Goal: Entertainment & Leisure: Browse casually

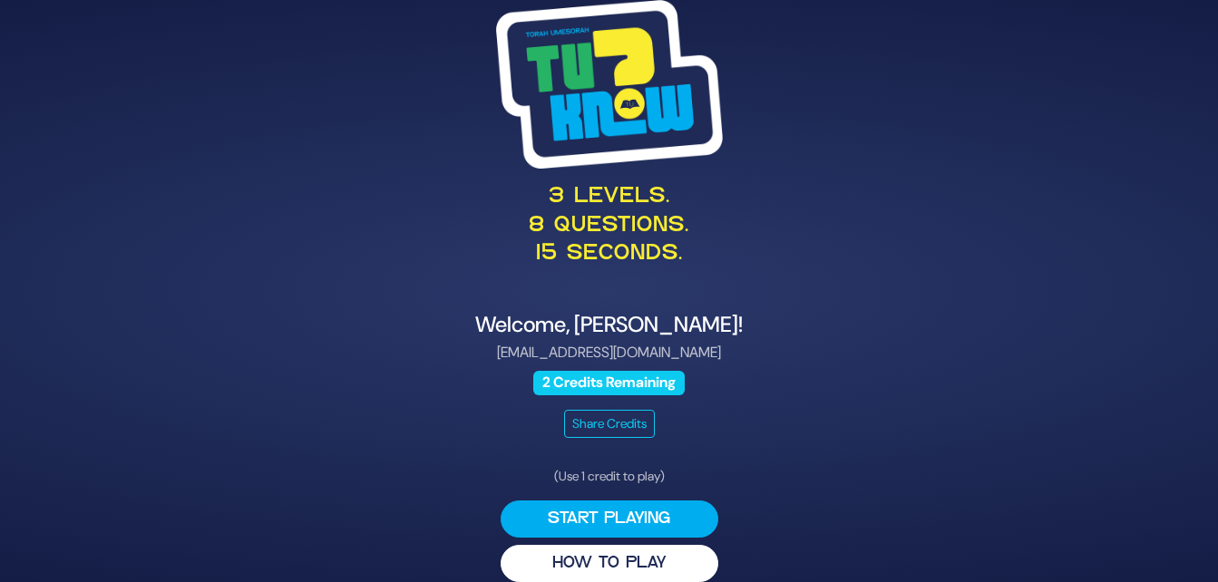
scroll to position [22, 0]
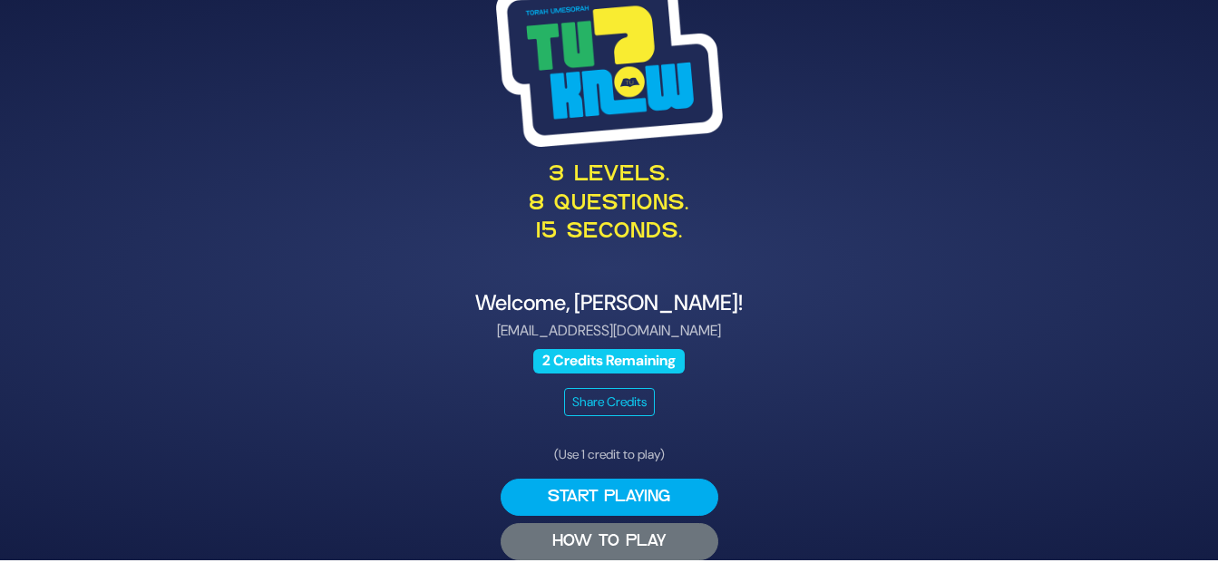
click at [633, 534] on button "HOW TO PLAY" at bounding box center [610, 541] width 218 height 37
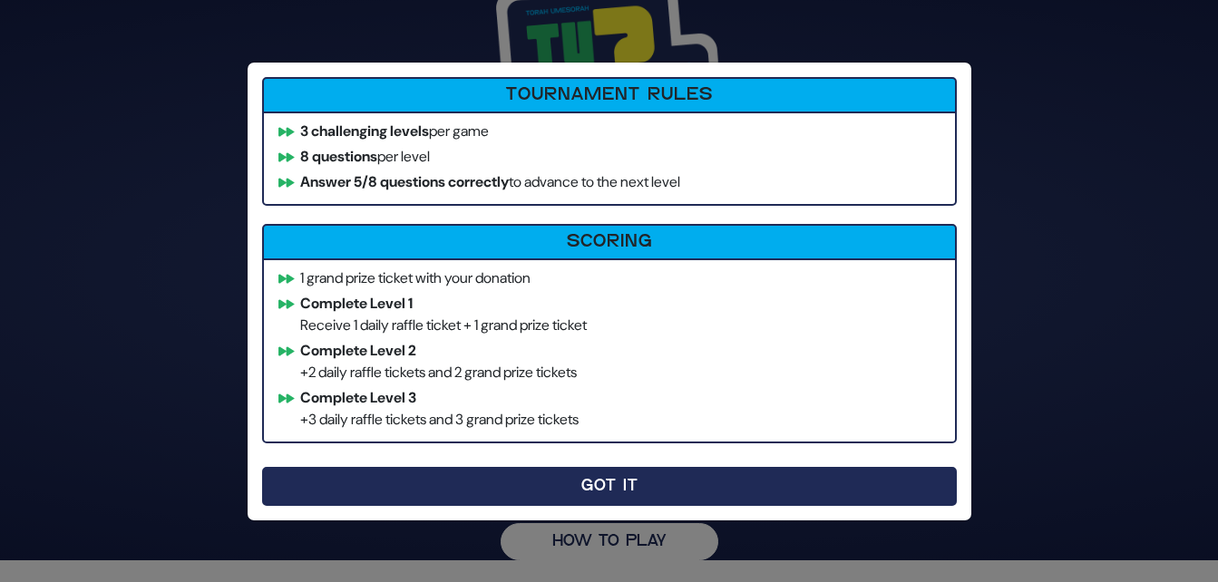
click at [649, 494] on button "Got It" at bounding box center [609, 486] width 695 height 39
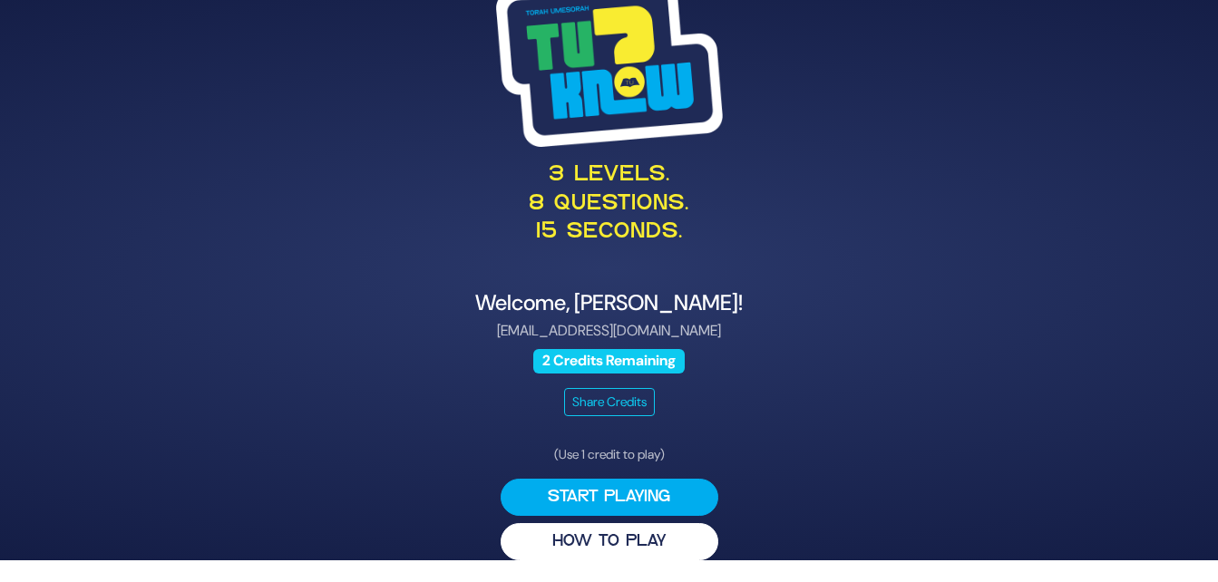
click at [649, 494] on button "Start Playing" at bounding box center [610, 497] width 218 height 37
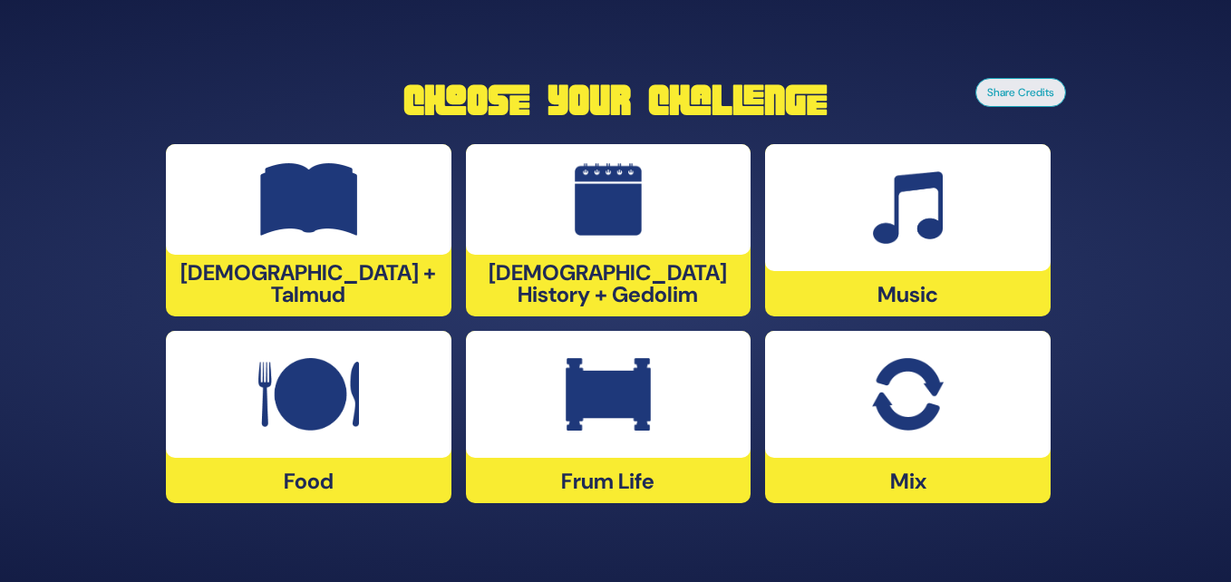
click at [652, 413] on div at bounding box center [609, 394] width 286 height 127
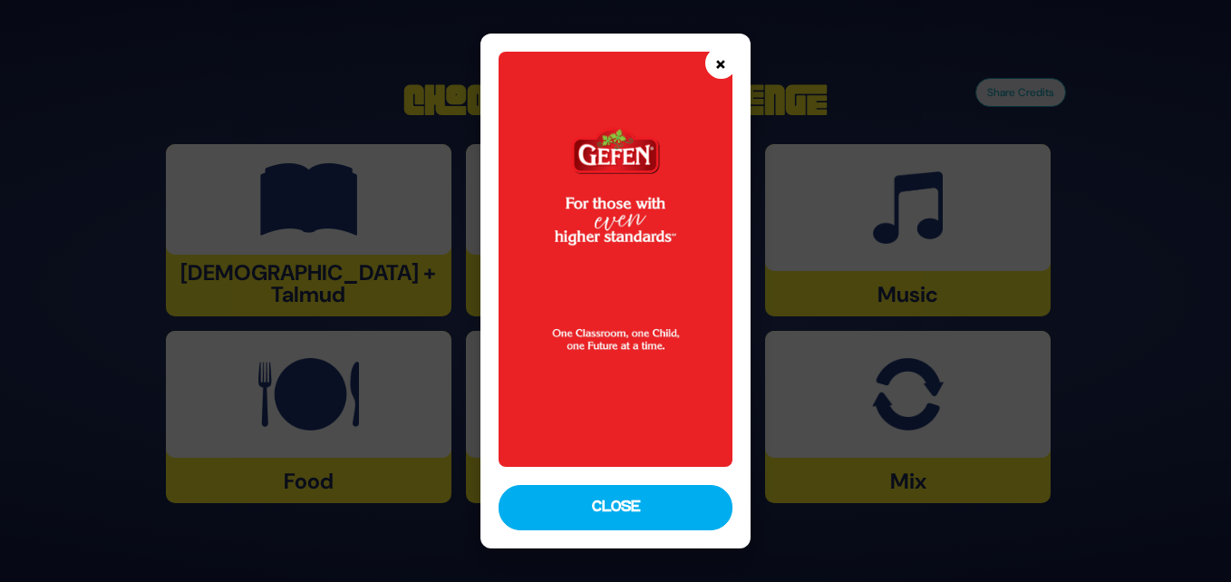
click at [722, 55] on button "×" at bounding box center [721, 63] width 32 height 32
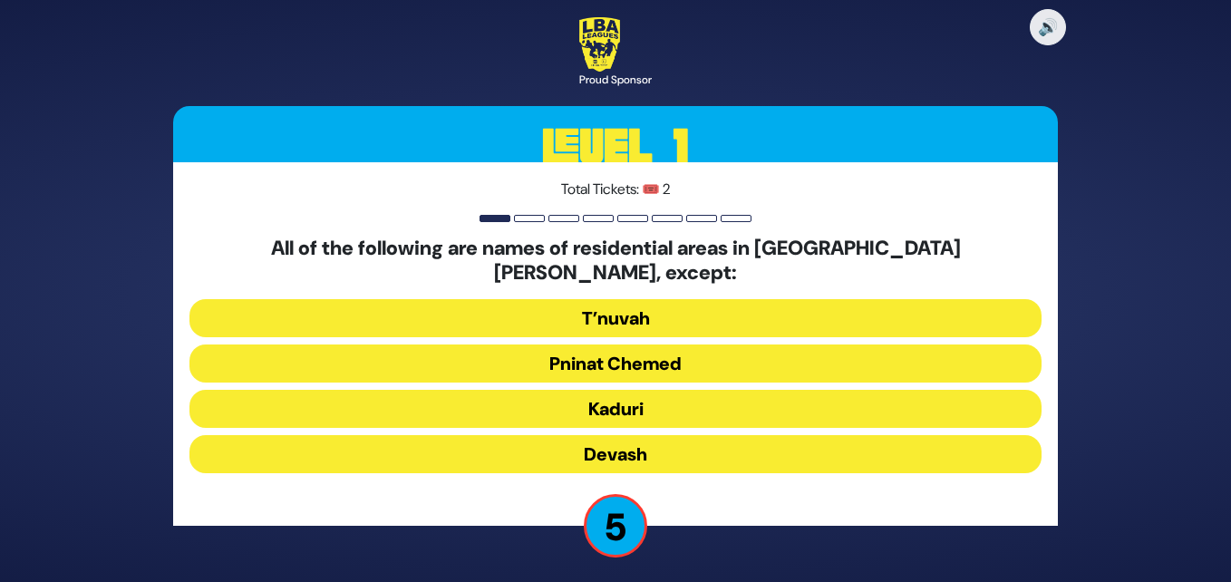
click at [662, 450] on button "Devash" at bounding box center [616, 454] width 852 height 38
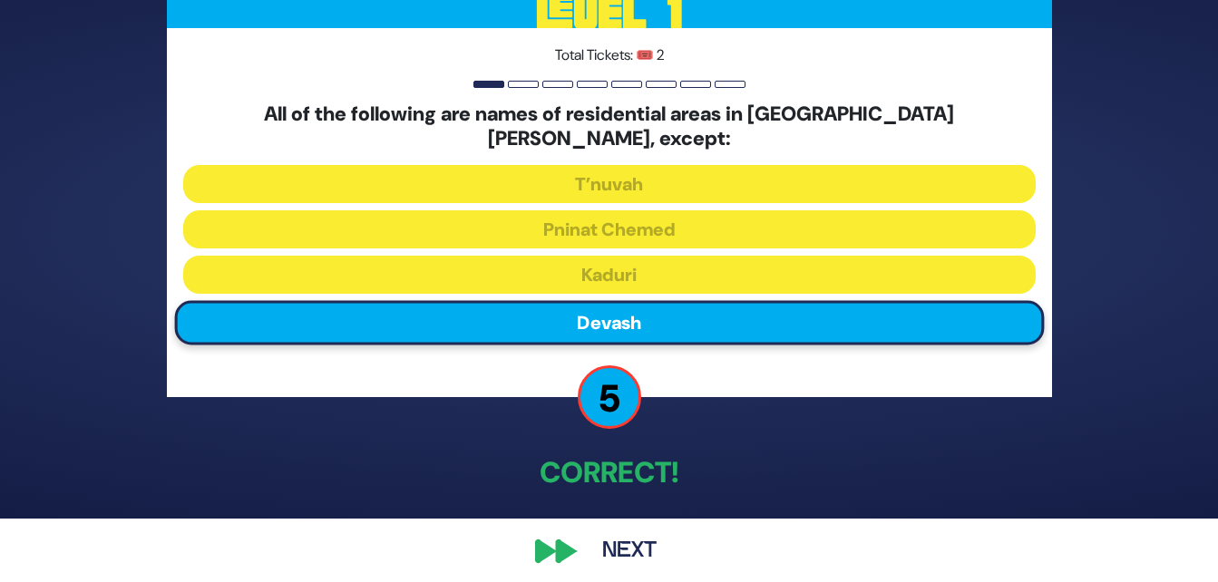
scroll to position [45, 0]
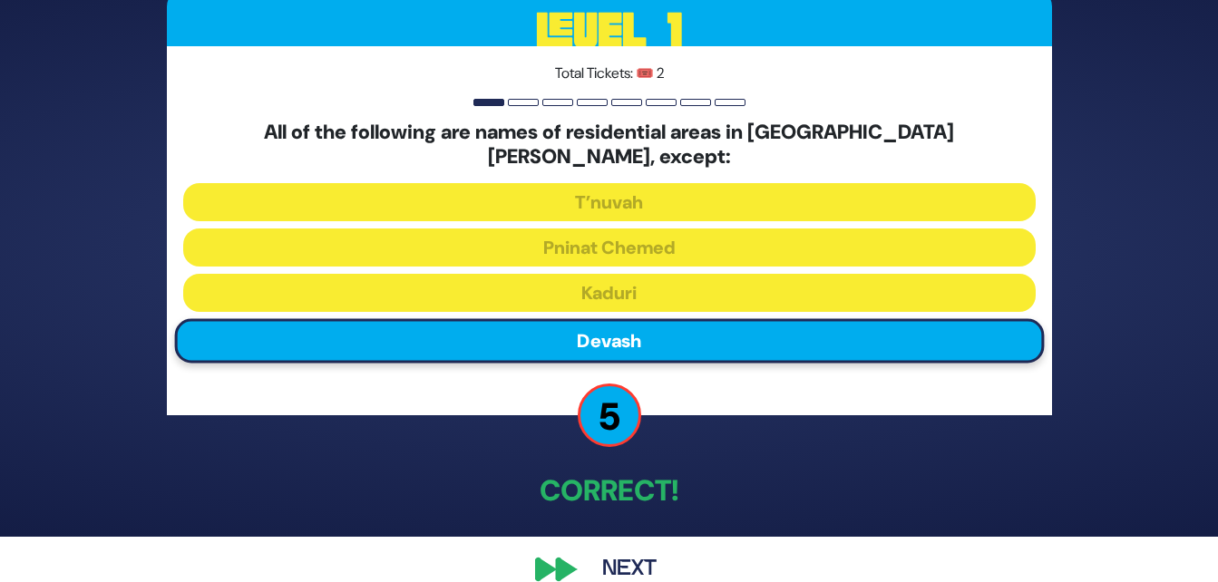
click at [633, 562] on button "Next" at bounding box center [629, 570] width 105 height 42
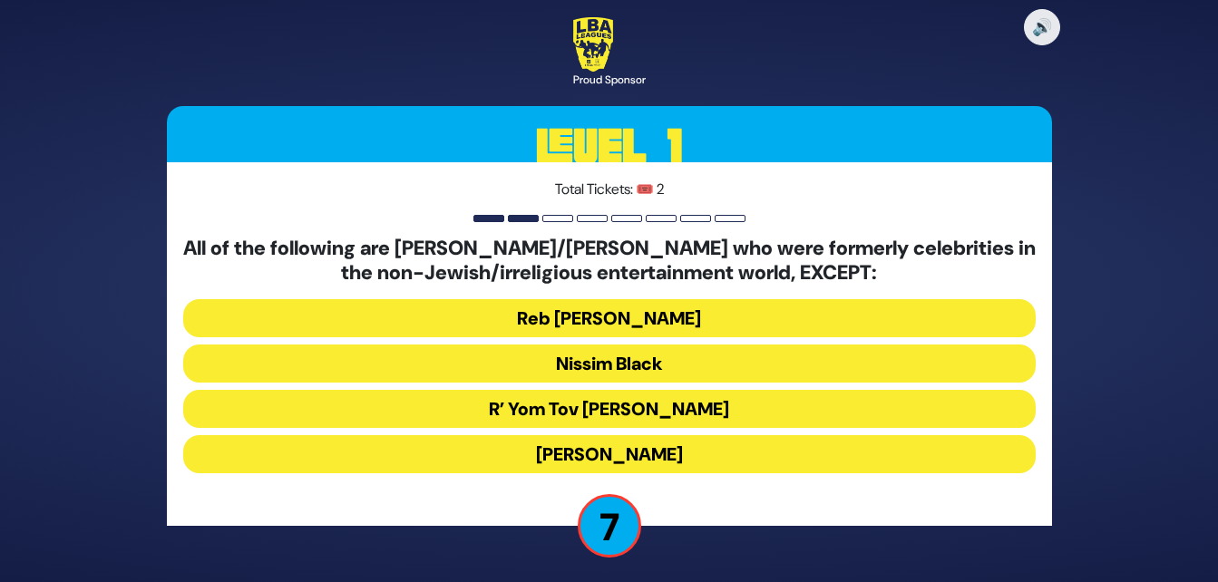
click at [763, 405] on button "R’ Yom Tov [PERSON_NAME]" at bounding box center [609, 409] width 852 height 38
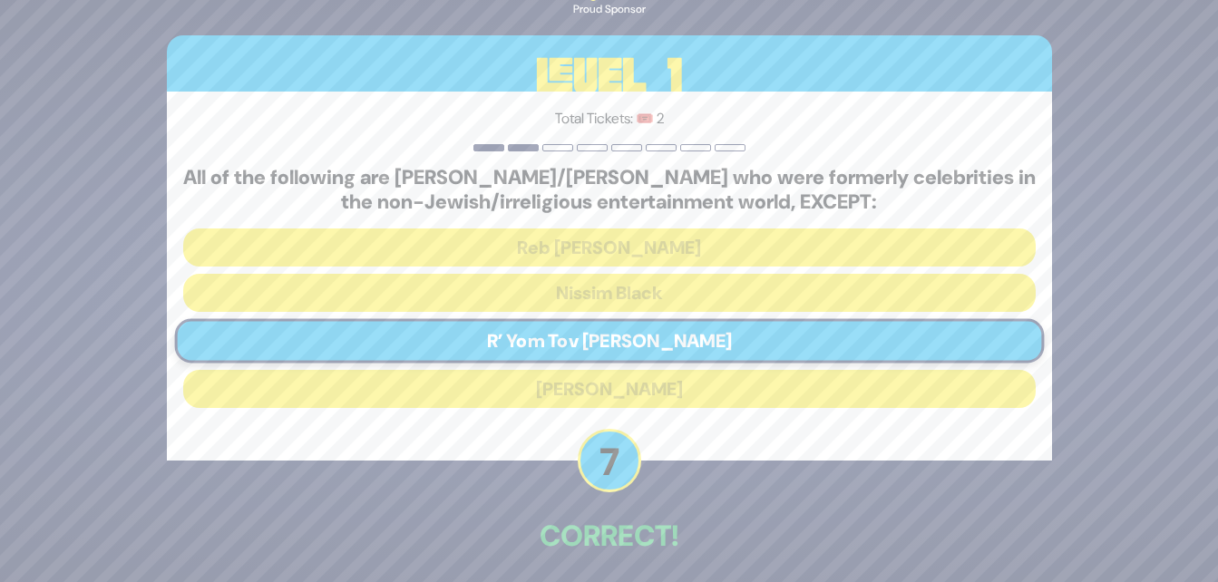
scroll to position [75, 0]
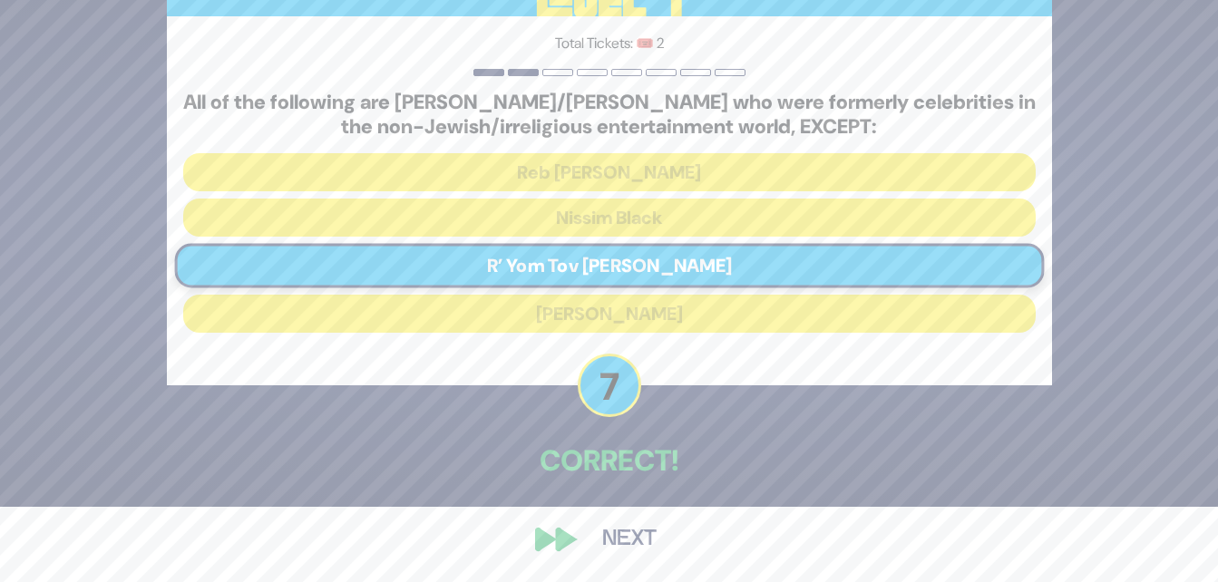
click at [614, 530] on button "Next" at bounding box center [629, 540] width 105 height 42
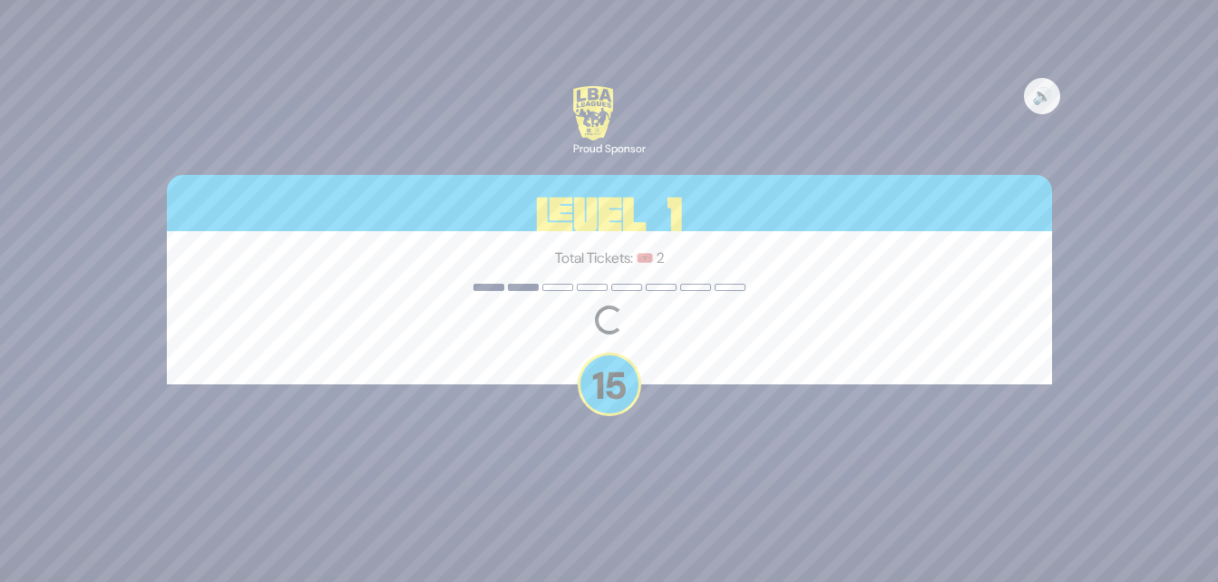
scroll to position [0, 0]
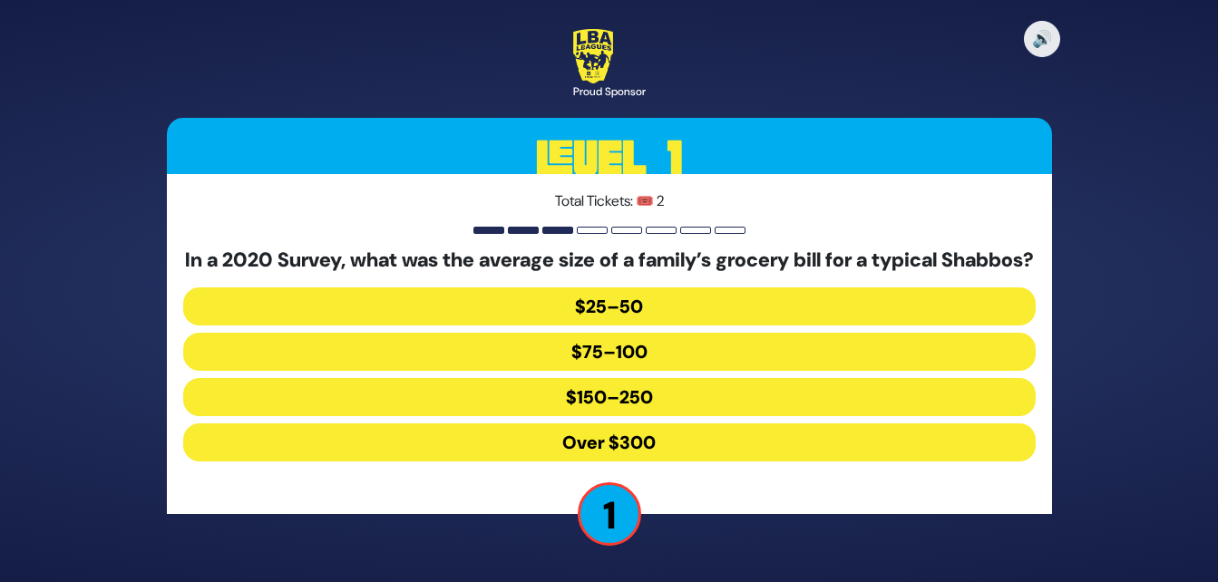
click at [664, 353] on button "$75–100" at bounding box center [609, 352] width 852 height 38
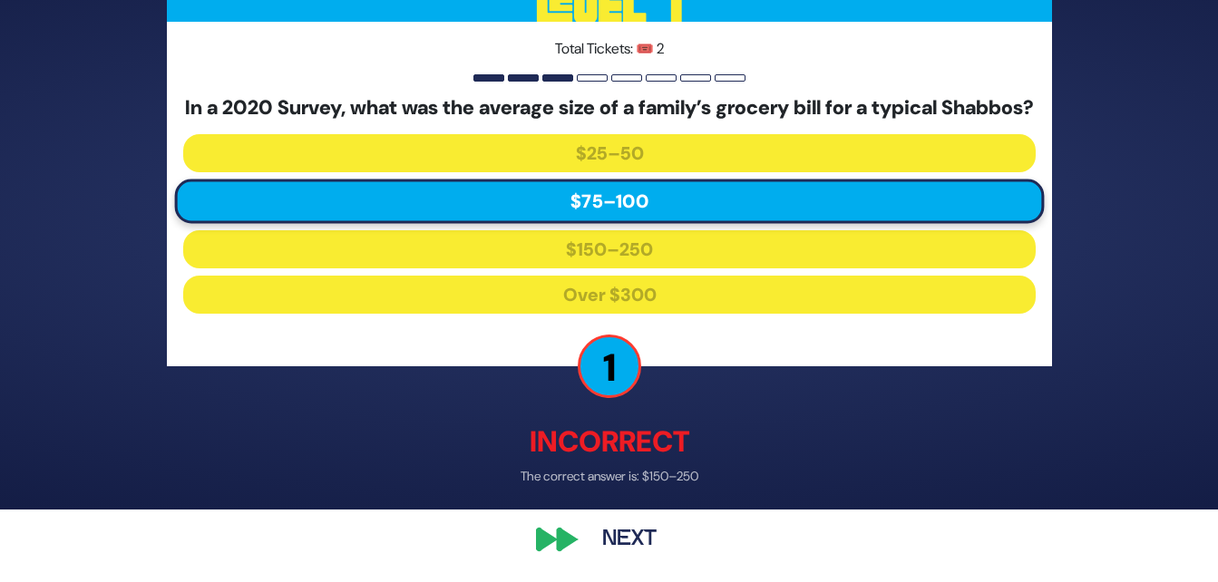
scroll to position [81, 0]
click at [621, 535] on button "Next" at bounding box center [629, 540] width 105 height 42
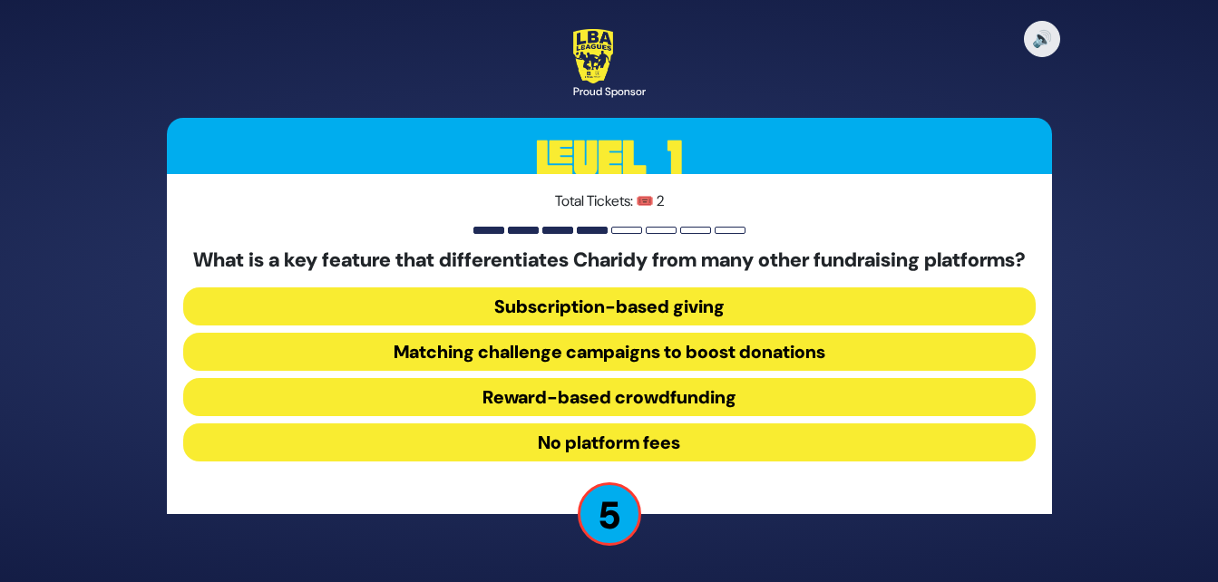
click at [714, 365] on button "Matching challenge campaigns to boost donations" at bounding box center [609, 352] width 852 height 38
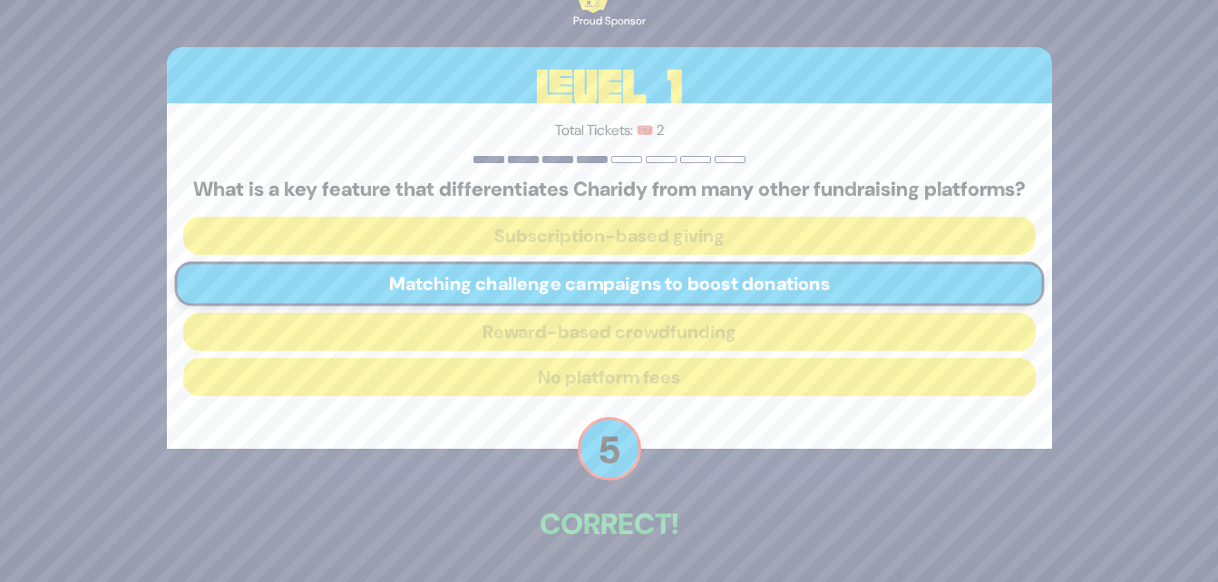
scroll to position [75, 0]
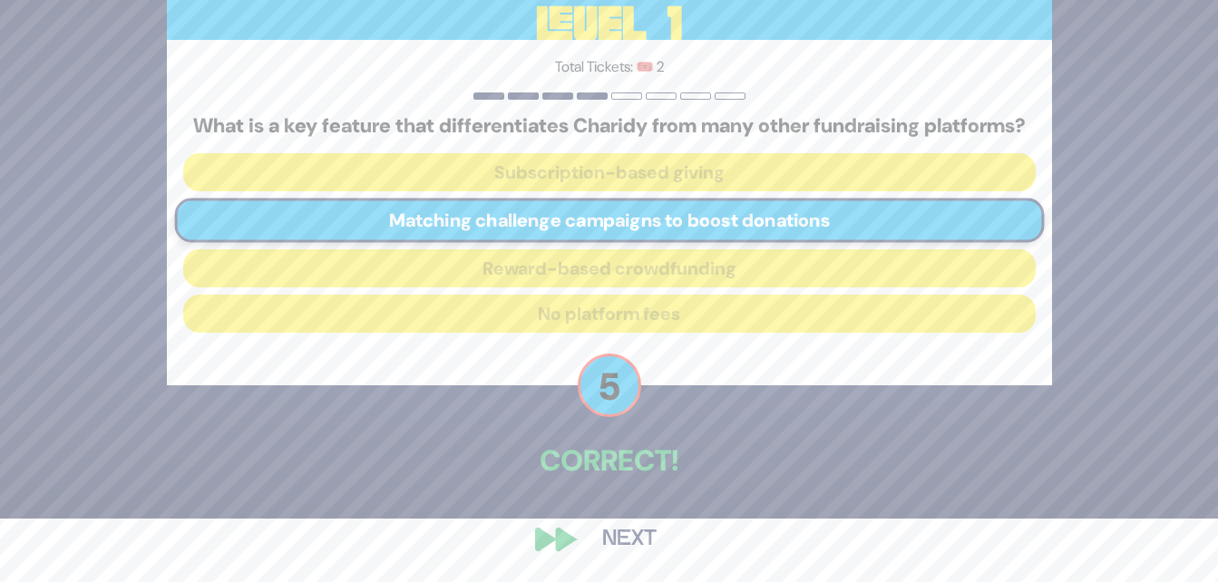
click at [637, 535] on button "Next" at bounding box center [629, 540] width 105 height 42
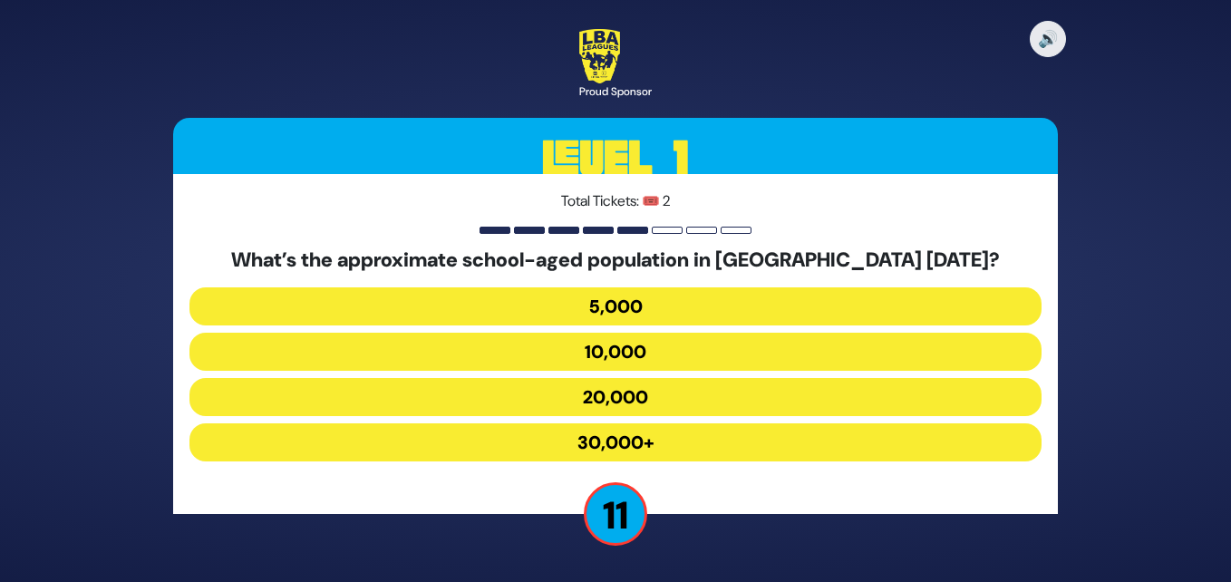
click at [686, 438] on button "30,000+" at bounding box center [616, 442] width 852 height 38
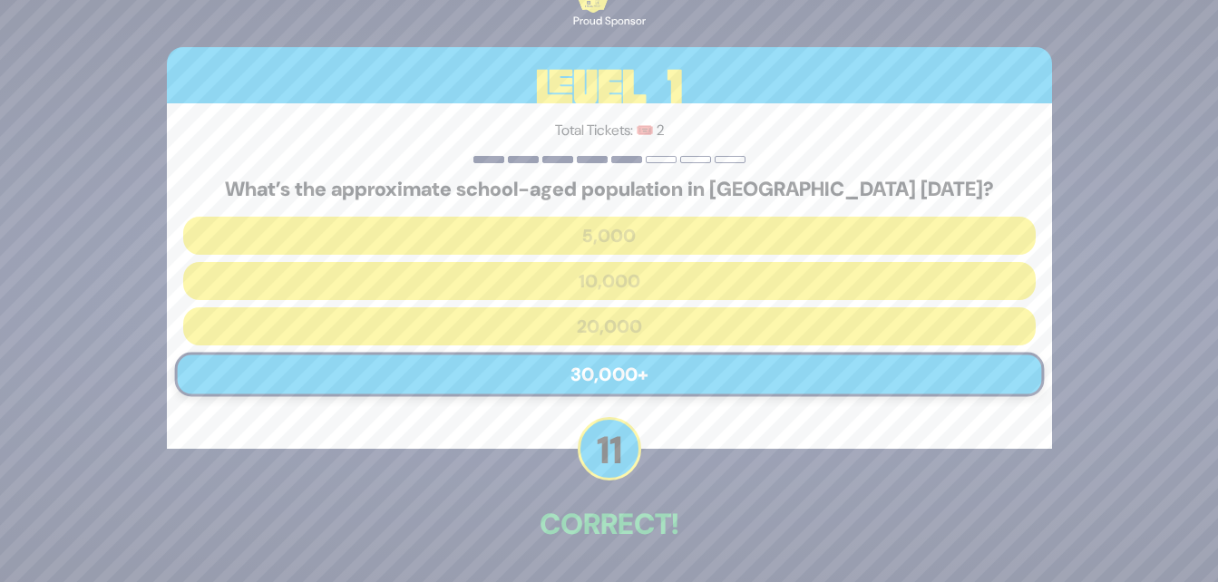
scroll to position [63, 0]
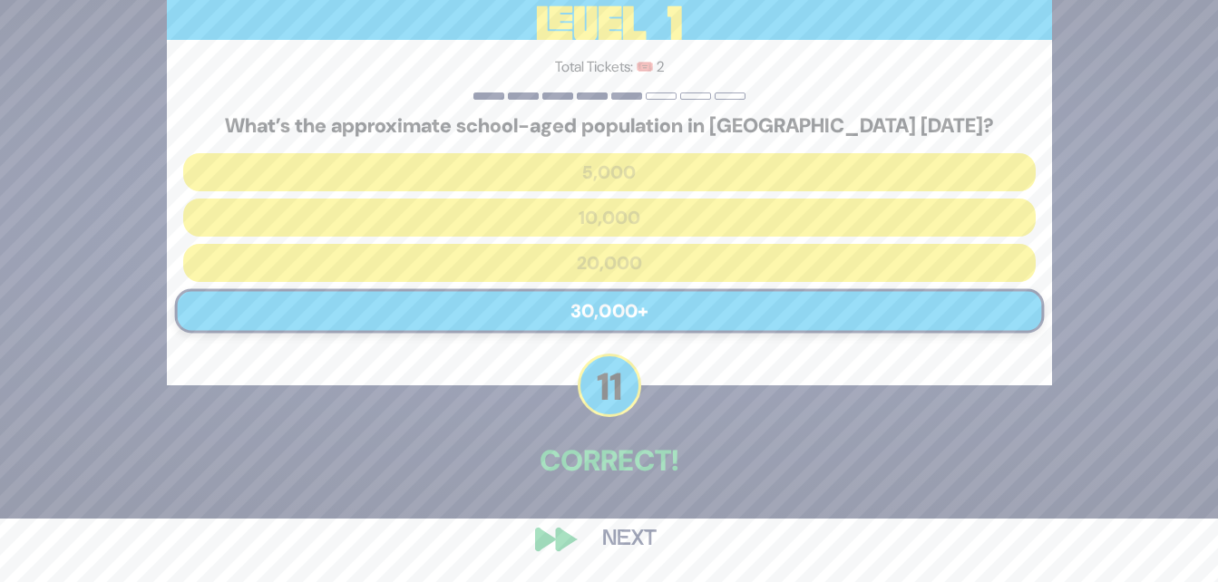
click at [618, 537] on button "Next" at bounding box center [629, 540] width 105 height 42
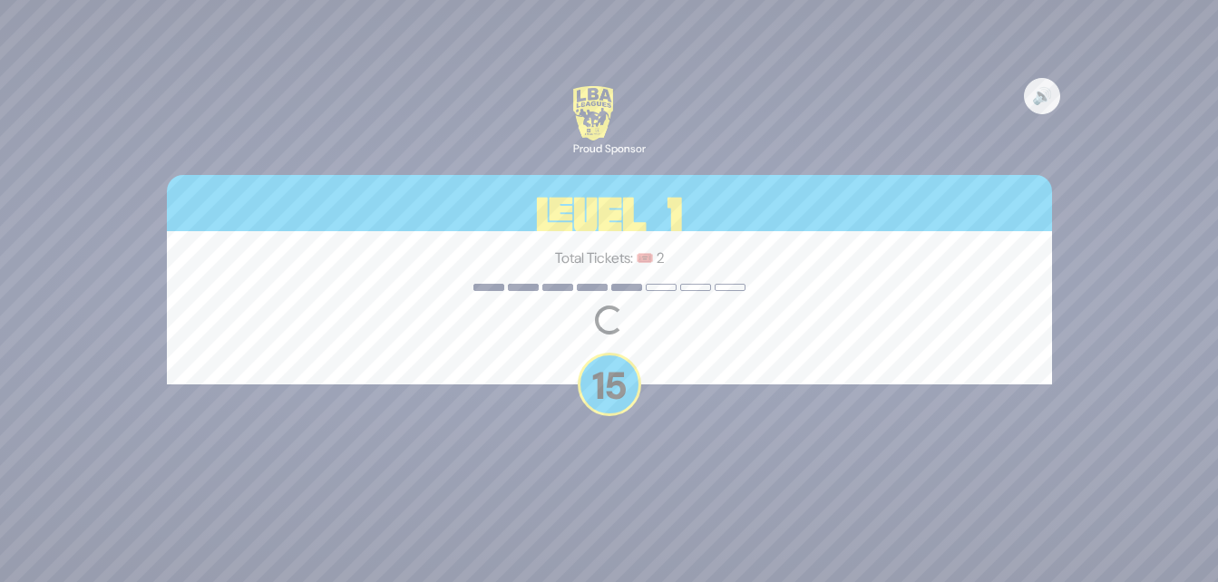
scroll to position [0, 0]
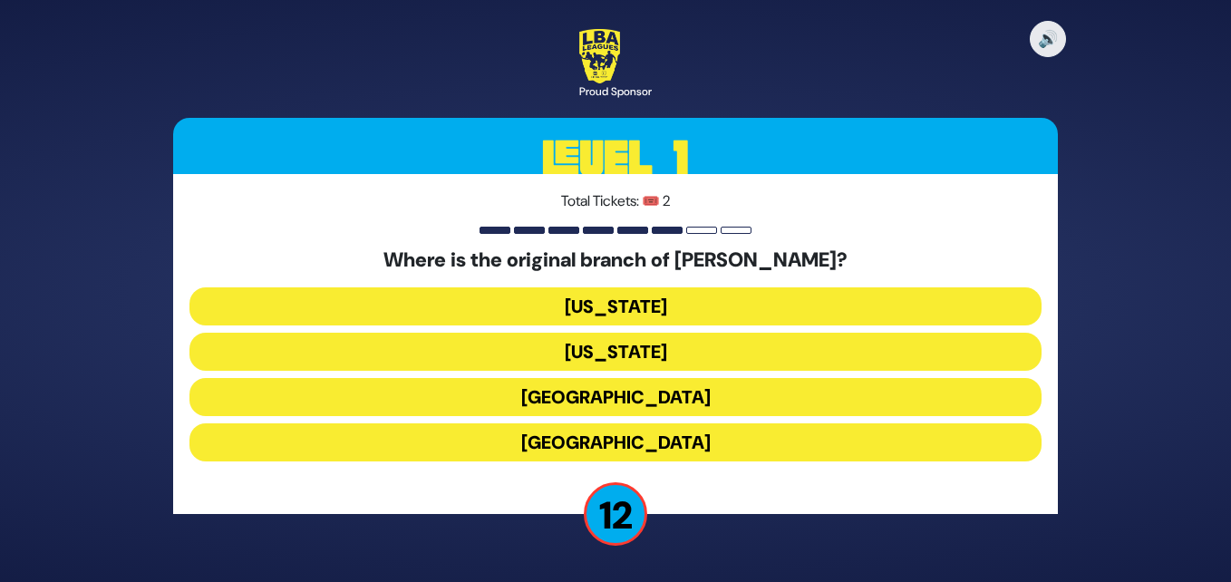
click at [622, 395] on button "[GEOGRAPHIC_DATA]" at bounding box center [616, 397] width 852 height 38
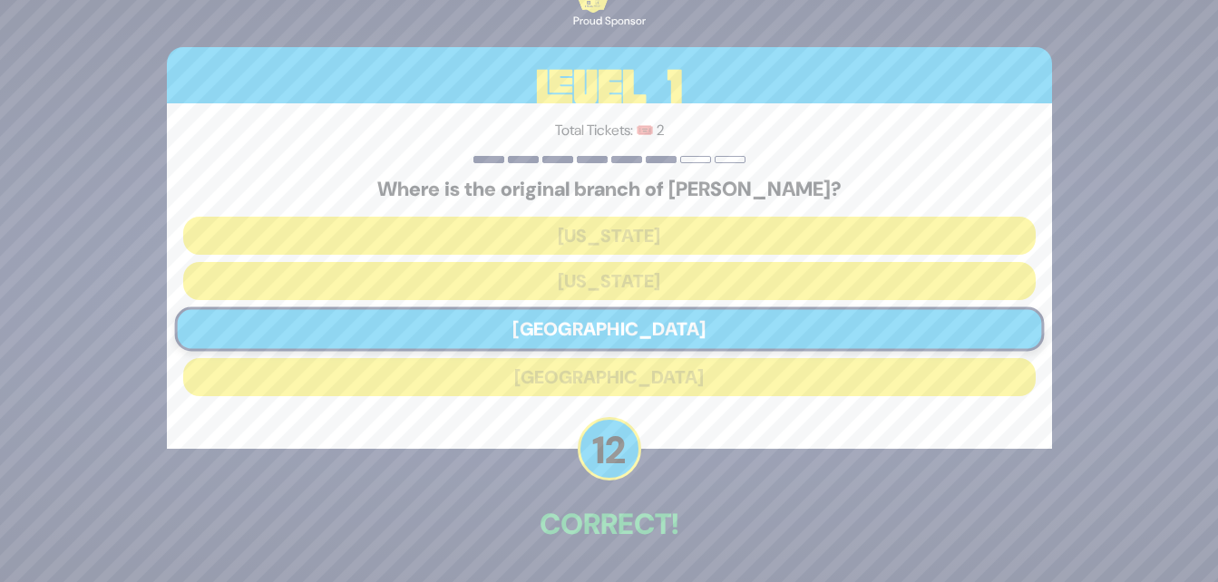
scroll to position [63, 0]
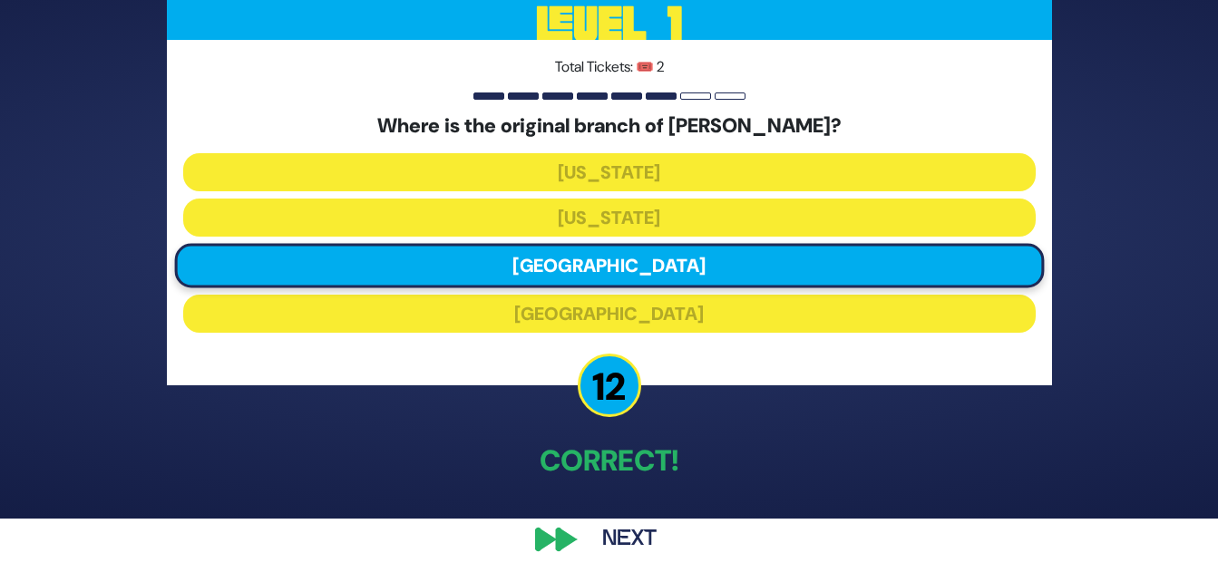
click at [633, 540] on button "Next" at bounding box center [629, 540] width 105 height 42
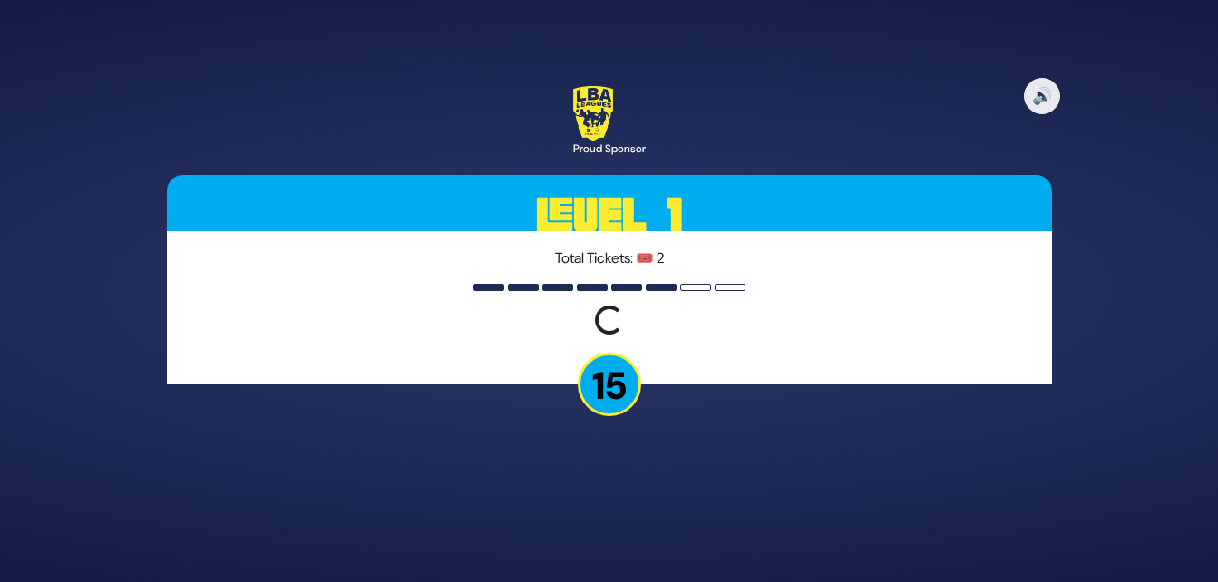
scroll to position [0, 0]
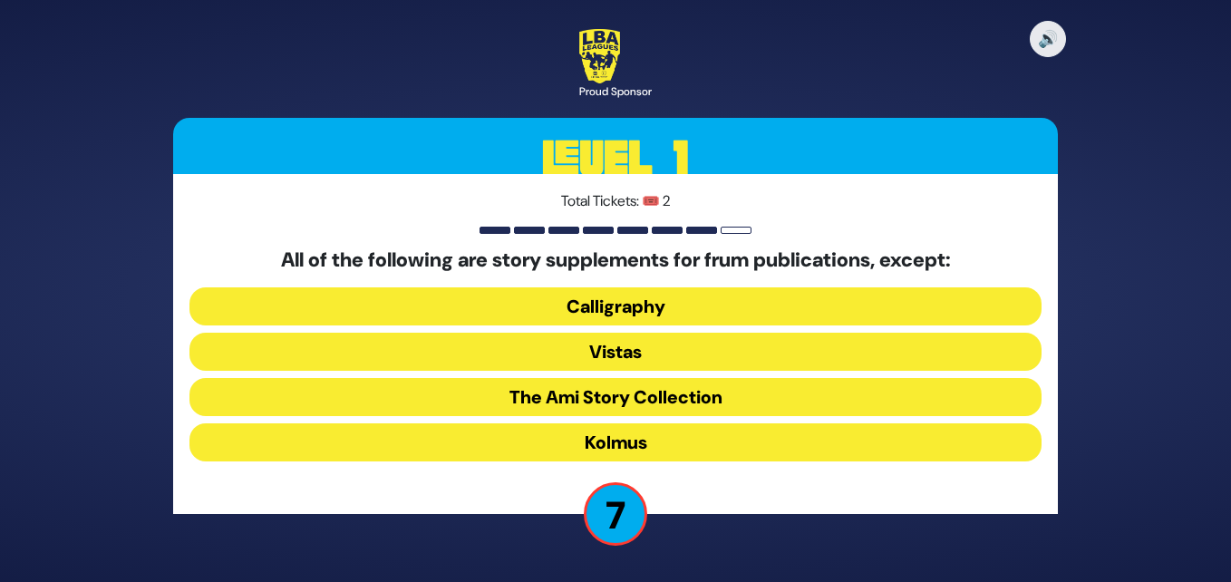
click at [690, 394] on button "The Ami Story Collection" at bounding box center [616, 397] width 852 height 38
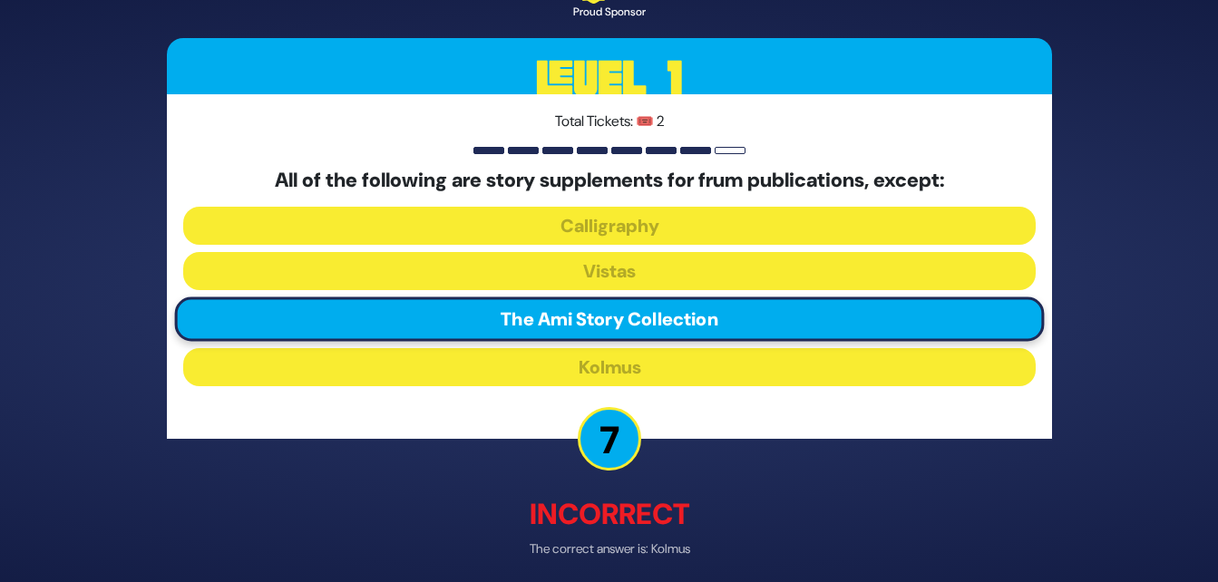
scroll to position [73, 0]
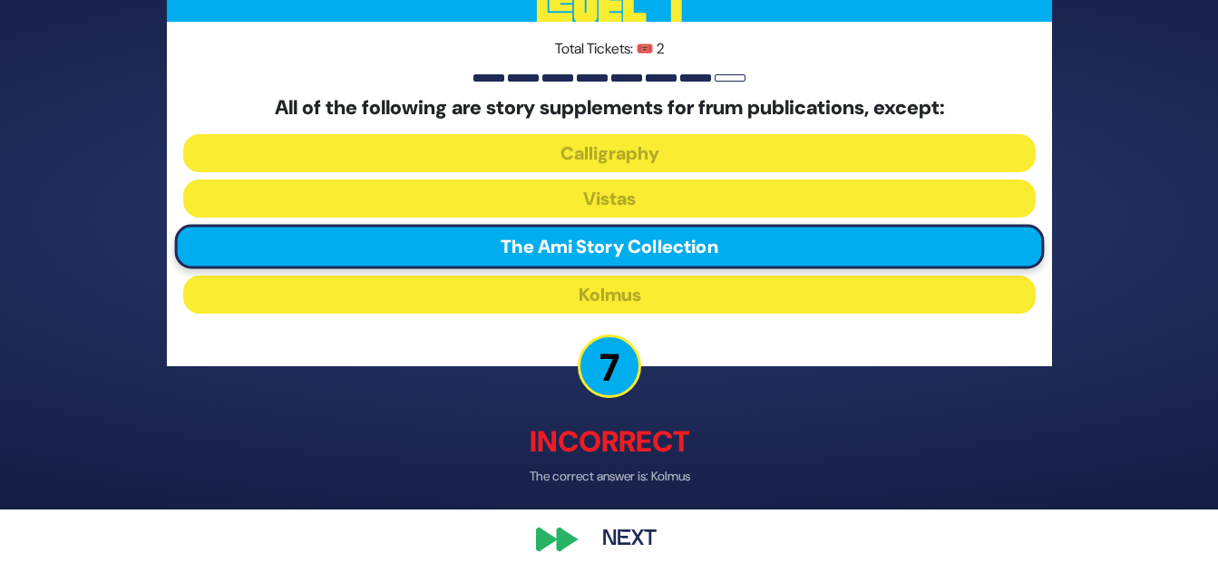
click at [632, 528] on button "Next" at bounding box center [629, 540] width 105 height 42
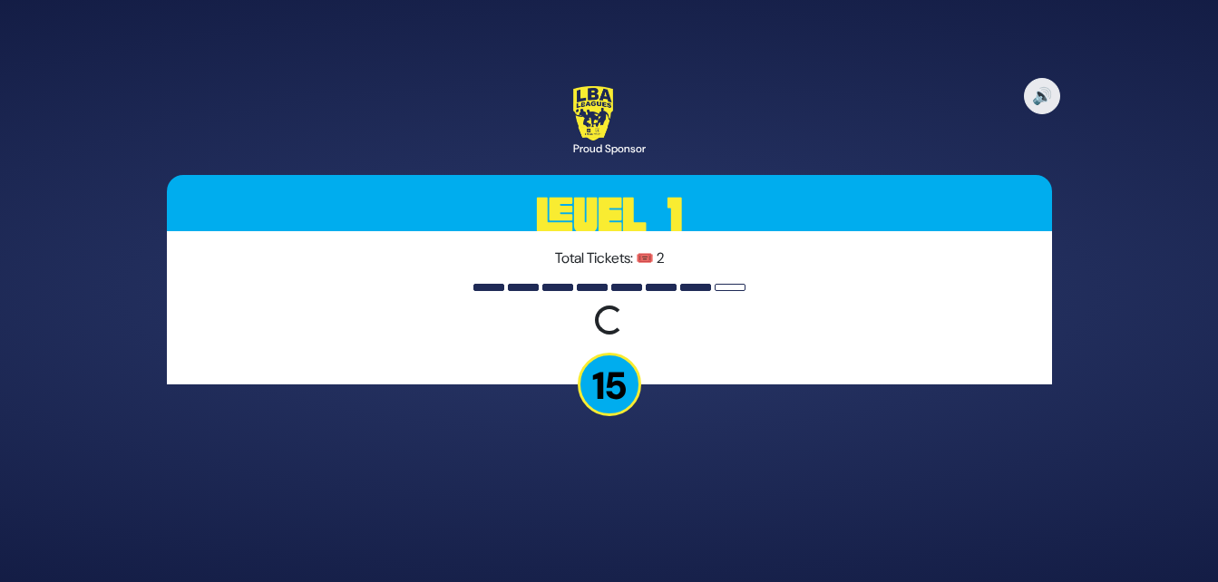
scroll to position [0, 0]
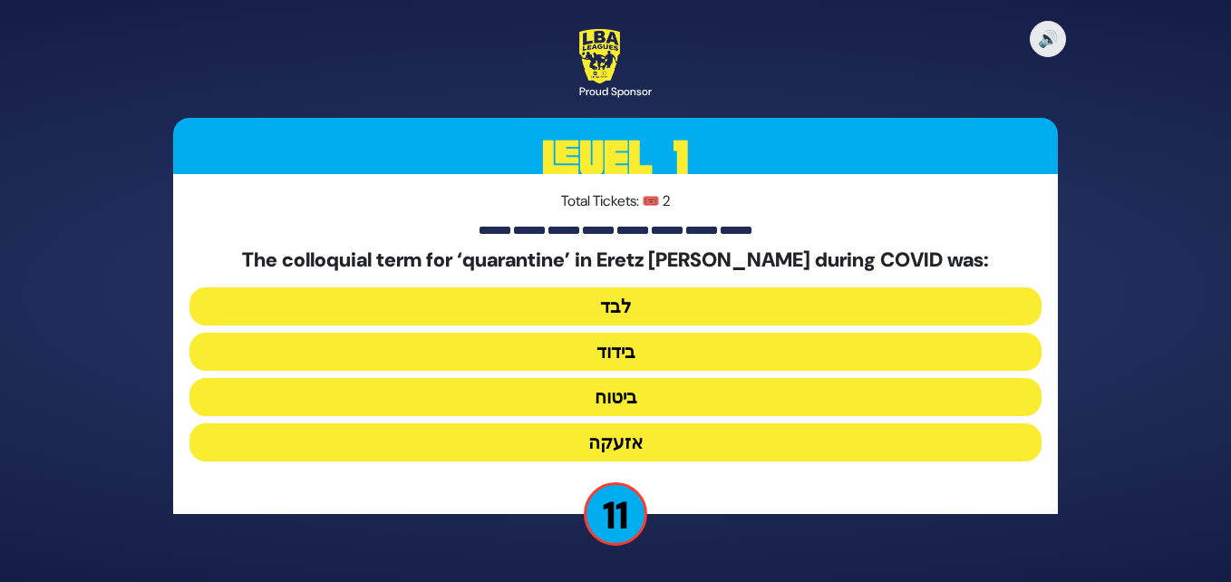
click at [598, 354] on button "בידוד" at bounding box center [616, 352] width 852 height 38
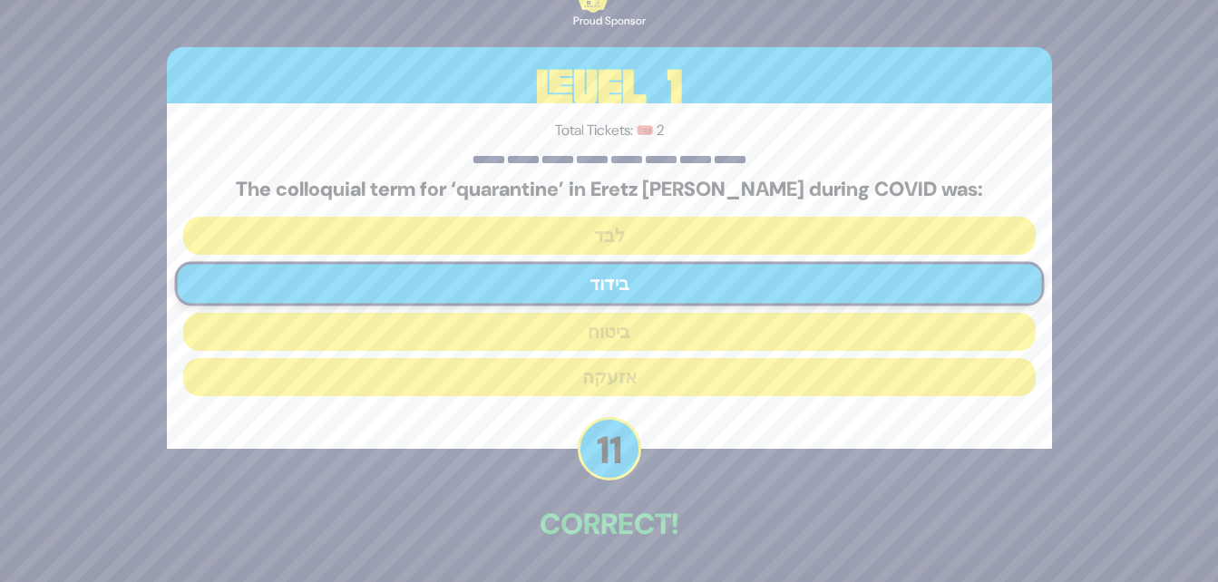
scroll to position [63, 0]
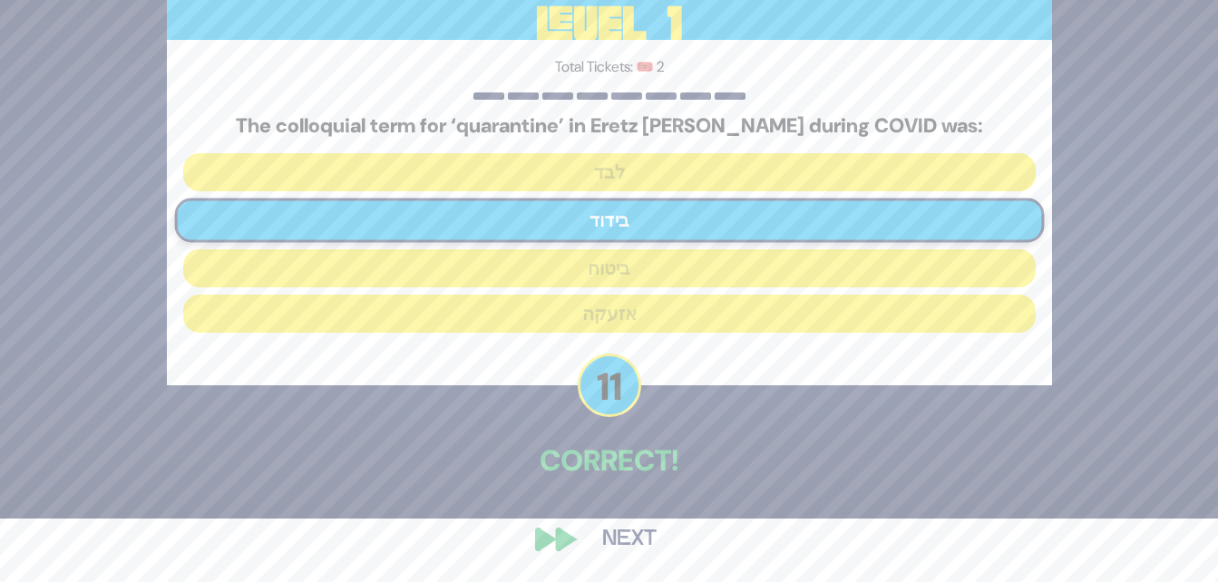
click at [638, 533] on button "Next" at bounding box center [629, 540] width 105 height 42
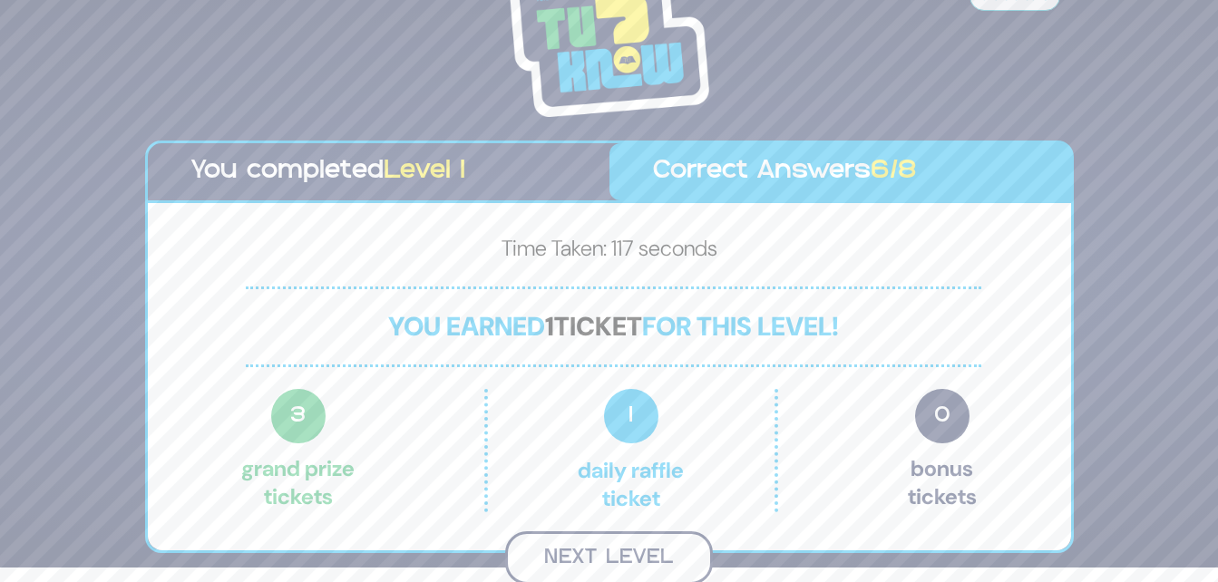
scroll to position [12, 0]
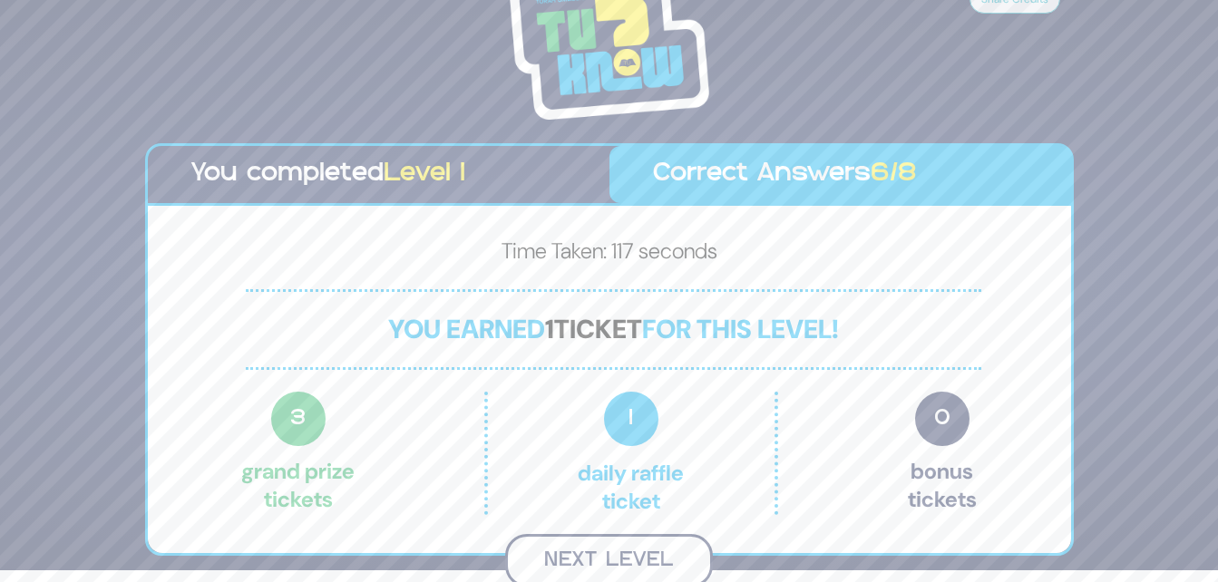
click at [613, 559] on button "Next Level" at bounding box center [609, 560] width 208 height 53
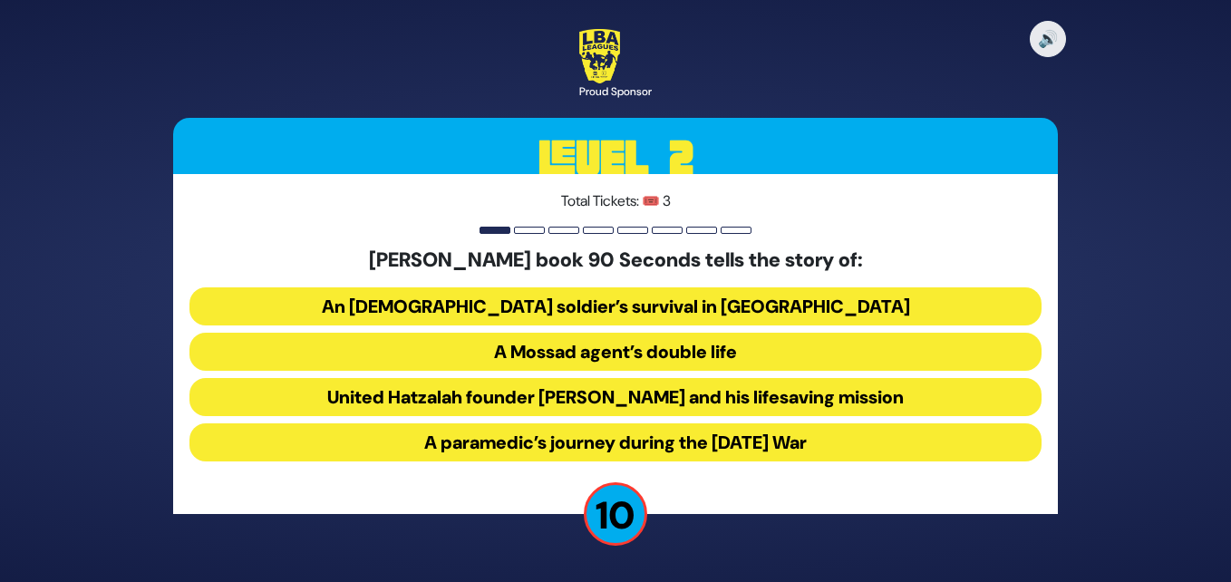
click at [602, 397] on button "United Hatzalah founder [PERSON_NAME] and his lifesaving mission" at bounding box center [616, 397] width 852 height 38
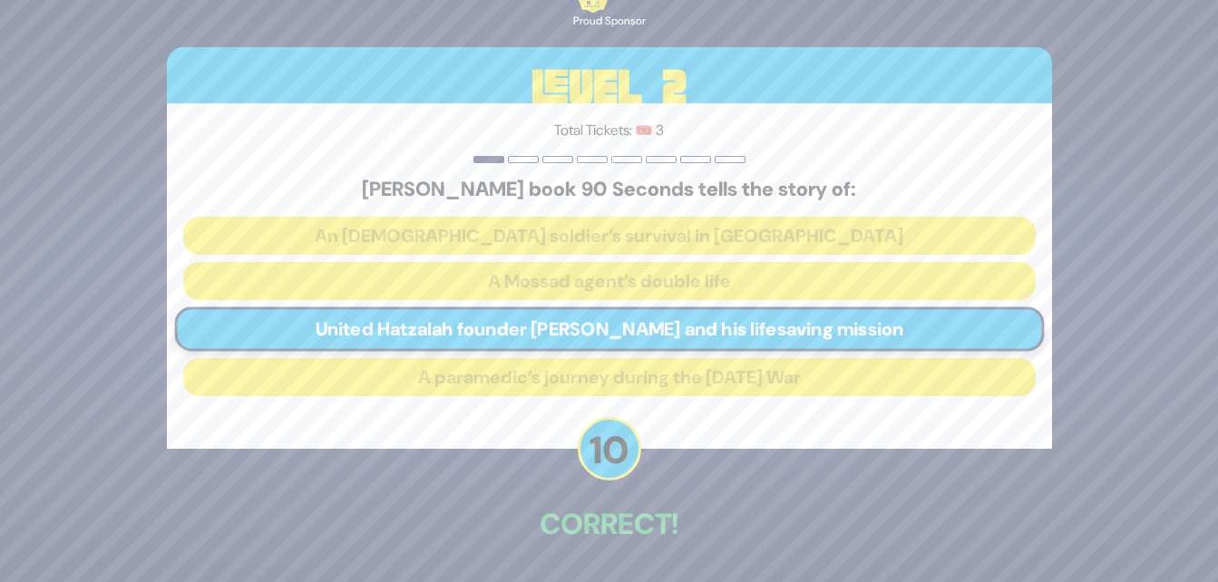
scroll to position [63, 0]
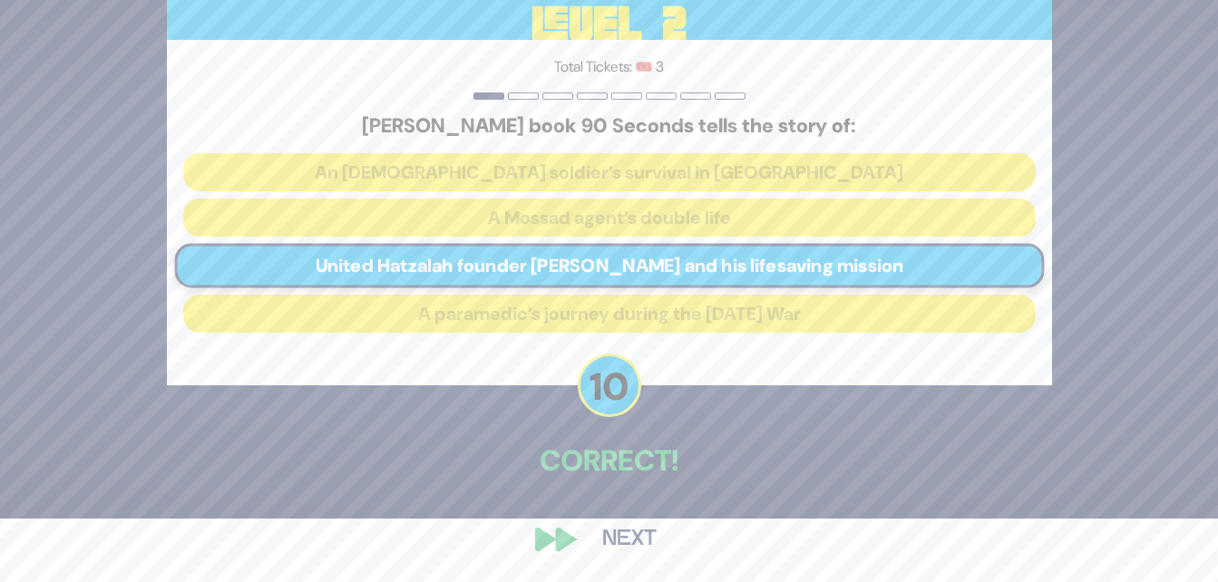
click at [626, 544] on button "Next" at bounding box center [629, 540] width 105 height 42
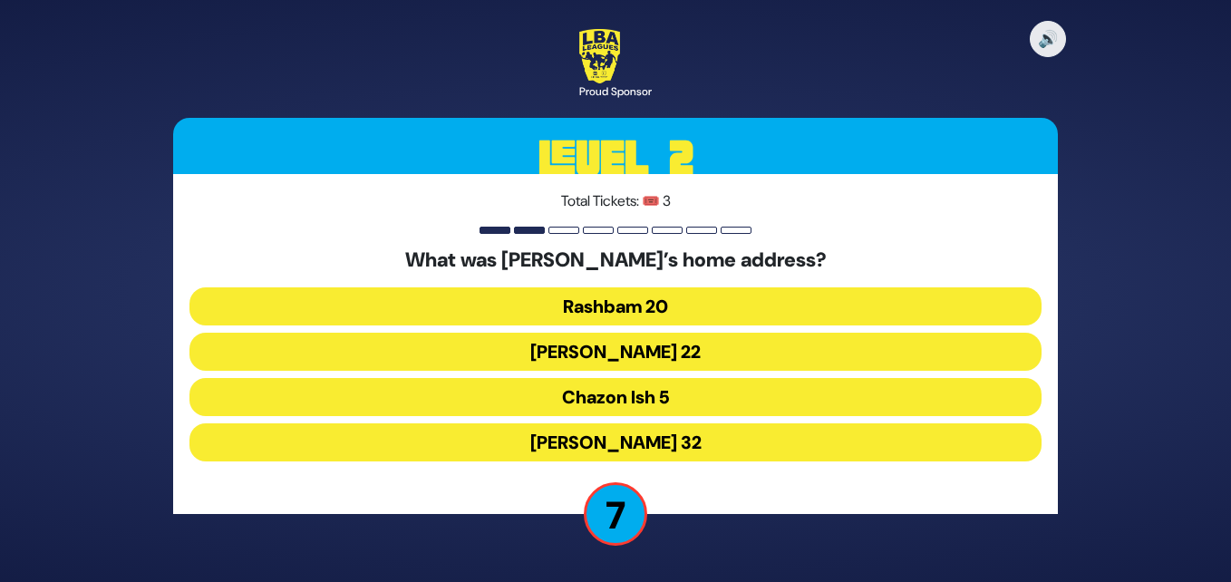
click at [642, 438] on button "[PERSON_NAME] 32" at bounding box center [616, 442] width 852 height 38
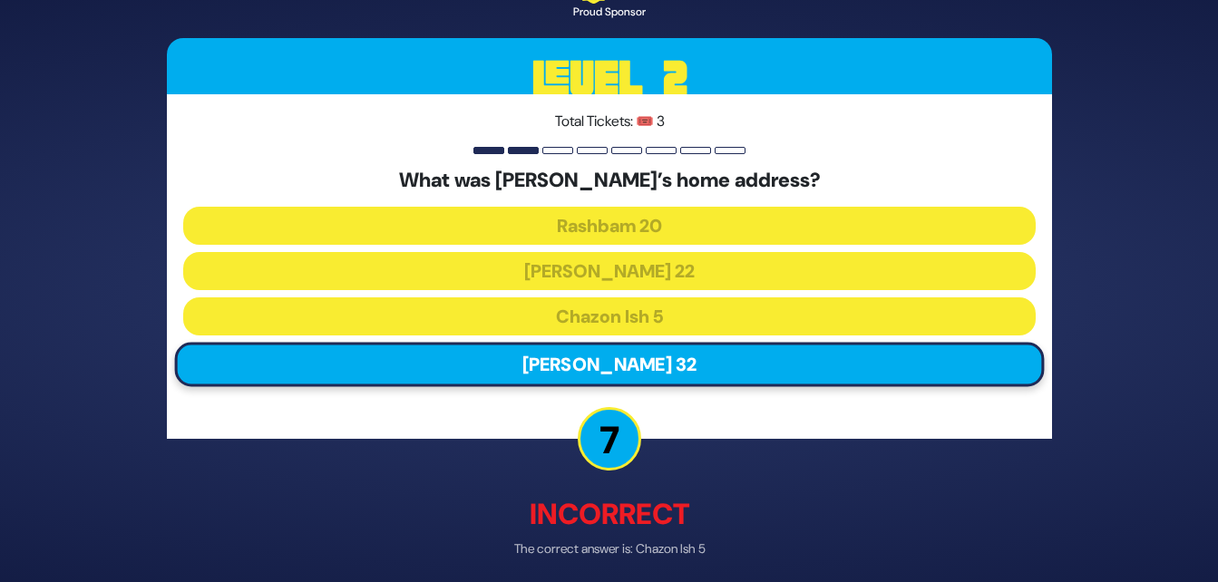
scroll to position [73, 0]
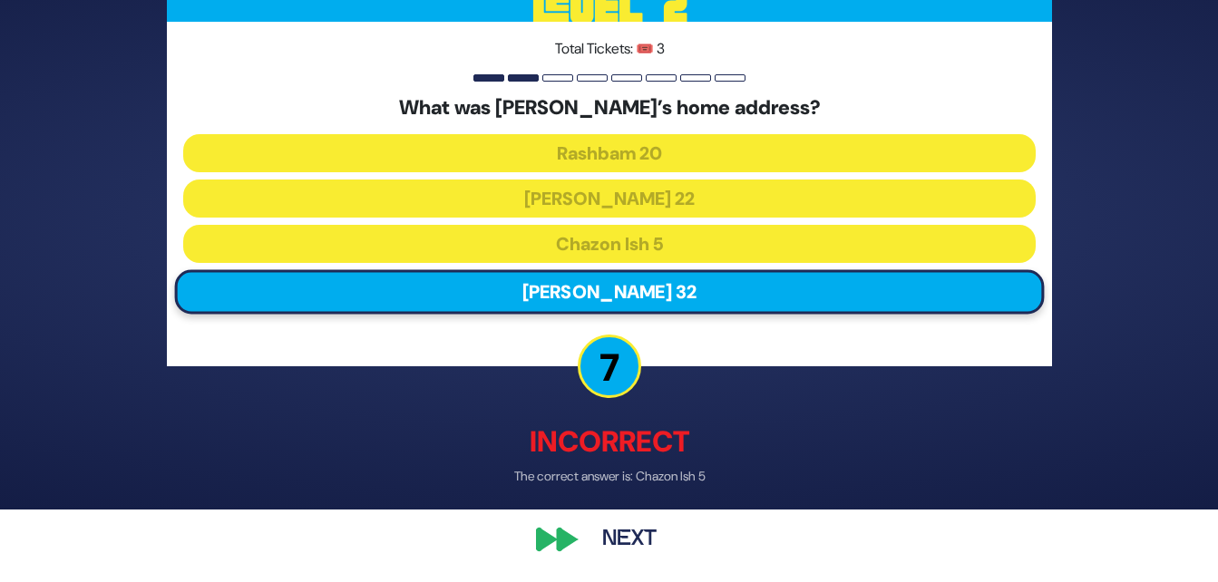
click at [635, 532] on button "Next" at bounding box center [629, 540] width 105 height 42
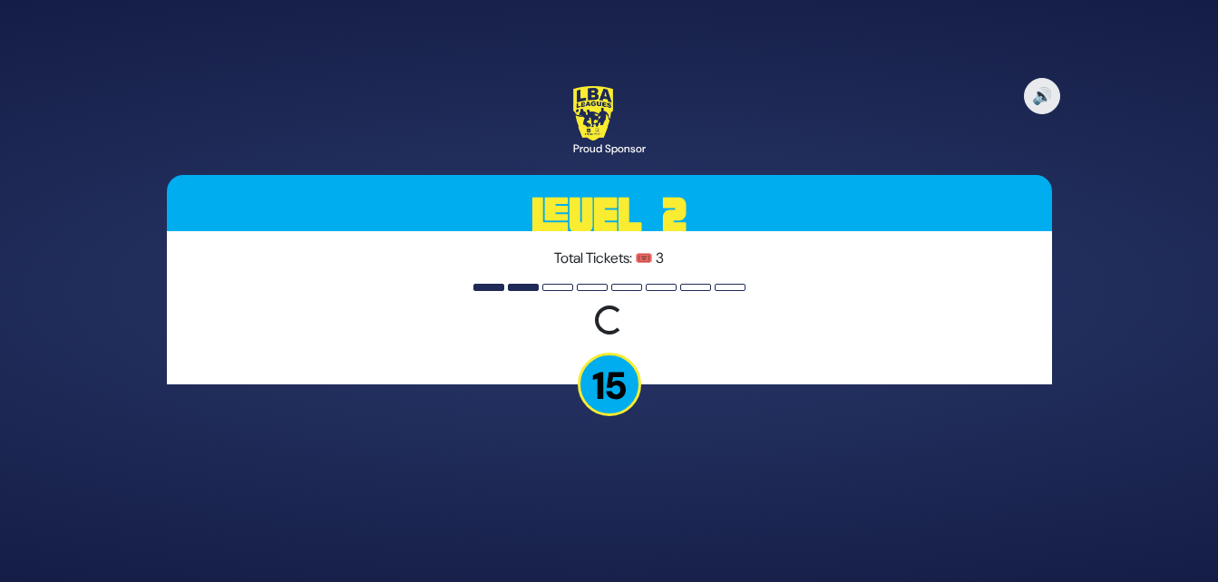
scroll to position [0, 0]
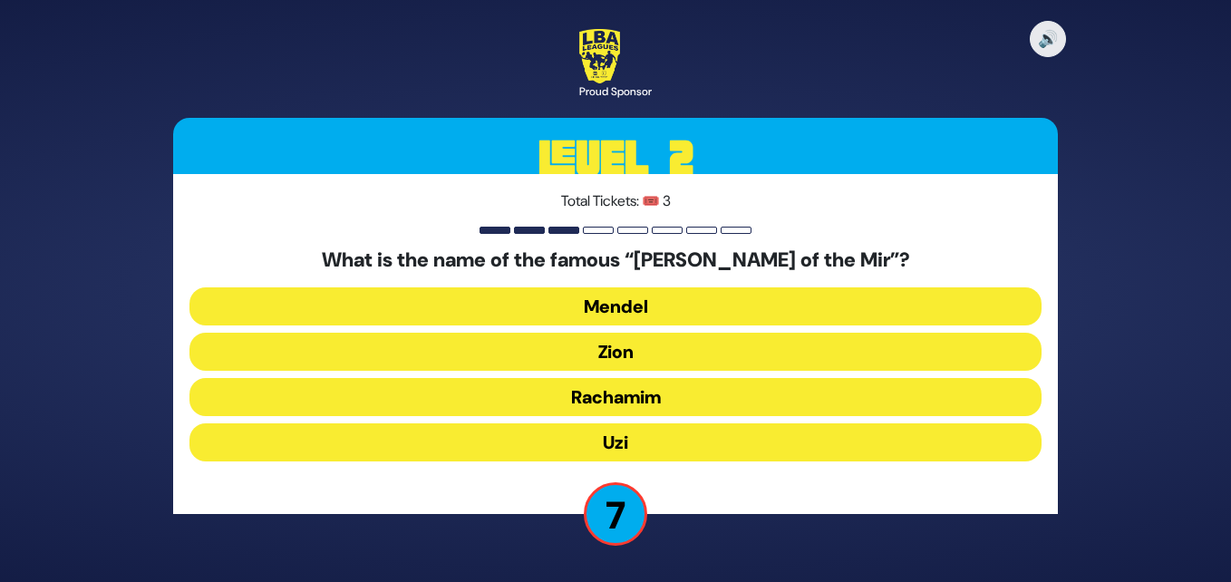
click at [638, 345] on button "Zion" at bounding box center [616, 352] width 852 height 38
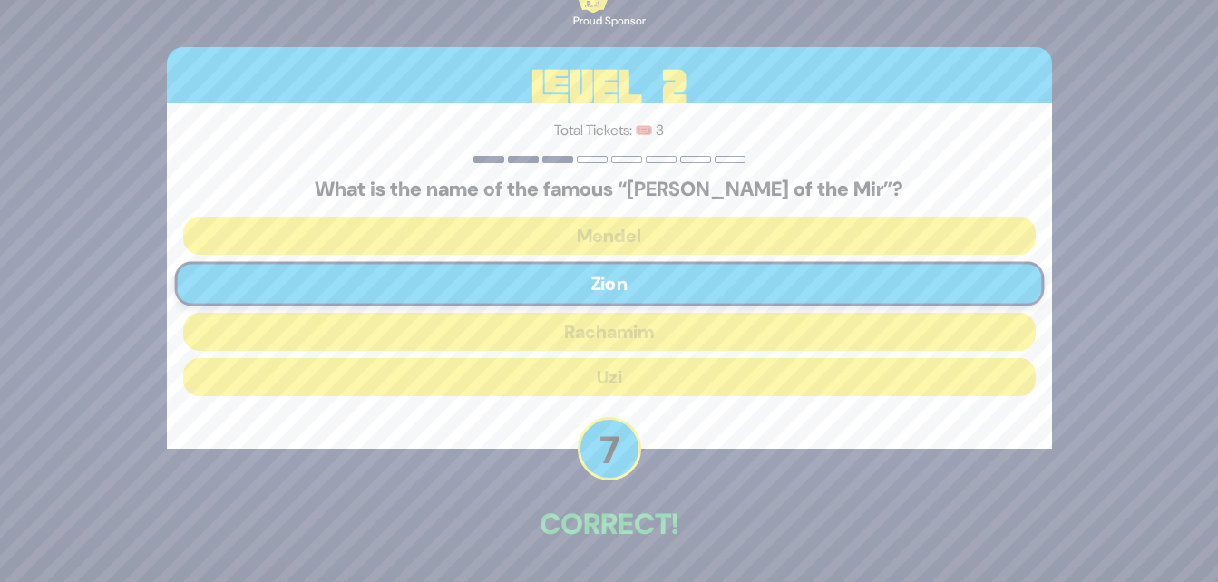
scroll to position [63, 0]
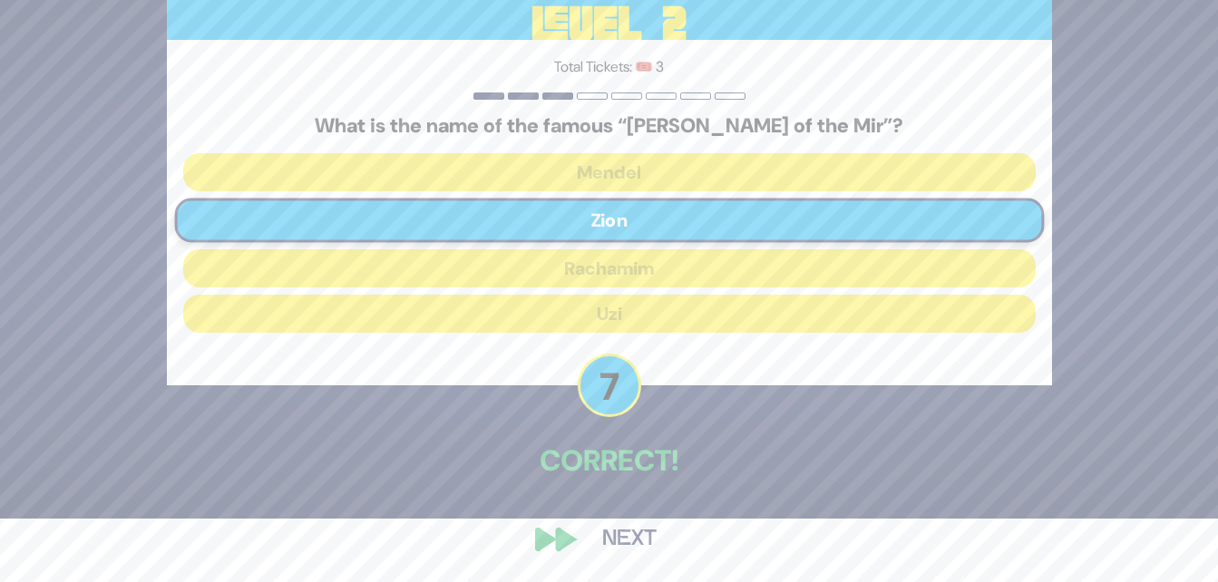
click at [623, 549] on button "Next" at bounding box center [629, 540] width 105 height 42
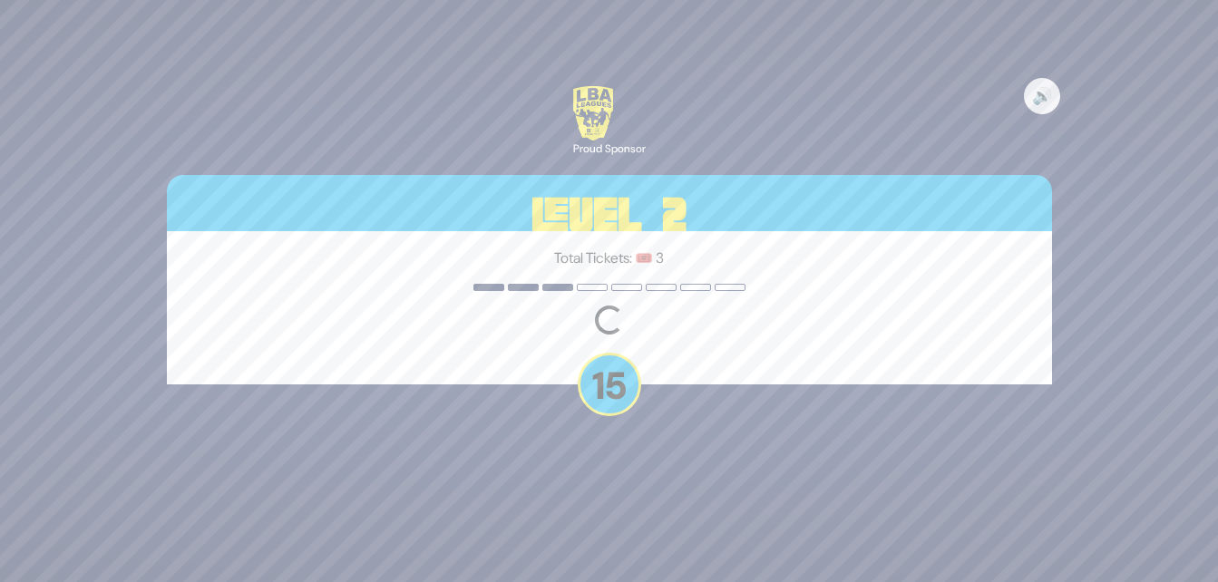
scroll to position [0, 0]
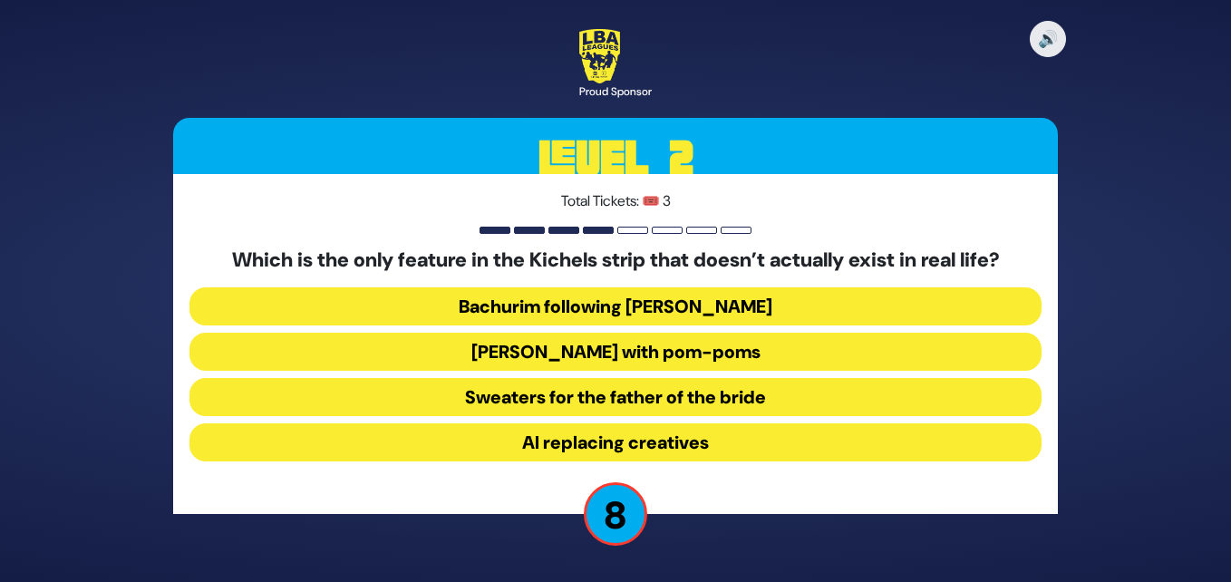
click at [706, 363] on button "[PERSON_NAME] with pom-poms" at bounding box center [616, 352] width 852 height 38
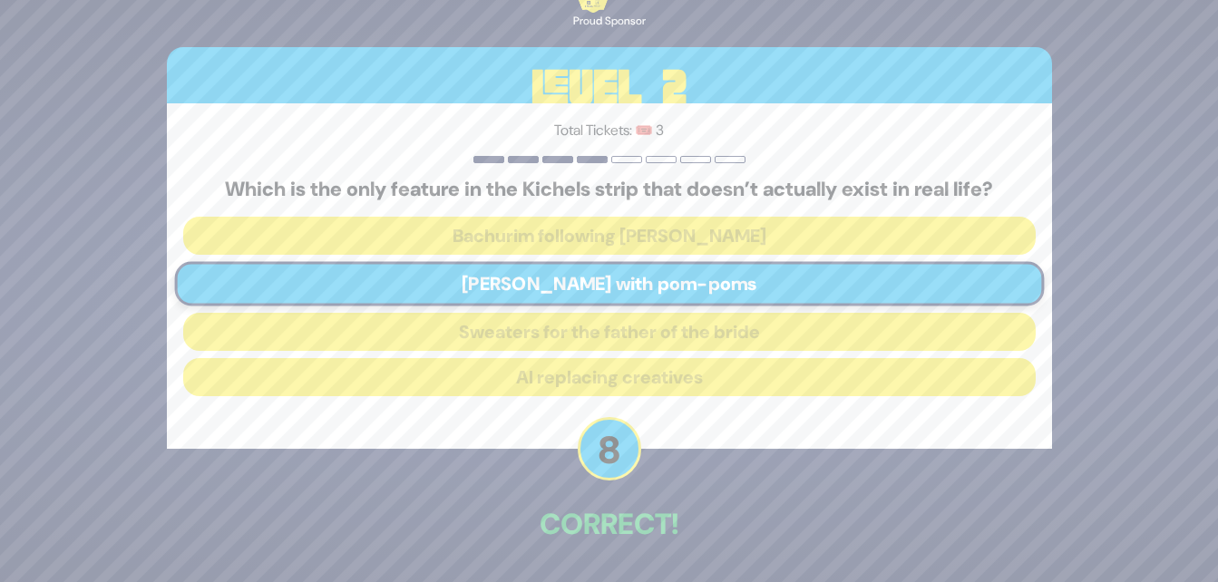
scroll to position [63, 0]
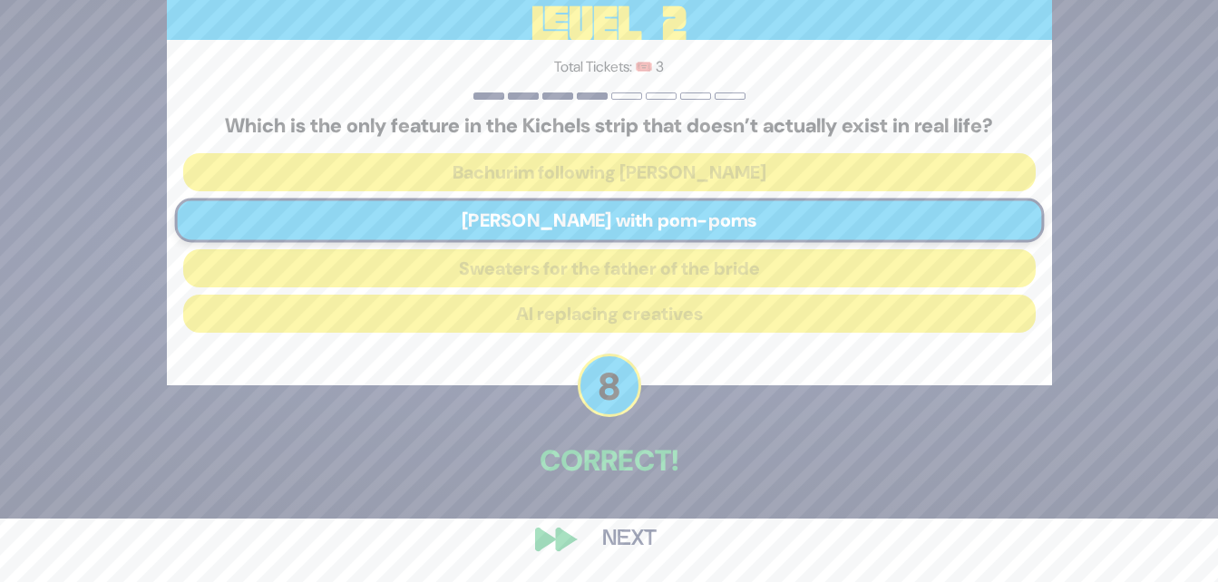
click at [641, 535] on button "Next" at bounding box center [629, 540] width 105 height 42
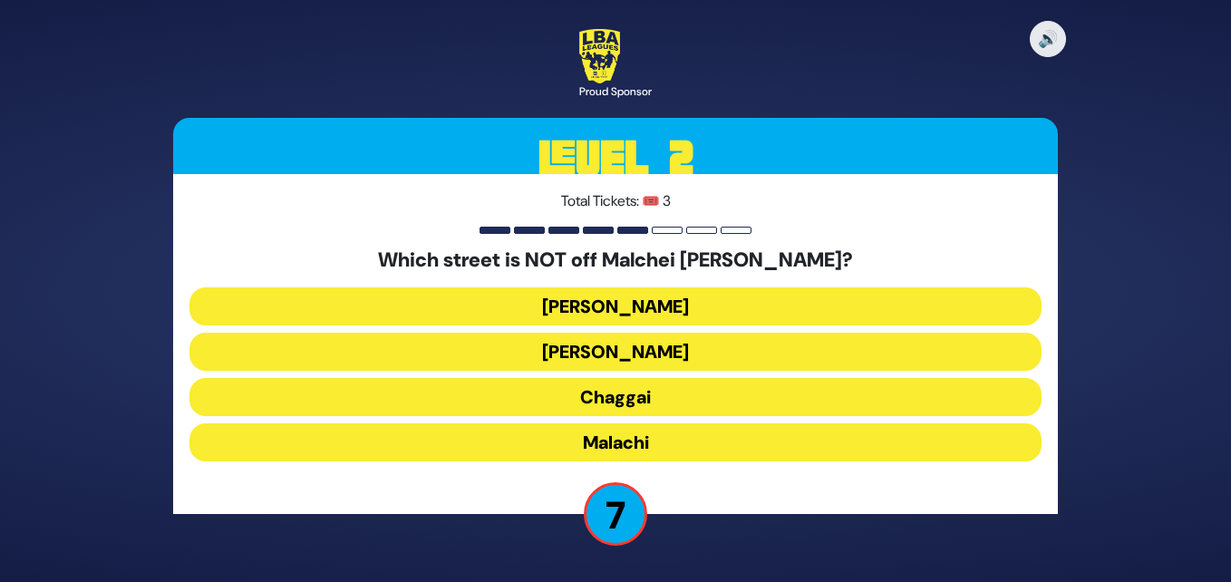
click at [661, 409] on button "Chaggai" at bounding box center [616, 397] width 852 height 38
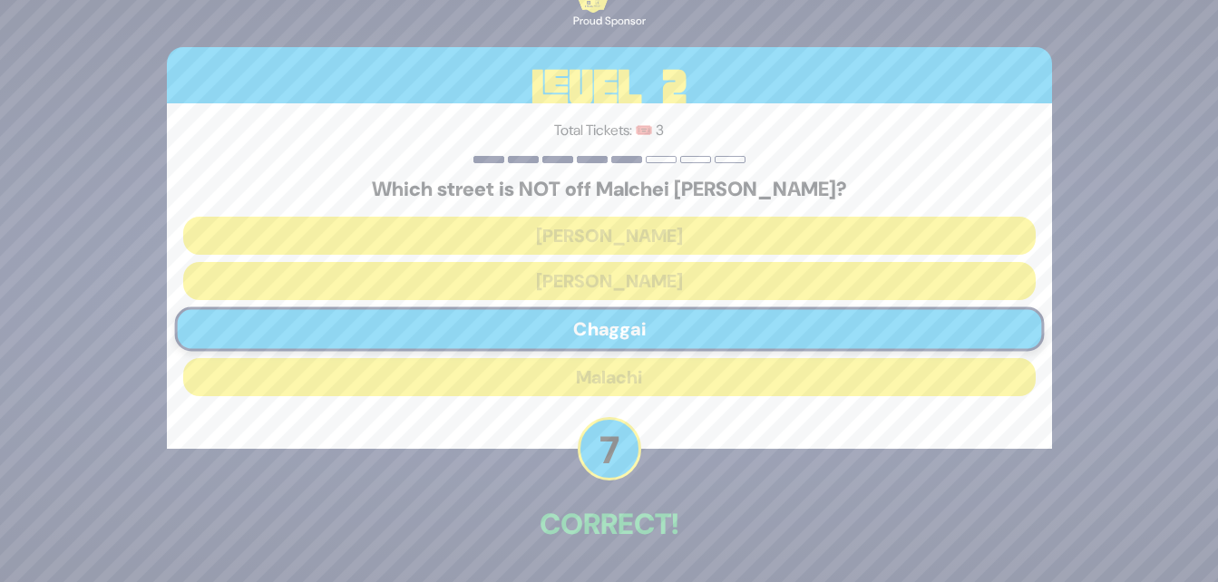
scroll to position [63, 0]
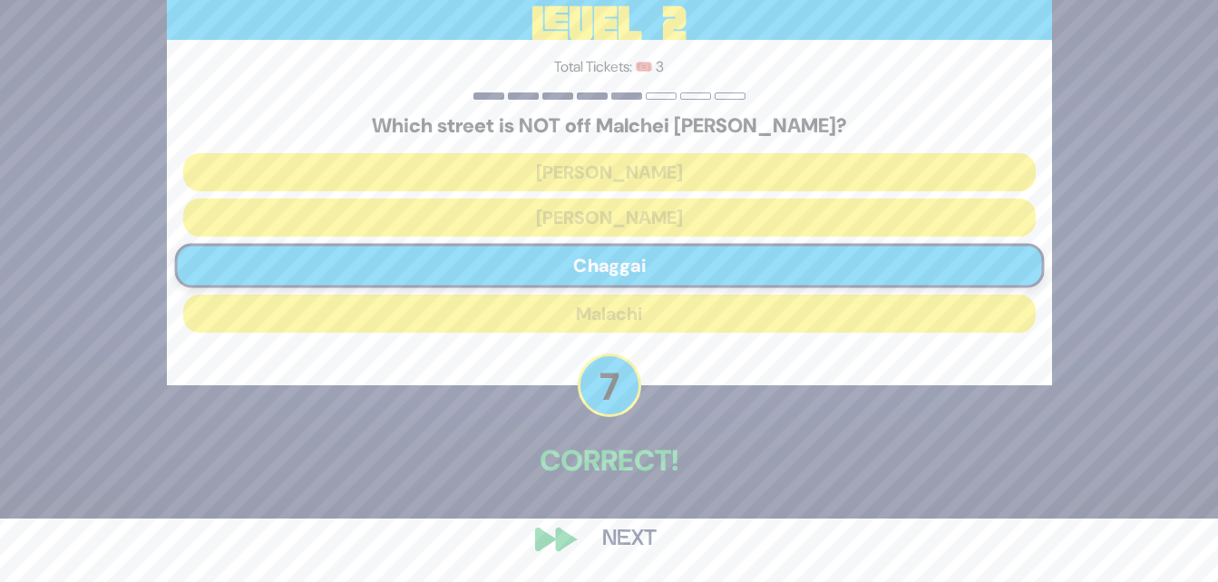
click at [641, 546] on button "Next" at bounding box center [629, 540] width 105 height 42
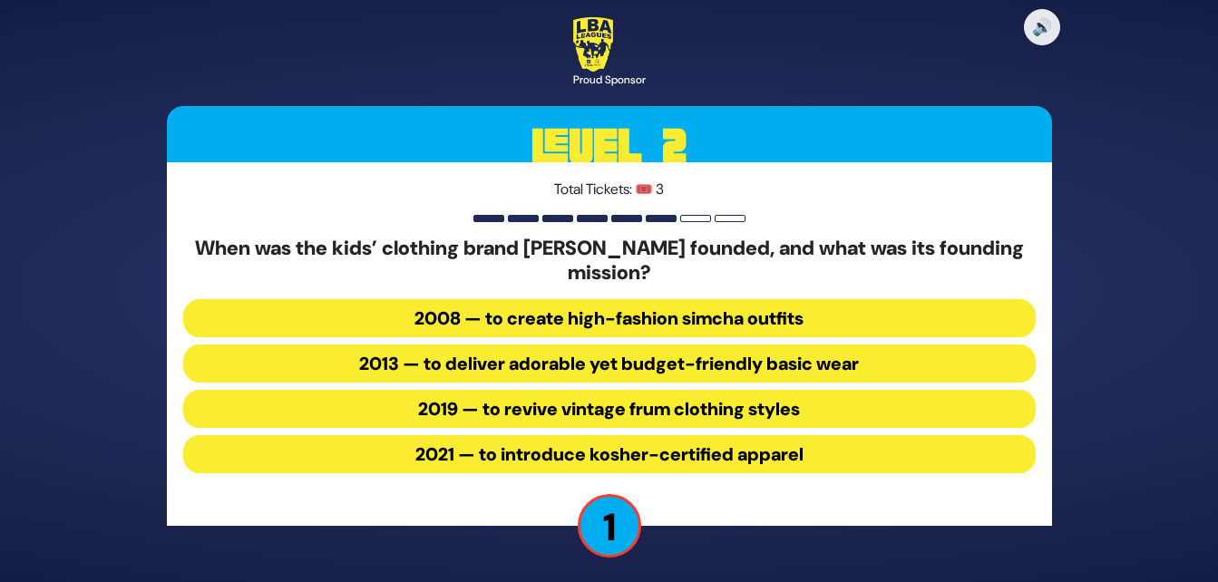
click at [653, 417] on button "2019 — to revive vintage frum clothing styles" at bounding box center [609, 409] width 852 height 38
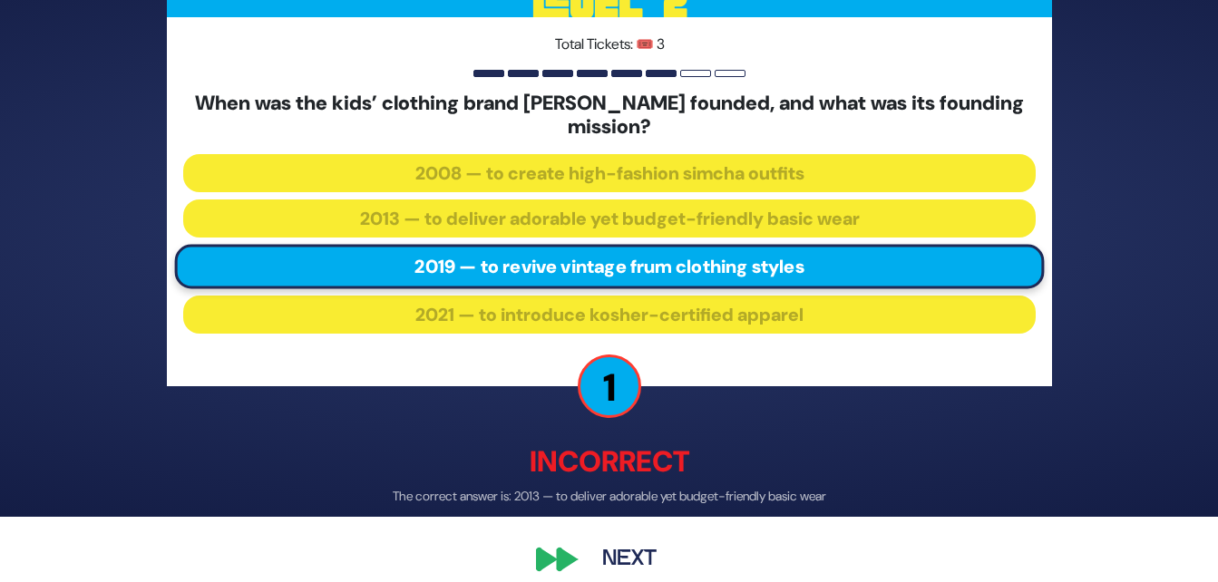
scroll to position [84, 0]
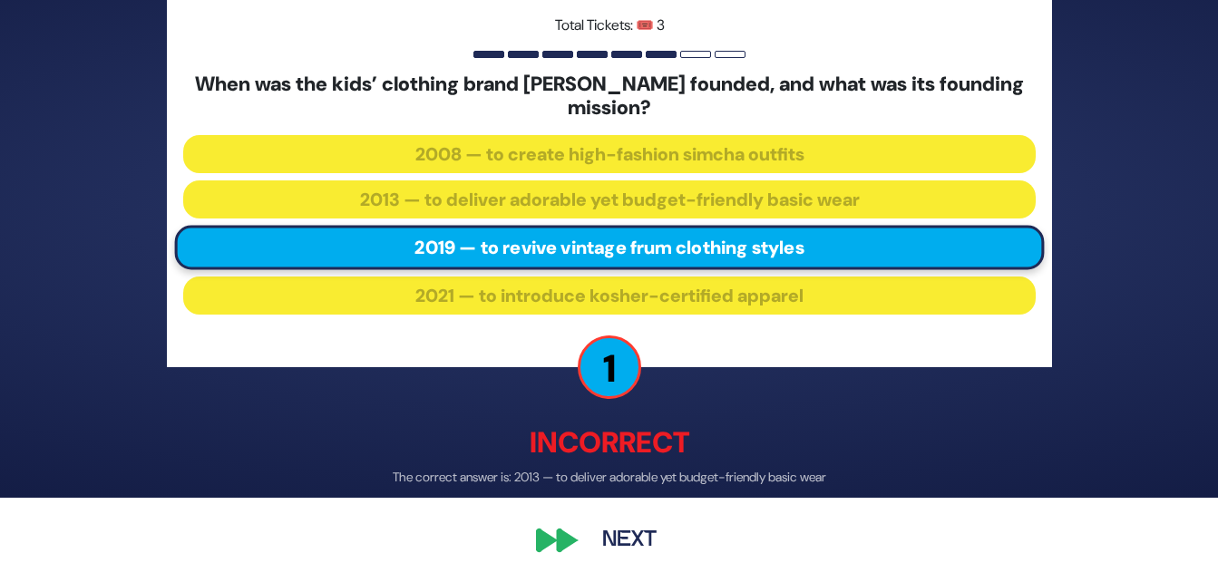
click at [648, 535] on button "Next" at bounding box center [629, 540] width 105 height 42
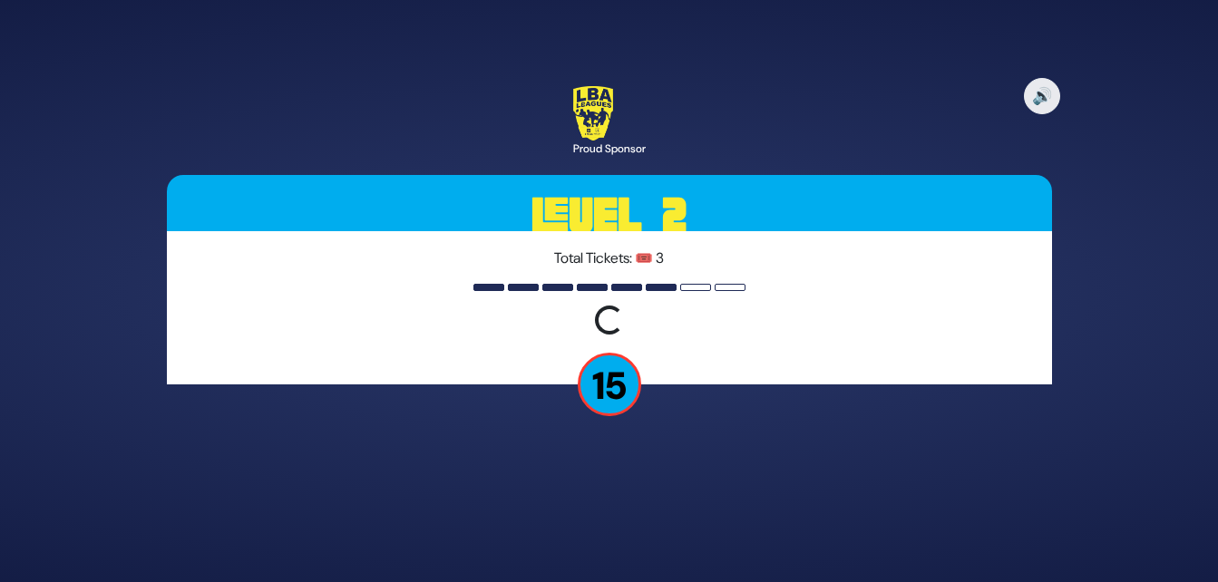
scroll to position [0, 0]
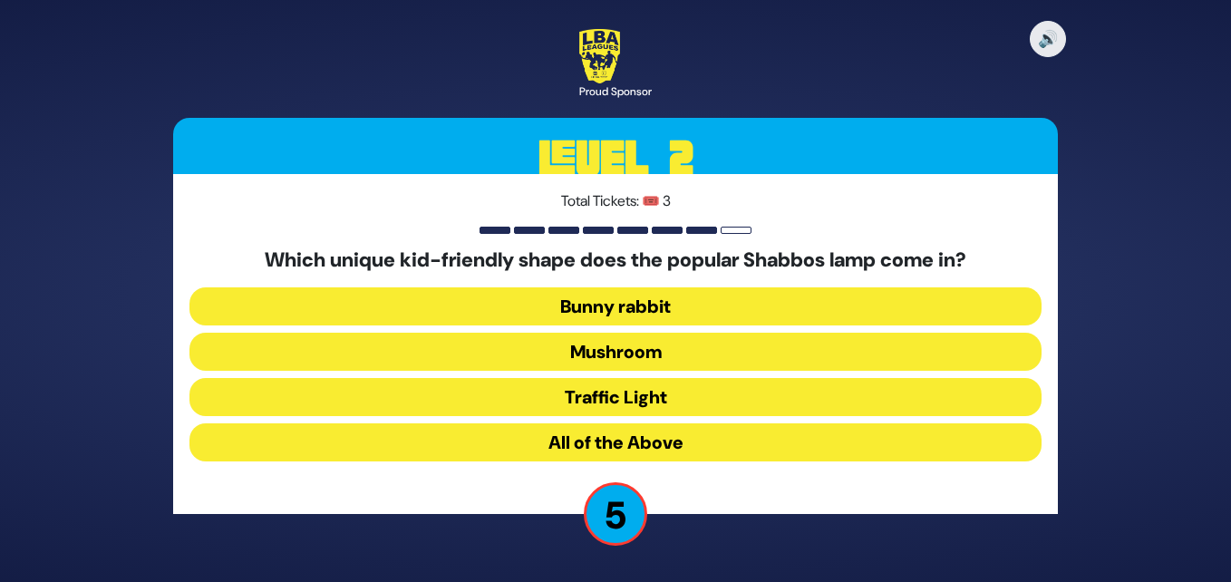
click at [687, 348] on button "Mushroom" at bounding box center [616, 352] width 852 height 38
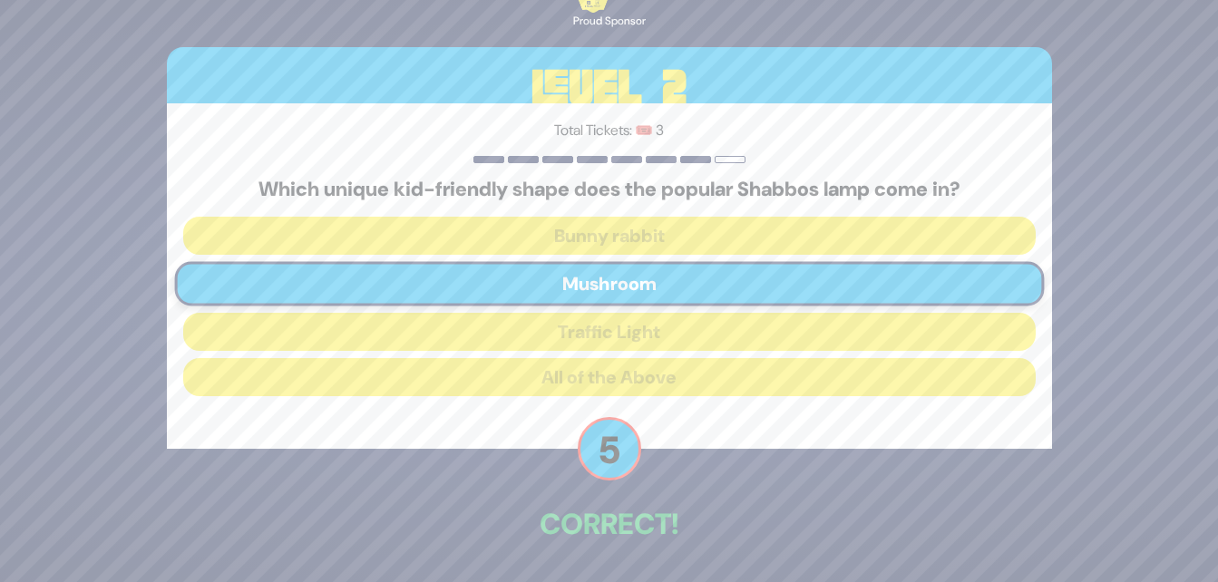
scroll to position [63, 0]
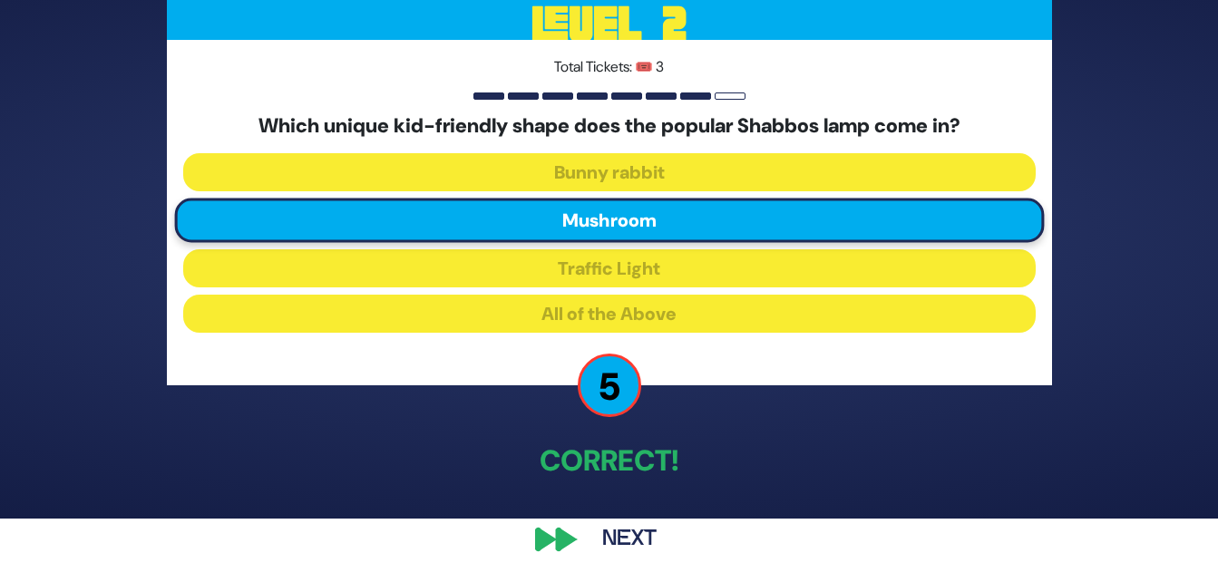
click at [638, 532] on button "Next" at bounding box center [629, 540] width 105 height 42
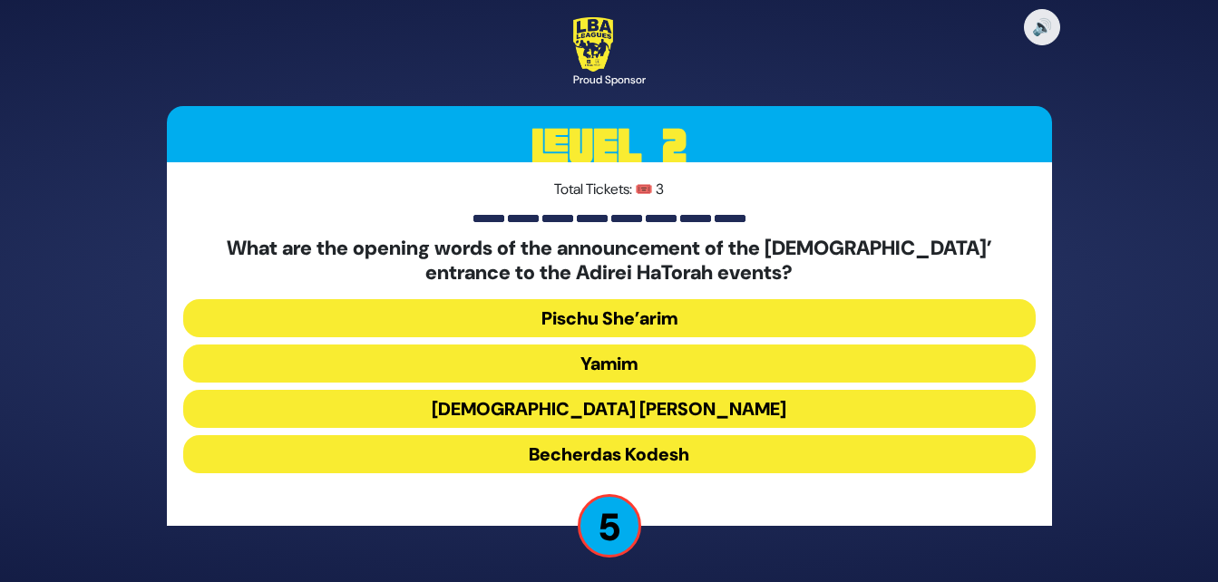
click at [710, 315] on button "Pischu She’arim" at bounding box center [609, 318] width 852 height 38
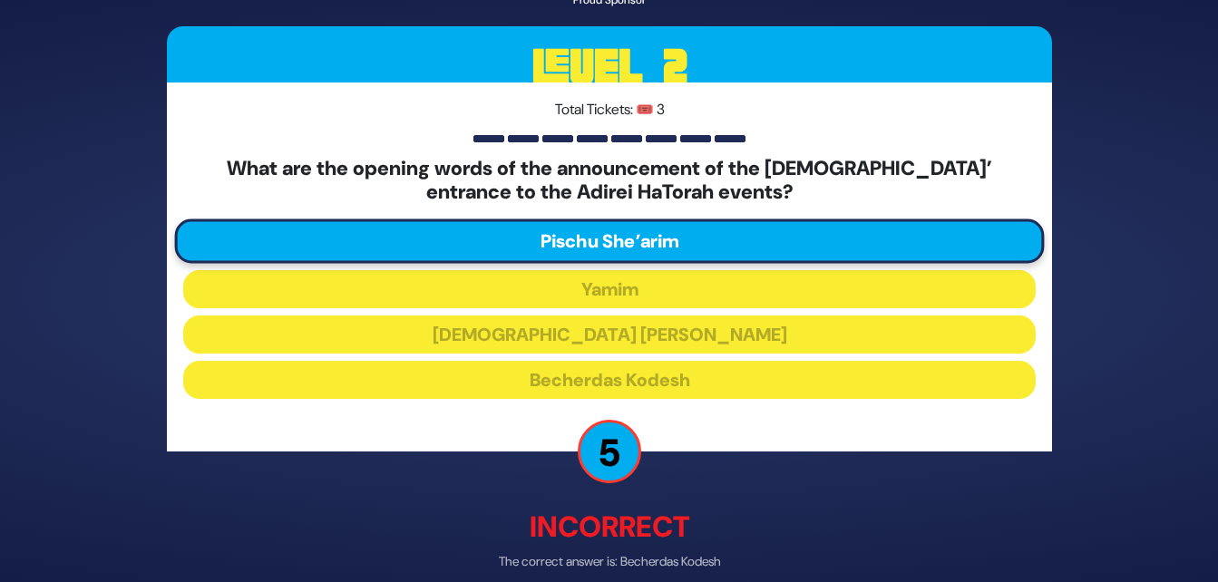
click at [1135, 270] on div "🔊 Proud Sponsor Level 2 Total Tickets: 🎟️ 3 What are the opening words of the a…" at bounding box center [609, 291] width 1218 height 582
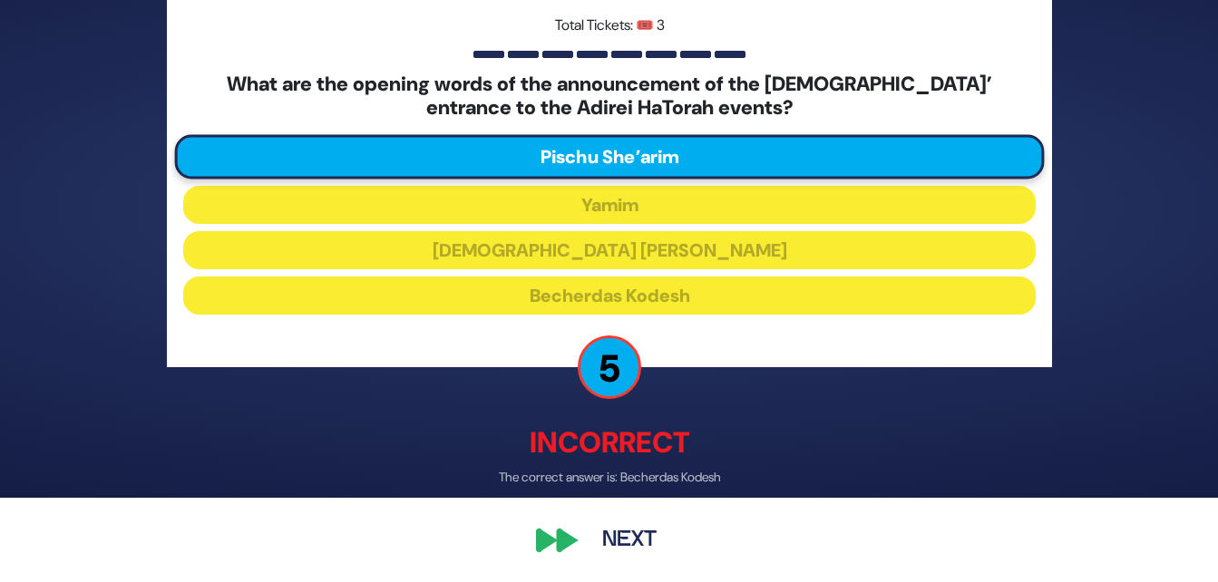
click at [626, 540] on button "Next" at bounding box center [629, 540] width 105 height 42
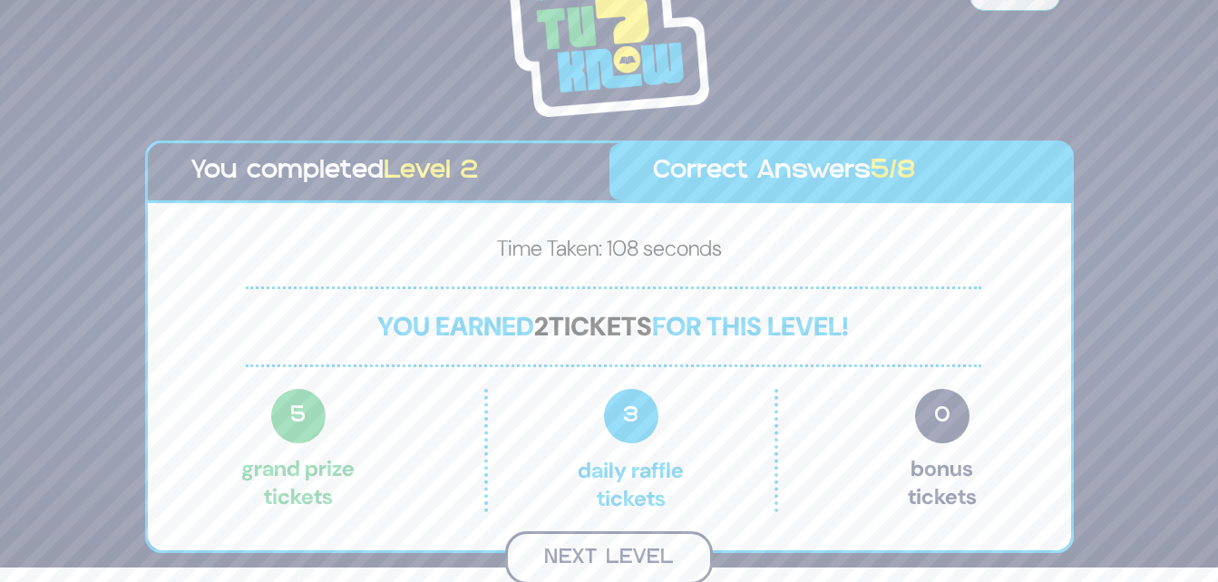
scroll to position [12, 0]
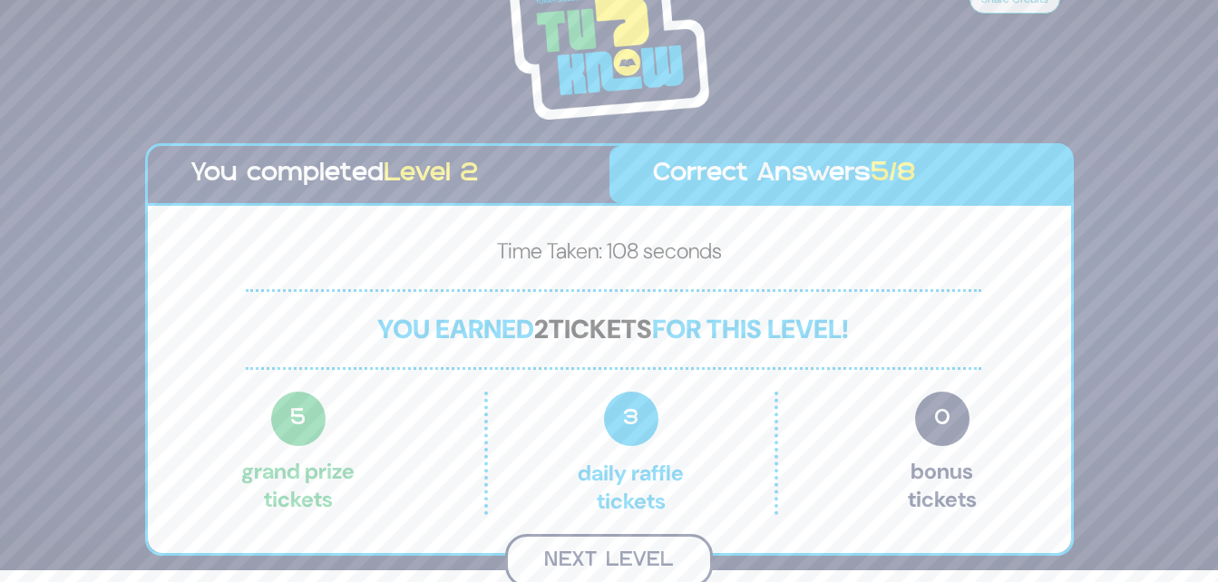
click at [615, 564] on button "Next Level" at bounding box center [609, 560] width 208 height 53
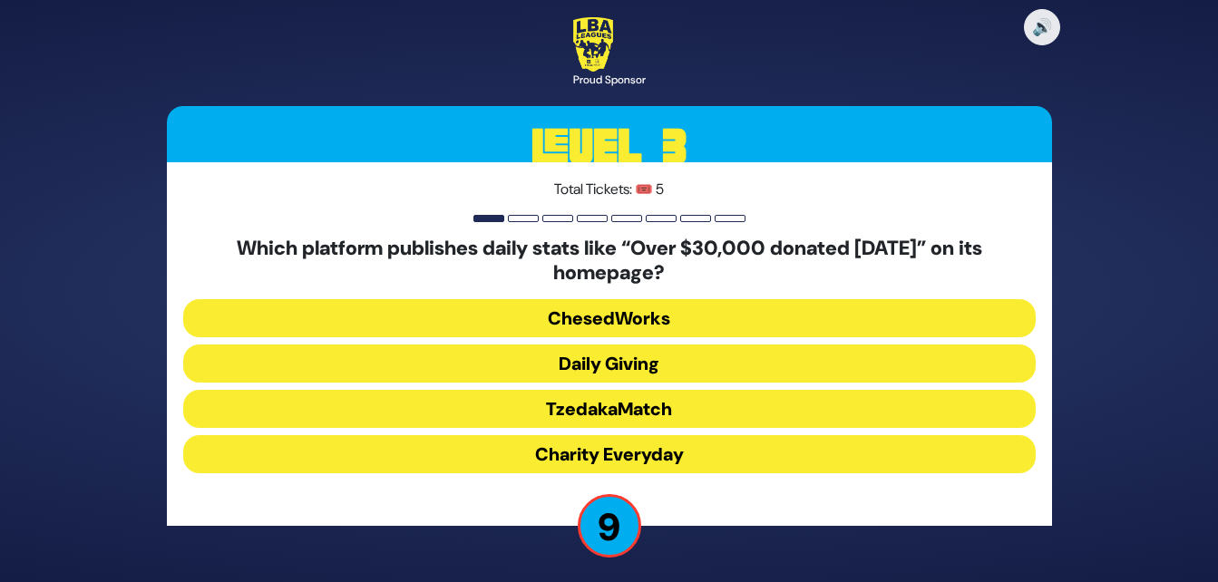
click at [679, 373] on button "Daily Giving" at bounding box center [609, 364] width 852 height 38
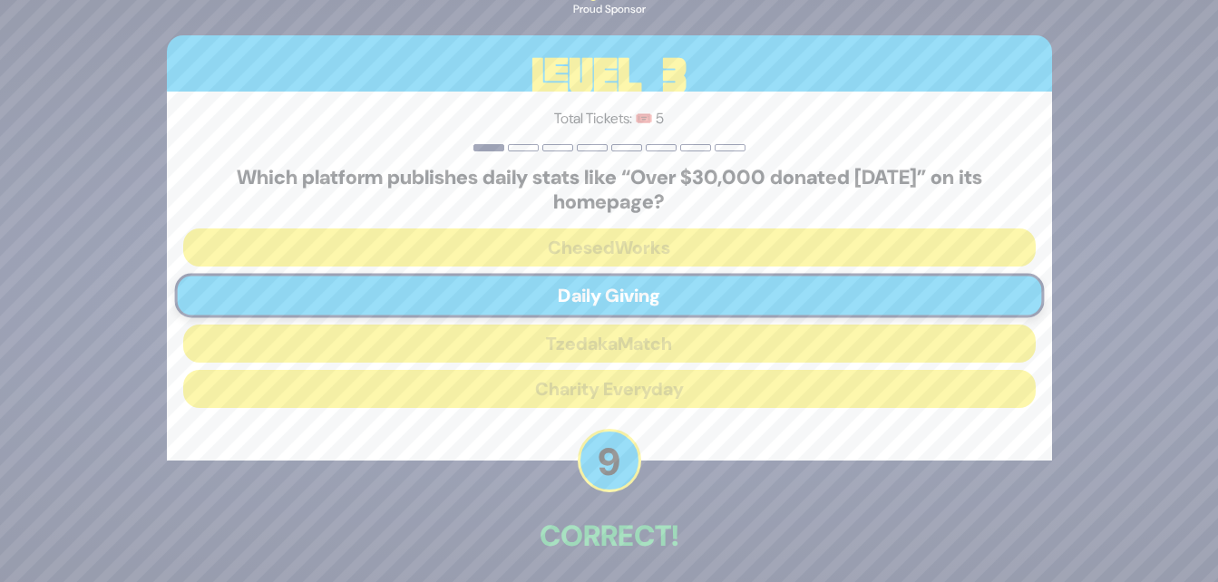
scroll to position [75, 0]
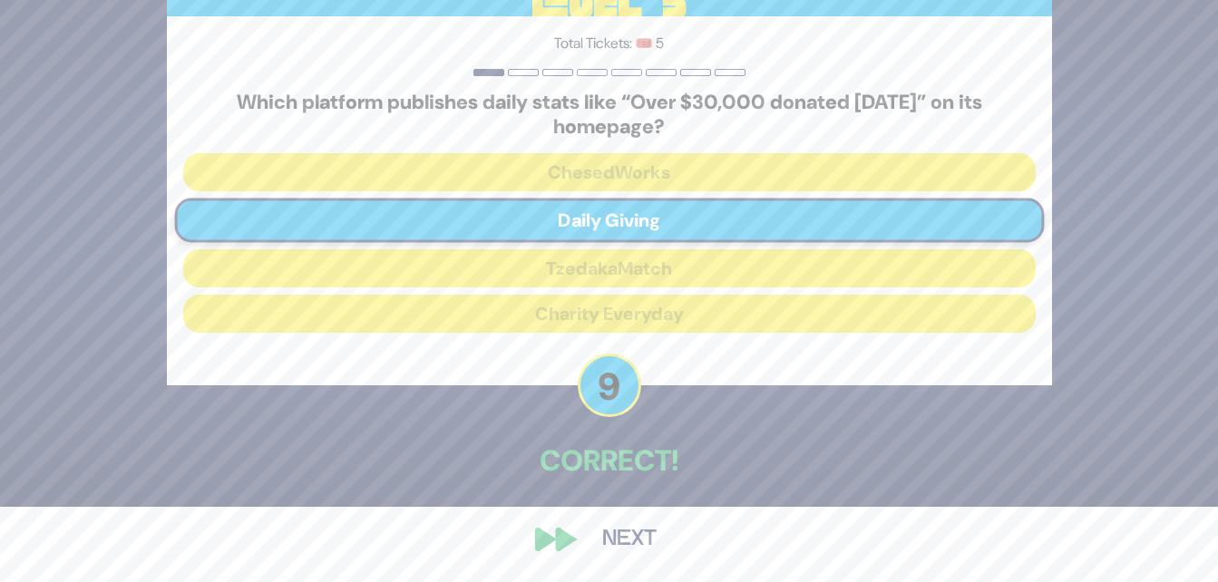
click at [643, 533] on button "Next" at bounding box center [629, 540] width 105 height 42
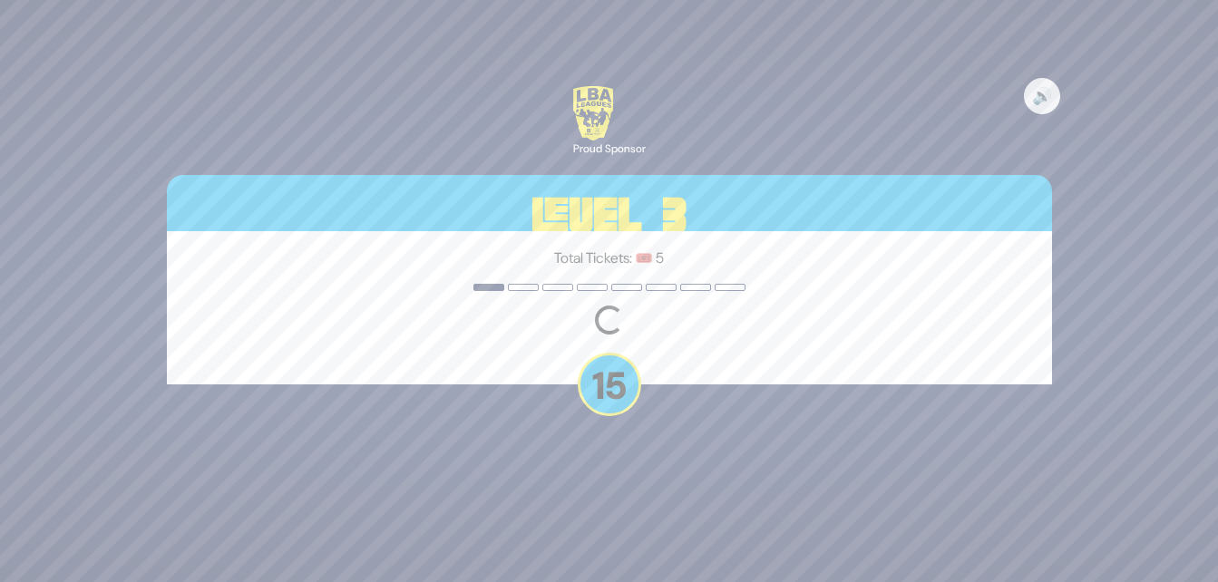
scroll to position [0, 0]
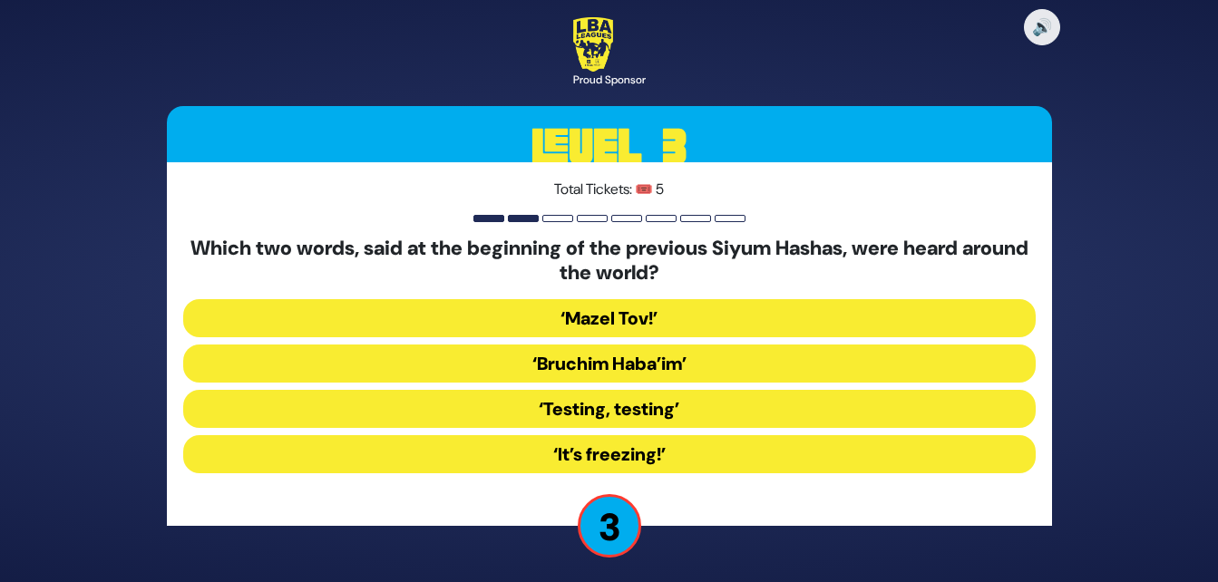
click at [674, 450] on button "‘It’s freezing!’" at bounding box center [609, 454] width 852 height 38
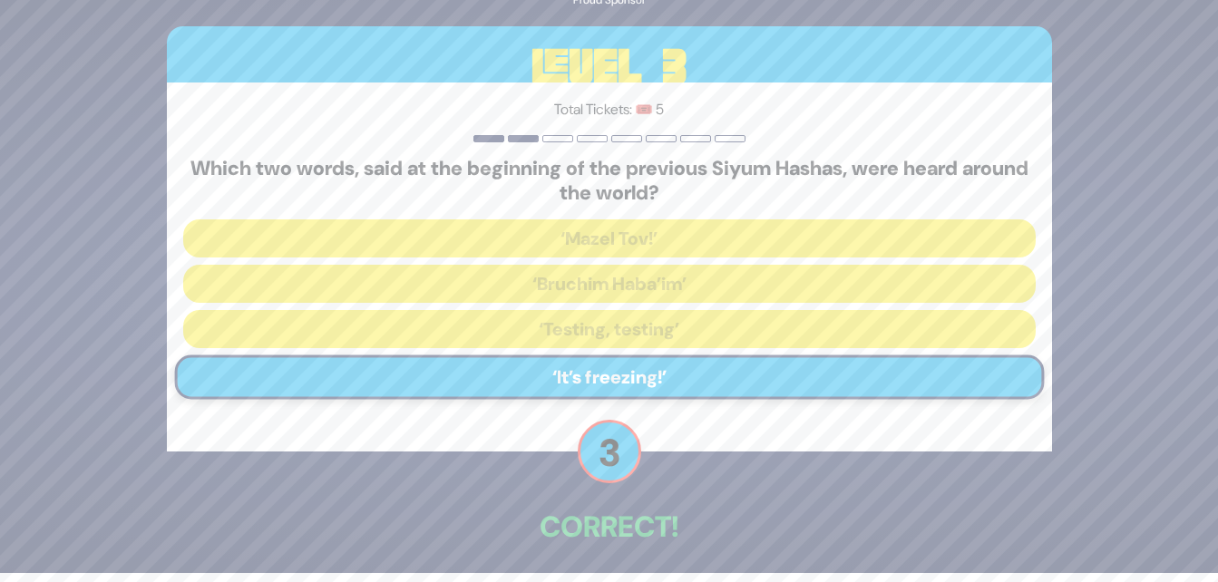
scroll to position [75, 0]
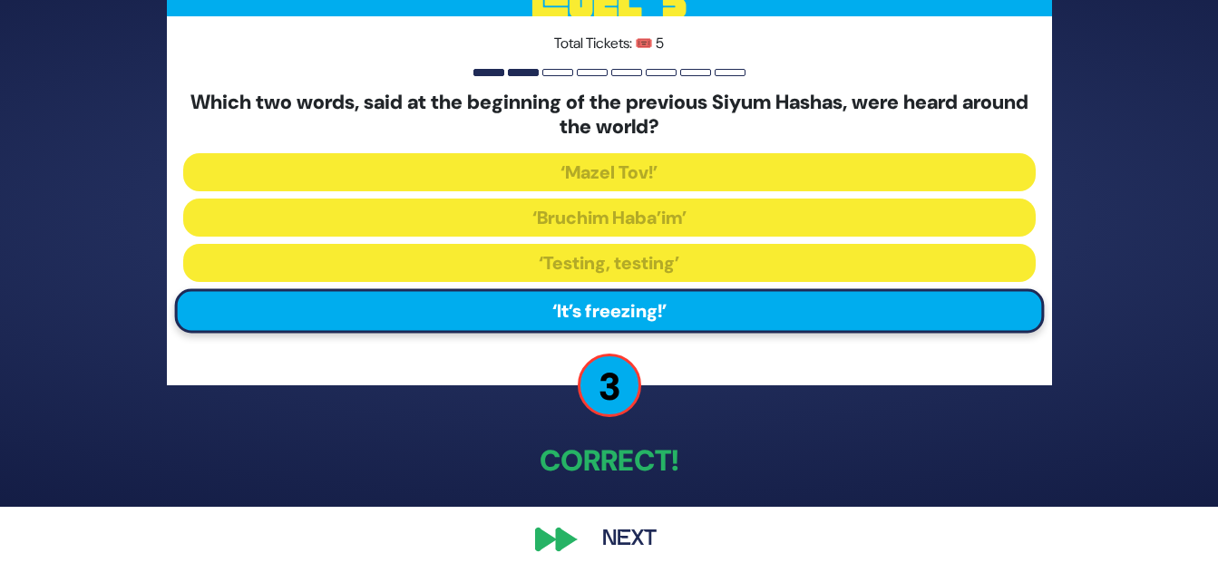
click at [630, 540] on button "Next" at bounding box center [629, 540] width 105 height 42
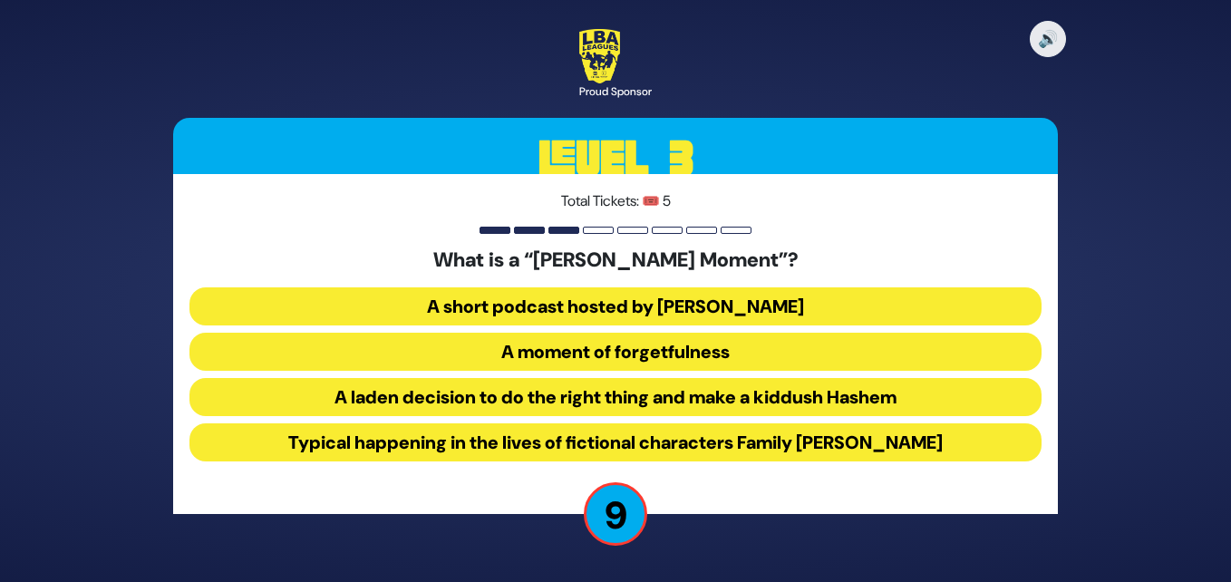
click at [722, 404] on button "A laden decision to do the right thing and make a kiddush Hashem" at bounding box center [616, 397] width 852 height 38
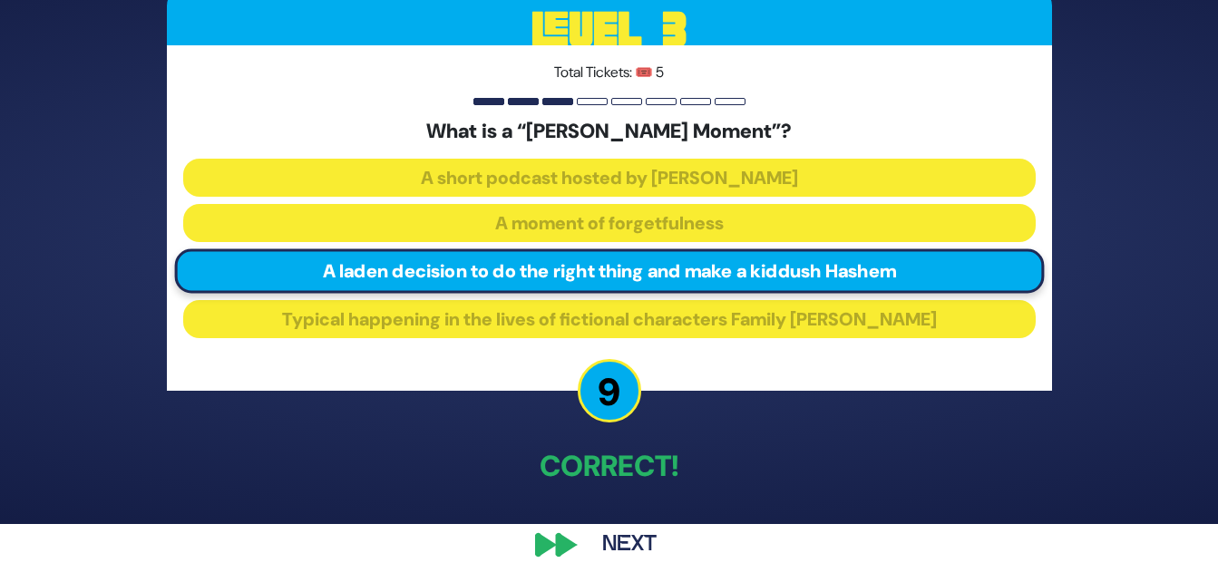
scroll to position [59, 0]
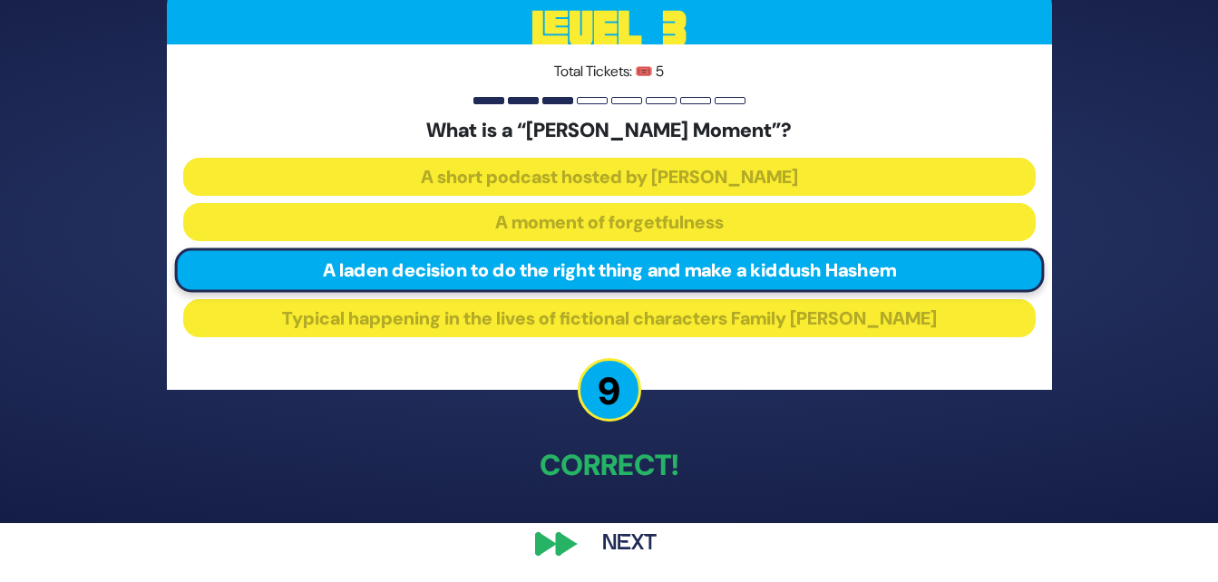
drag, startPoint x: 1209, startPoint y: 356, endPoint x: 1220, endPoint y: 365, distance: 14.9
click at [1218, 365] on html "🔊 Proud Sponsor Level 3 Total Tickets: 🎟️ 5 What is a “[PERSON_NAME] Moment”? A…" at bounding box center [609, 232] width 1218 height 582
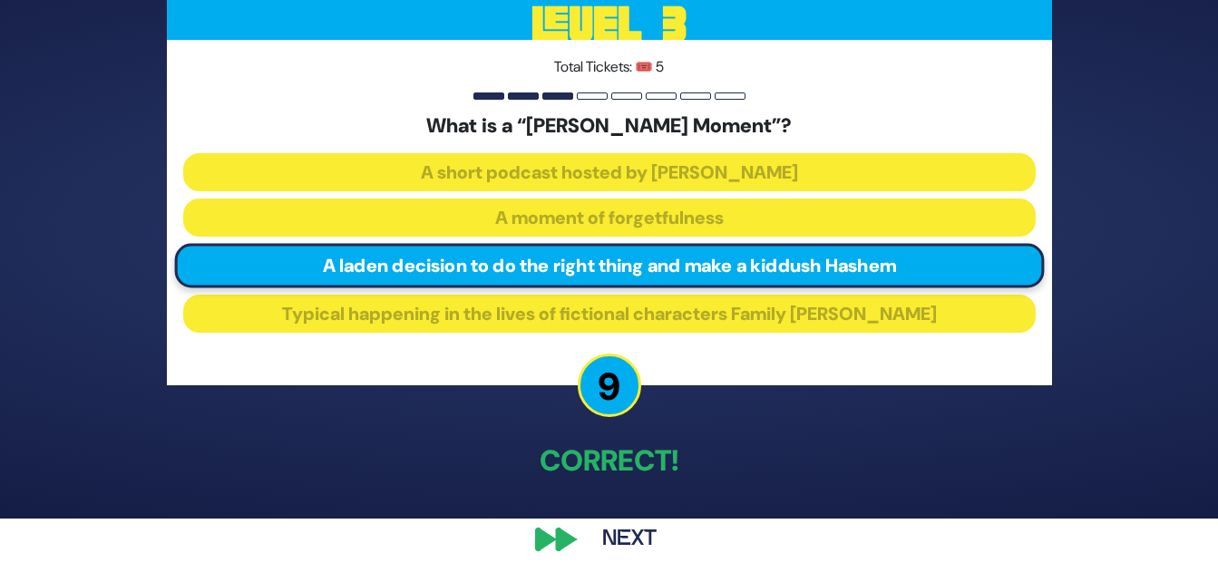
click at [624, 534] on button "Next" at bounding box center [629, 540] width 105 height 42
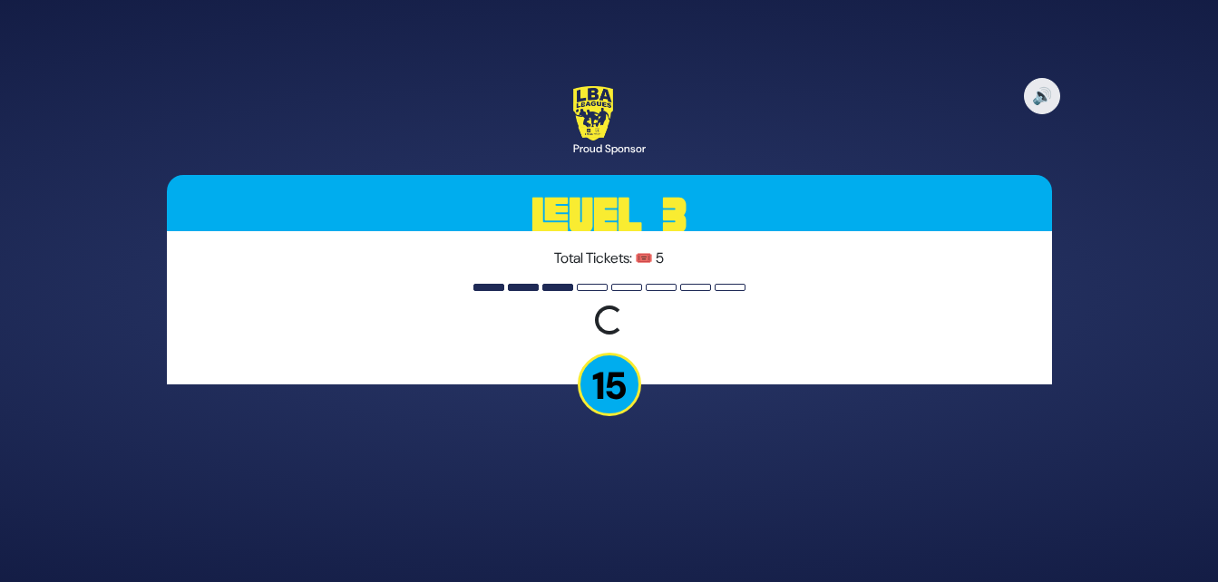
scroll to position [0, 0]
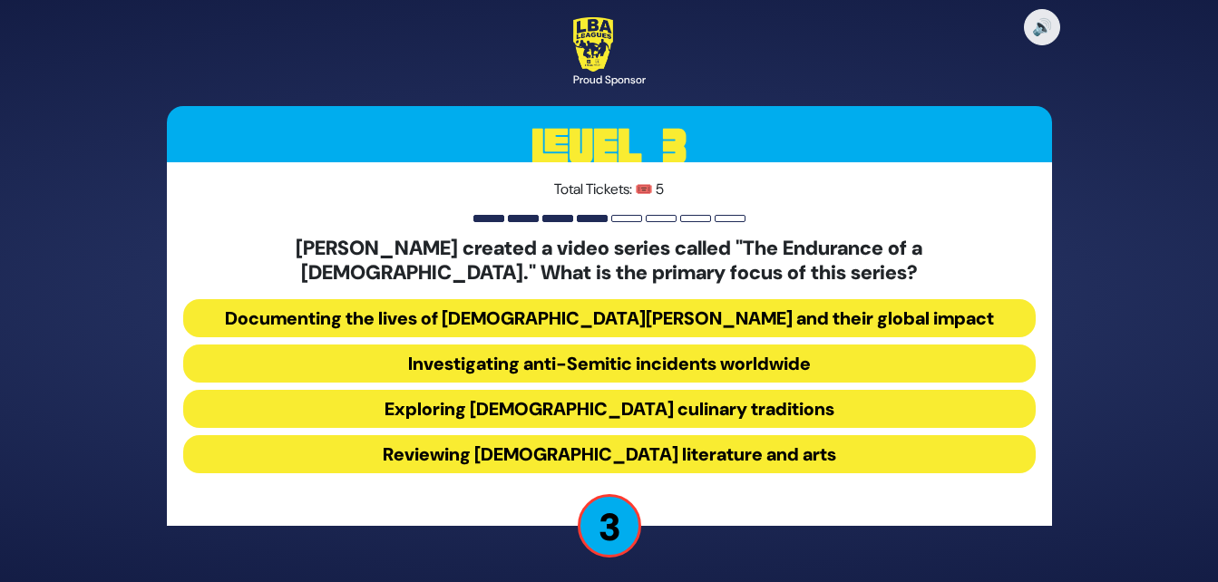
click at [787, 316] on button "Documenting the lives of [DEMOGRAPHIC_DATA][PERSON_NAME] and their global impact" at bounding box center [609, 318] width 852 height 38
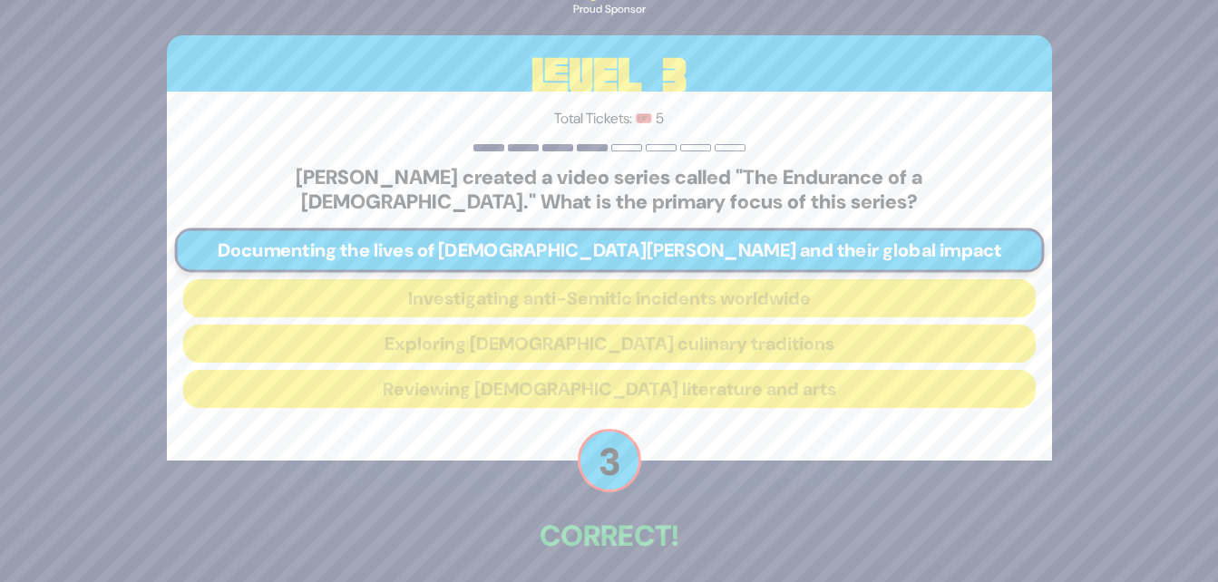
scroll to position [75, 0]
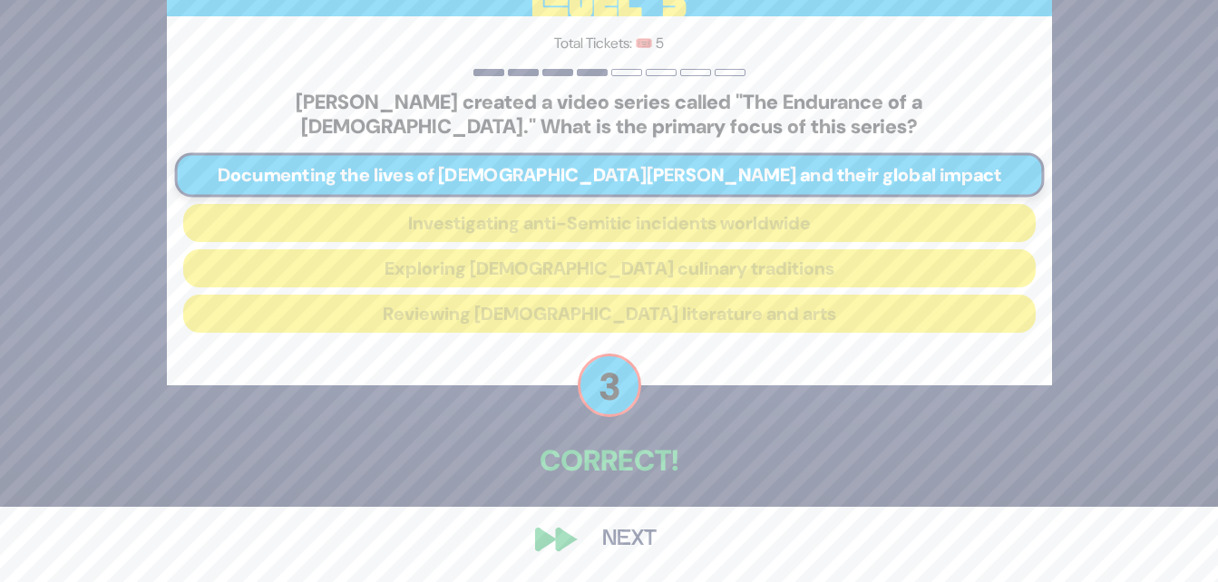
click at [613, 525] on button "Next" at bounding box center [629, 540] width 105 height 42
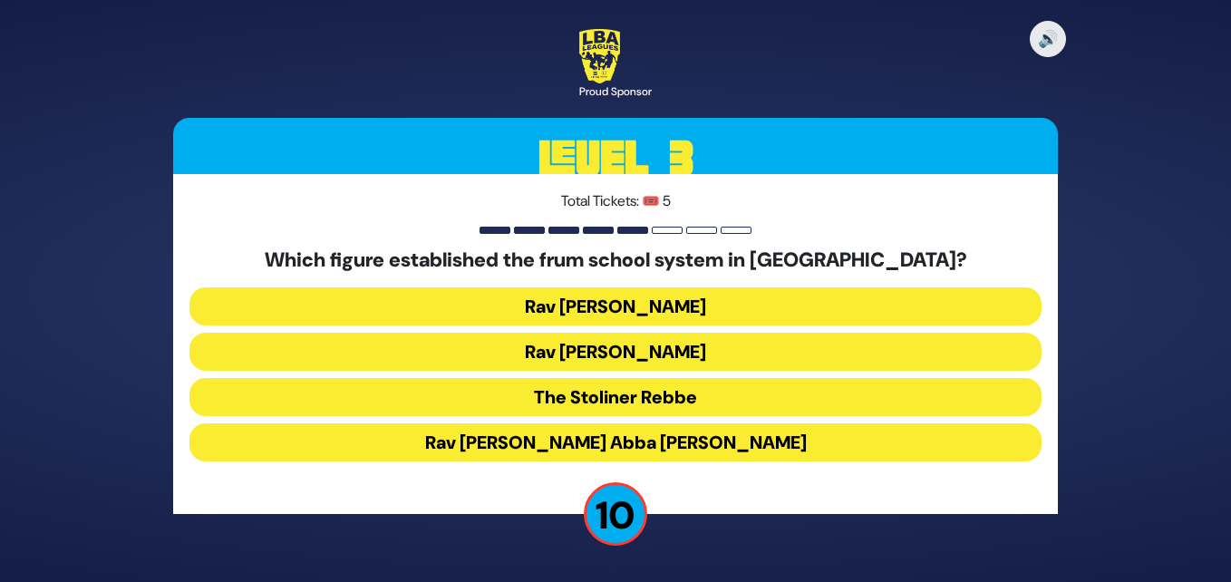
click at [705, 401] on button "The Stoliner Rebbe" at bounding box center [616, 397] width 852 height 38
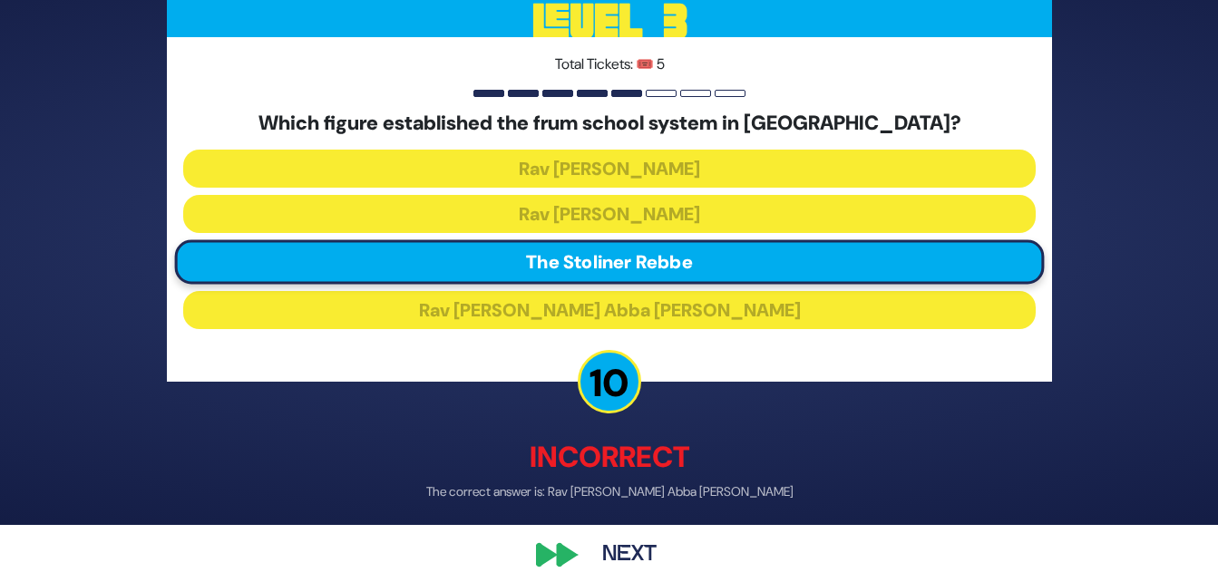
scroll to position [73, 0]
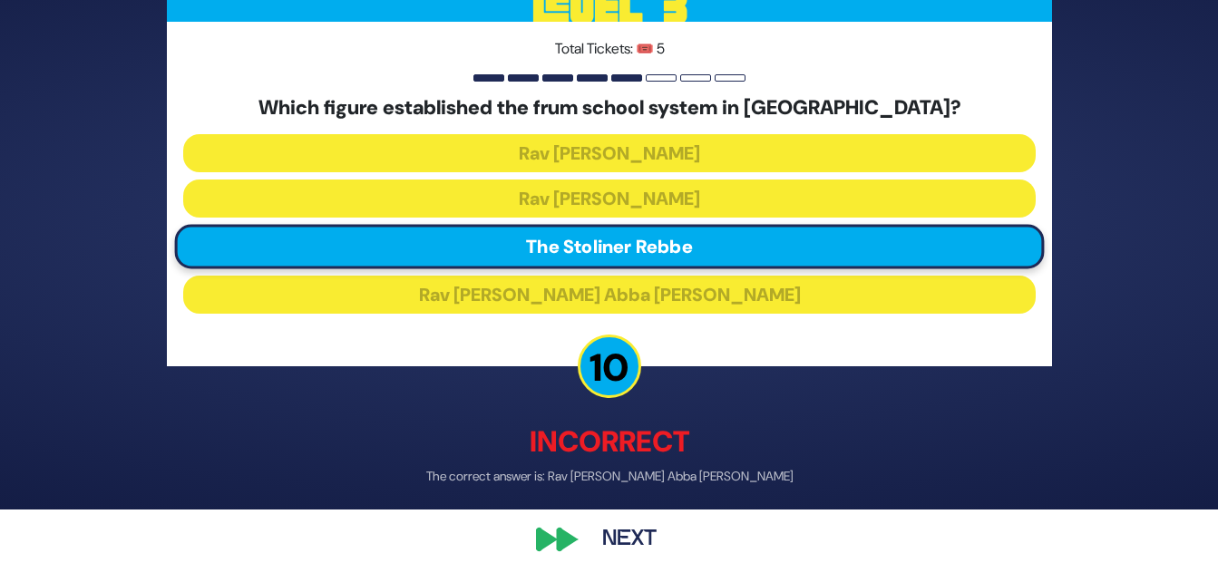
click at [640, 530] on button "Next" at bounding box center [629, 540] width 105 height 42
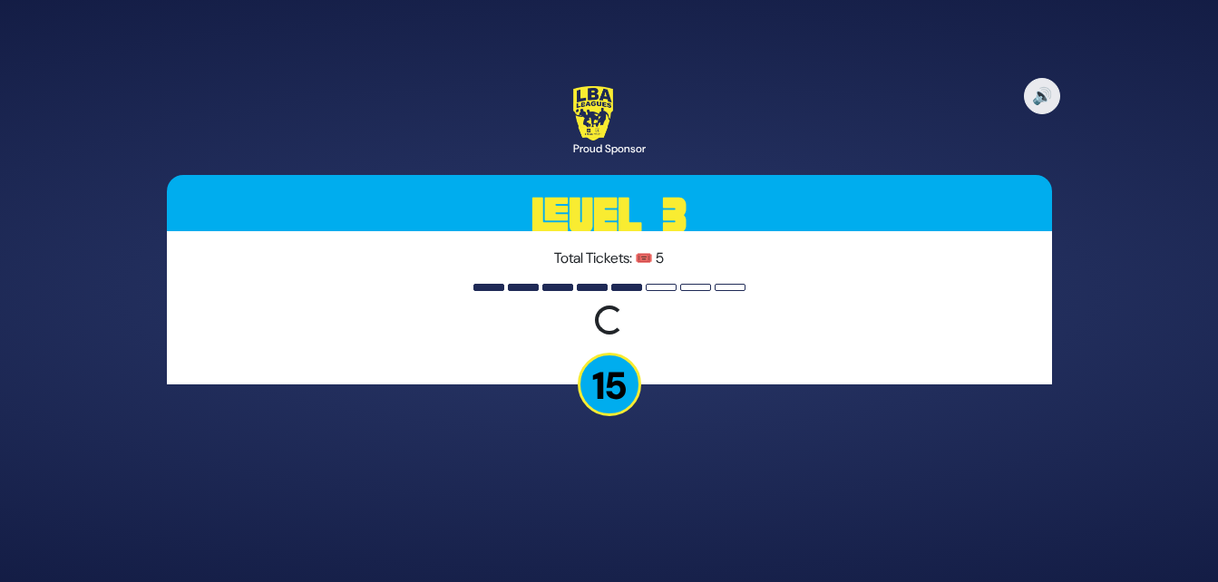
scroll to position [0, 0]
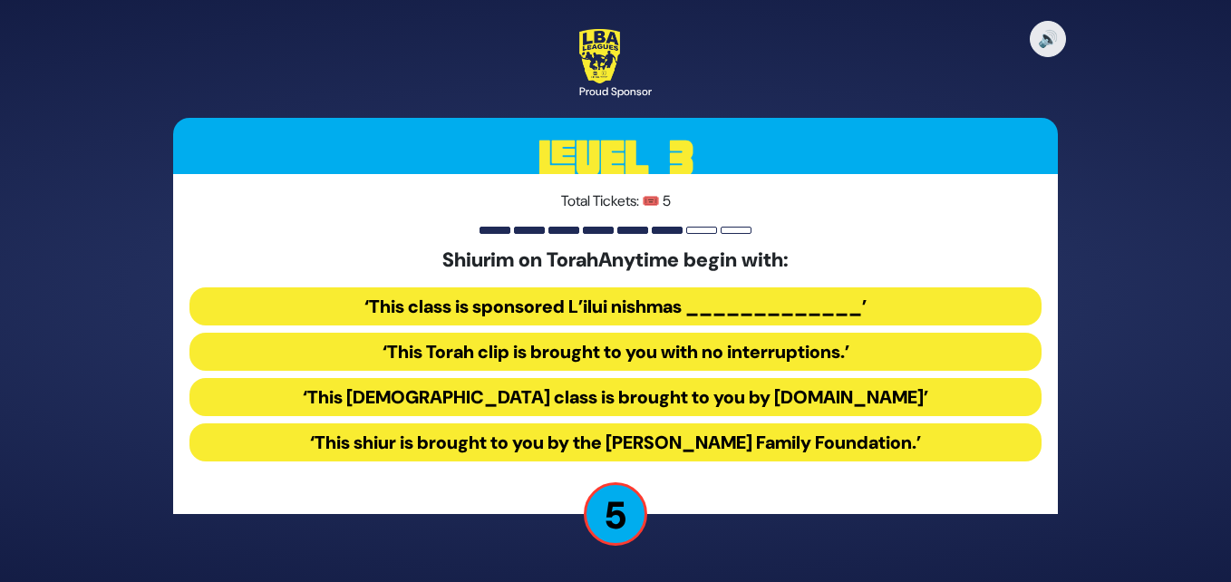
click at [801, 395] on button "‘This [DEMOGRAPHIC_DATA] class is brought to you by [DOMAIN_NAME]’" at bounding box center [616, 397] width 852 height 38
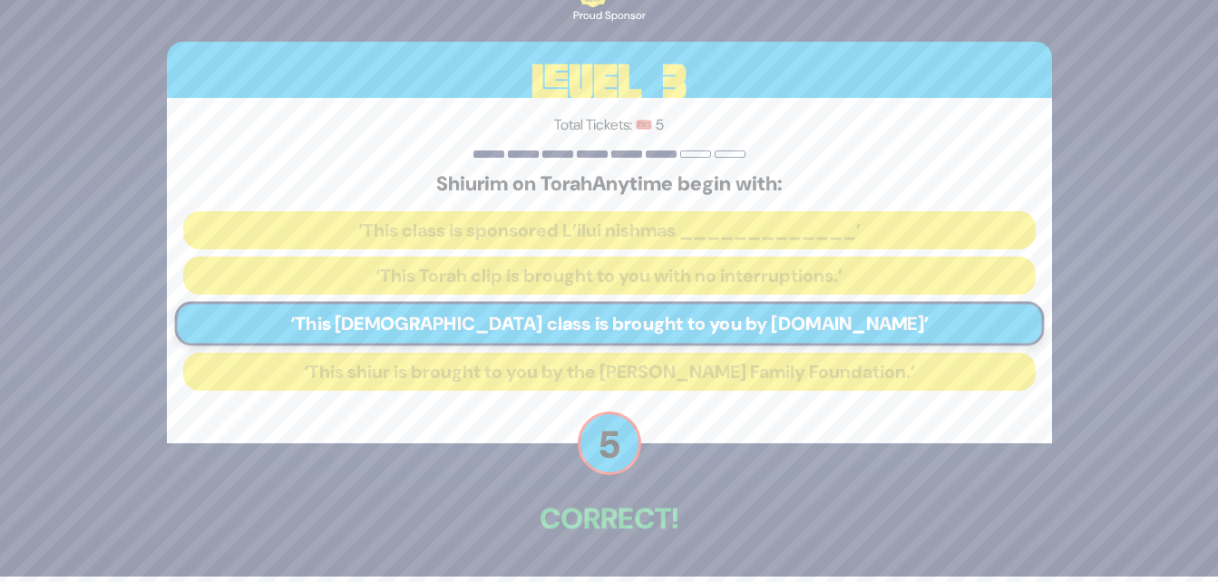
scroll to position [63, 0]
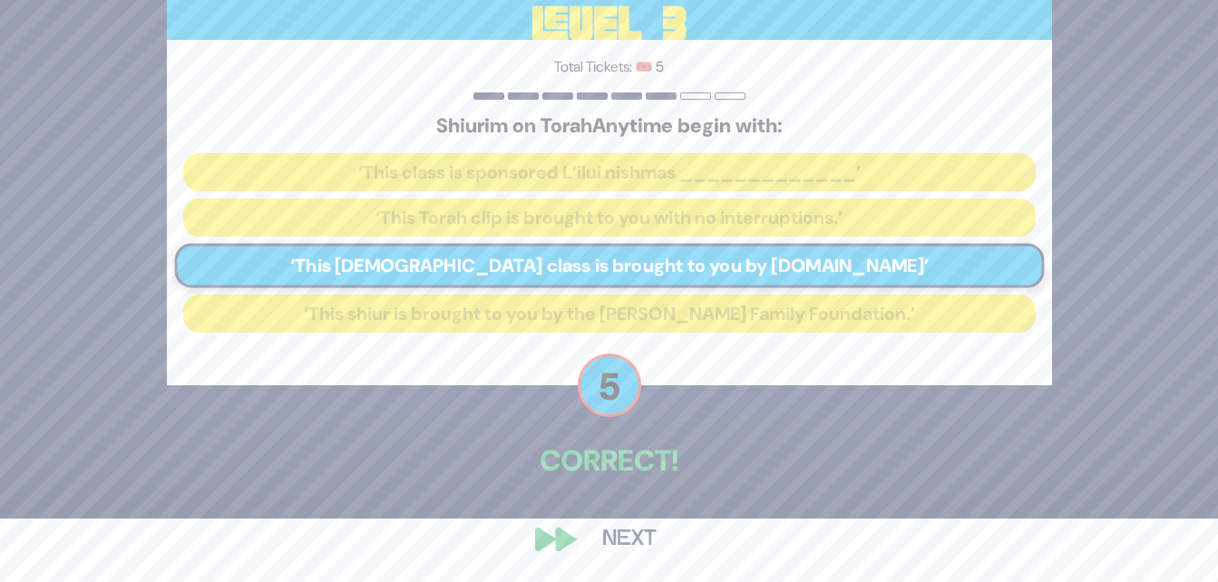
click at [614, 537] on button "Next" at bounding box center [629, 540] width 105 height 42
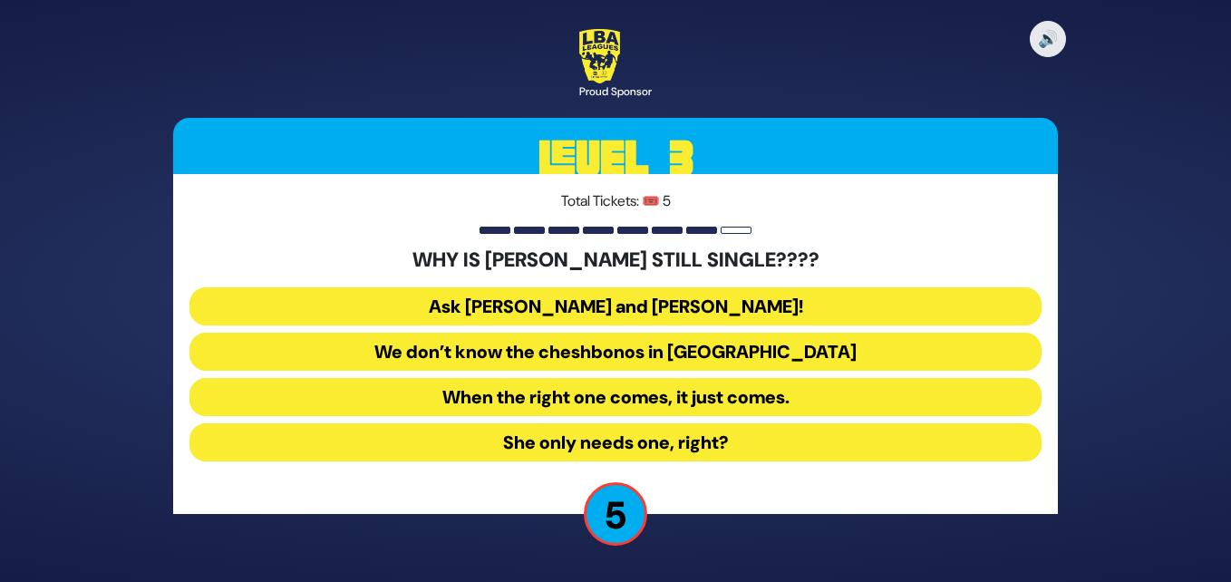
click at [746, 301] on button "Ask [PERSON_NAME] and [PERSON_NAME]!" at bounding box center [616, 306] width 852 height 38
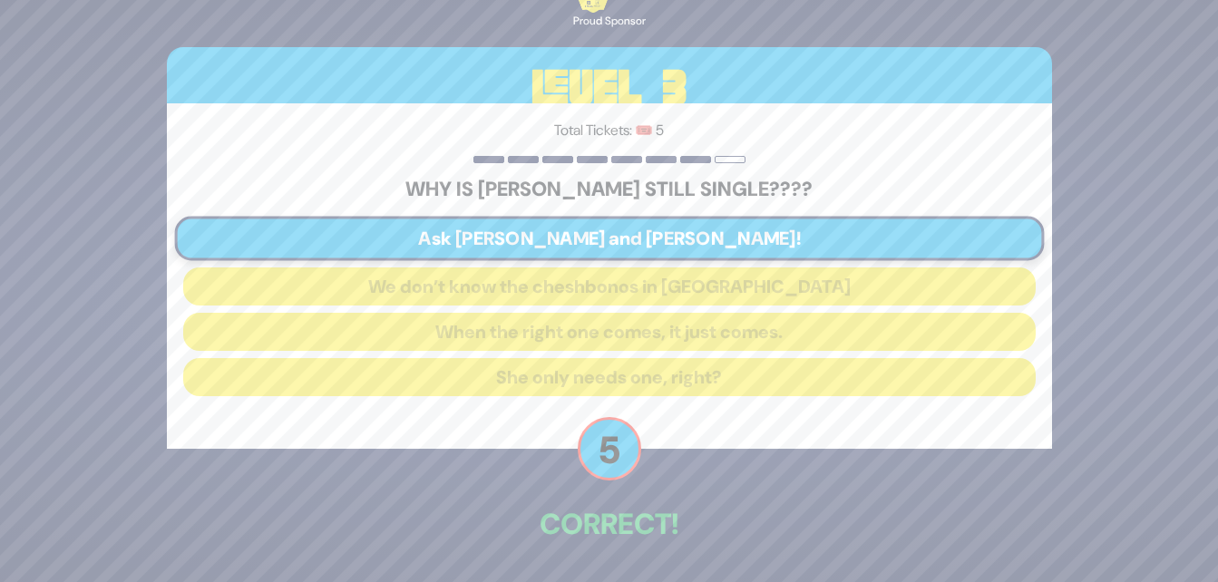
scroll to position [63, 0]
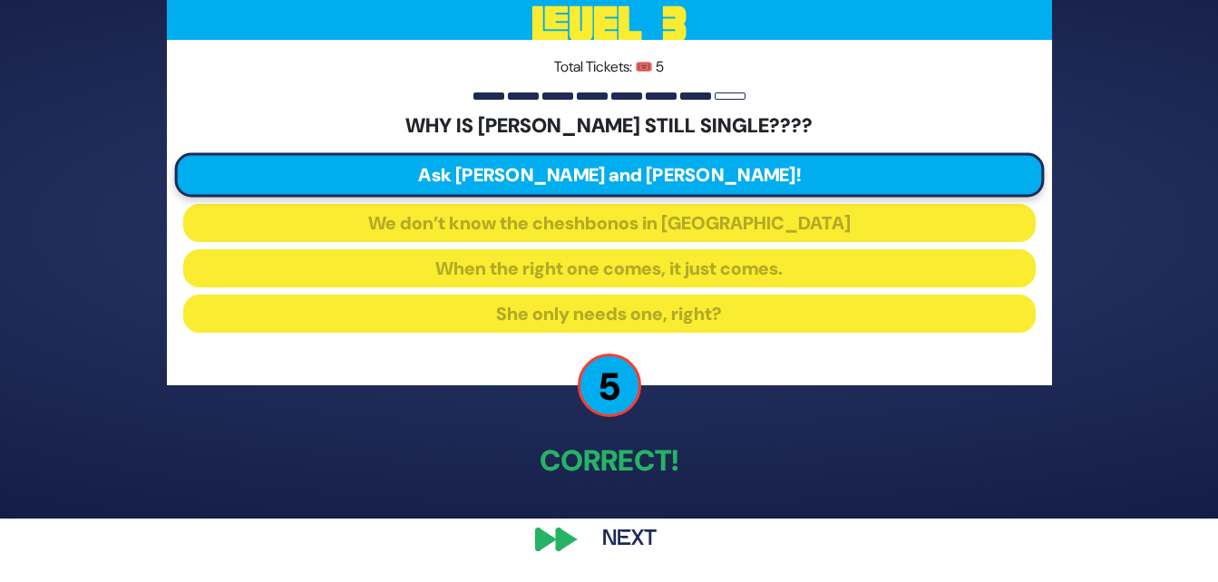
click at [627, 532] on button "Next" at bounding box center [629, 540] width 105 height 42
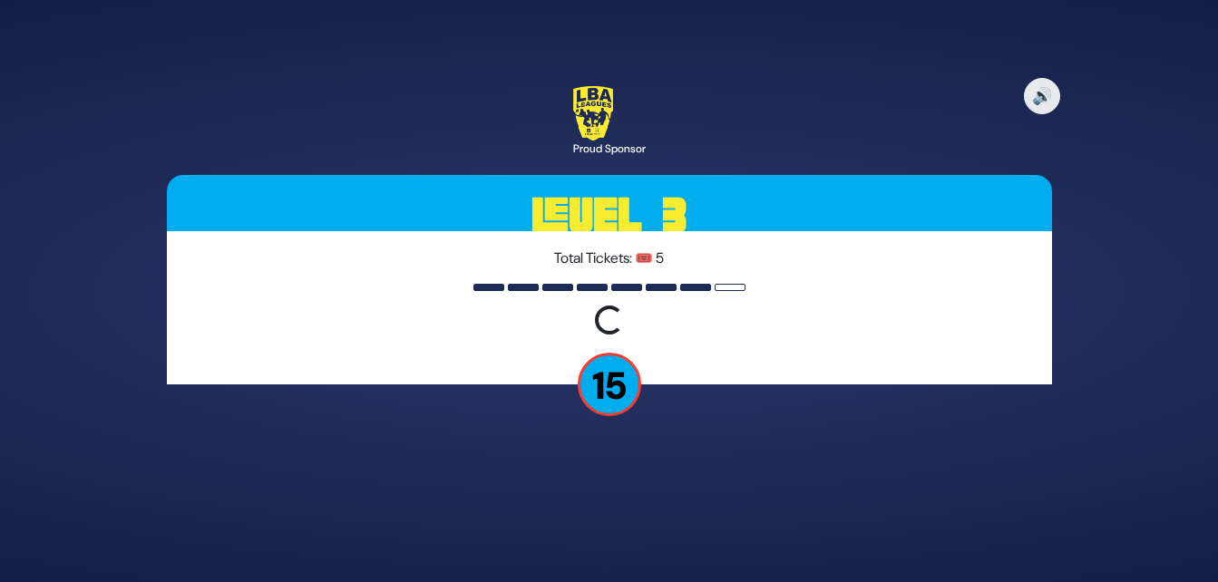
scroll to position [0, 0]
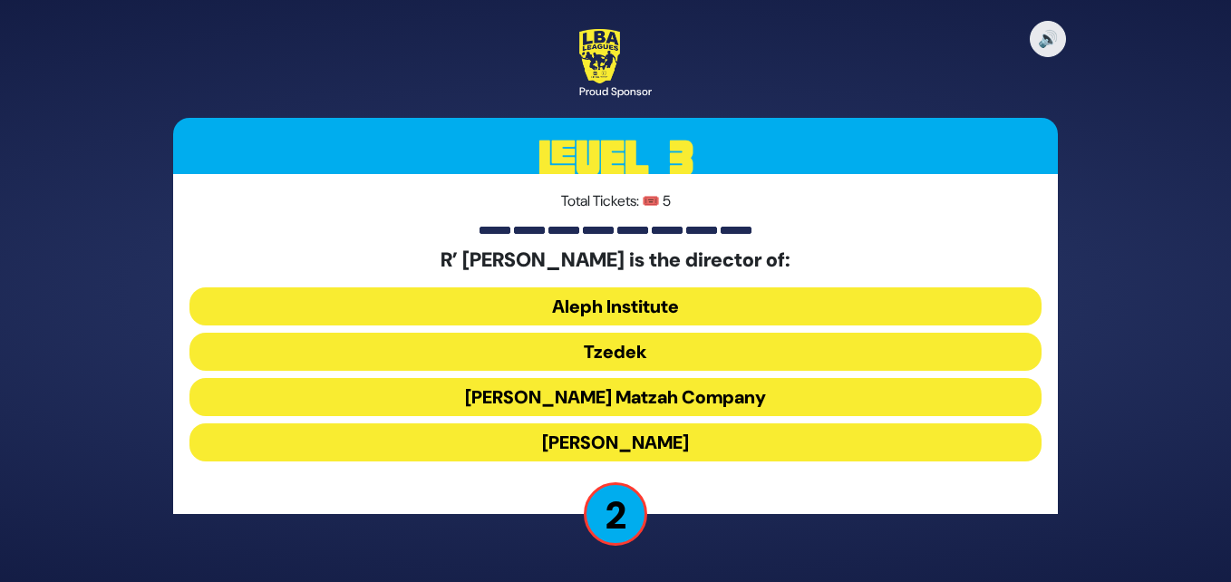
click at [655, 398] on button "[PERSON_NAME] Matzah Company" at bounding box center [616, 397] width 852 height 38
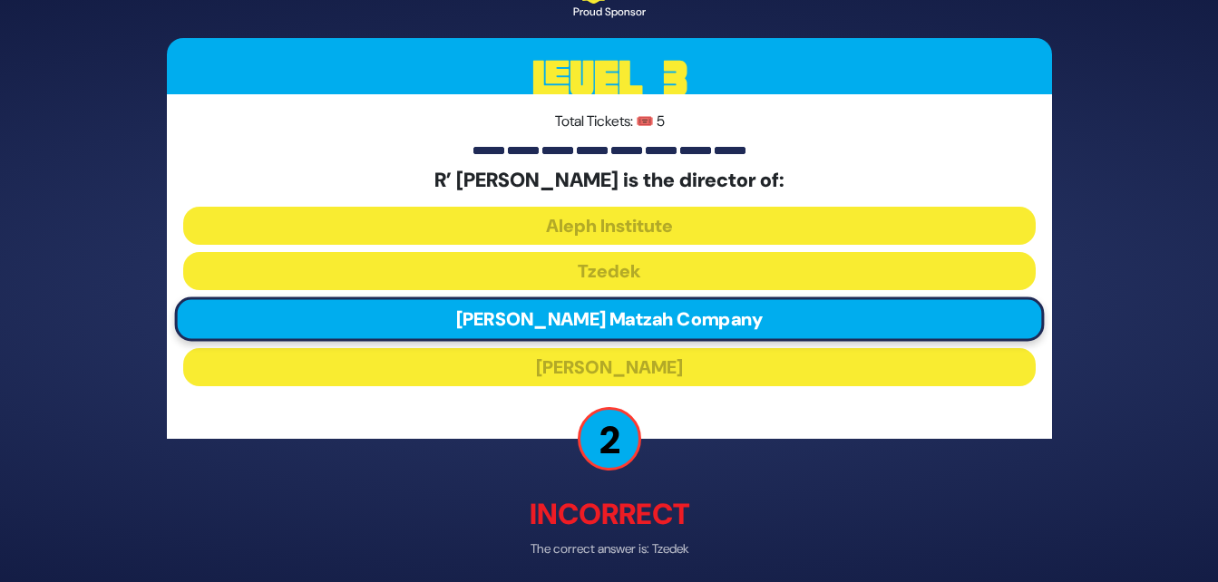
drag, startPoint x: 1212, startPoint y: 292, endPoint x: 1219, endPoint y: 305, distance: 14.2
click at [1218, 305] on html "🔊 Proud Sponsor Level 3 Total Tickets: 🎟️ 5 R’ [PERSON_NAME] is the director of…" at bounding box center [609, 291] width 1218 height 582
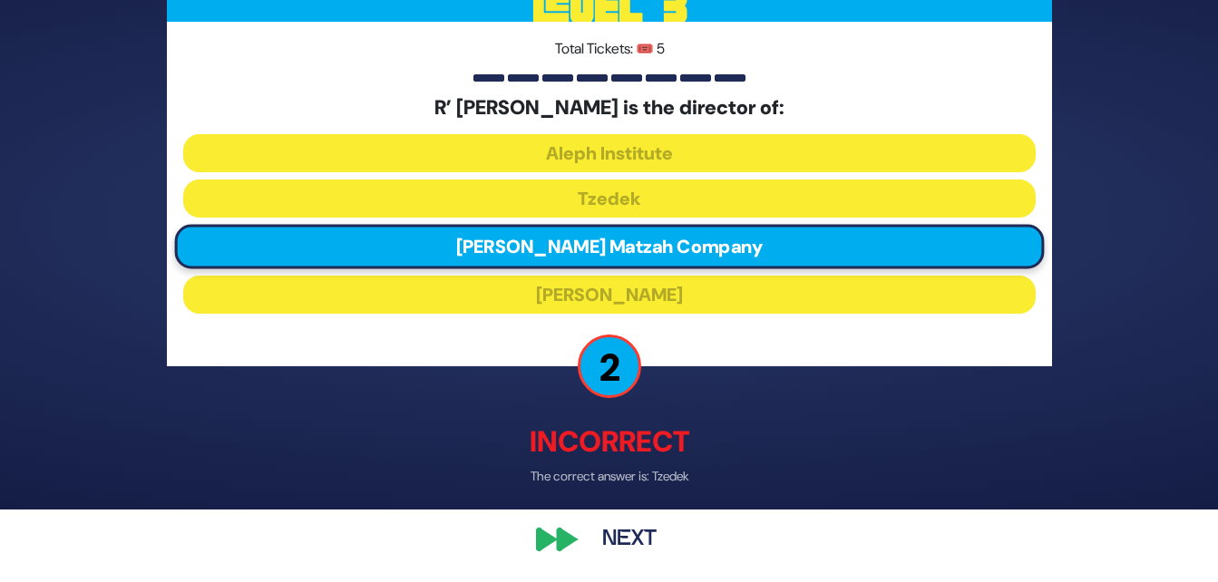
click at [631, 536] on button "Next" at bounding box center [629, 540] width 105 height 42
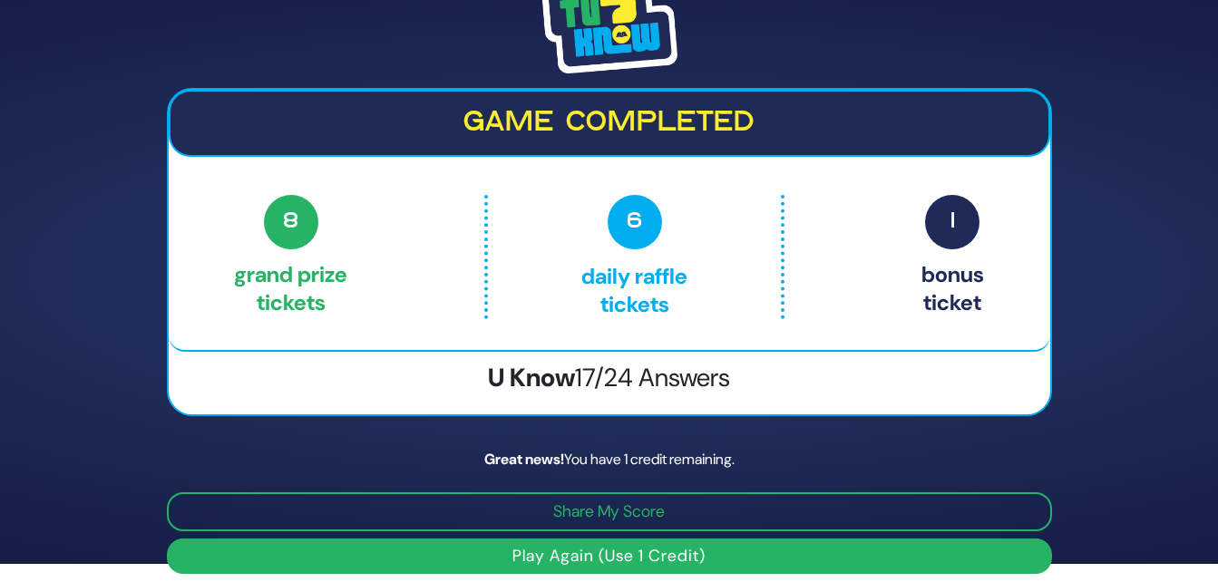
scroll to position [32, 0]
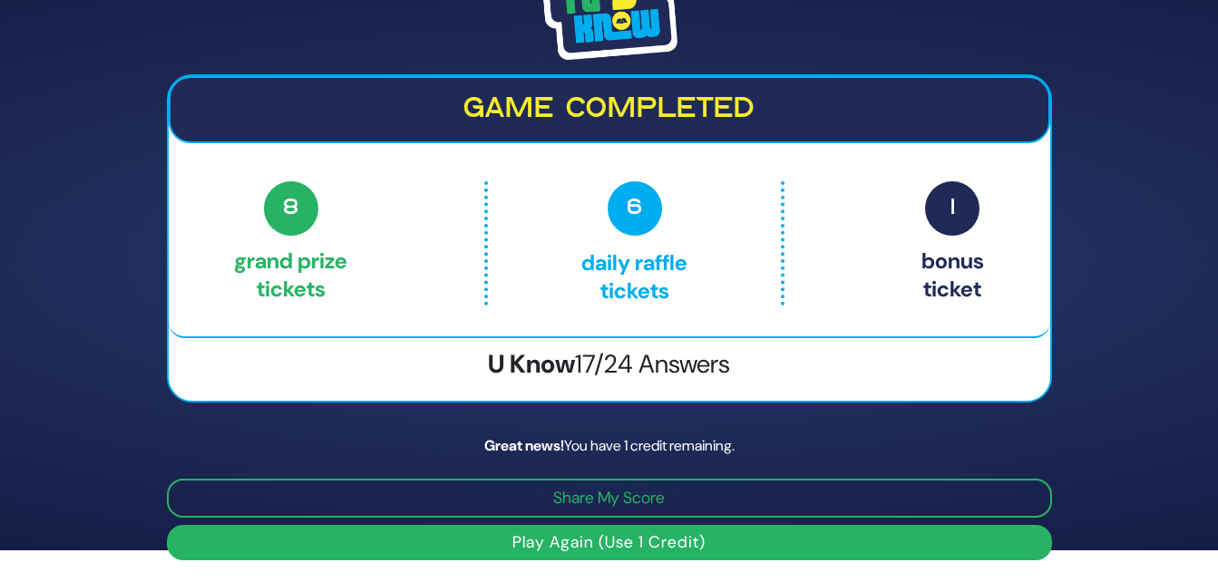
click at [670, 539] on button "Play Again (Use 1 Credit)" at bounding box center [609, 542] width 885 height 35
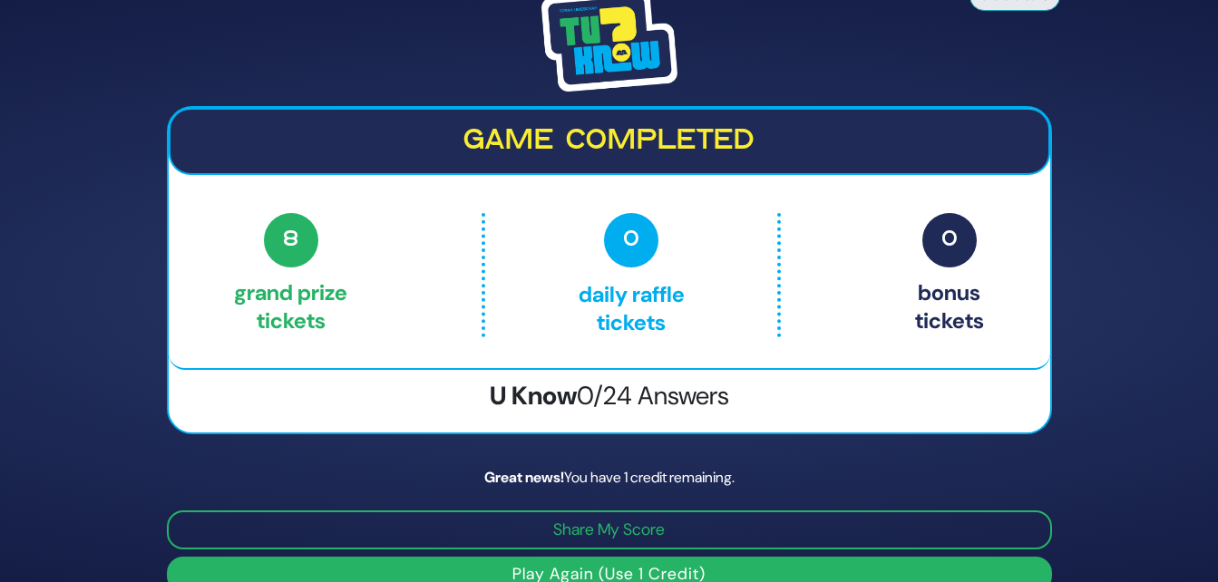
scroll to position [32, 0]
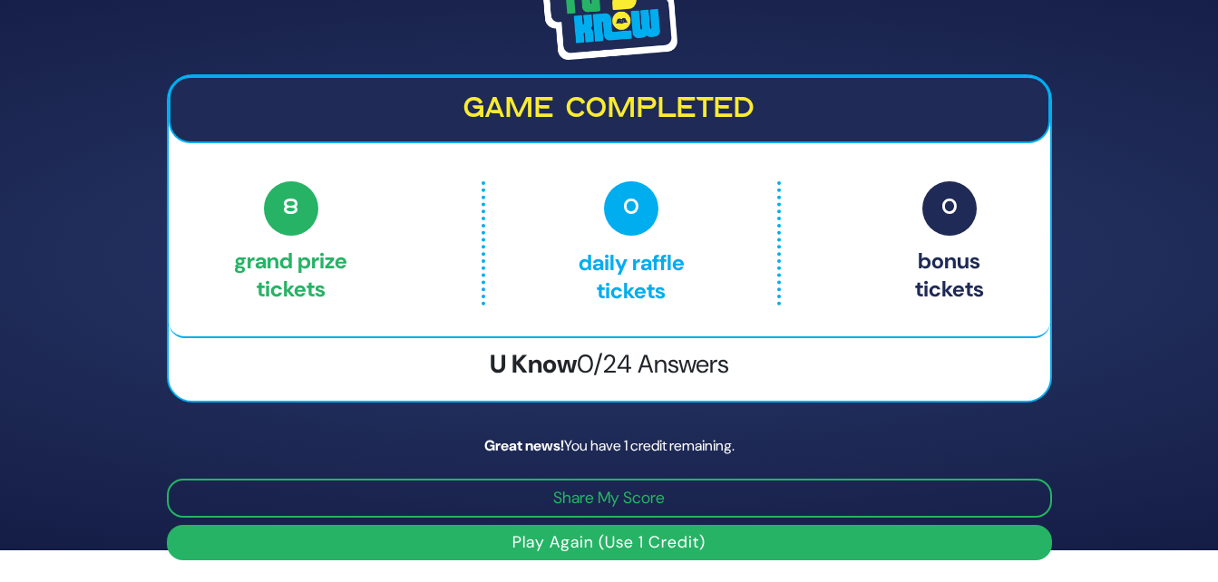
click at [696, 540] on button "Play Again (Use 1 Credit)" at bounding box center [609, 542] width 885 height 35
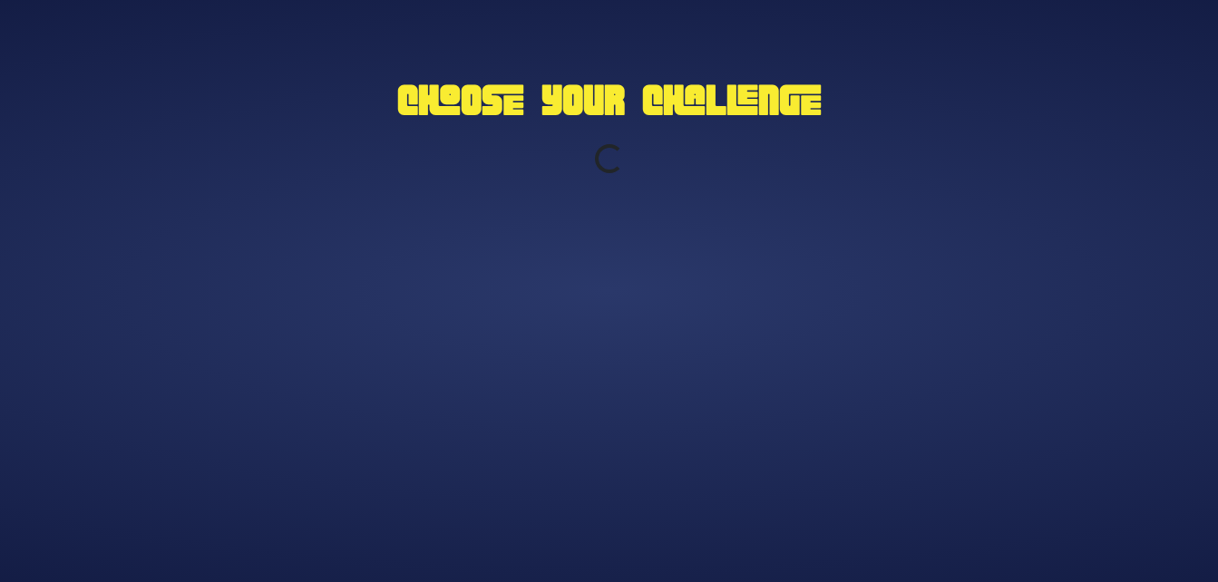
scroll to position [0, 0]
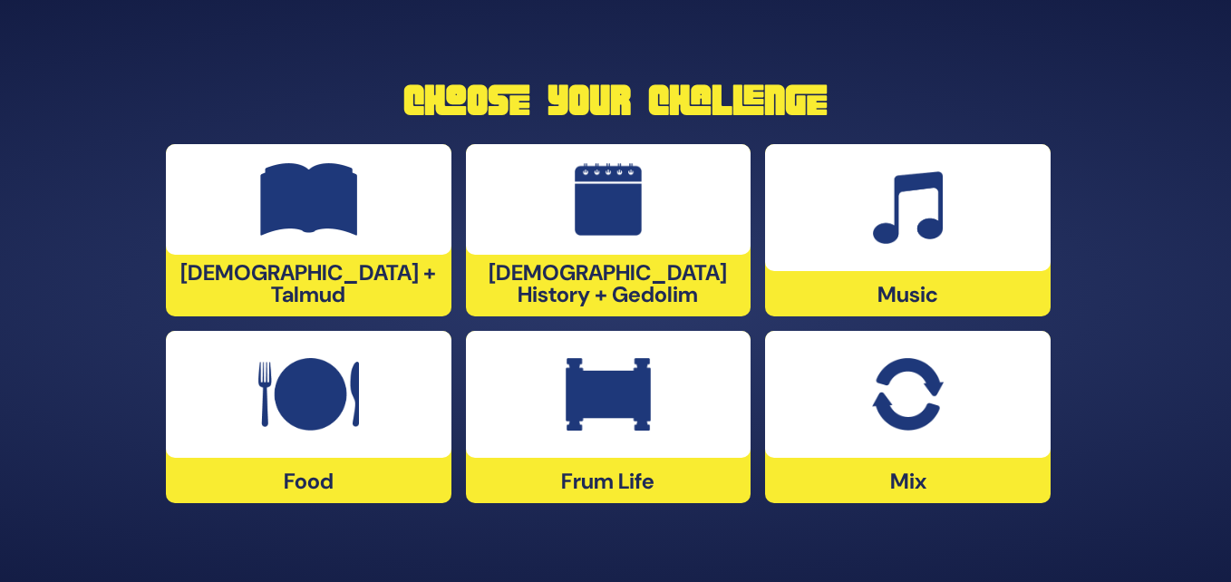
click at [904, 372] on img at bounding box center [907, 394] width 71 height 73
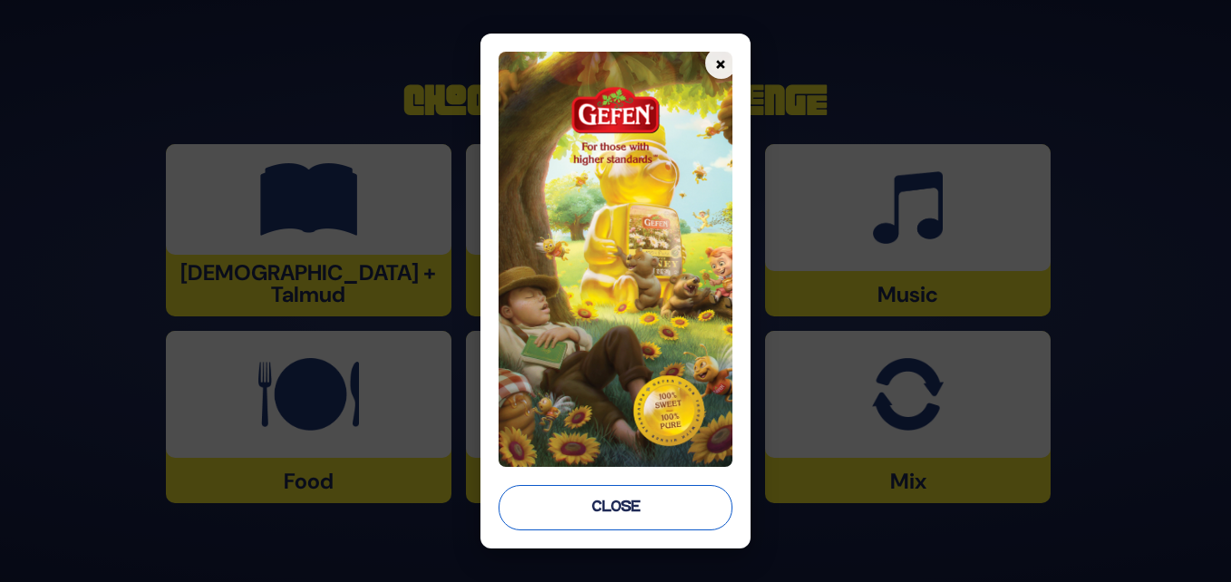
click at [645, 501] on button "Close" at bounding box center [616, 507] width 234 height 45
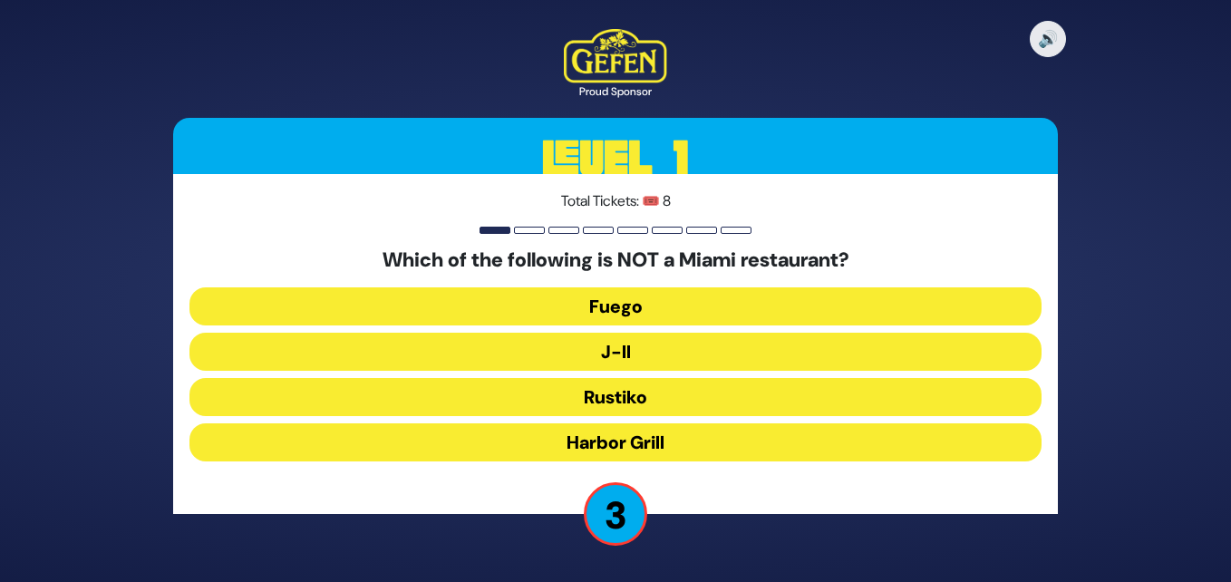
click at [647, 392] on button "Rustiko" at bounding box center [616, 397] width 852 height 38
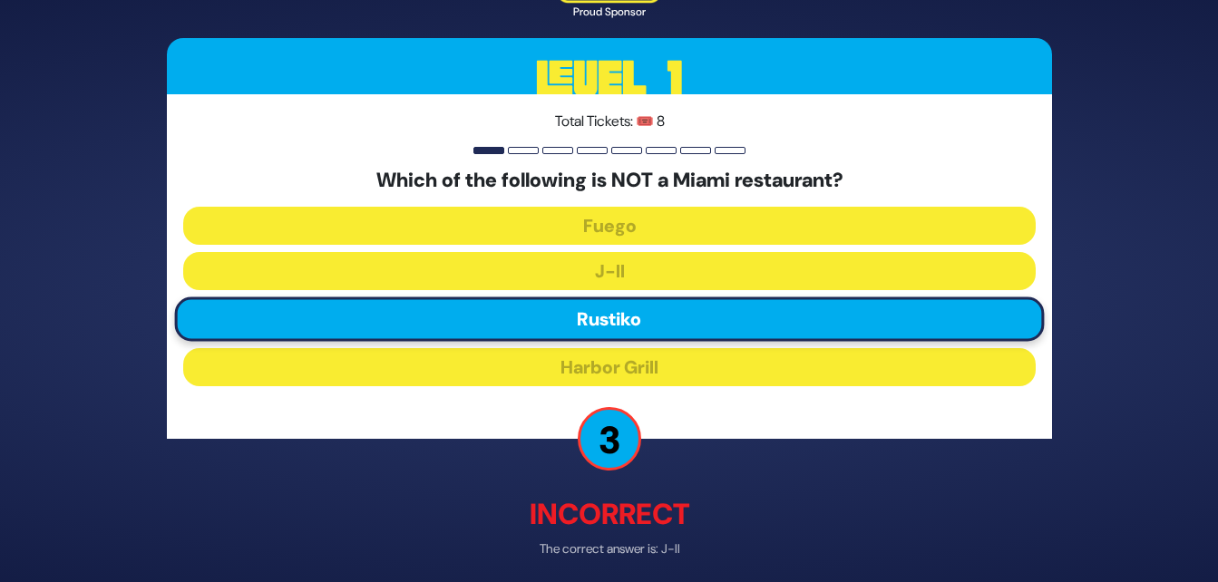
scroll to position [73, 0]
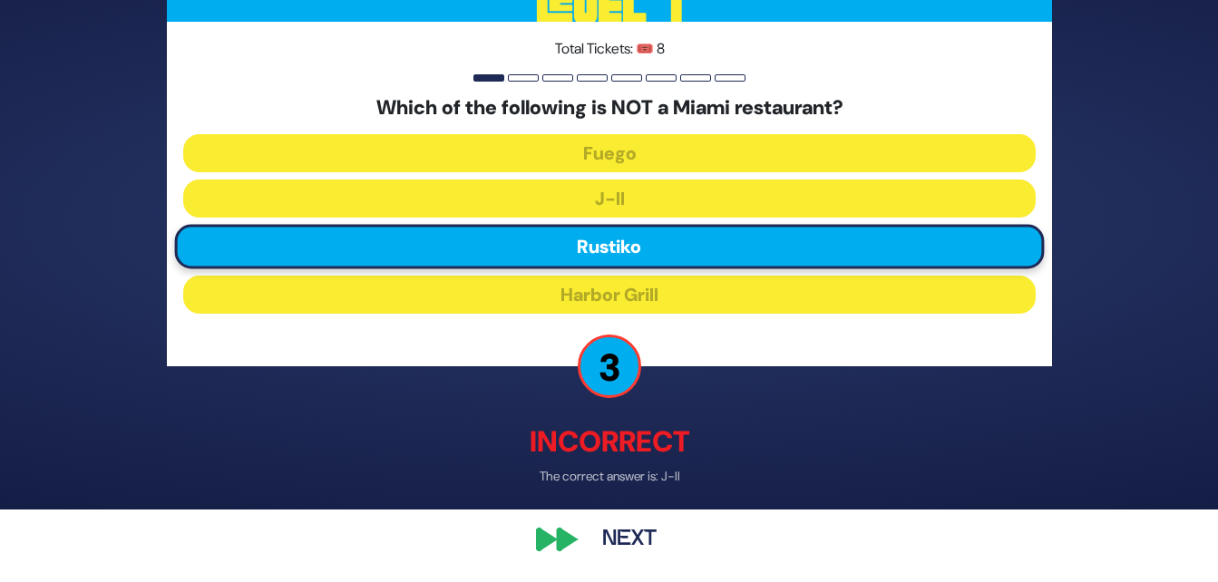
click at [619, 525] on button "Next" at bounding box center [629, 540] width 105 height 42
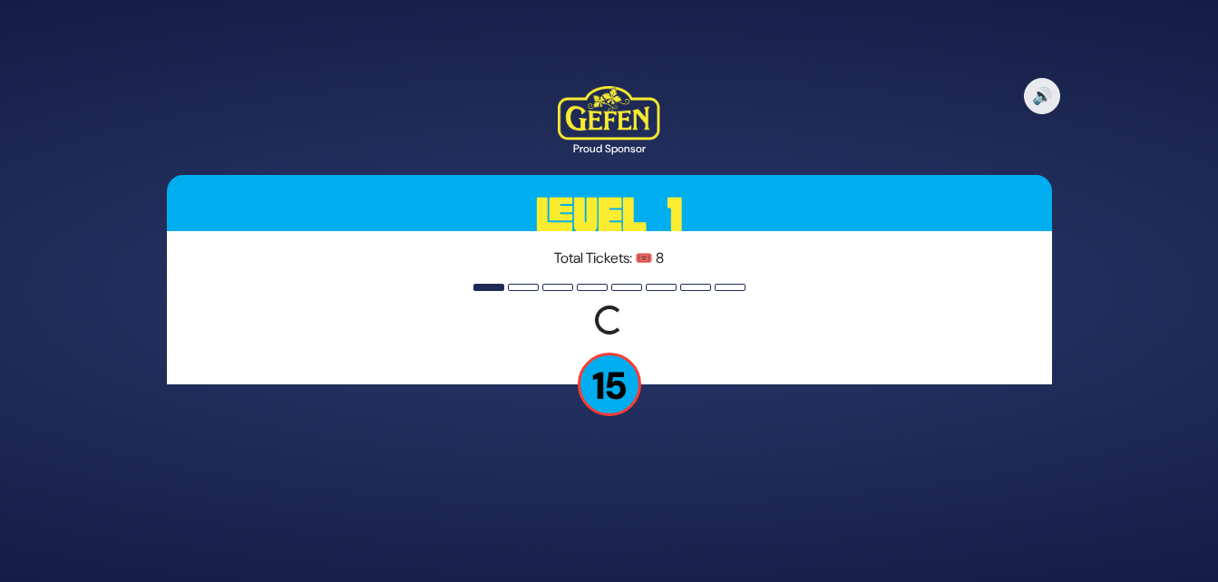
scroll to position [0, 0]
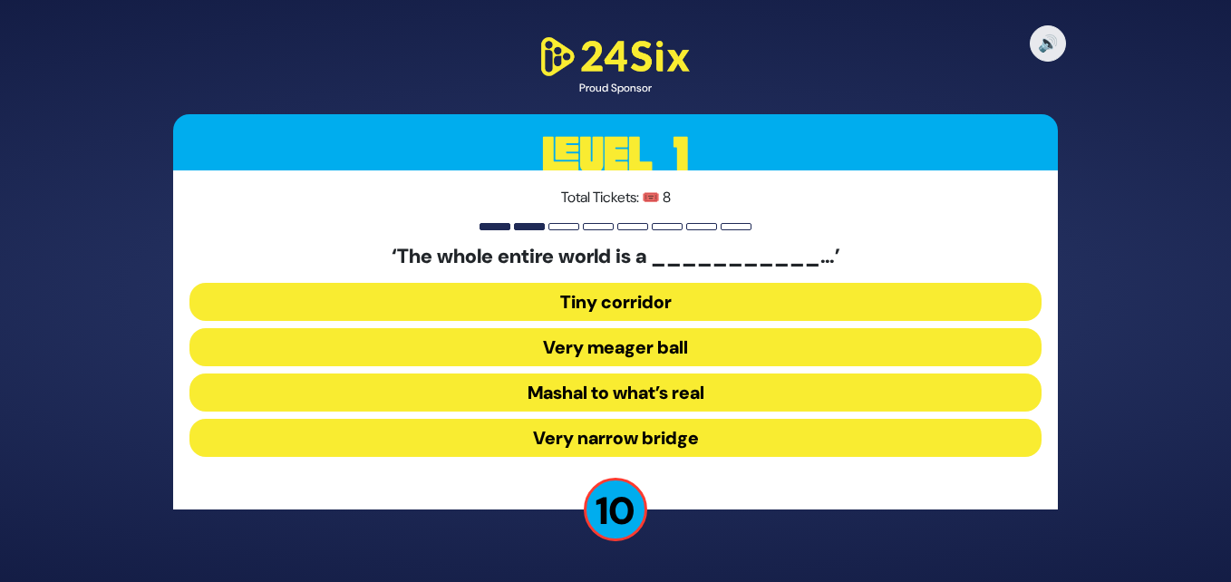
click at [724, 447] on button "Very narrow bridge" at bounding box center [616, 438] width 852 height 38
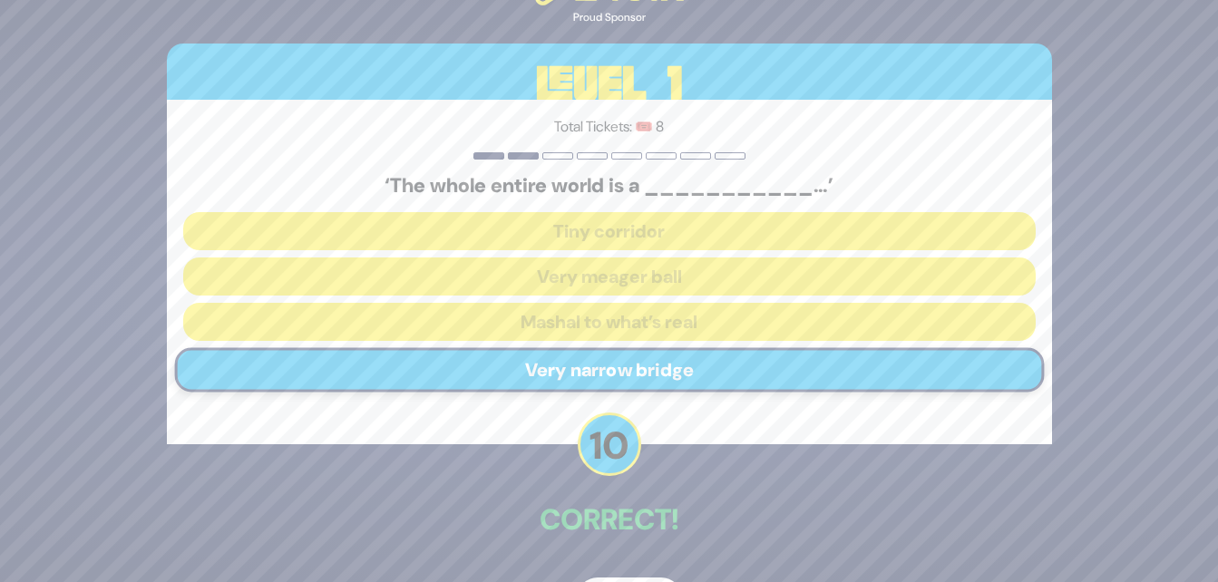
scroll to position [59, 0]
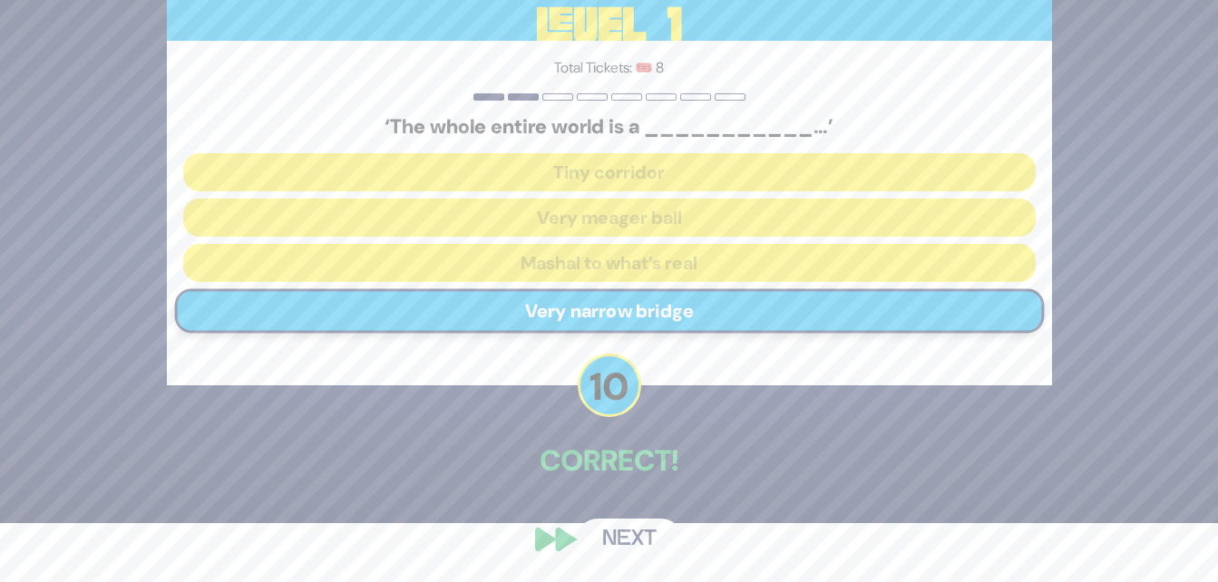
click at [654, 552] on button "Next" at bounding box center [629, 540] width 105 height 42
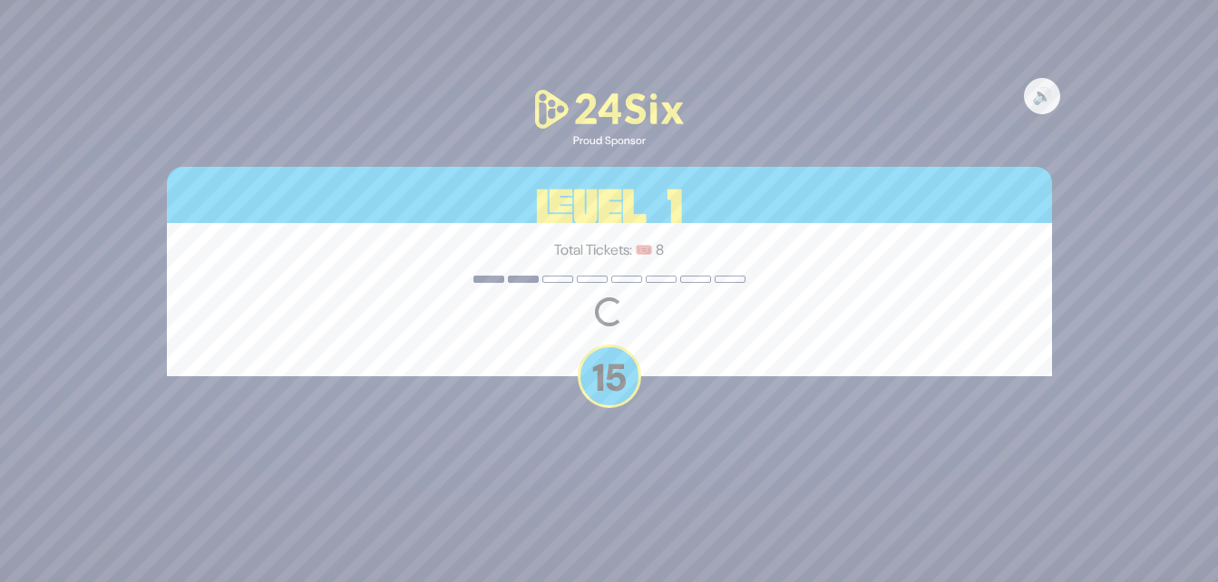
scroll to position [0, 0]
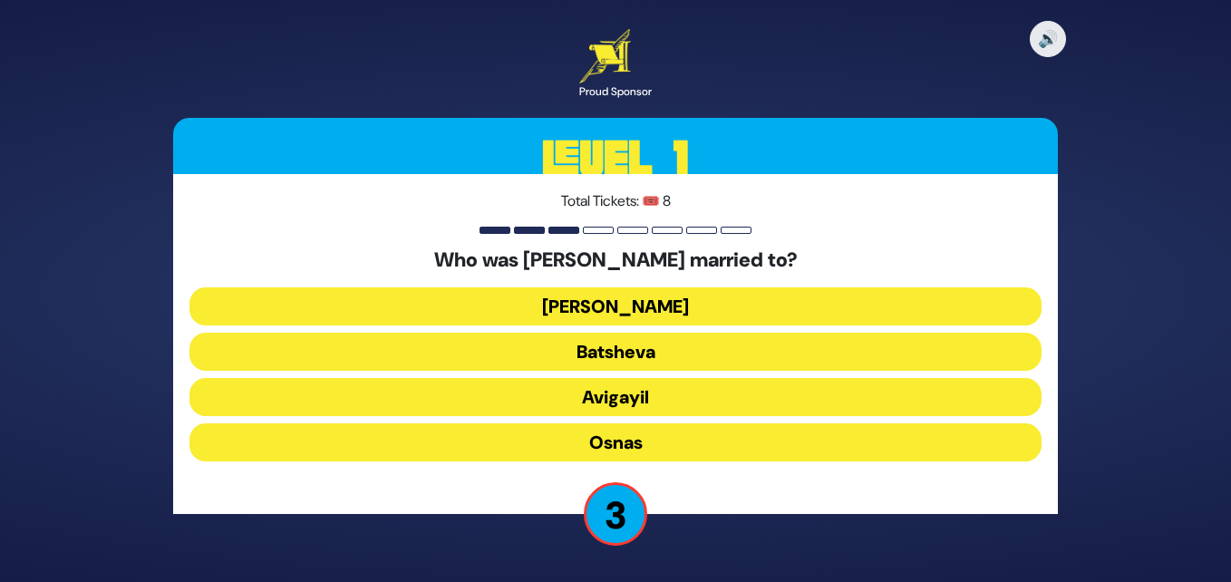
click at [978, 289] on button "Elisheva" at bounding box center [616, 306] width 852 height 38
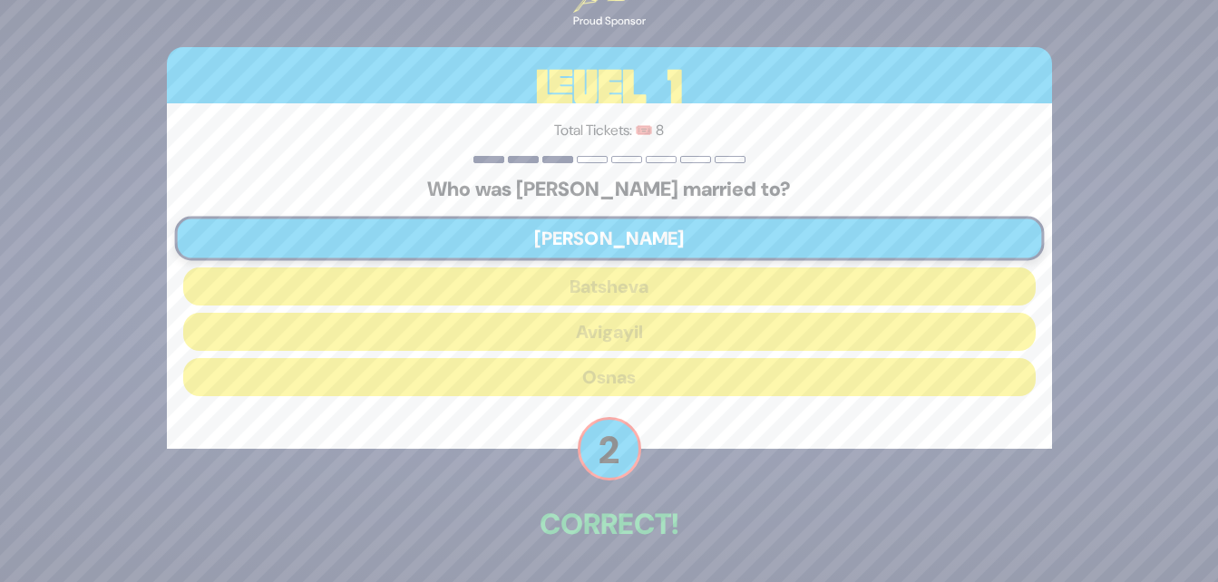
scroll to position [63, 0]
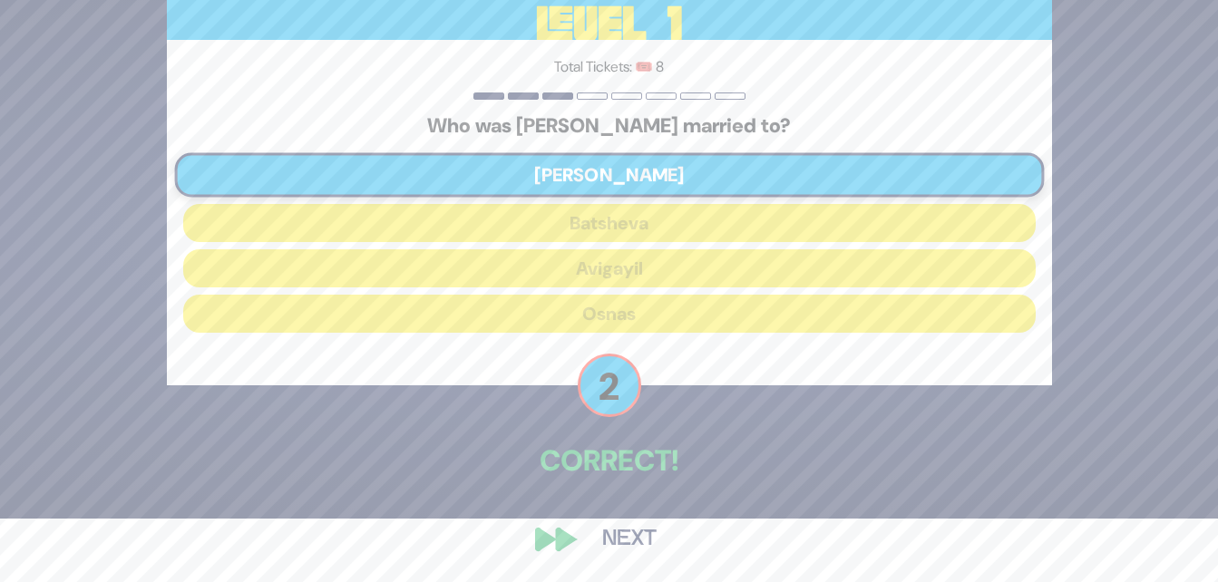
click at [622, 535] on button "Next" at bounding box center [629, 540] width 105 height 42
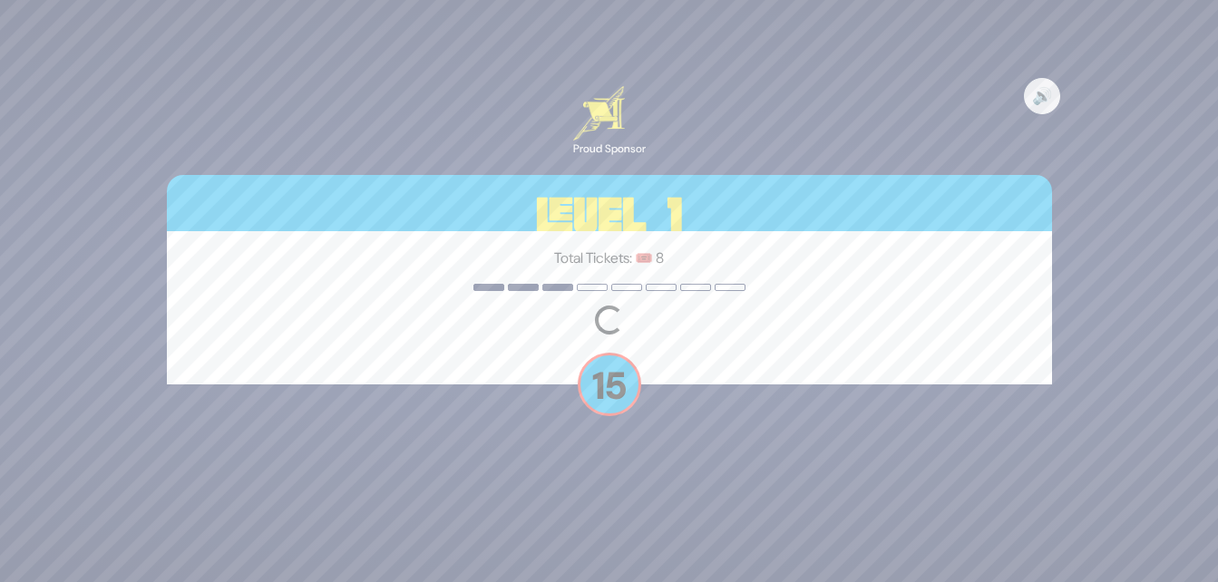
scroll to position [0, 0]
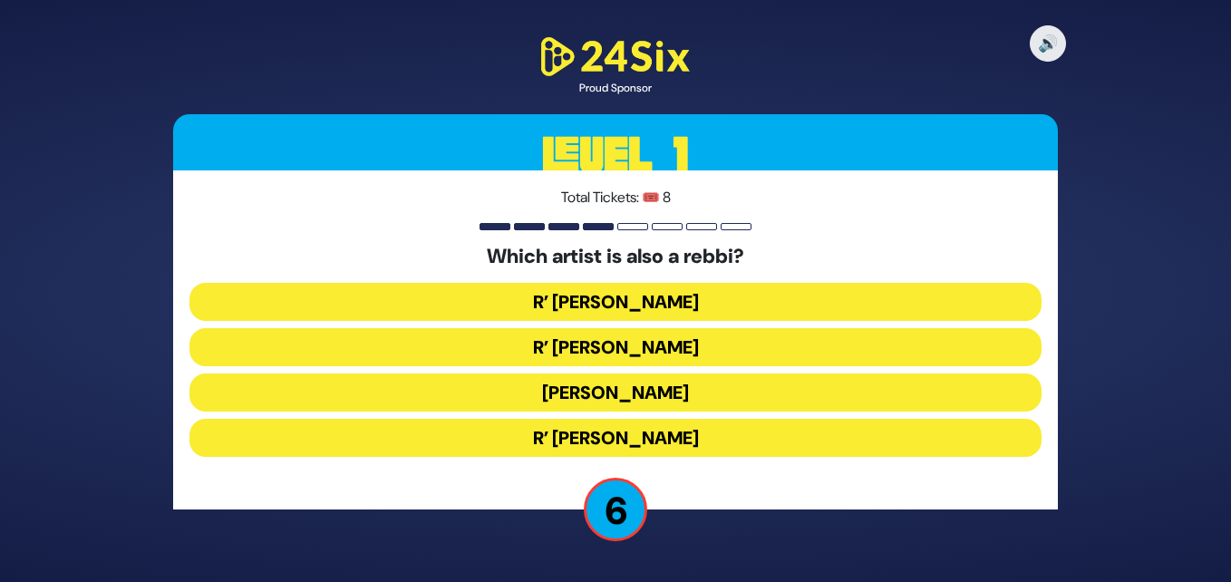
click at [712, 440] on button "R’ Baruch Levine" at bounding box center [616, 438] width 852 height 38
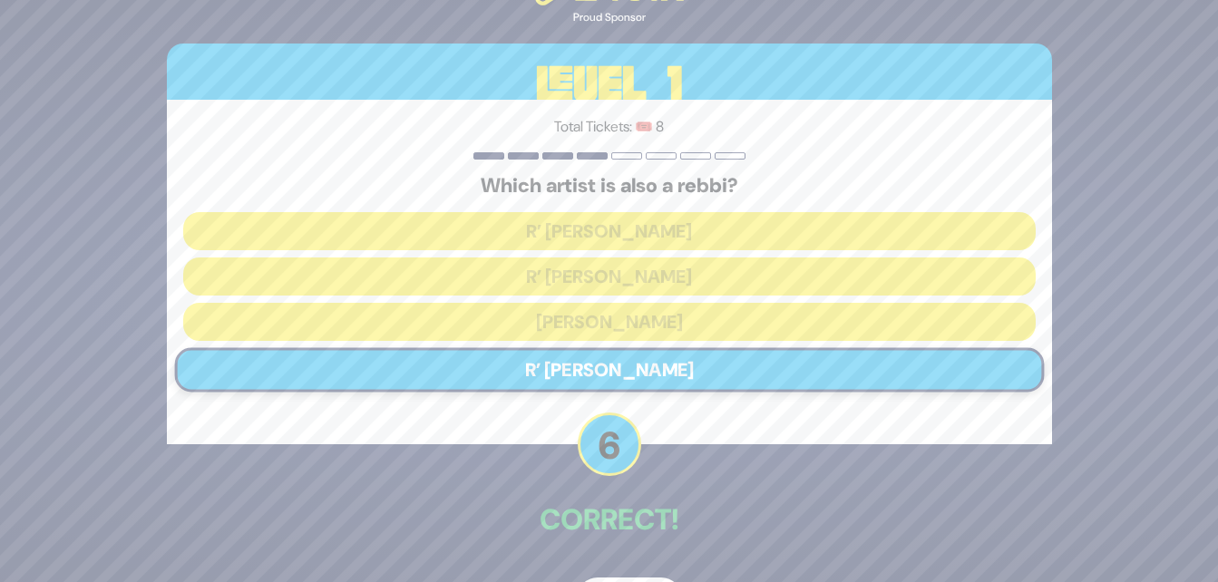
scroll to position [59, 0]
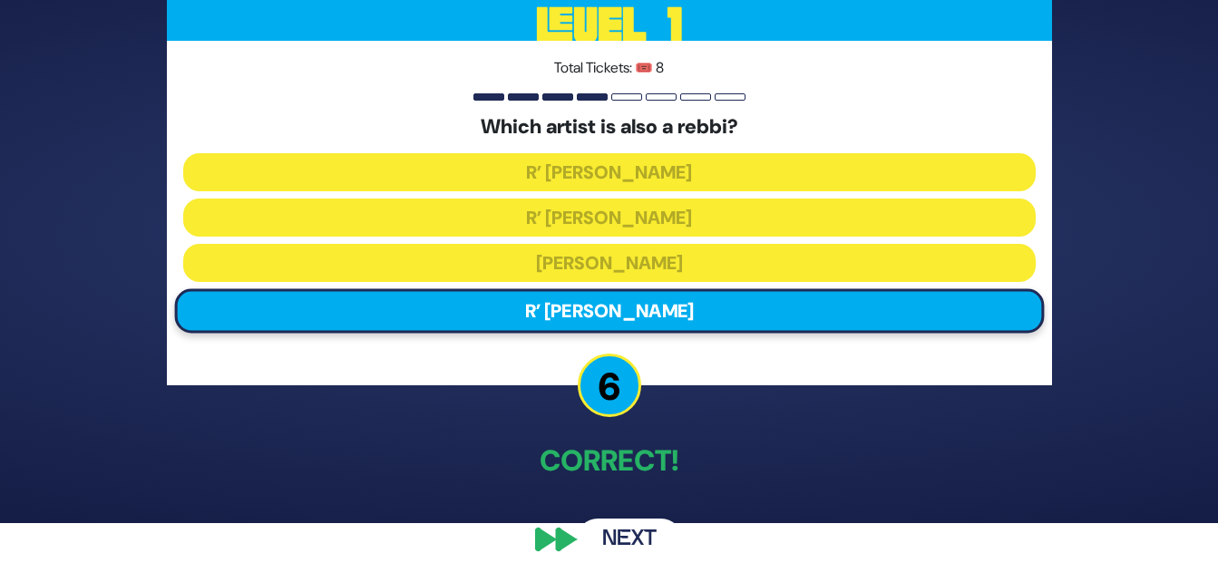
click at [637, 546] on button "Next" at bounding box center [629, 540] width 105 height 42
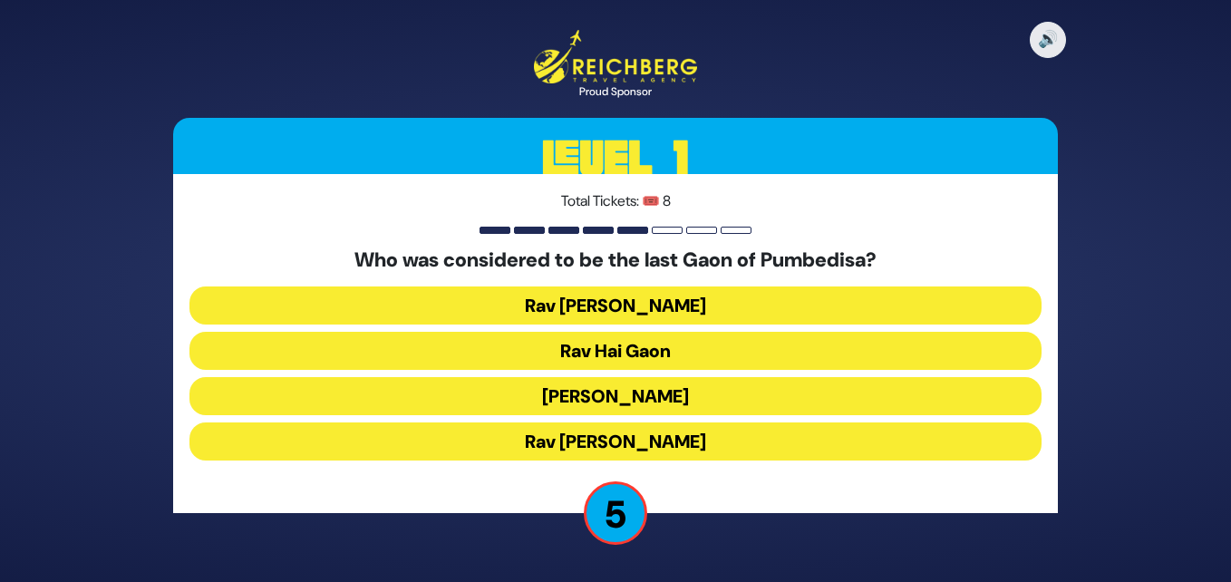
click at [707, 350] on button "Rav Hai Gaon" at bounding box center [616, 351] width 852 height 38
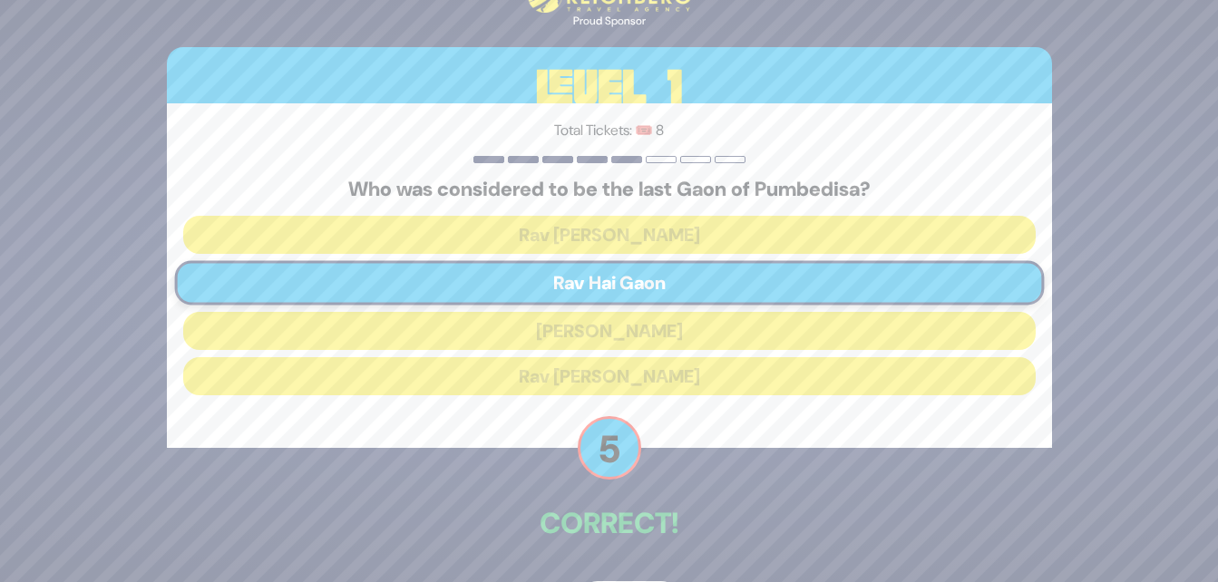
scroll to position [63, 0]
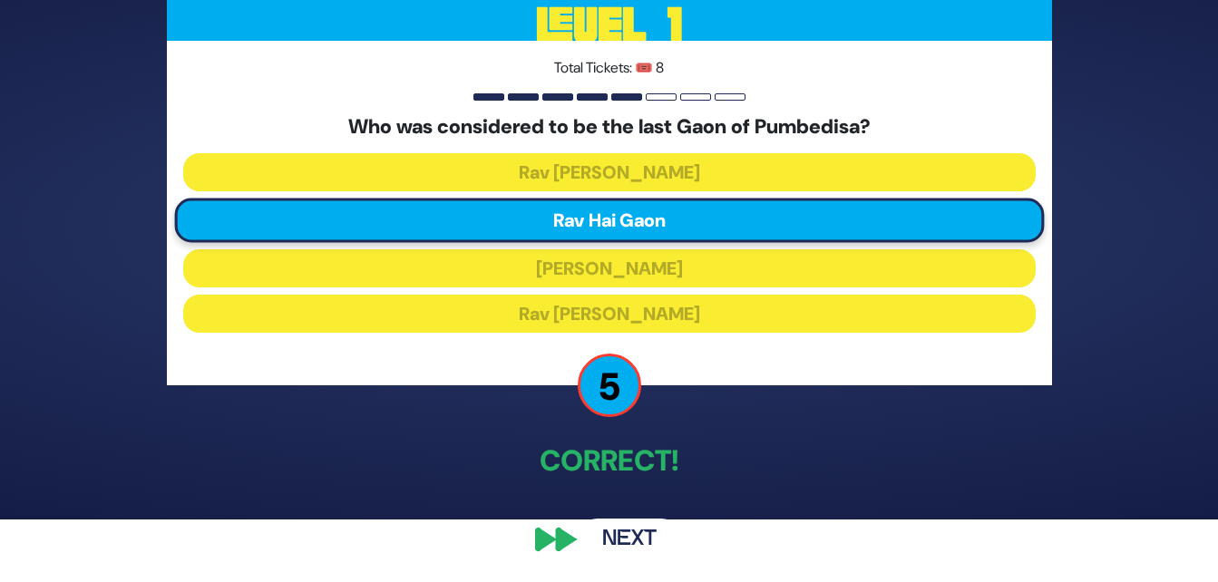
click at [634, 536] on button "Next" at bounding box center [629, 540] width 105 height 42
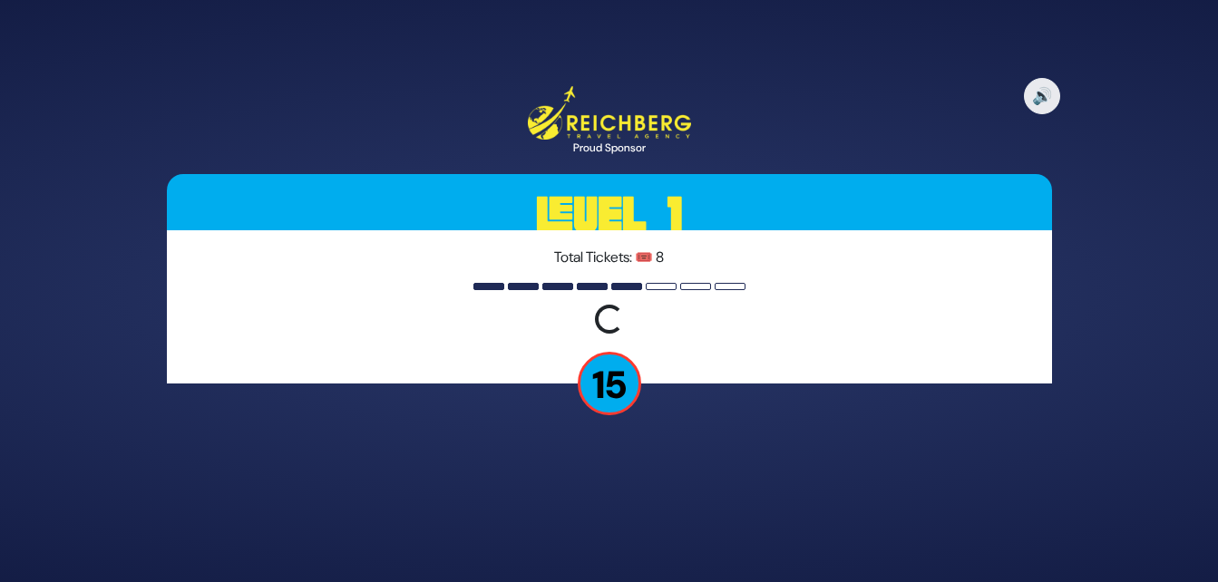
scroll to position [0, 0]
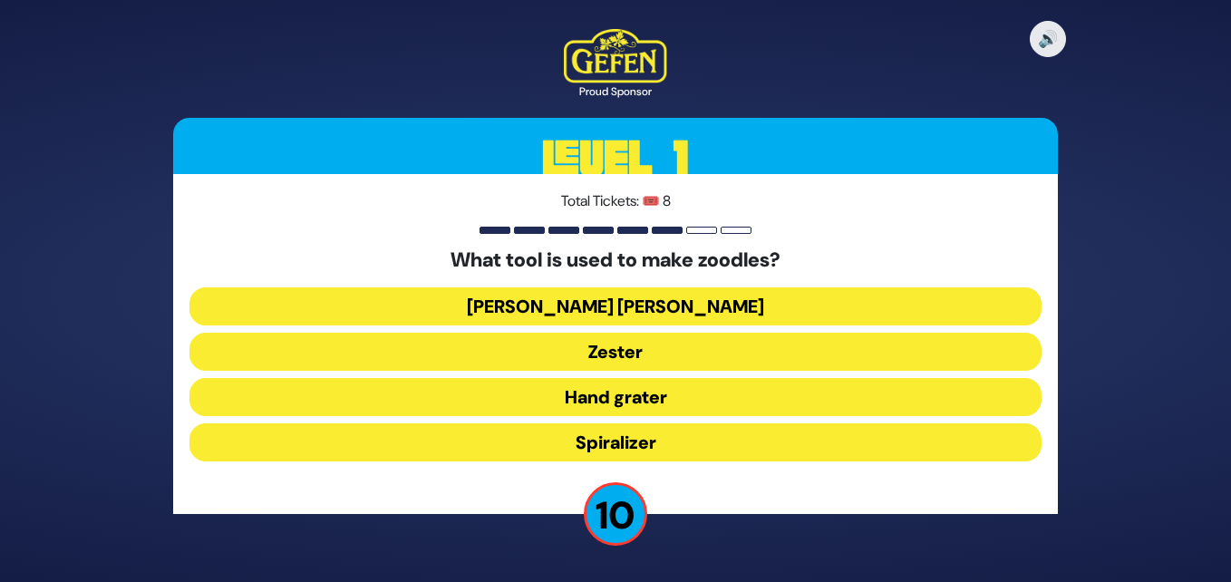
click at [806, 302] on button "Julienne peeler" at bounding box center [616, 306] width 852 height 38
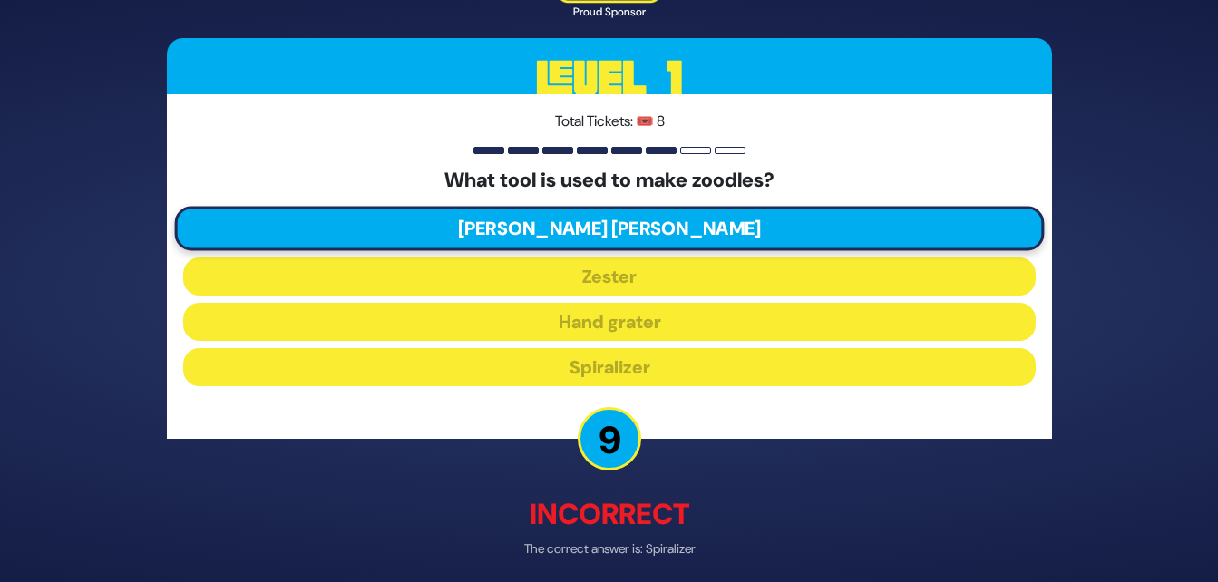
click at [1088, 390] on div "🔊 Proud Sponsor Level 1 Total Tickets: 🎟️ 8 What tool is used to make zoodles? …" at bounding box center [609, 291] width 1218 height 582
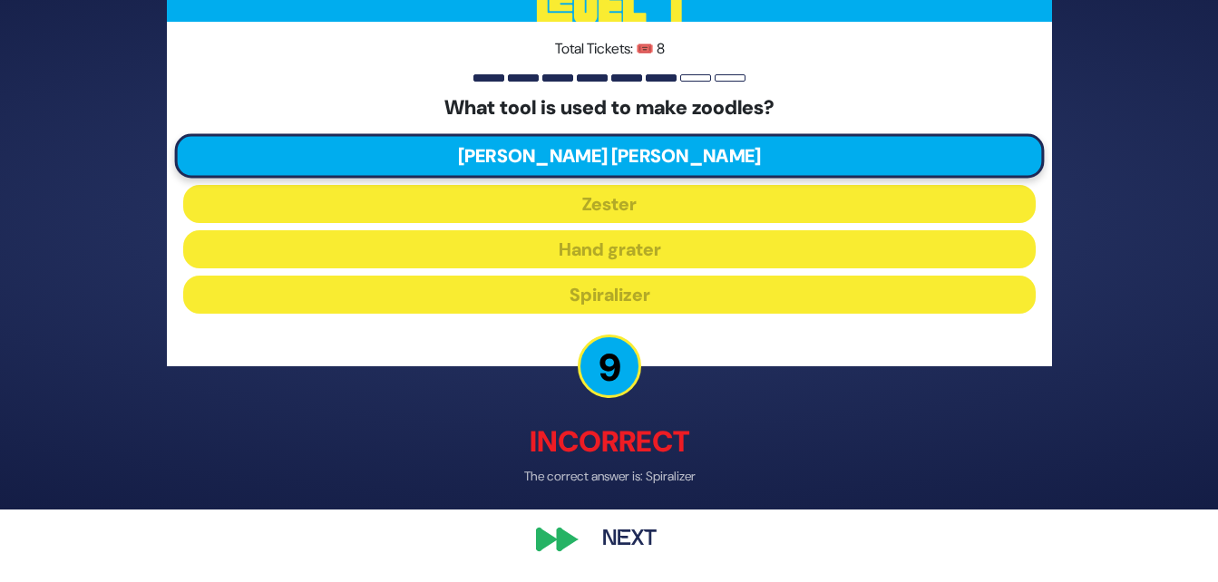
click at [642, 549] on button "Next" at bounding box center [629, 540] width 105 height 42
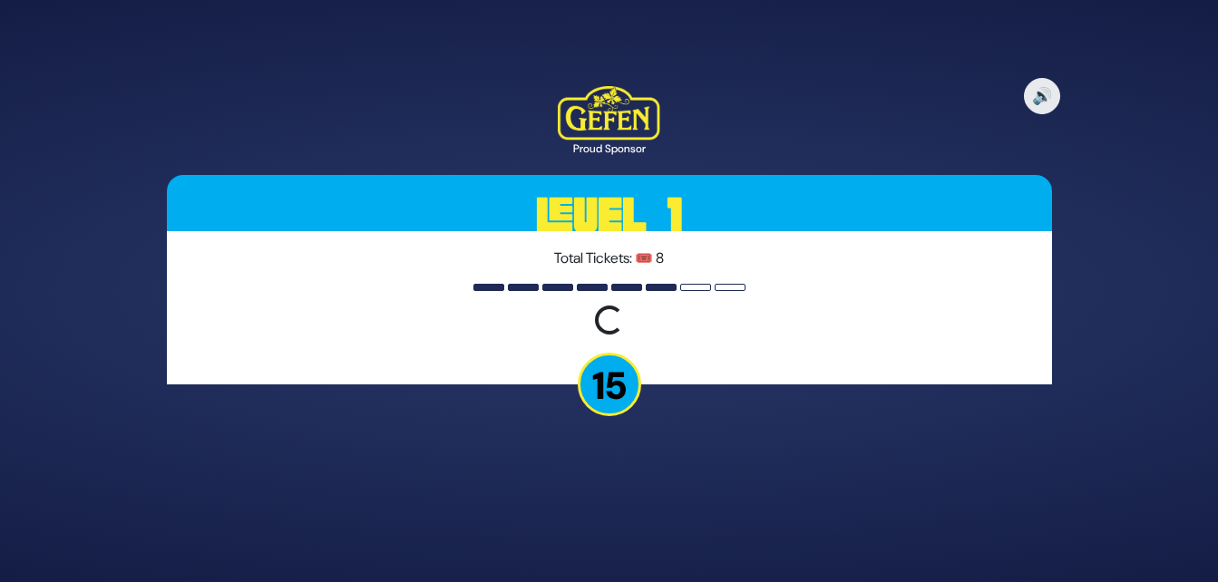
scroll to position [0, 0]
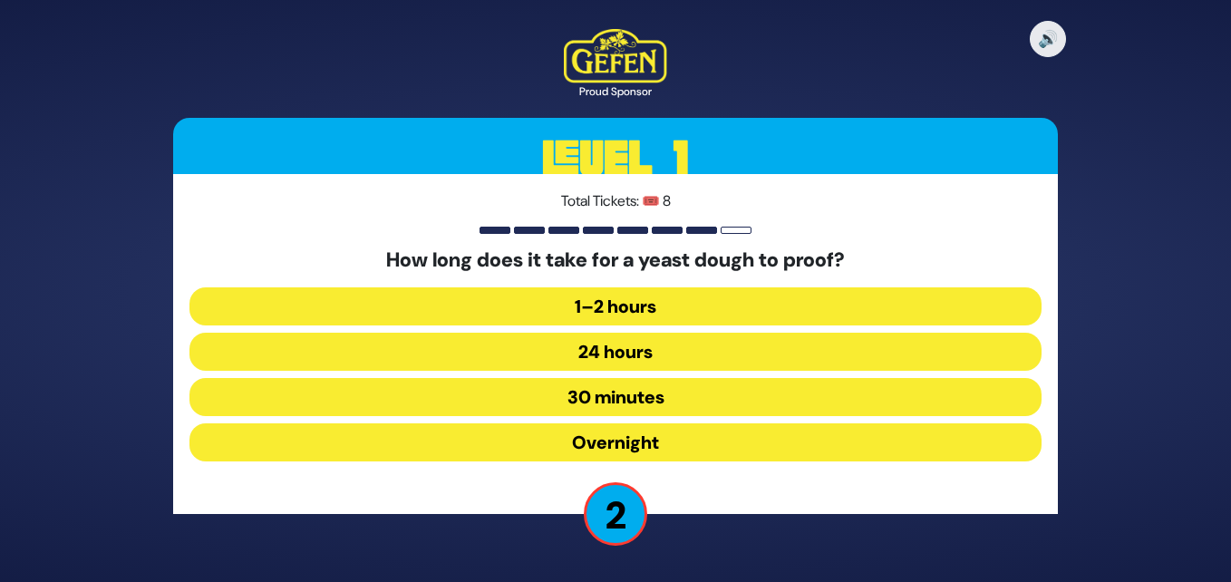
click at [618, 394] on button "30 minutes" at bounding box center [616, 397] width 852 height 38
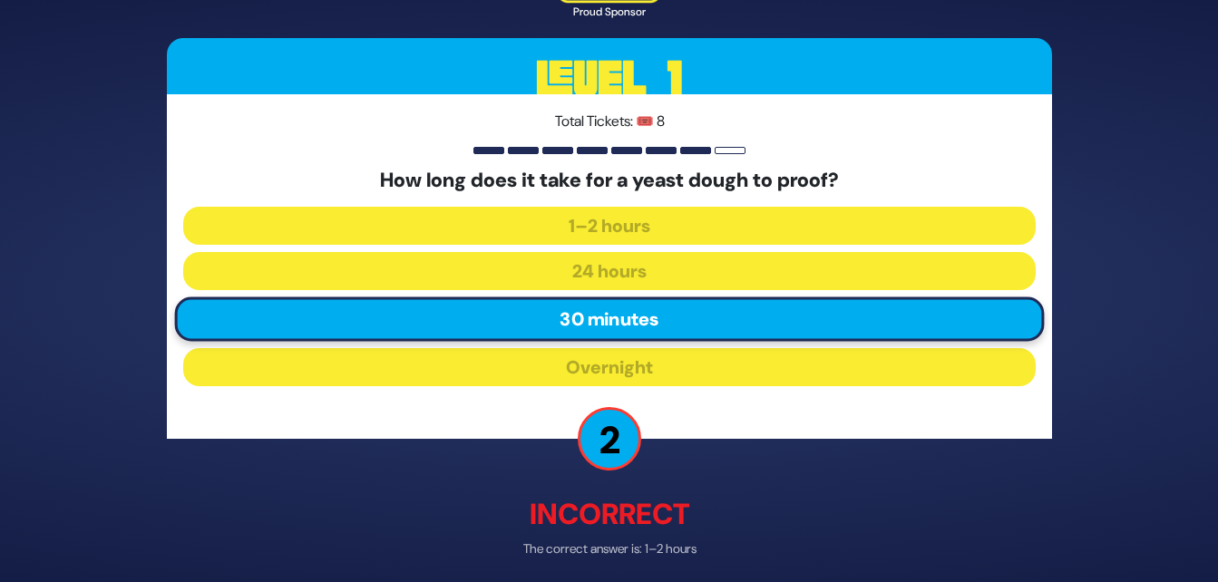
scroll to position [73, 0]
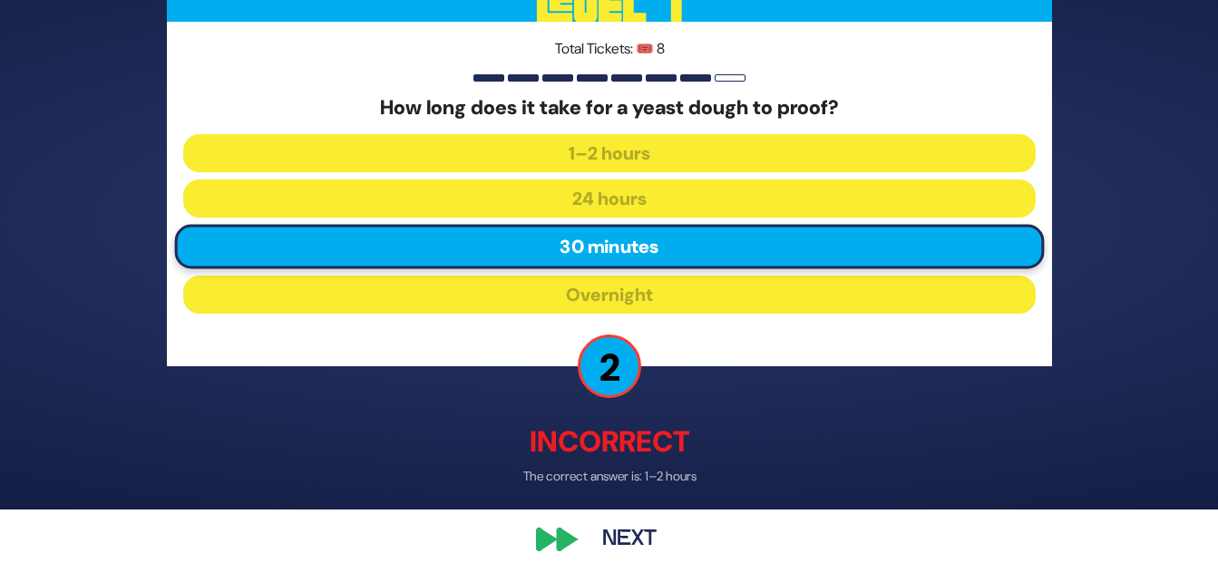
click at [644, 539] on button "Next" at bounding box center [629, 540] width 105 height 42
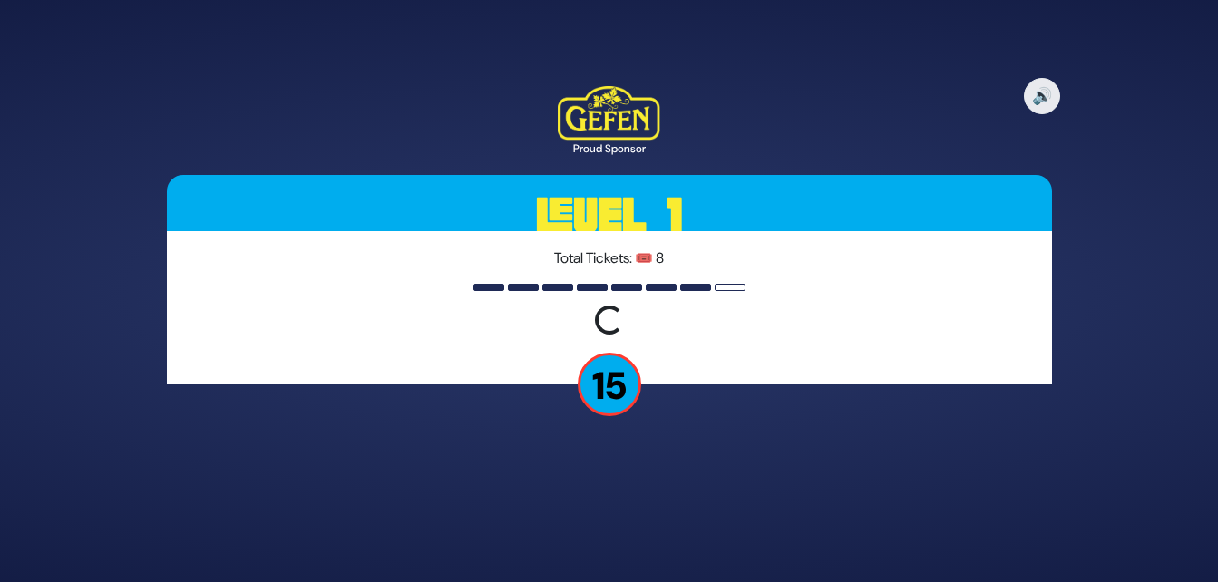
scroll to position [0, 0]
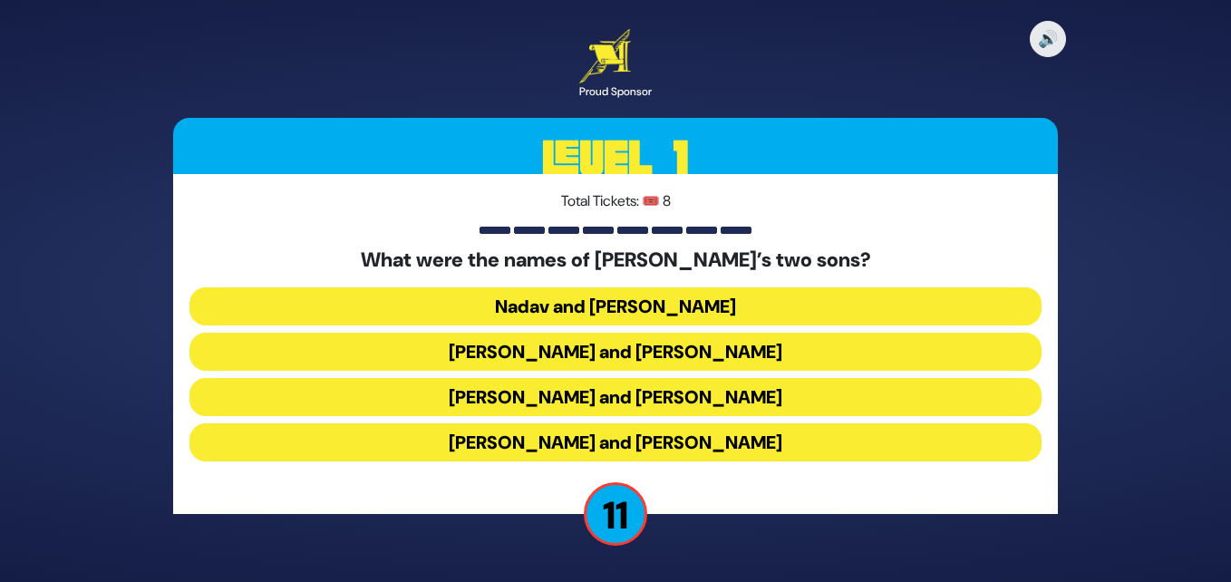
click at [686, 447] on button "Gershom and Eliezer" at bounding box center [616, 442] width 852 height 38
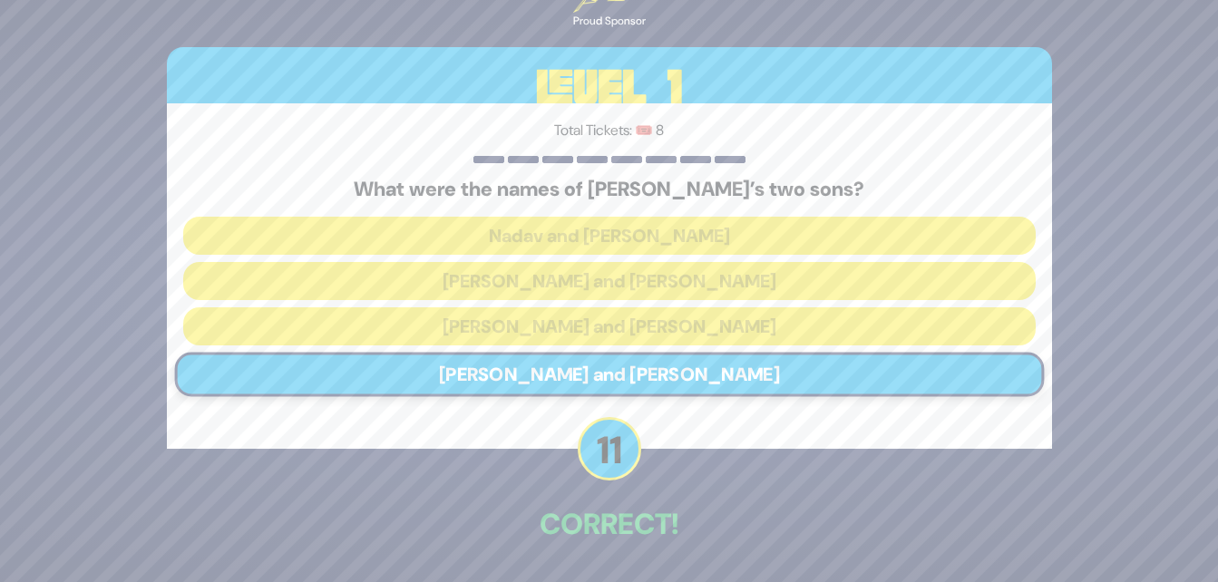
click at [643, 553] on div "🔊 Proud Sponsor Level 1 Total Tickets: 🎟️ 8 What were the names of Moshe Rabbei…" at bounding box center [609, 291] width 929 height 708
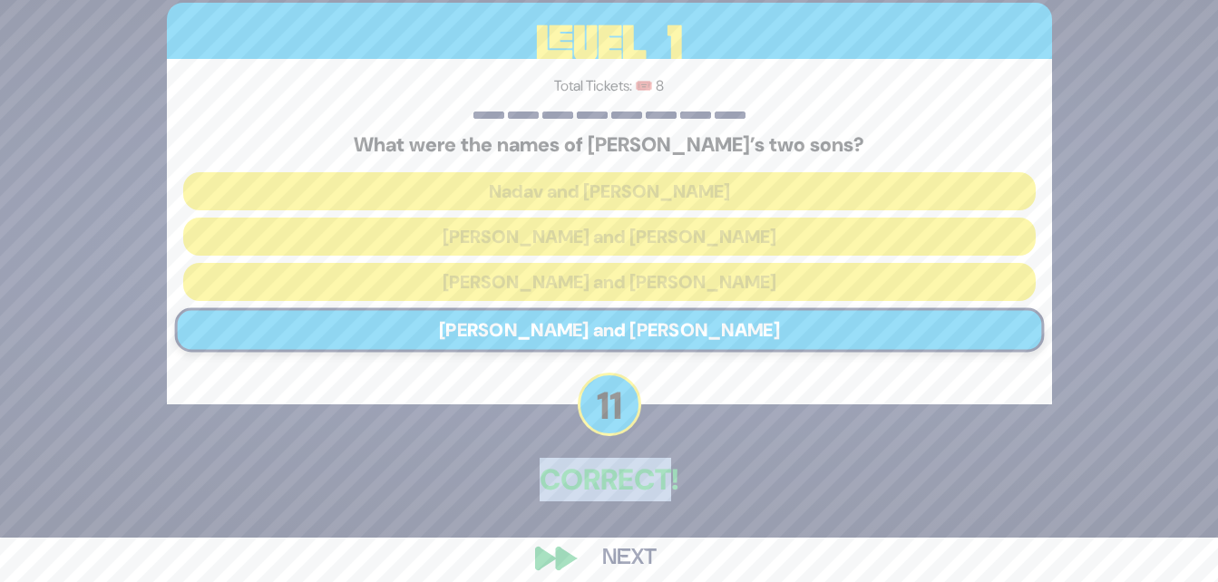
scroll to position [63, 0]
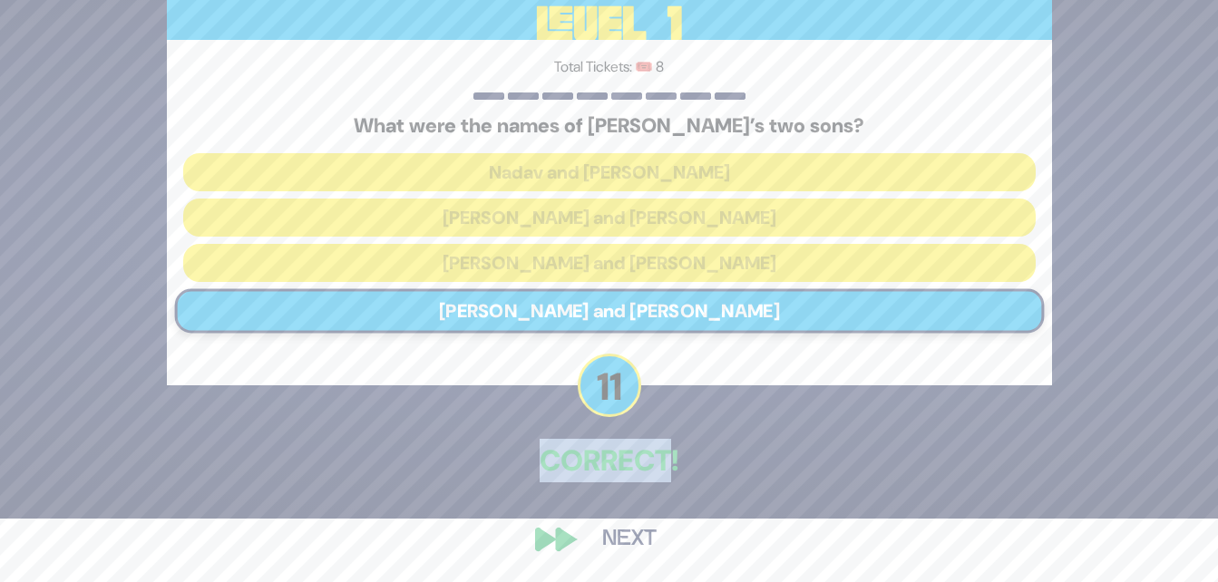
click at [625, 551] on button "Next" at bounding box center [629, 540] width 105 height 42
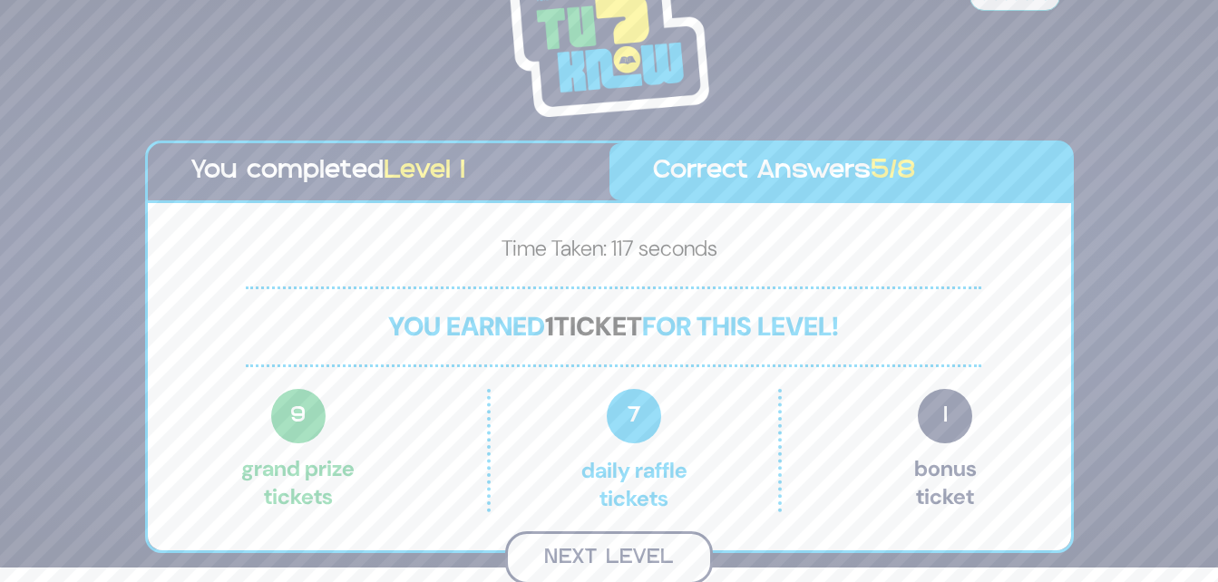
scroll to position [12, 0]
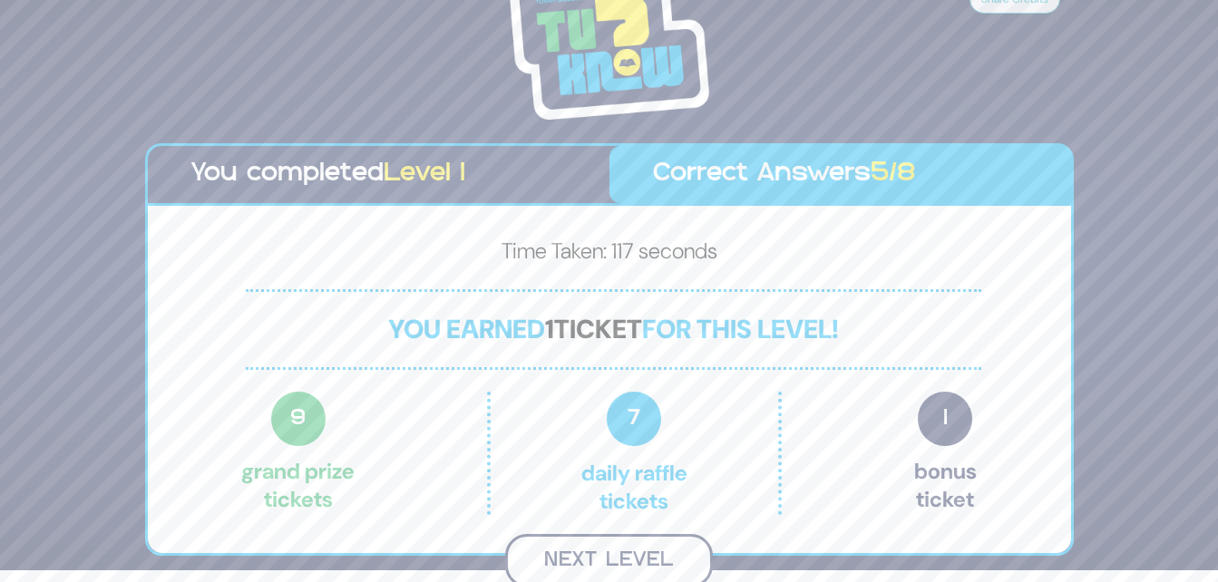
click at [616, 553] on button "Next Level" at bounding box center [609, 560] width 208 height 53
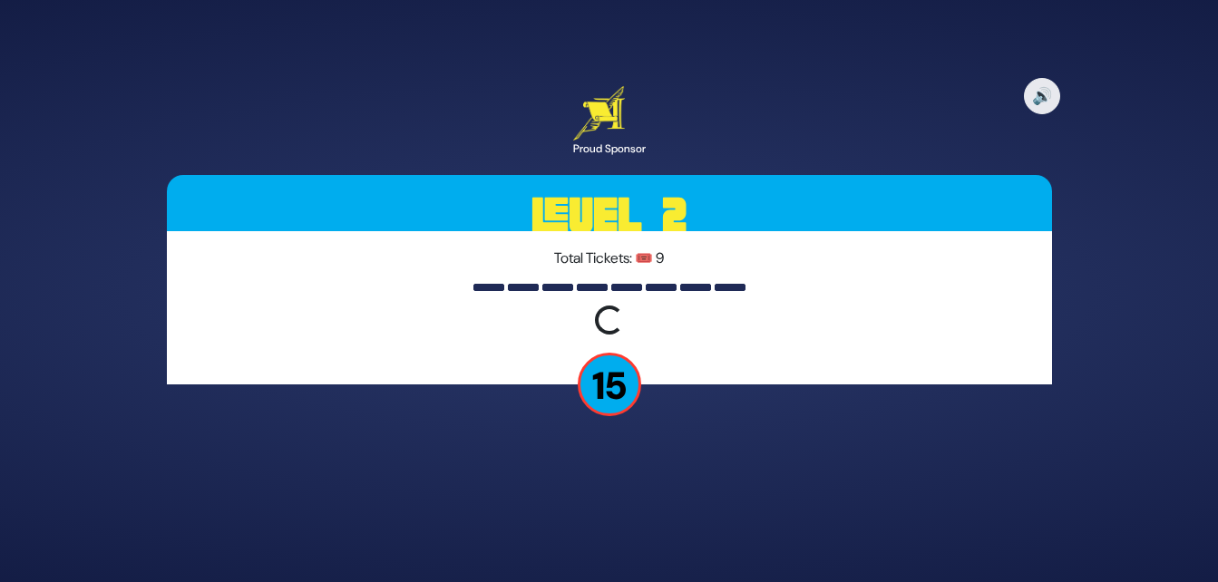
scroll to position [0, 0]
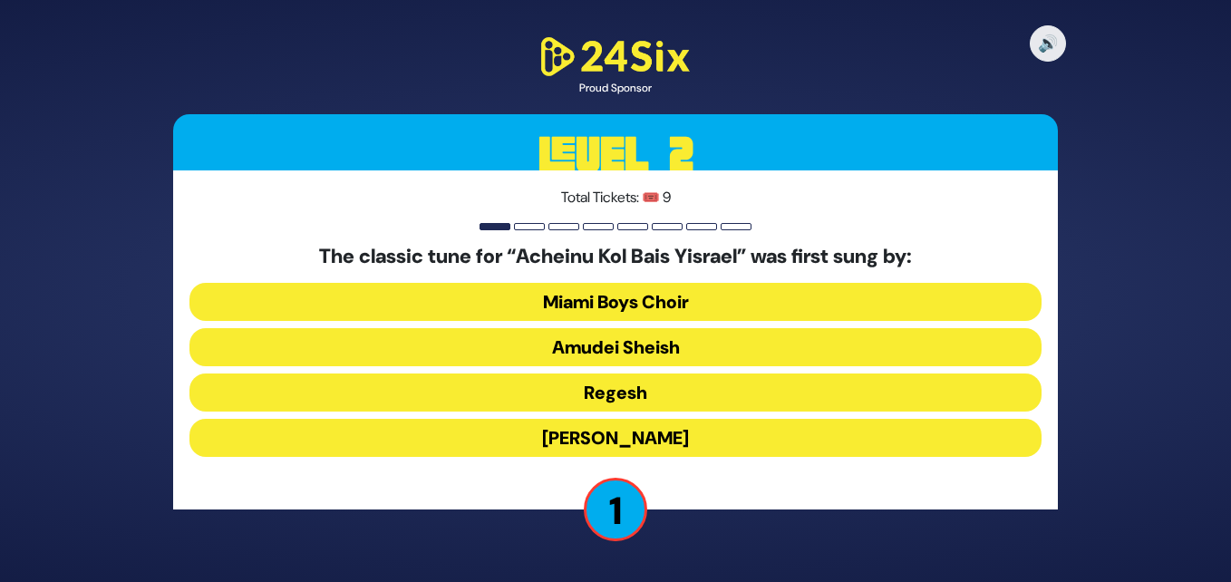
click at [668, 386] on button "Regesh" at bounding box center [616, 393] width 852 height 38
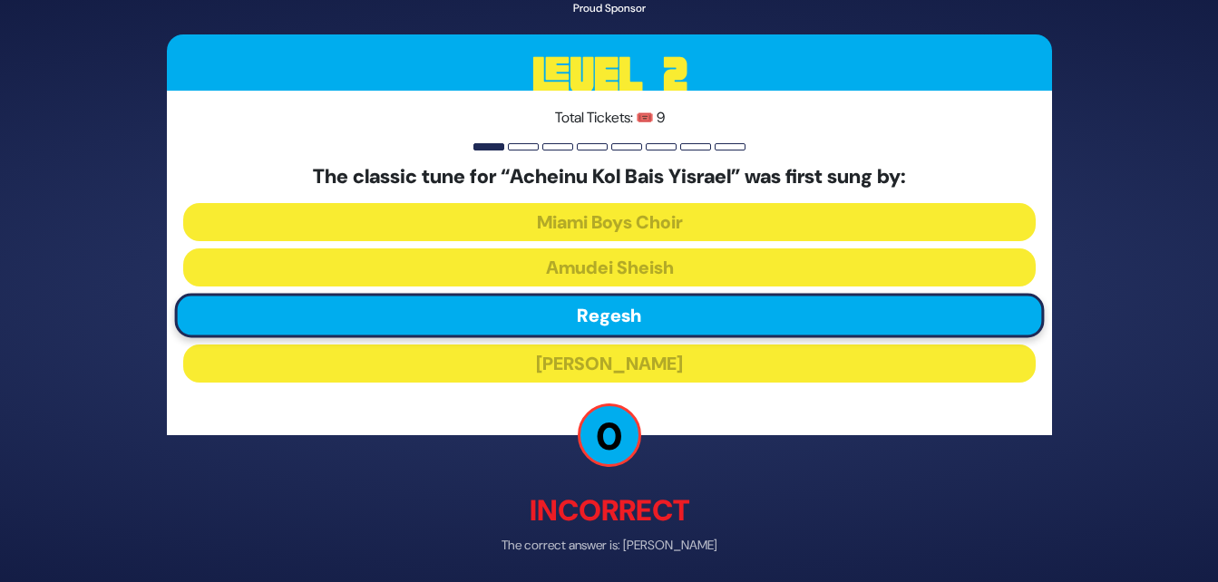
scroll to position [69, 0]
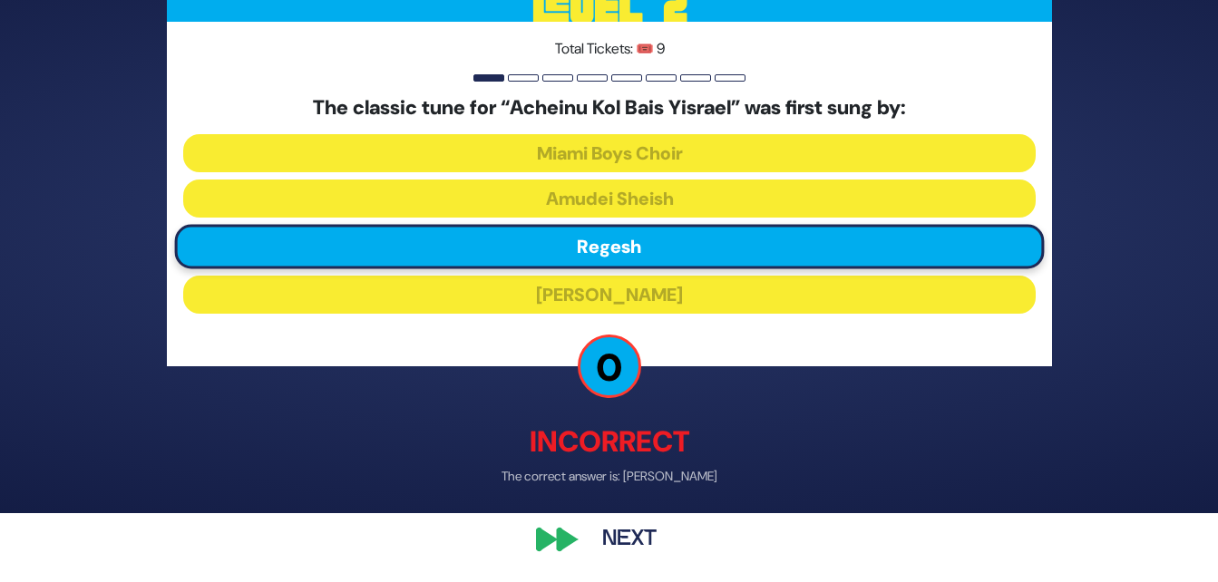
click at [636, 543] on button "Next" at bounding box center [629, 540] width 105 height 42
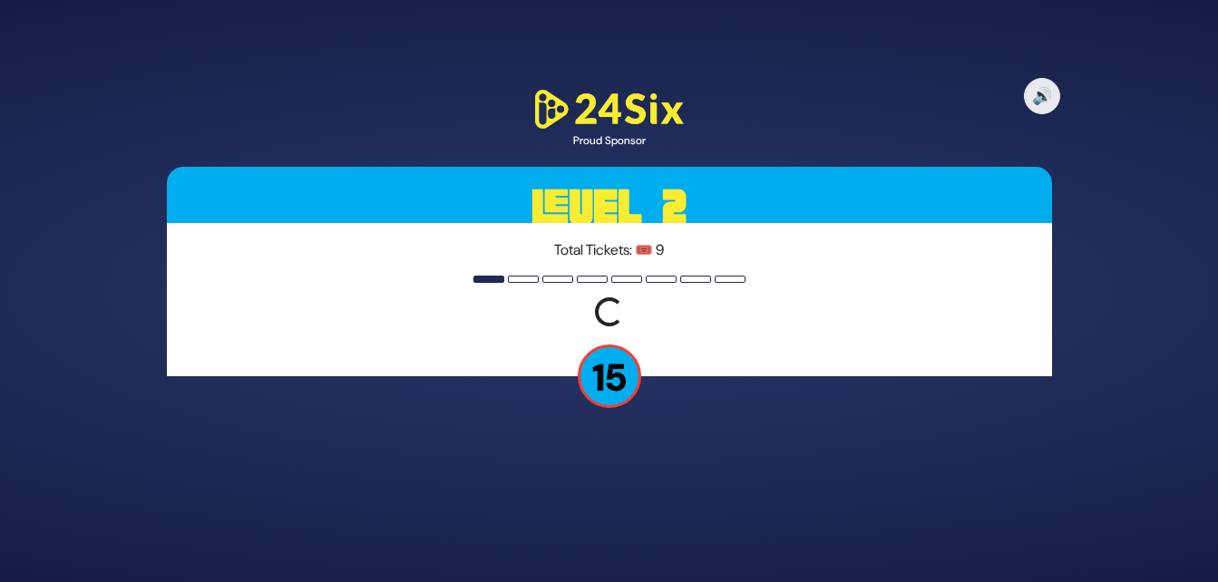
scroll to position [0, 0]
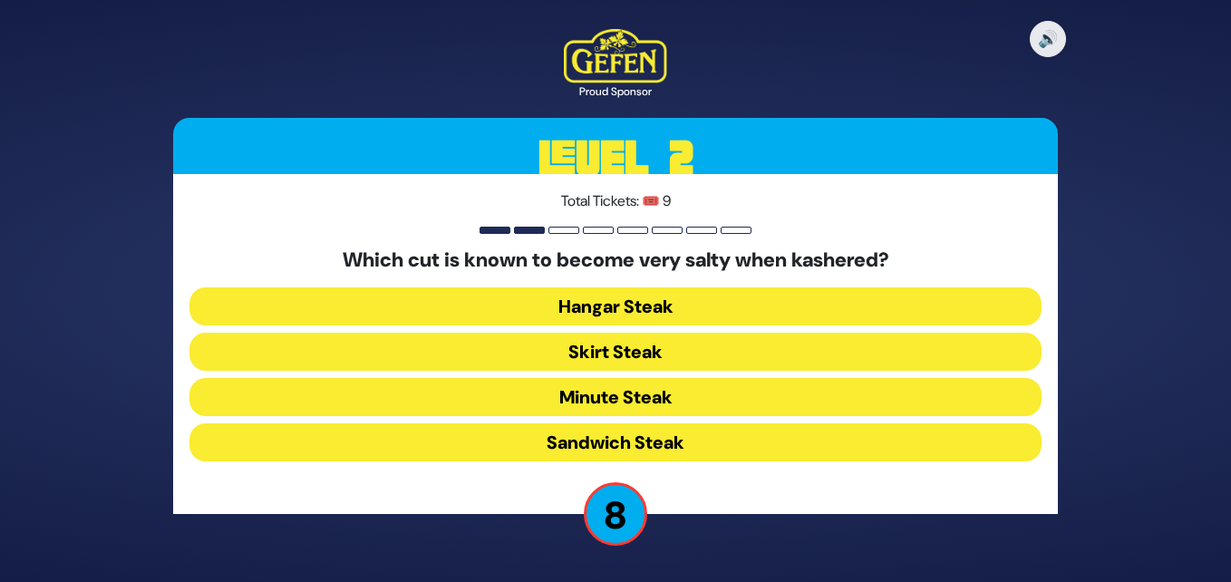
click at [994, 304] on button "Hangar Steak" at bounding box center [616, 306] width 852 height 38
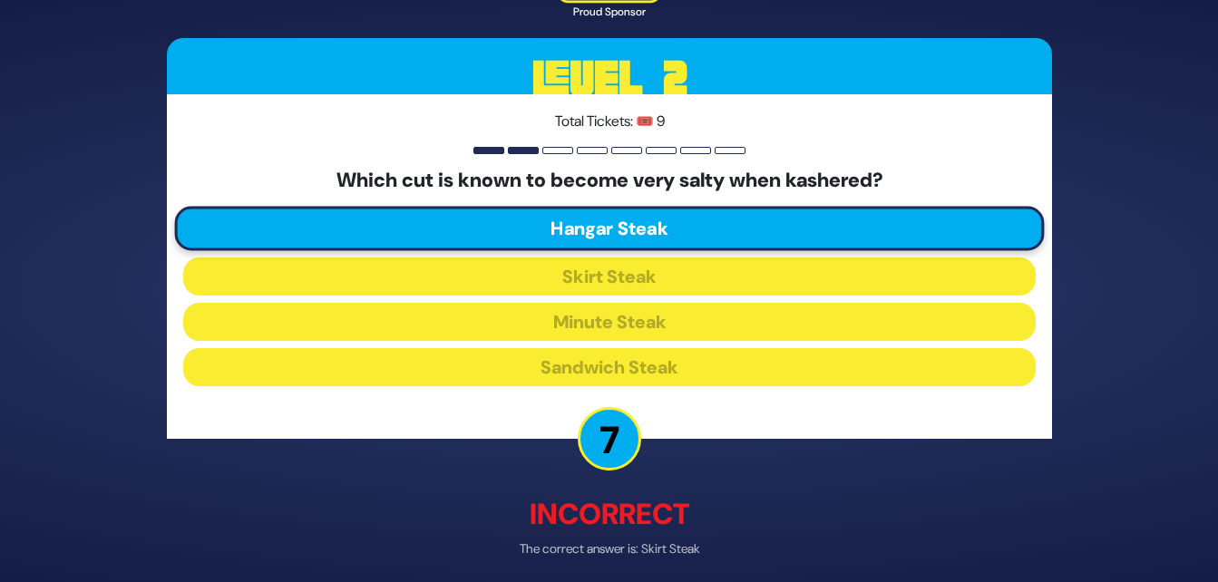
scroll to position [73, 0]
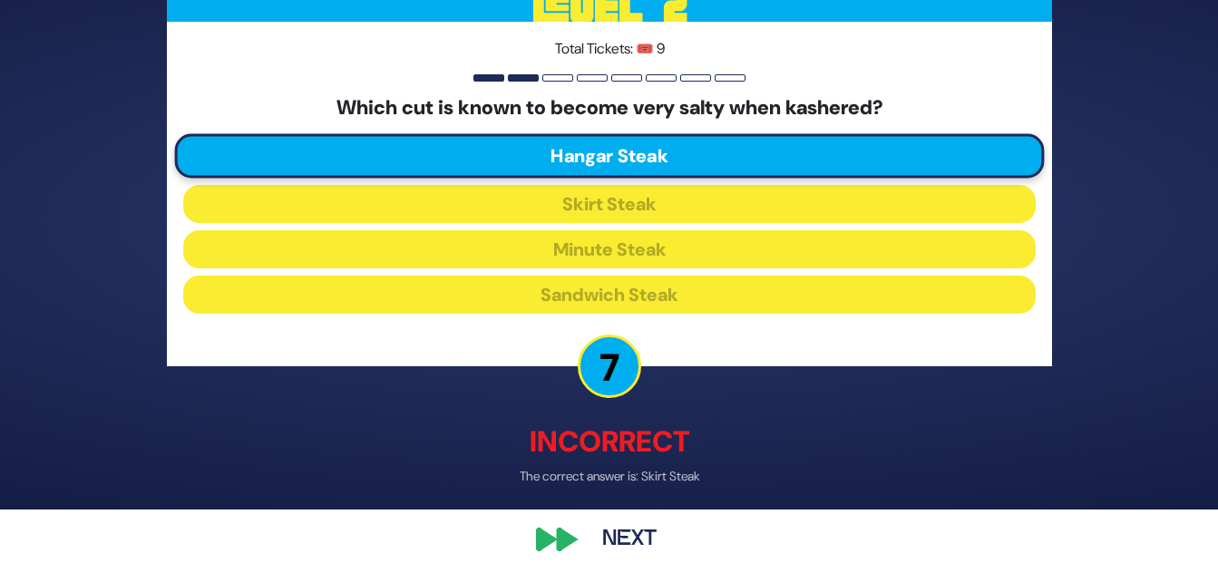
click at [647, 536] on button "Next" at bounding box center [629, 540] width 105 height 42
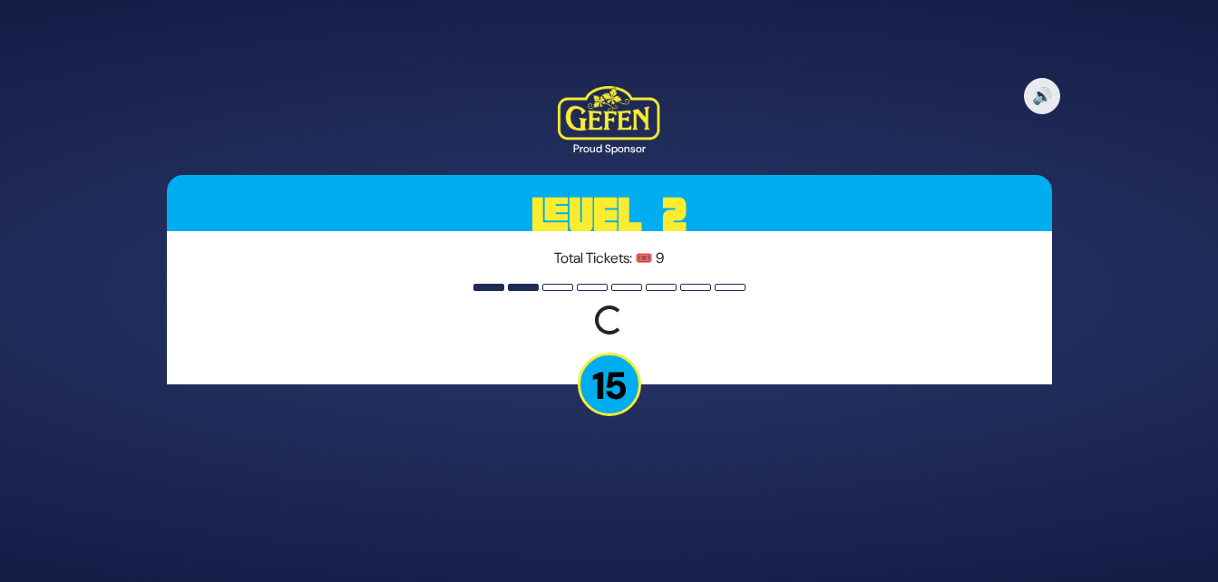
scroll to position [0, 0]
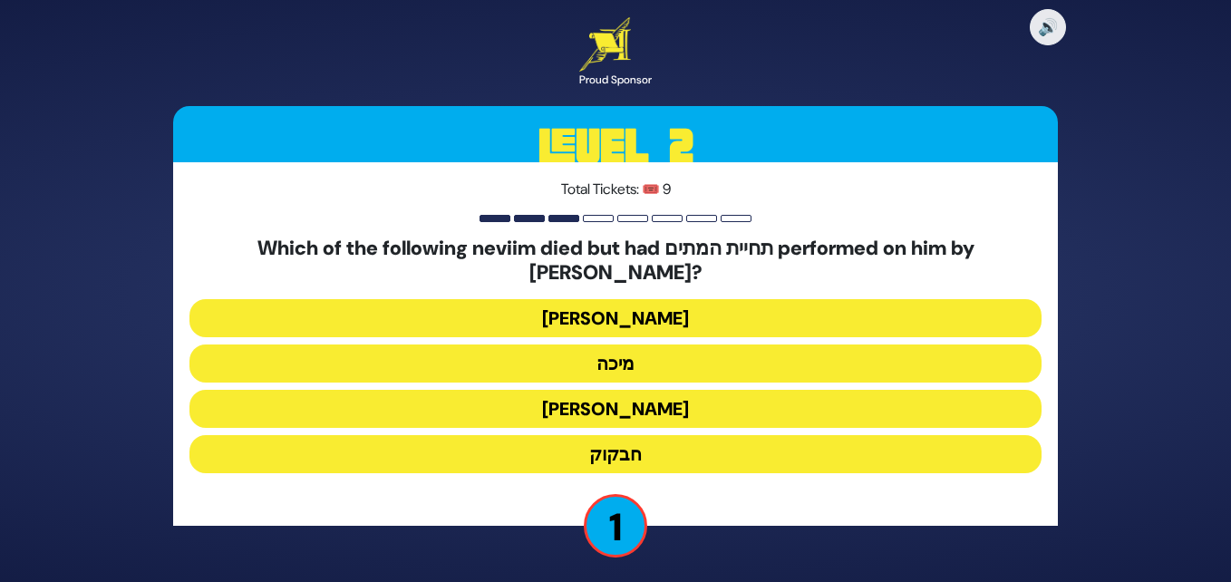
click at [664, 443] on button "חבקוק" at bounding box center [616, 454] width 852 height 38
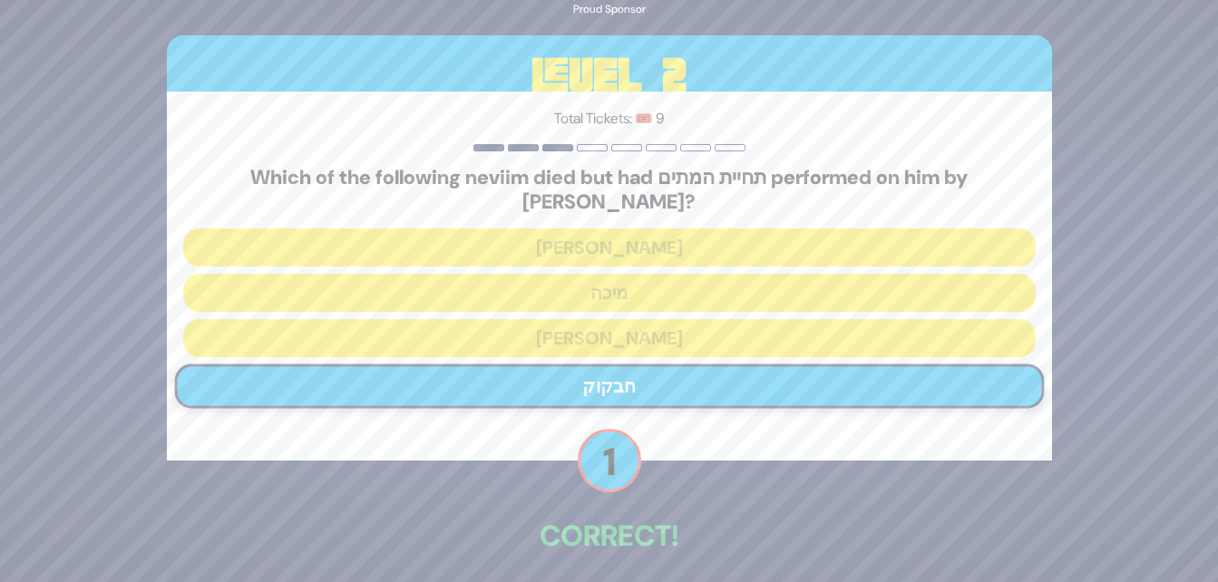
scroll to position [63, 0]
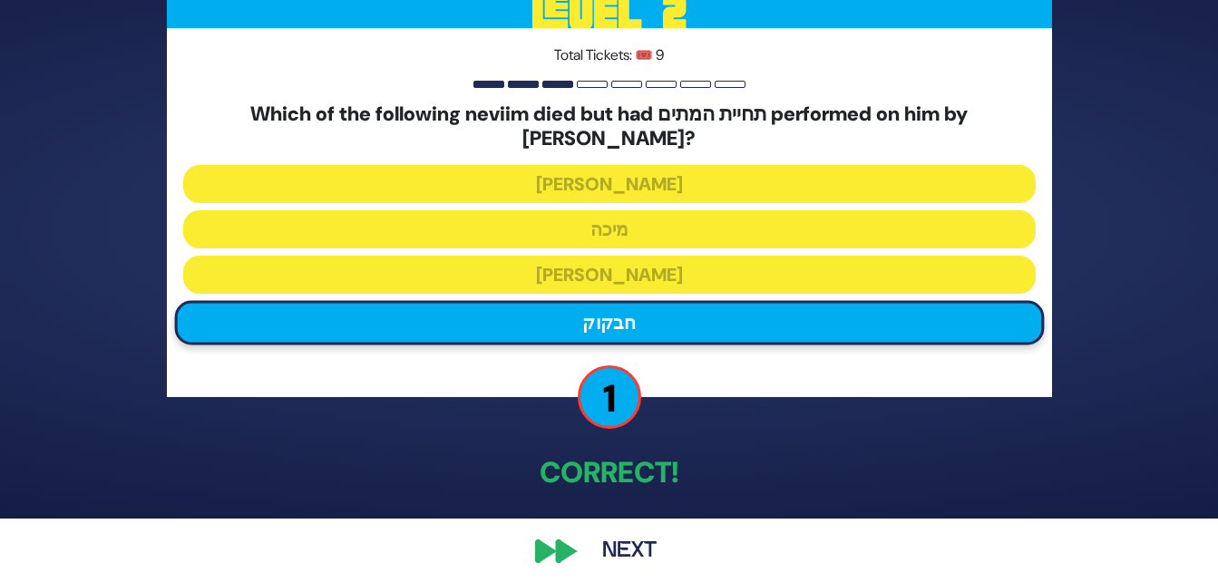
click at [627, 537] on button "Next" at bounding box center [629, 551] width 105 height 42
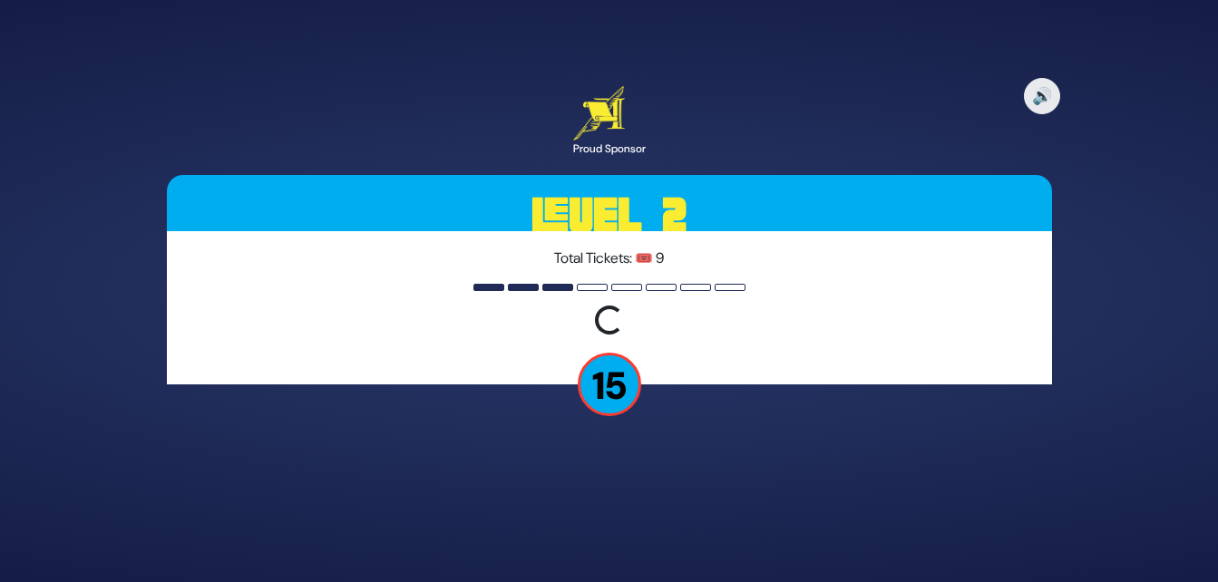
scroll to position [0, 0]
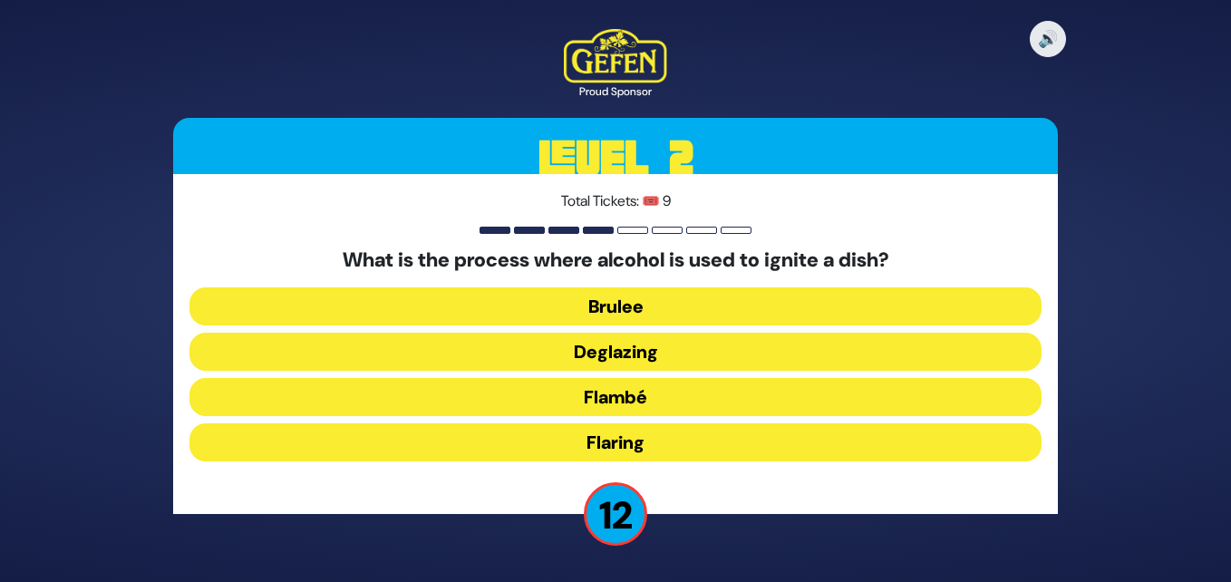
click at [676, 392] on button "Flambé" at bounding box center [616, 397] width 852 height 38
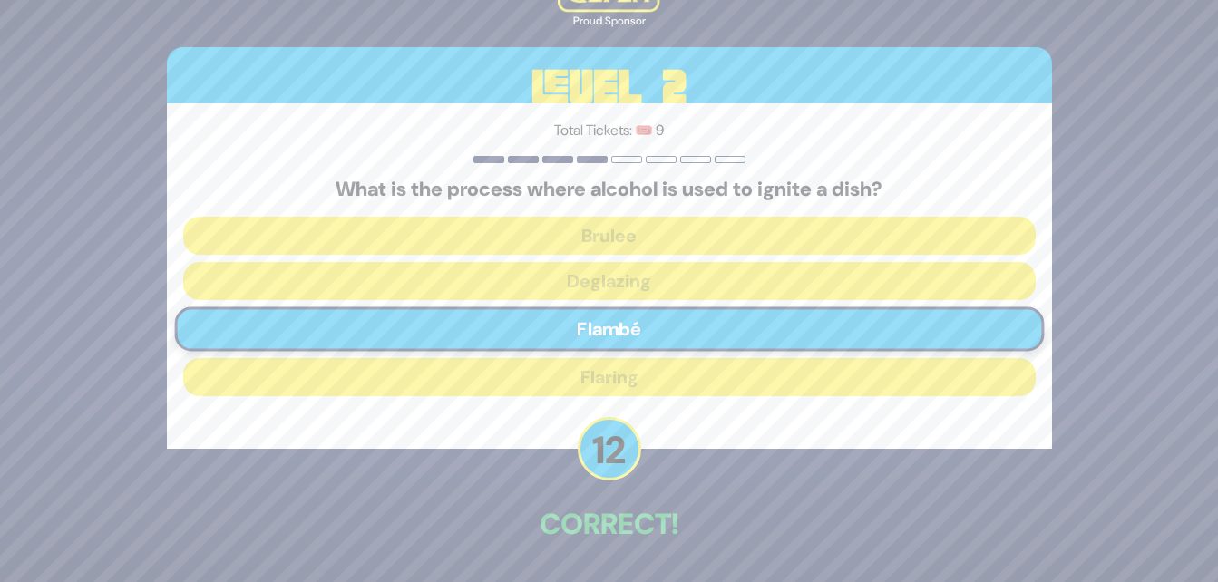
scroll to position [63, 0]
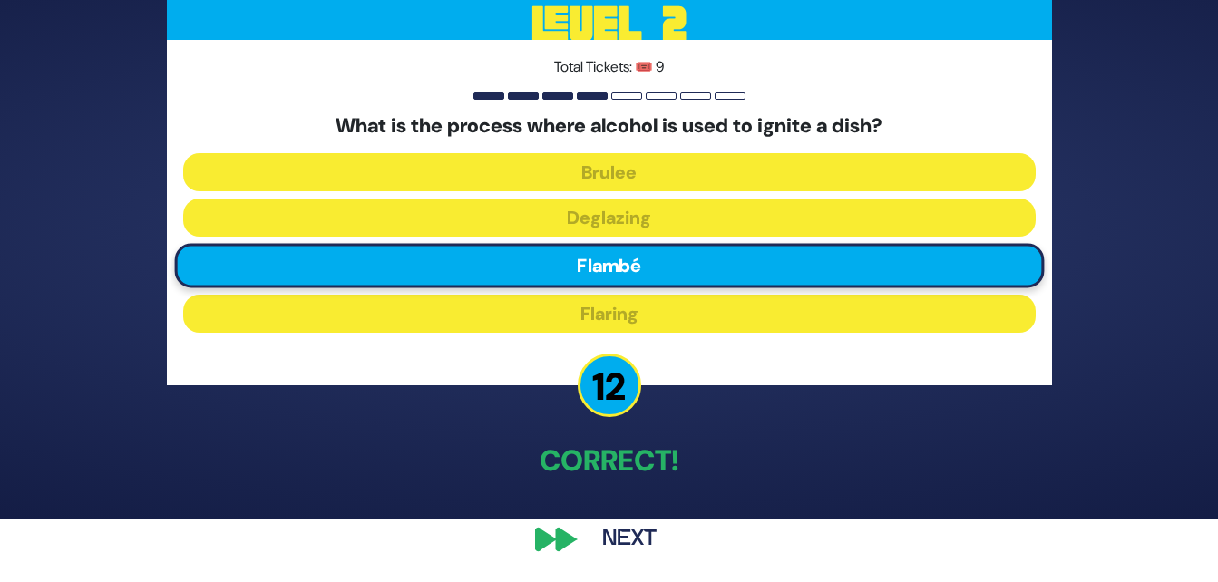
click at [637, 536] on button "Next" at bounding box center [629, 540] width 105 height 42
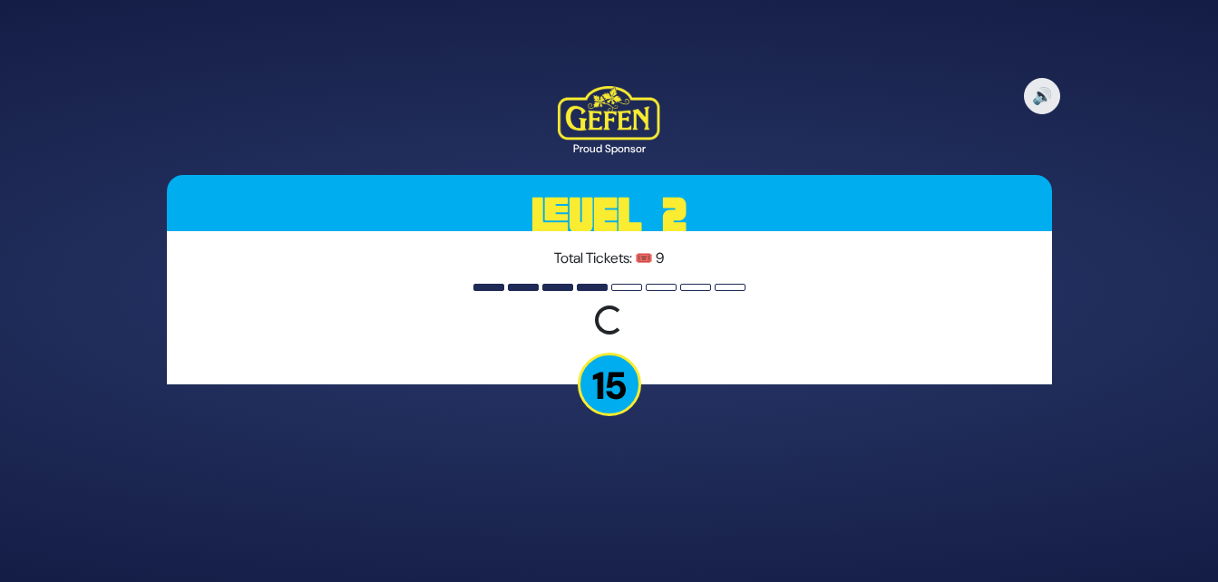
scroll to position [0, 0]
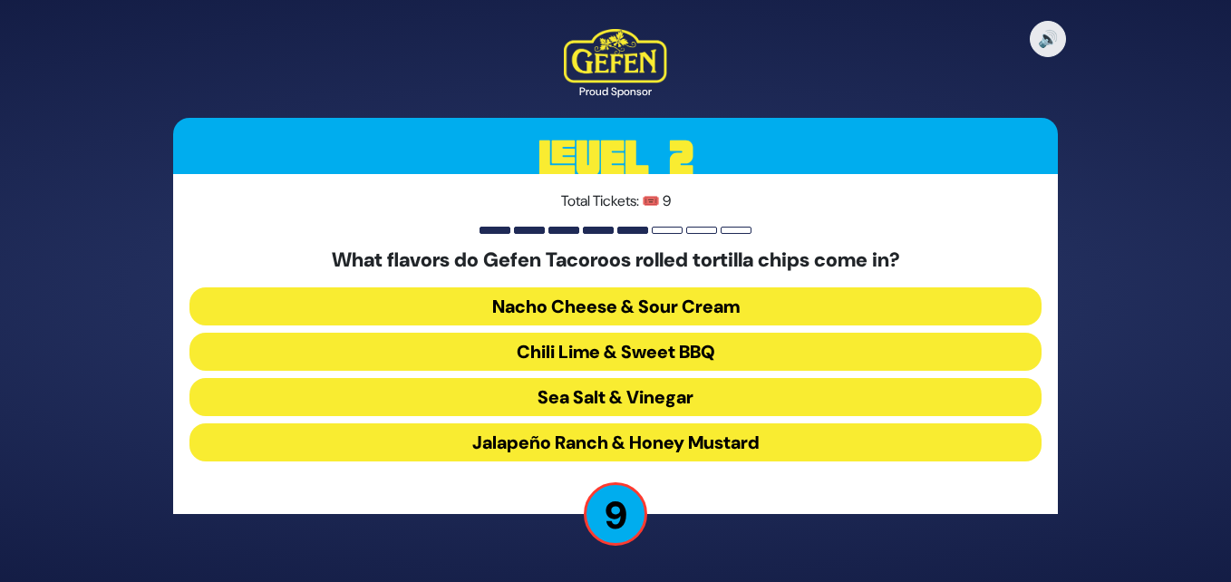
click at [869, 354] on button "Chili Lime & Sweet BBQ" at bounding box center [616, 352] width 852 height 38
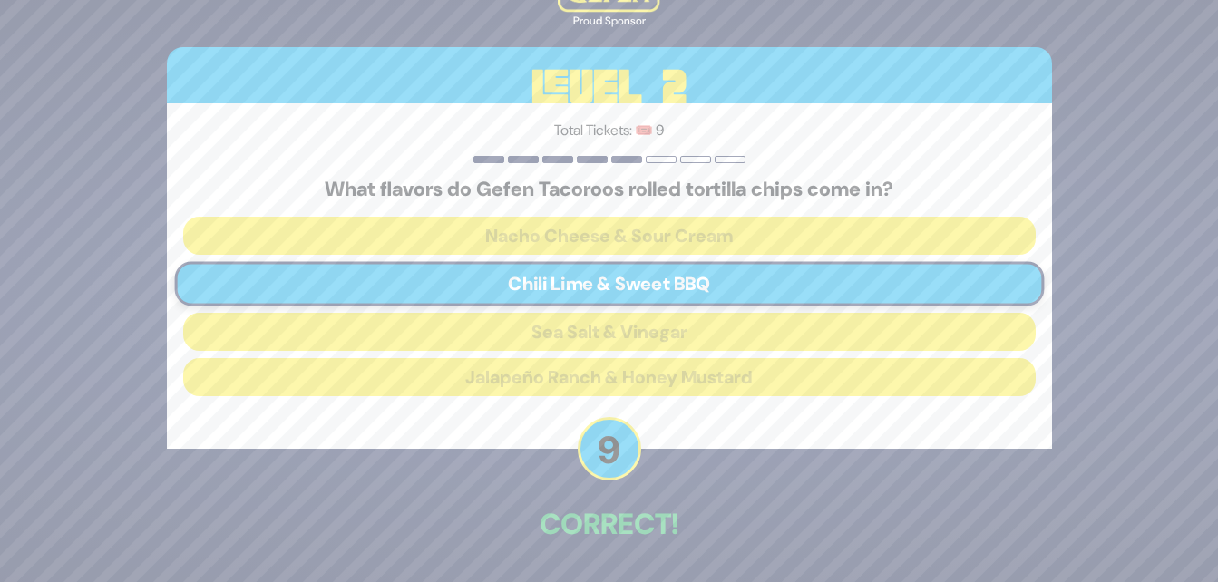
scroll to position [63, 0]
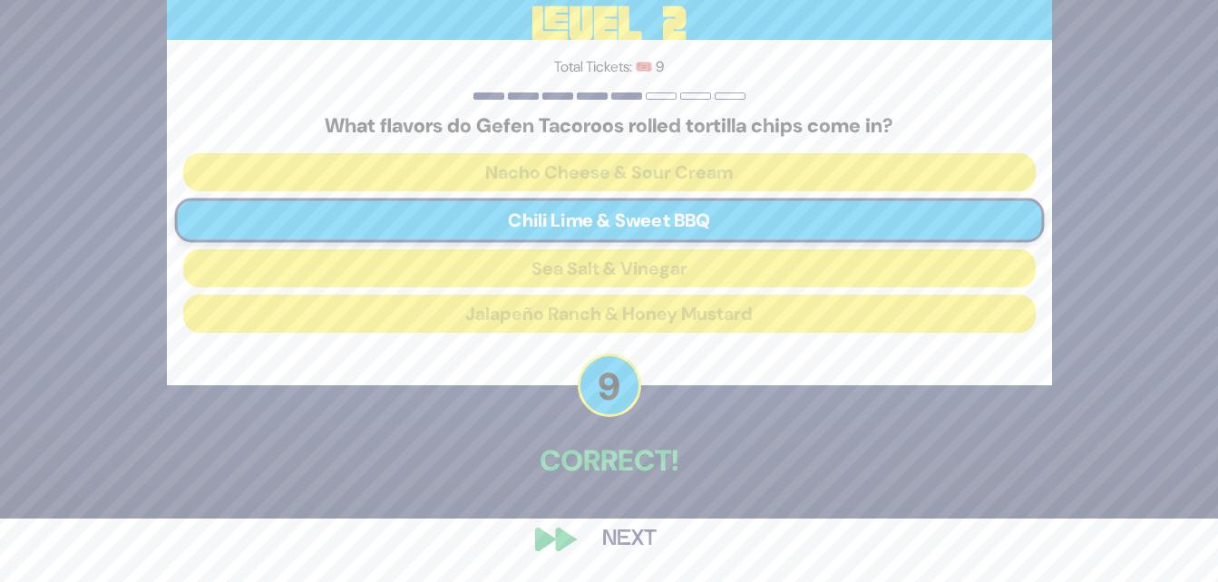
click at [619, 527] on button "Next" at bounding box center [629, 540] width 105 height 42
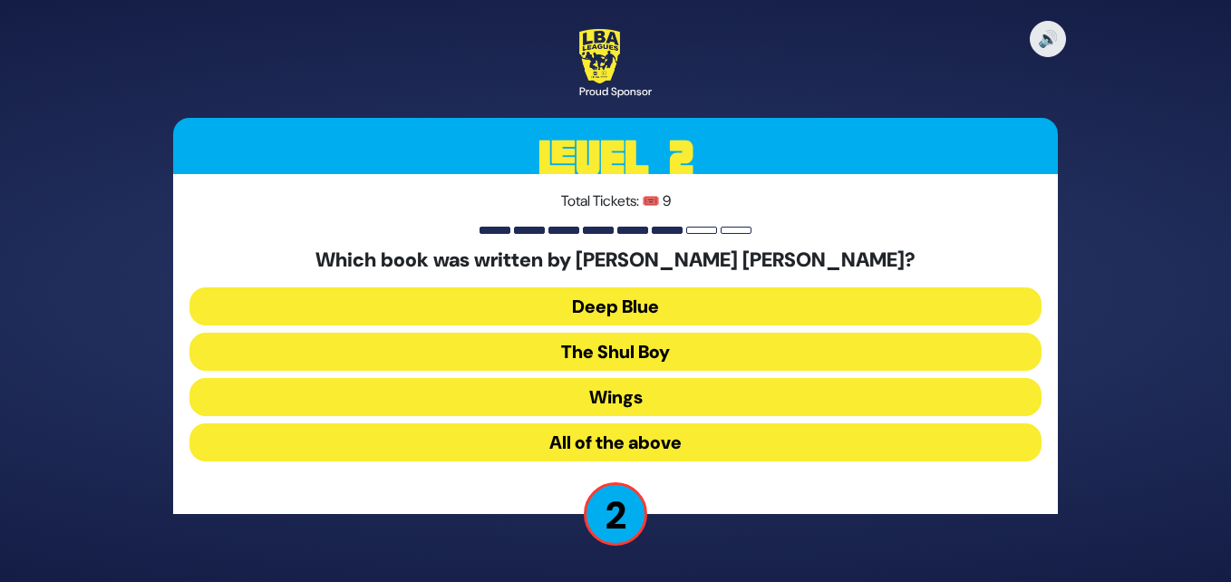
click at [672, 436] on button "All of the above" at bounding box center [616, 442] width 852 height 38
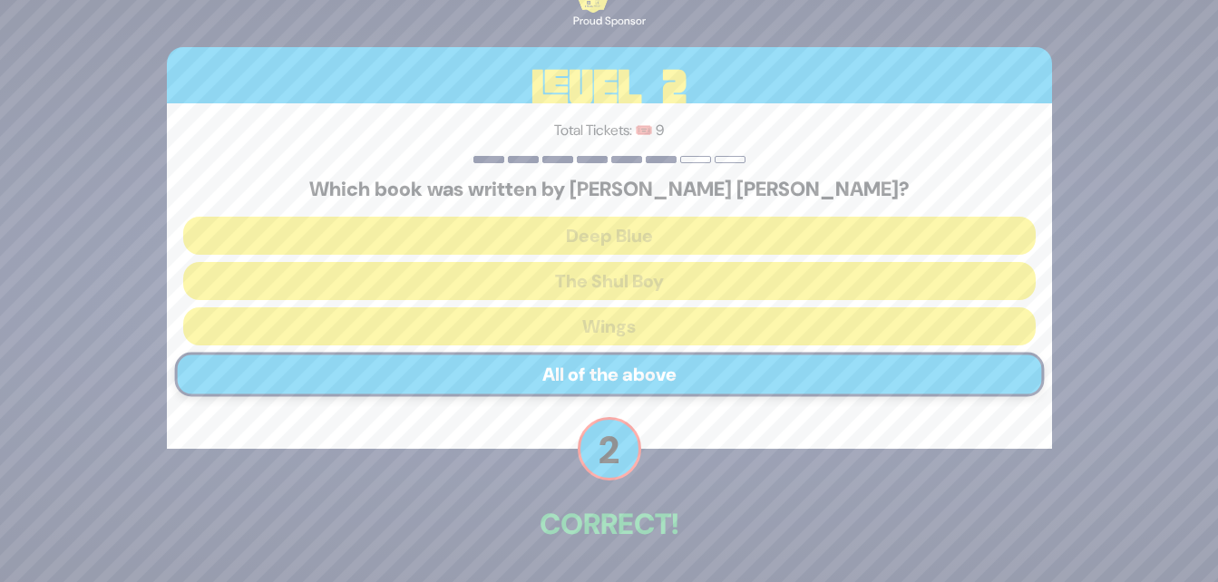
scroll to position [63, 0]
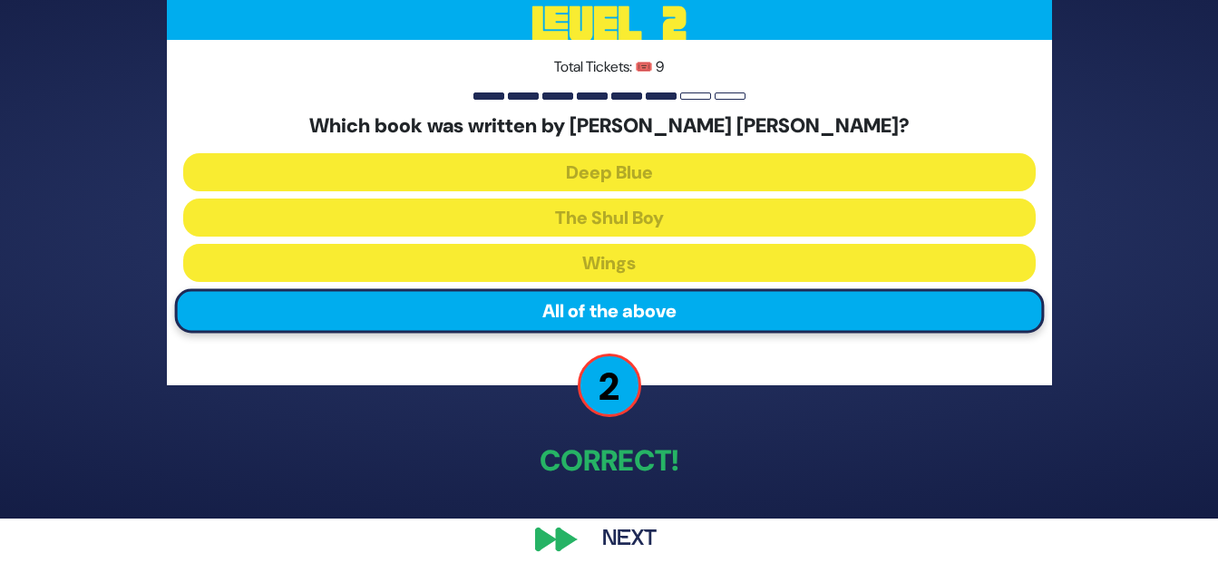
click at [627, 528] on button "Next" at bounding box center [629, 540] width 105 height 42
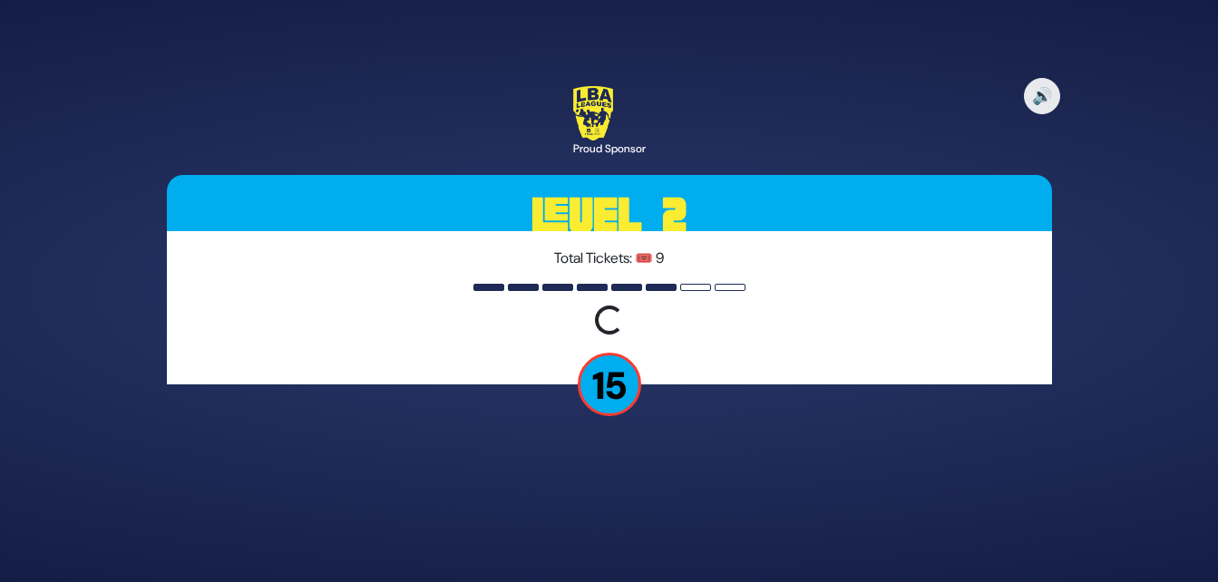
scroll to position [0, 0]
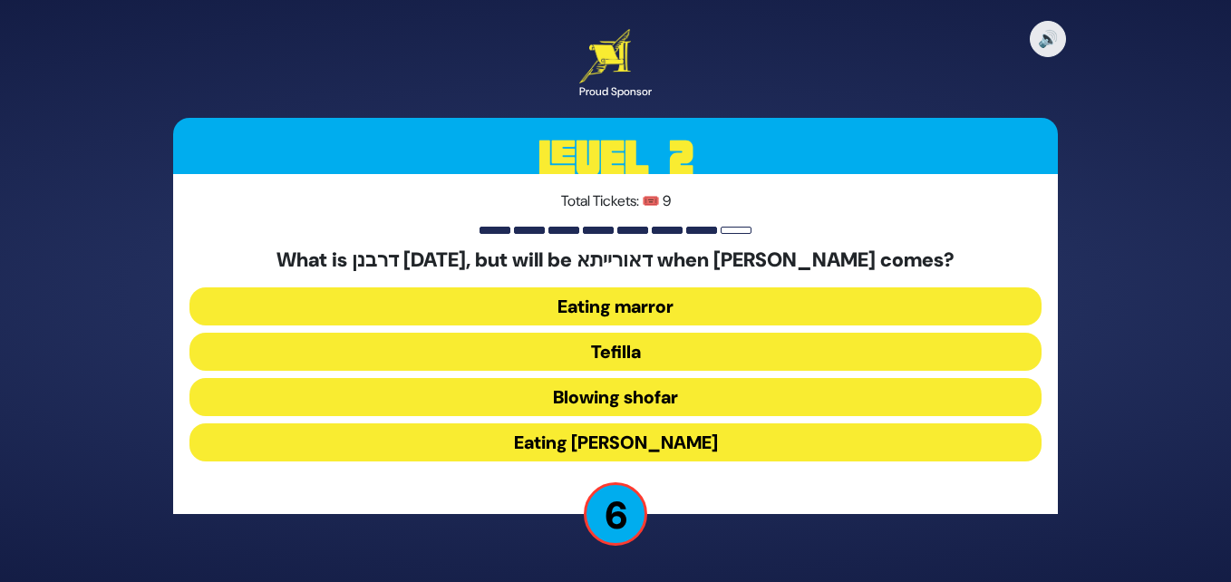
click at [637, 314] on button "Eating marror" at bounding box center [616, 306] width 852 height 38
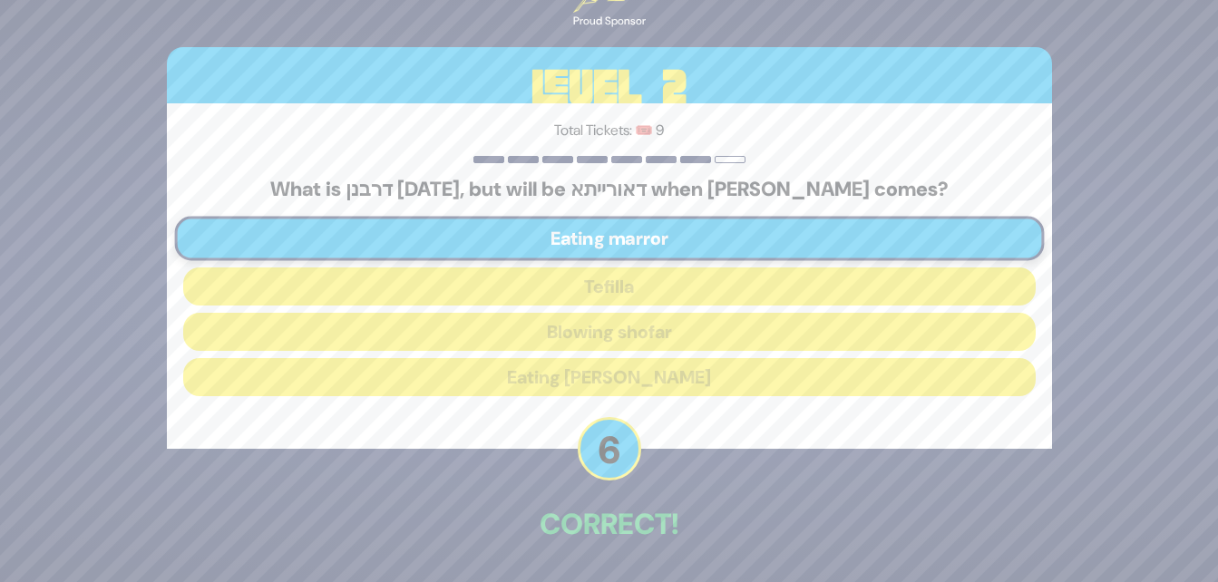
scroll to position [63, 0]
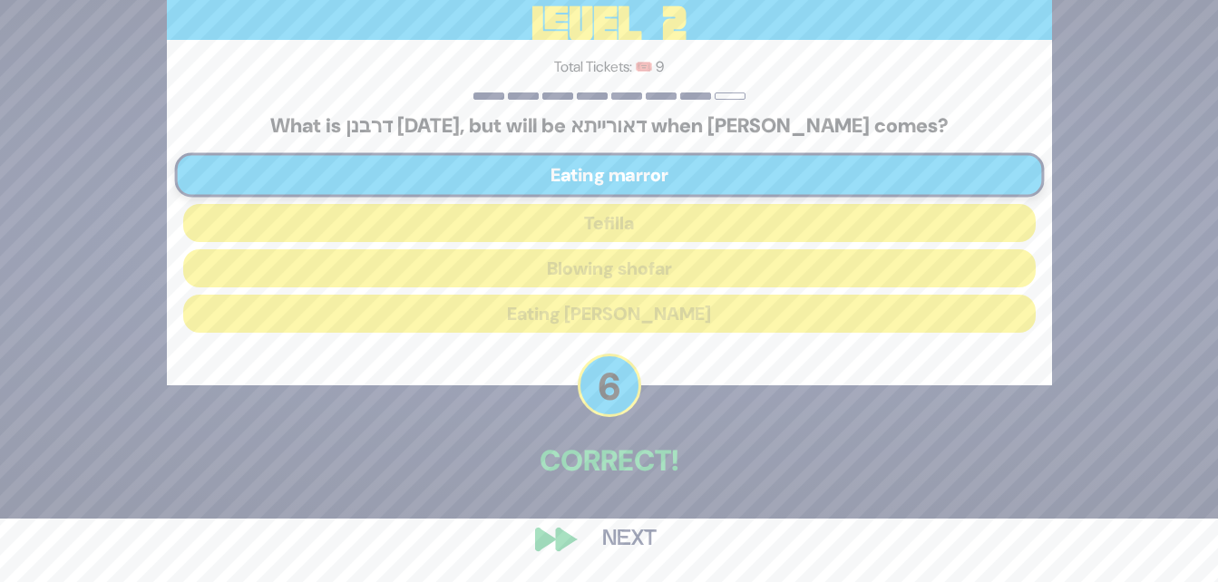
click at [626, 542] on button "Next" at bounding box center [629, 540] width 105 height 42
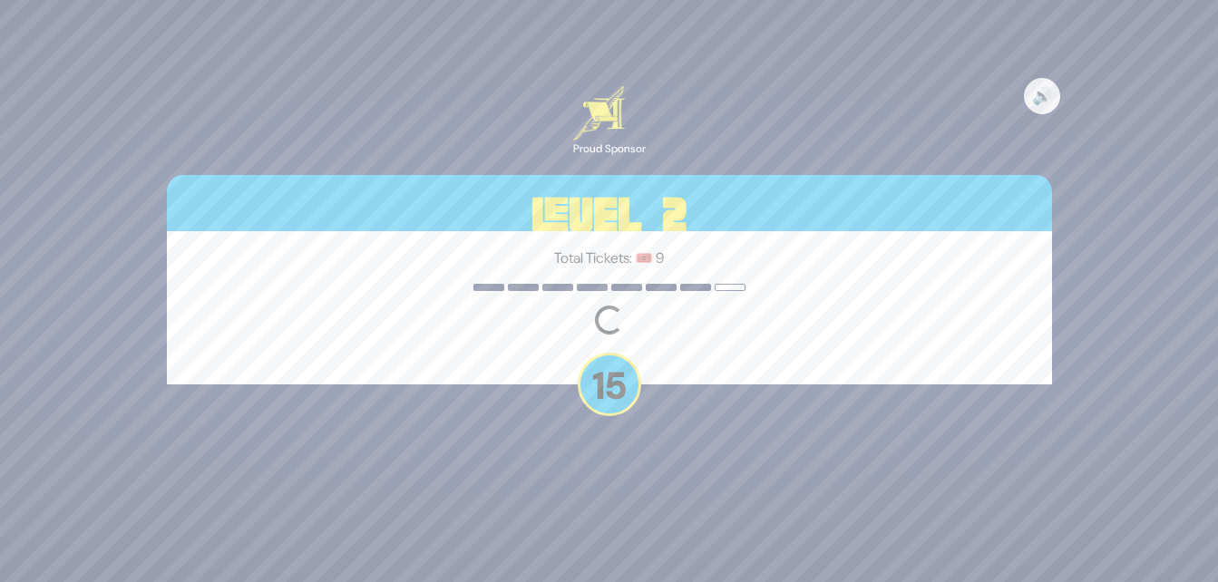
scroll to position [0, 0]
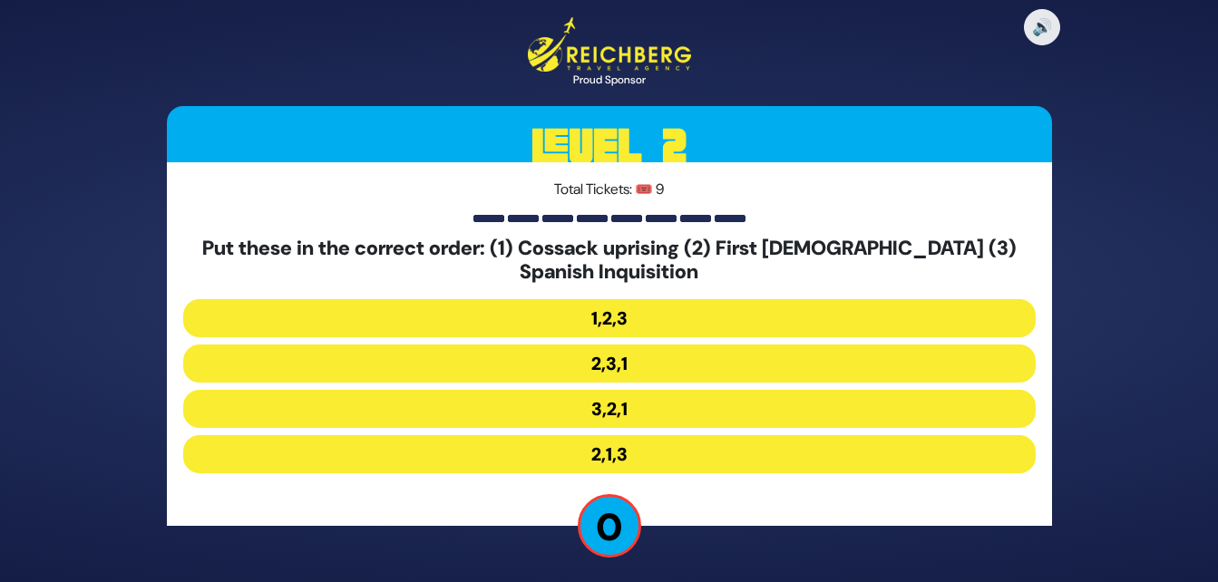
click at [652, 461] on button "2,1,3" at bounding box center [609, 454] width 852 height 38
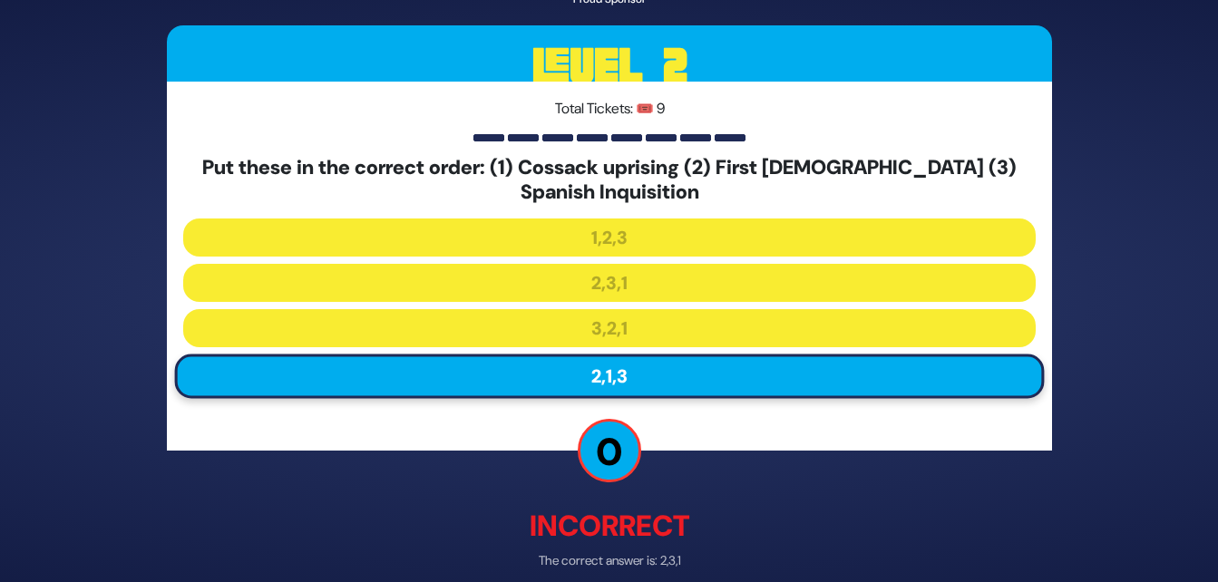
click at [870, 424] on div "Total Tickets: 🎟️ 9 Put these in the correct order: (1) Cossack uprising (2) Fi…" at bounding box center [609, 266] width 885 height 369
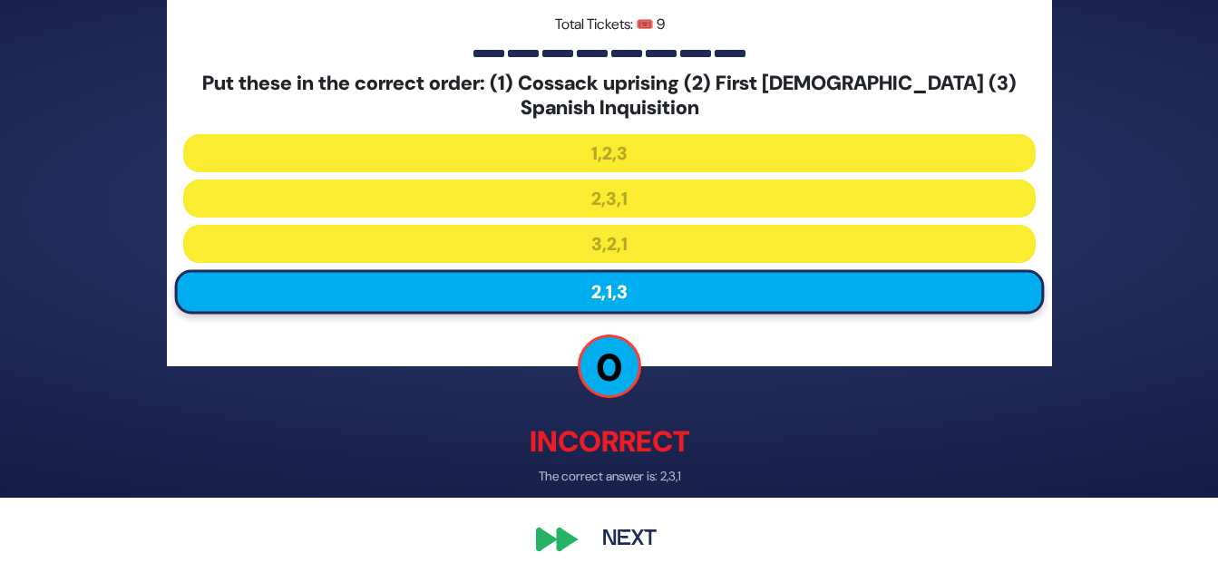
click at [637, 542] on button "Next" at bounding box center [629, 540] width 105 height 42
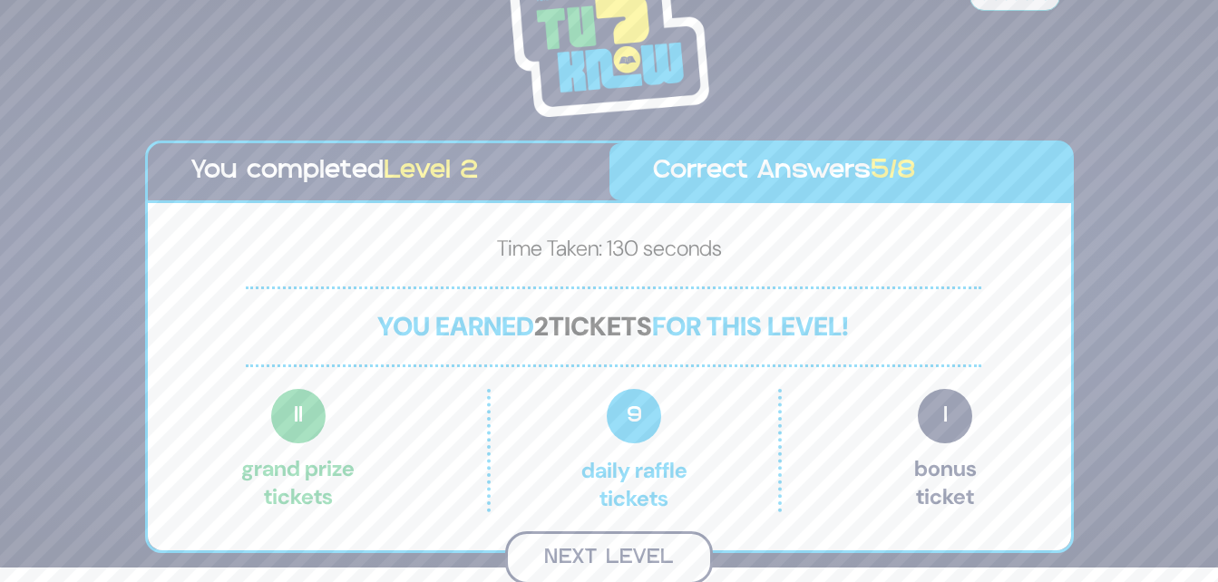
scroll to position [12, 0]
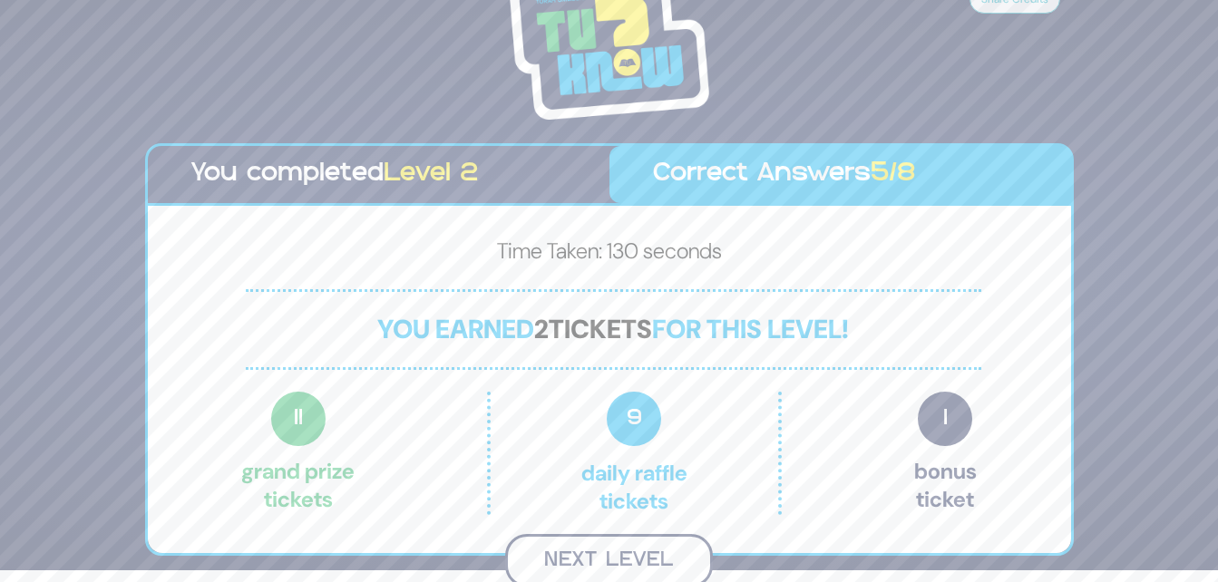
click at [663, 565] on button "Next Level" at bounding box center [609, 560] width 208 height 53
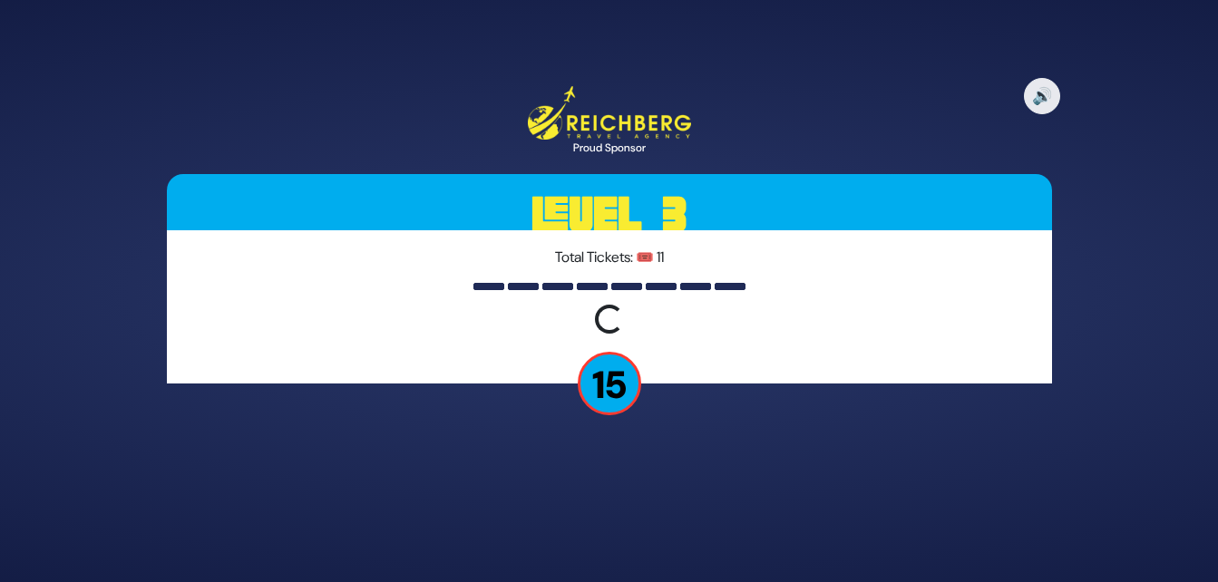
scroll to position [0, 0]
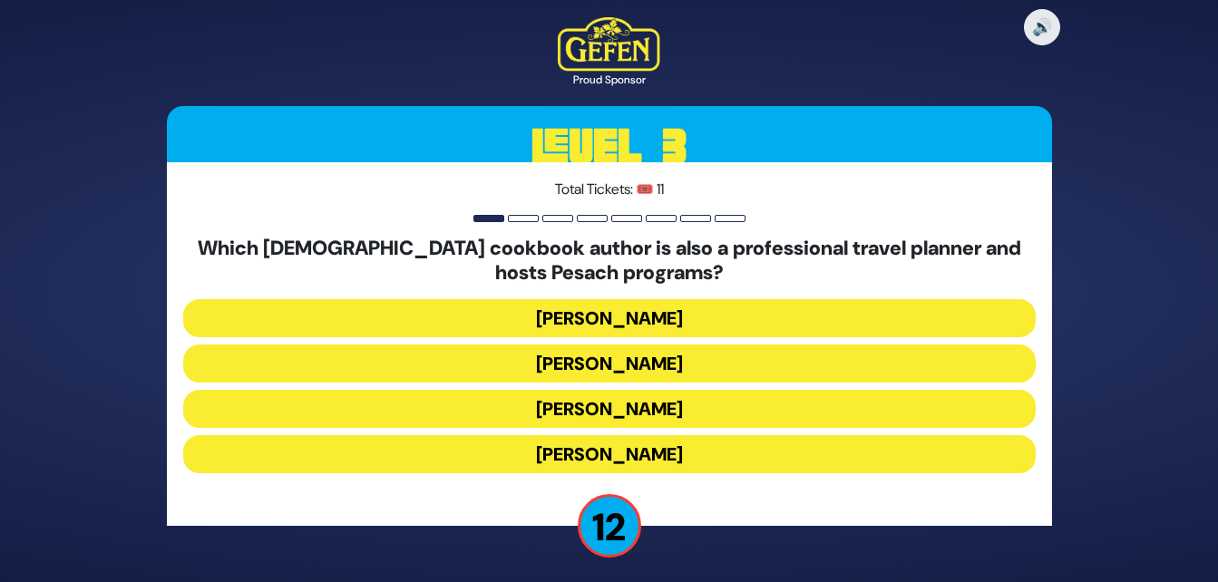
click at [601, 352] on button "Naomi Nachman" at bounding box center [609, 364] width 852 height 38
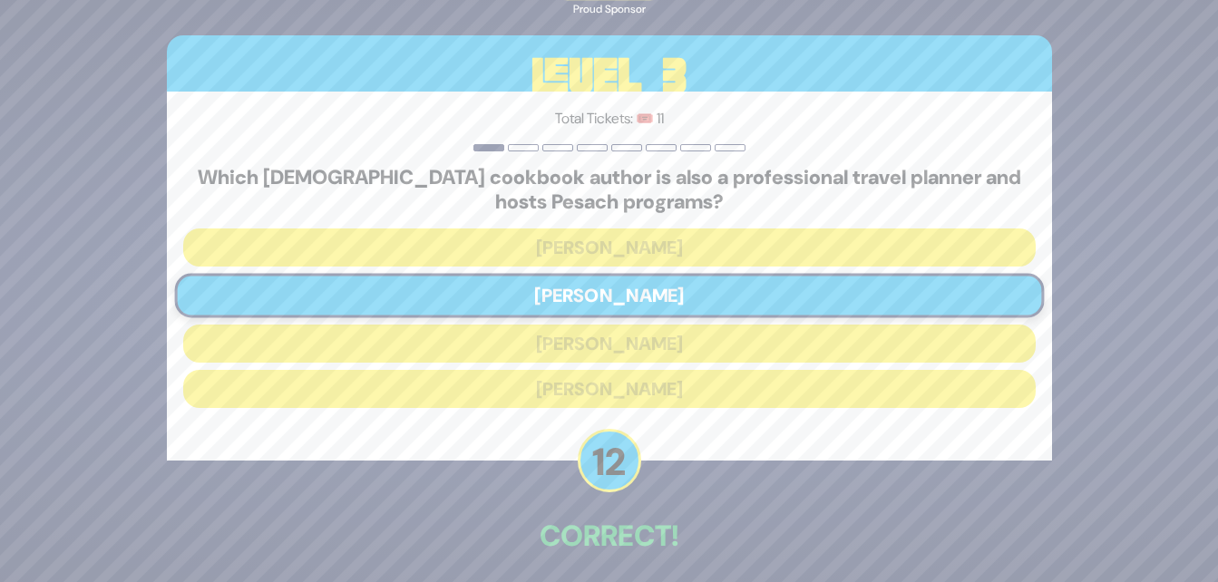
scroll to position [75, 0]
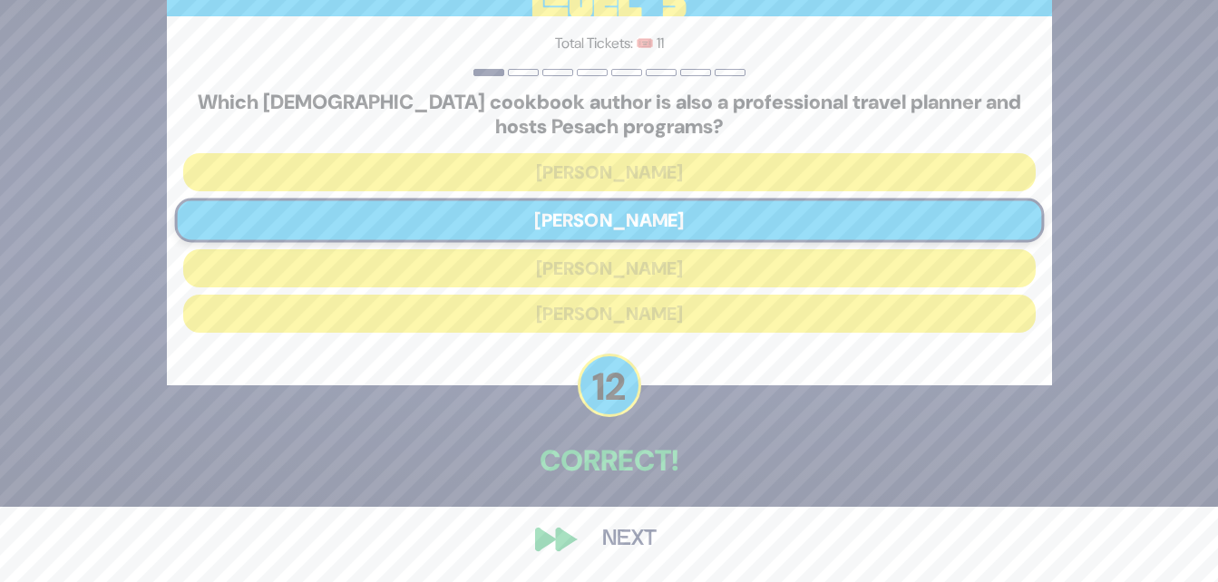
click at [628, 542] on button "Next" at bounding box center [629, 540] width 105 height 42
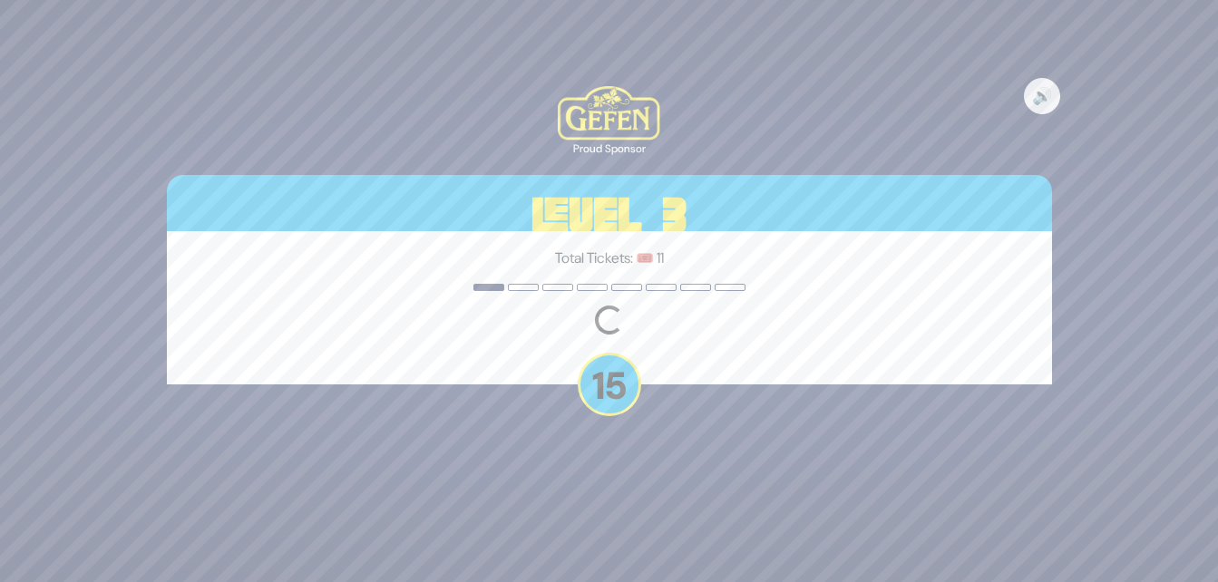
scroll to position [0, 0]
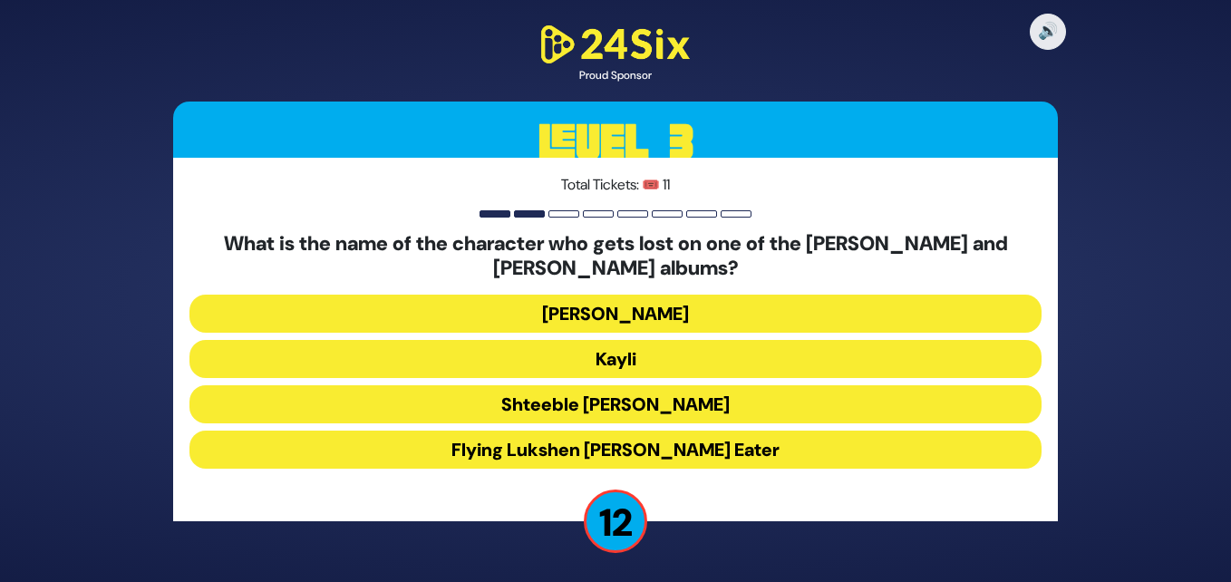
click at [736, 350] on button "Kayli" at bounding box center [616, 359] width 852 height 38
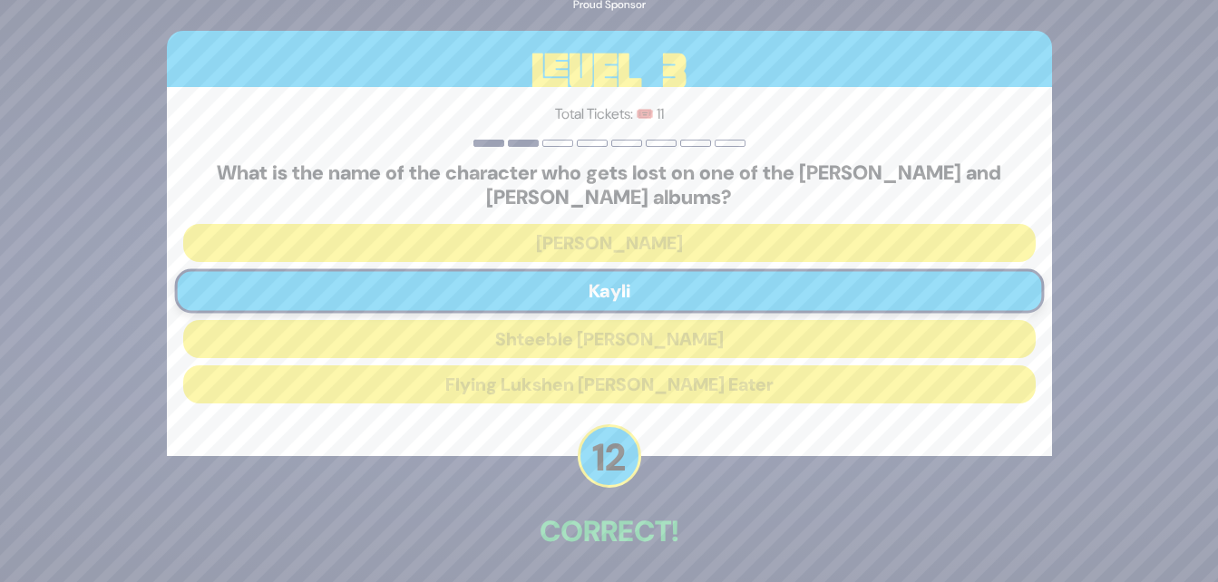
scroll to position [59, 0]
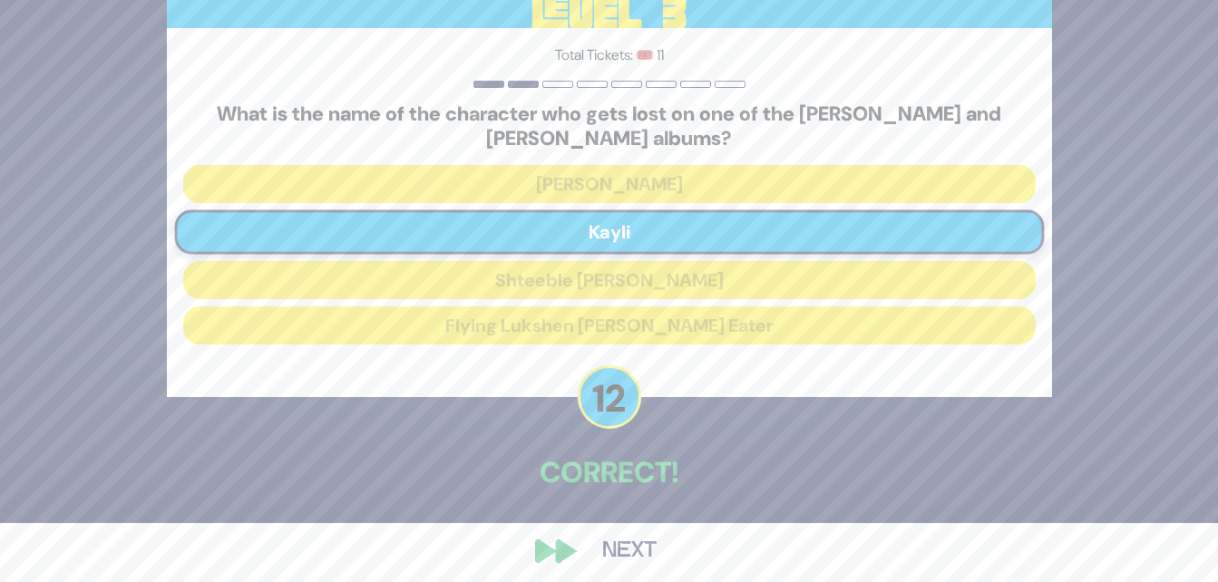
click at [647, 534] on button "Next" at bounding box center [629, 551] width 105 height 42
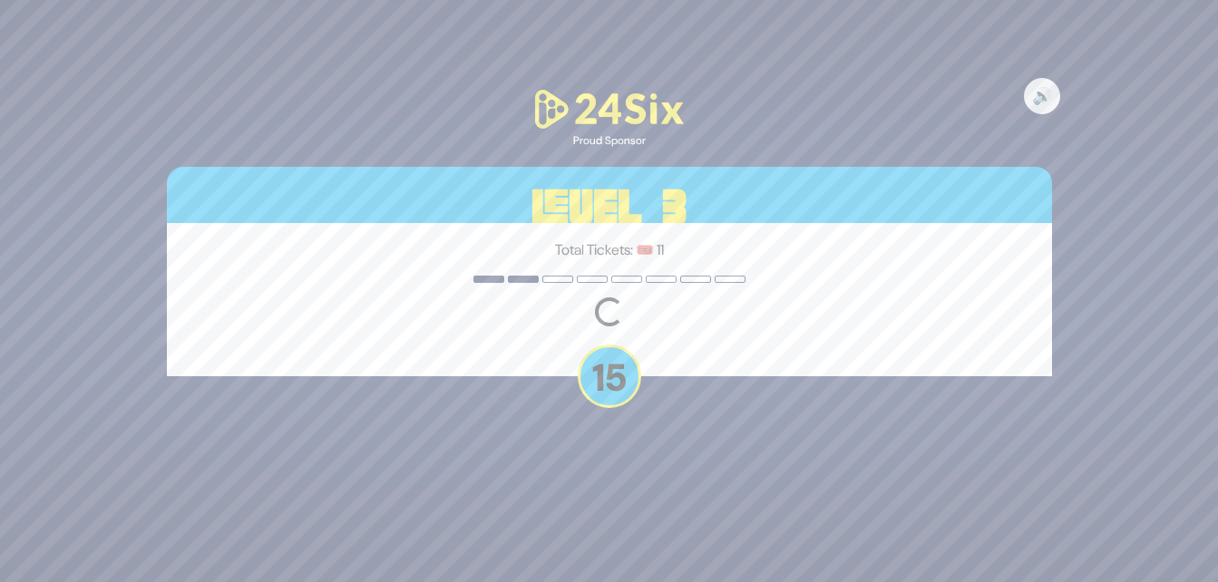
scroll to position [0, 0]
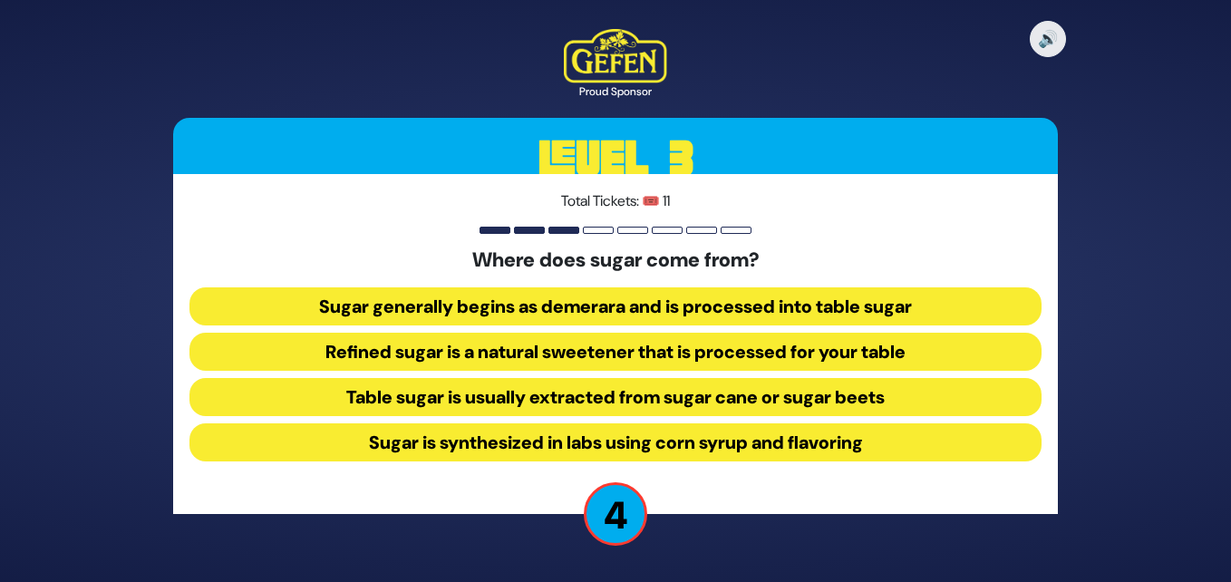
click at [822, 402] on button "Table sugar is usually extracted from sugar cane or sugar beets" at bounding box center [616, 397] width 852 height 38
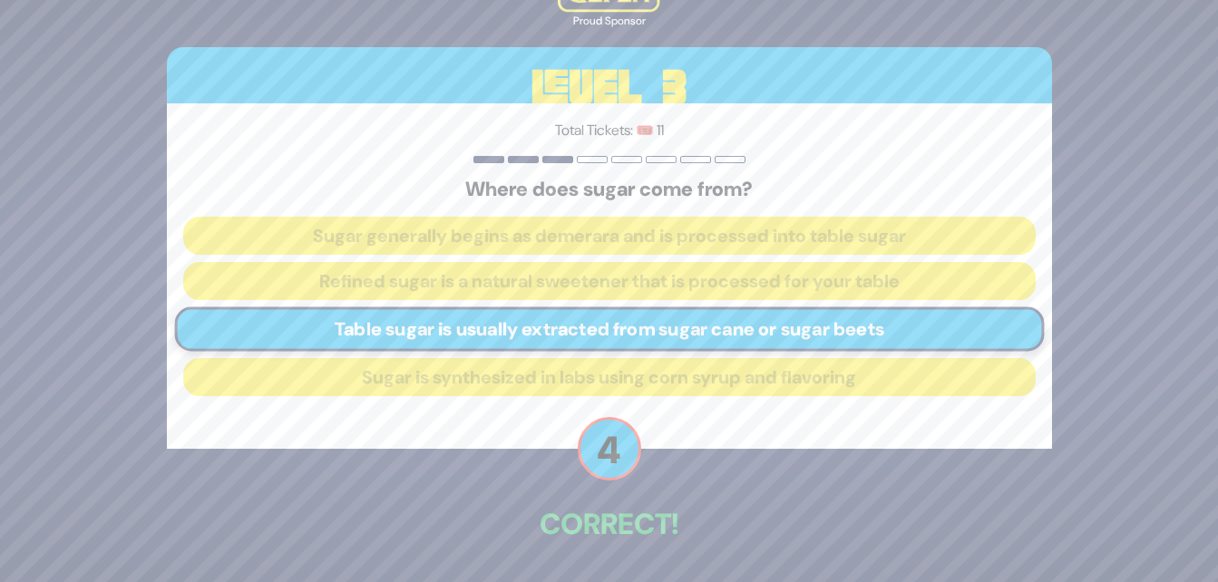
scroll to position [63, 0]
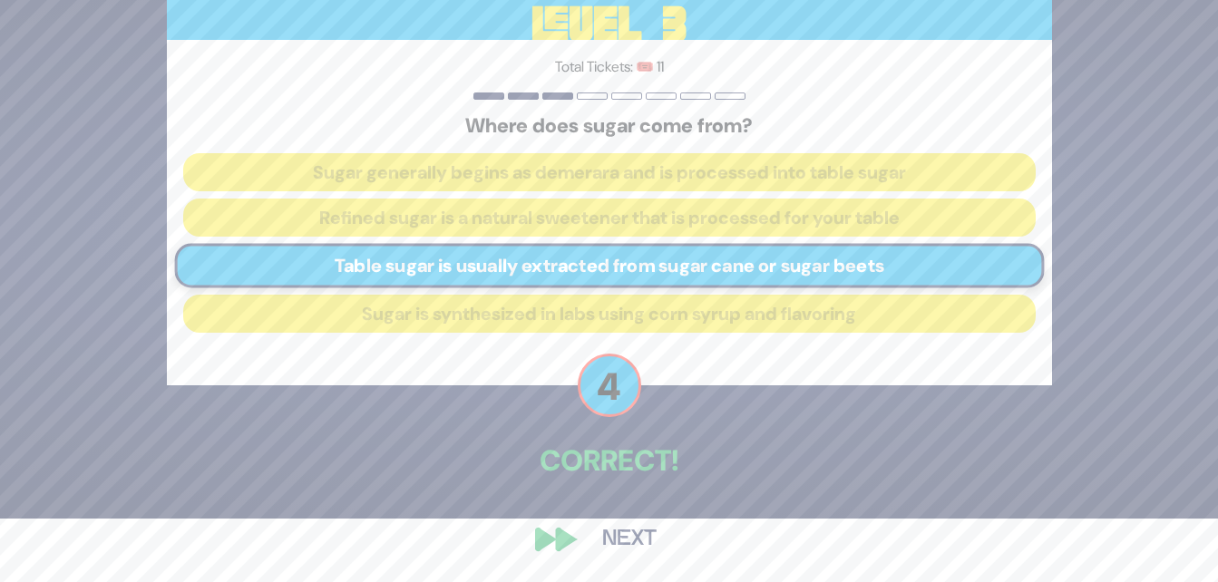
click at [626, 530] on button "Next" at bounding box center [629, 540] width 105 height 42
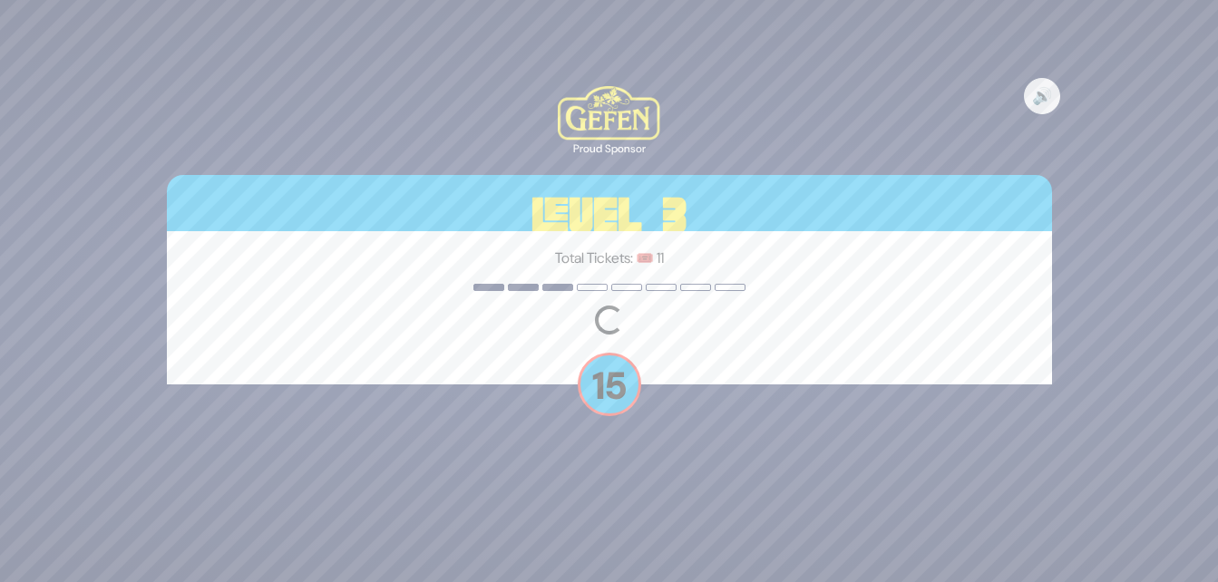
scroll to position [0, 0]
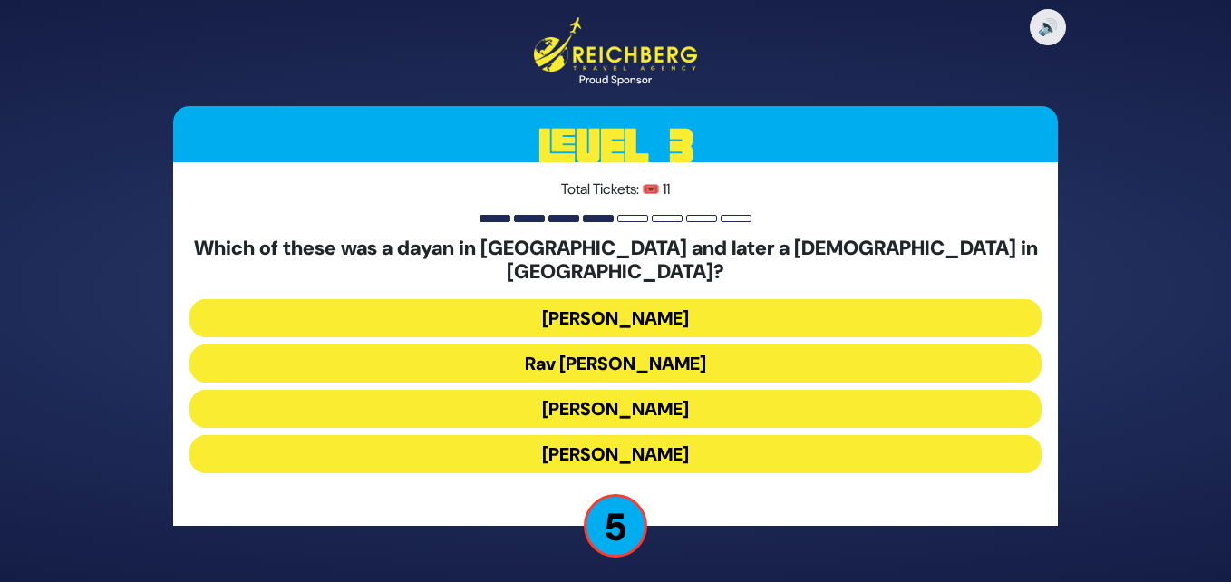
click at [647, 299] on button "Rav Yisroel Zev Gustman" at bounding box center [616, 318] width 852 height 38
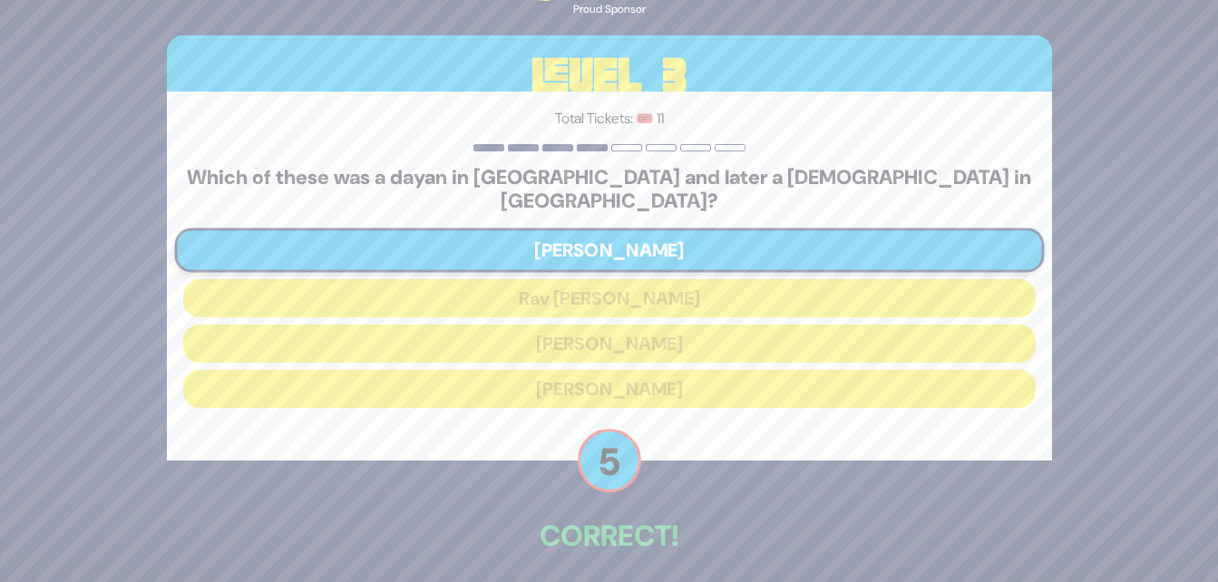
scroll to position [63, 0]
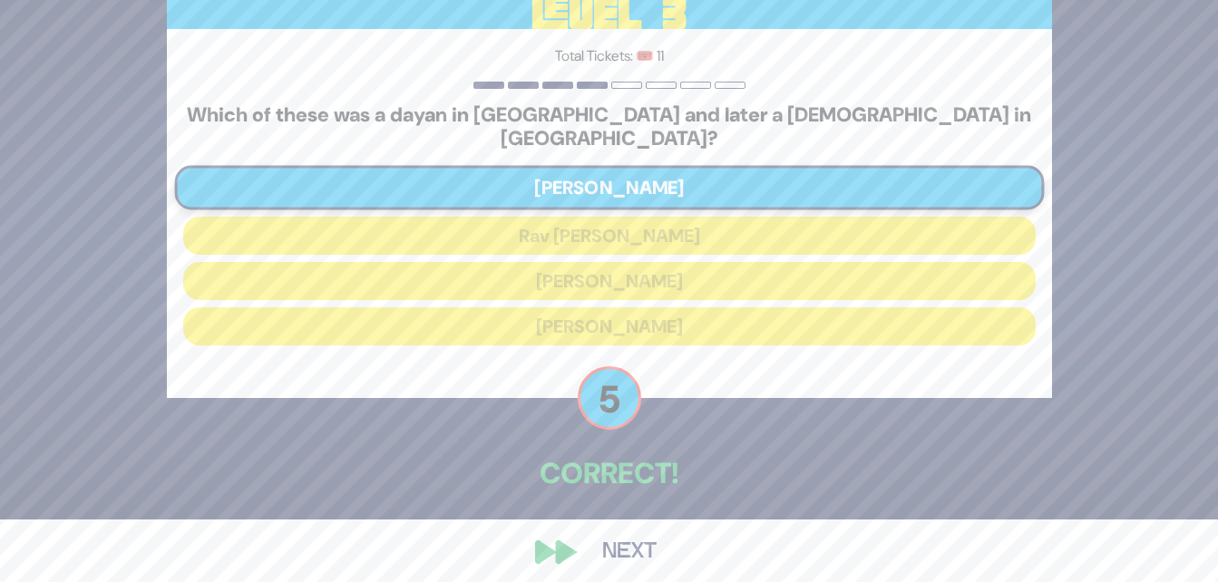
click at [640, 540] on button "Next" at bounding box center [629, 552] width 105 height 42
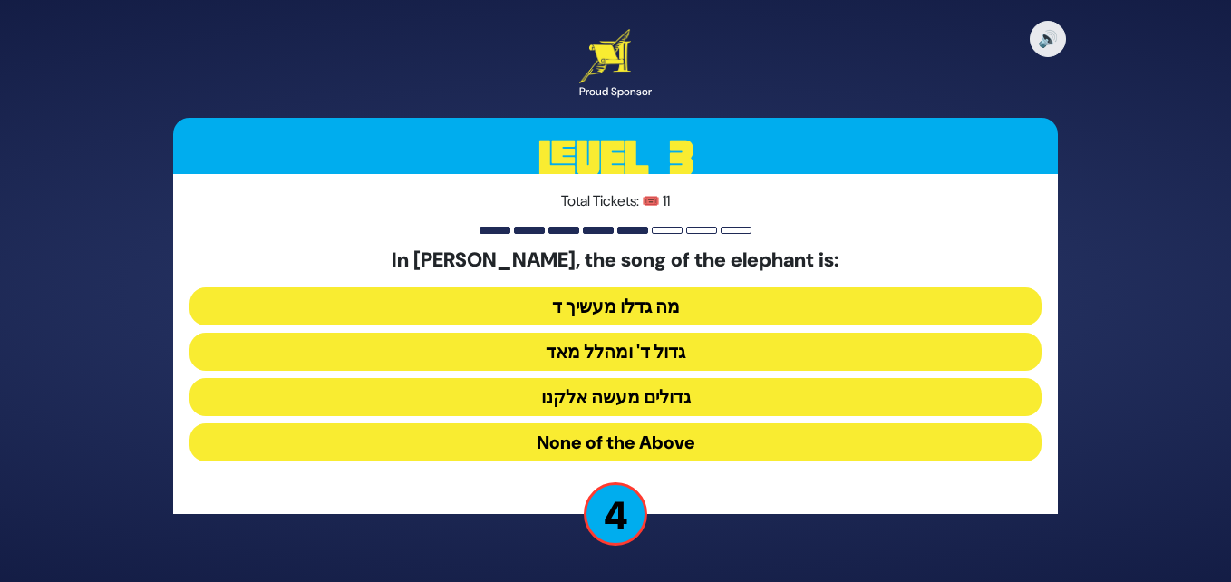
click at [730, 446] on button "None of the Above" at bounding box center [616, 442] width 852 height 38
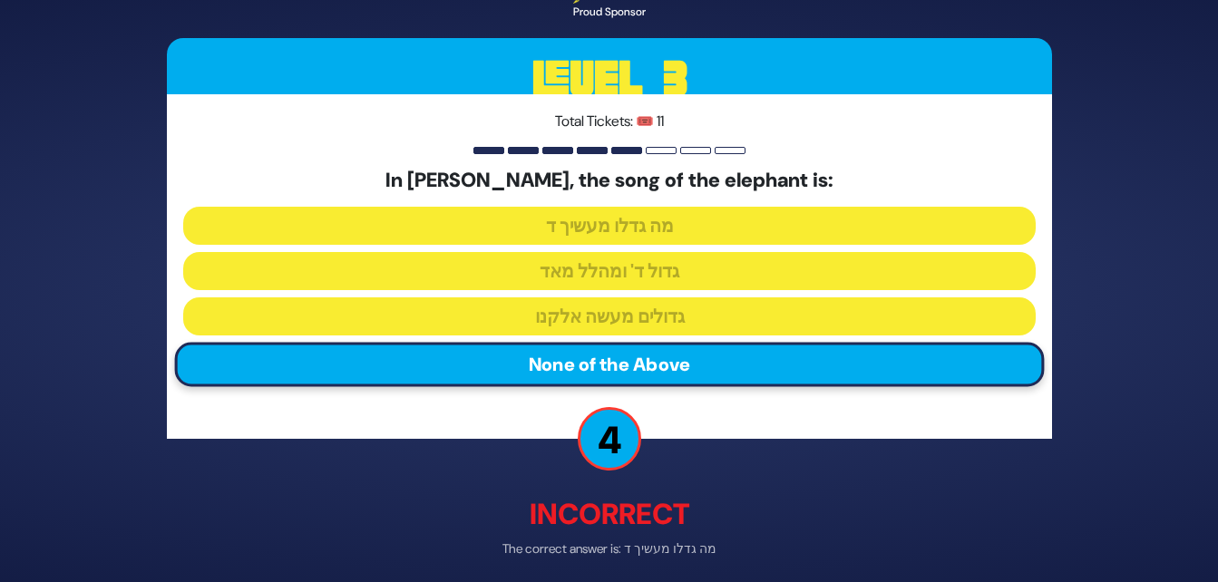
scroll to position [73, 0]
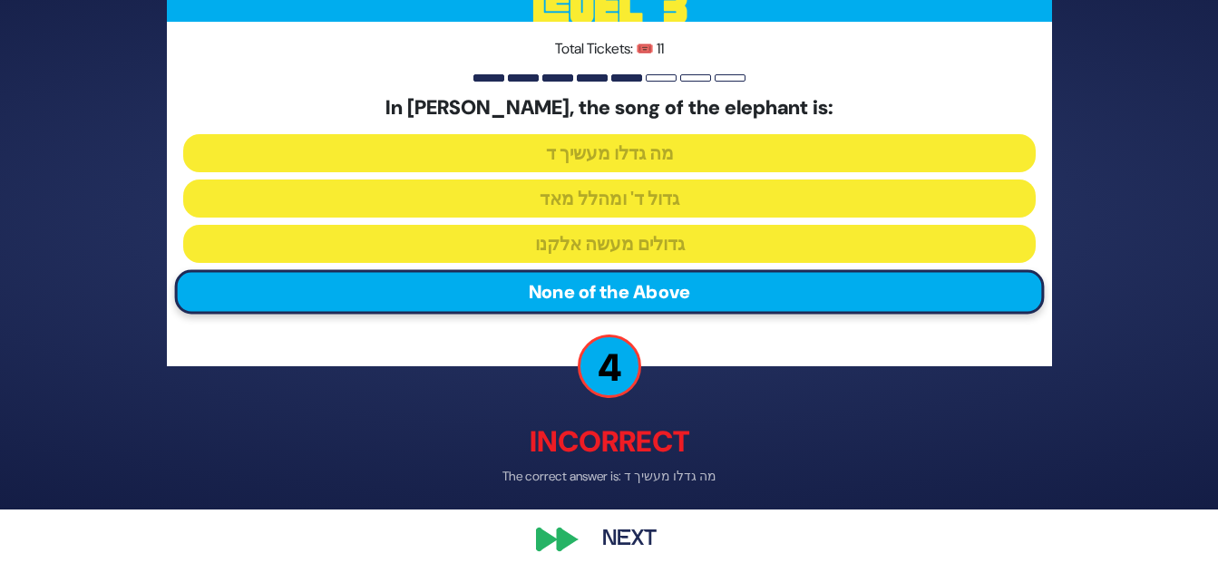
click at [617, 527] on button "Next" at bounding box center [629, 540] width 105 height 42
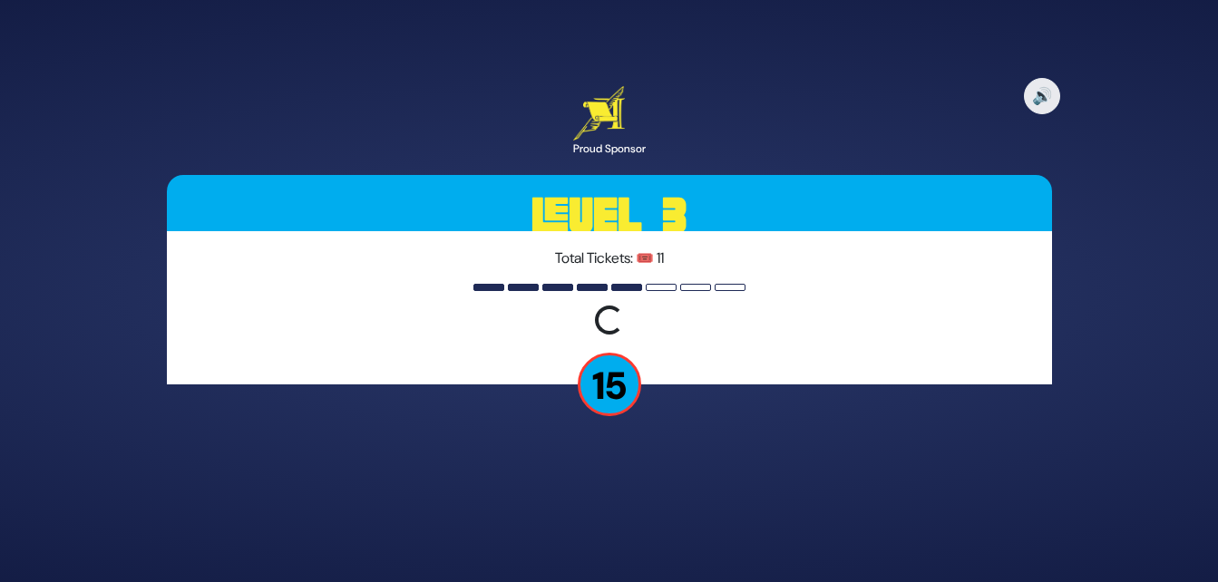
scroll to position [0, 0]
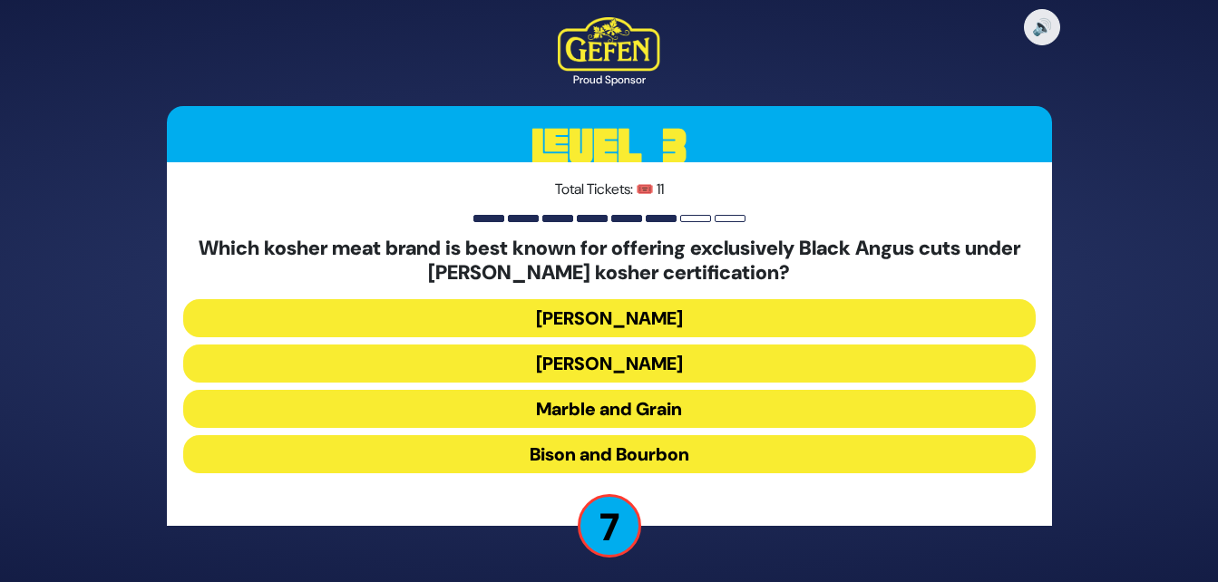
click at [916, 400] on button "Marble and Grain" at bounding box center [609, 409] width 852 height 38
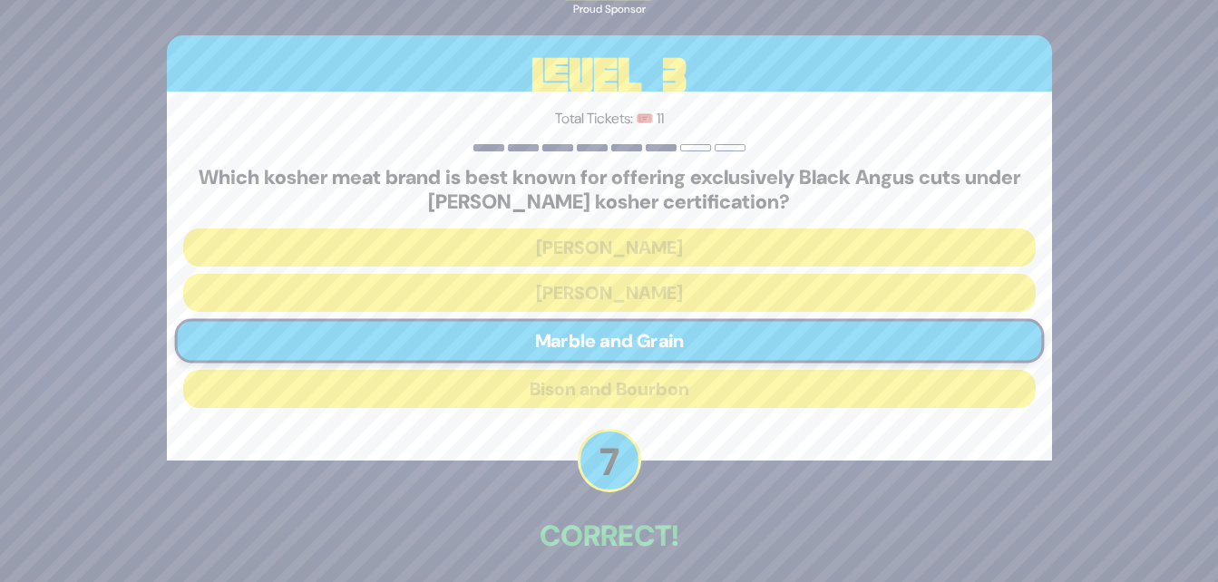
scroll to position [75, 0]
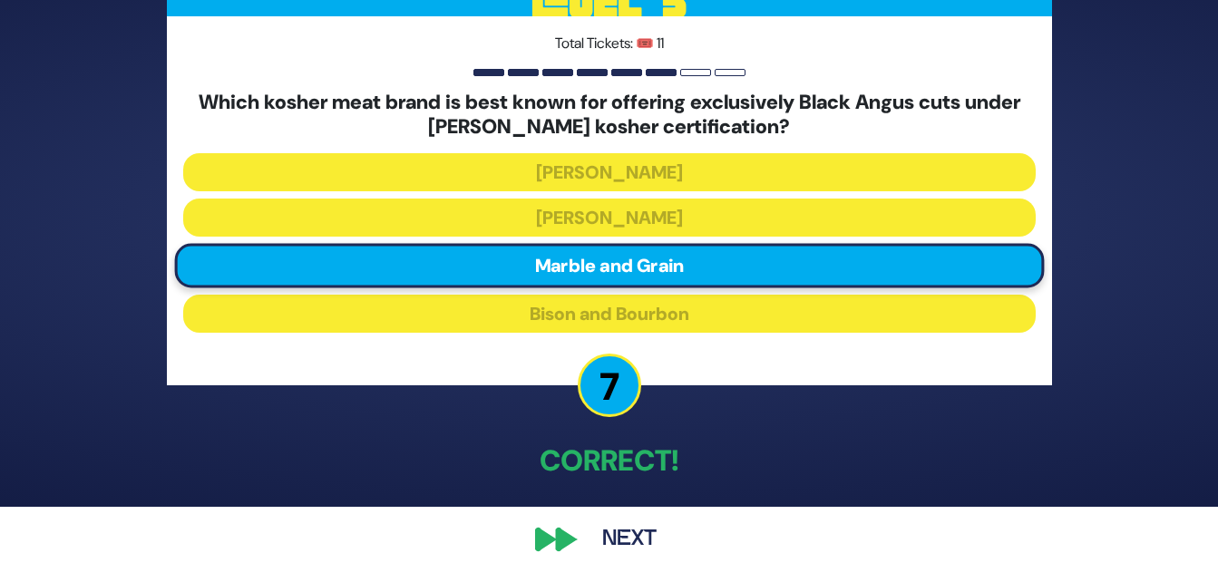
click at [626, 540] on button "Next" at bounding box center [629, 540] width 105 height 42
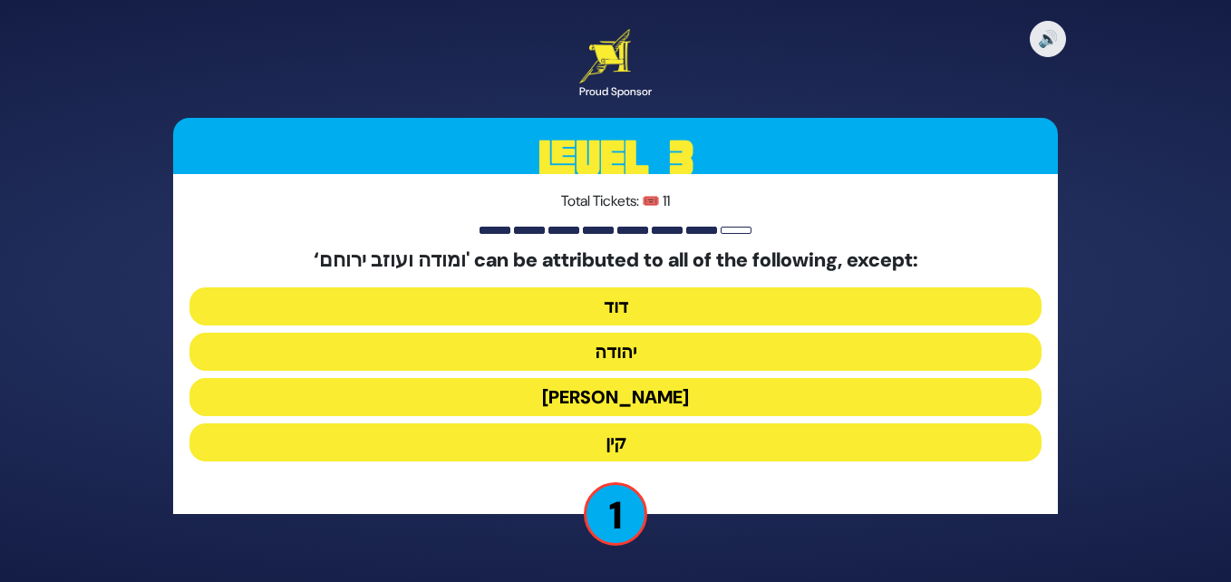
click at [676, 439] on button "קין" at bounding box center [616, 442] width 852 height 38
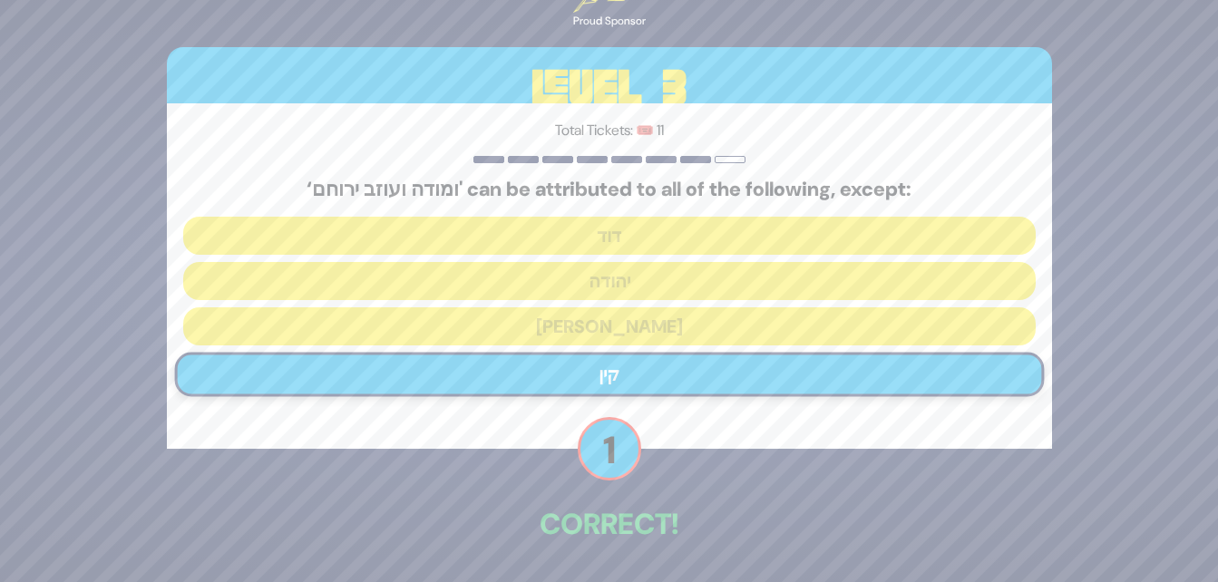
scroll to position [63, 0]
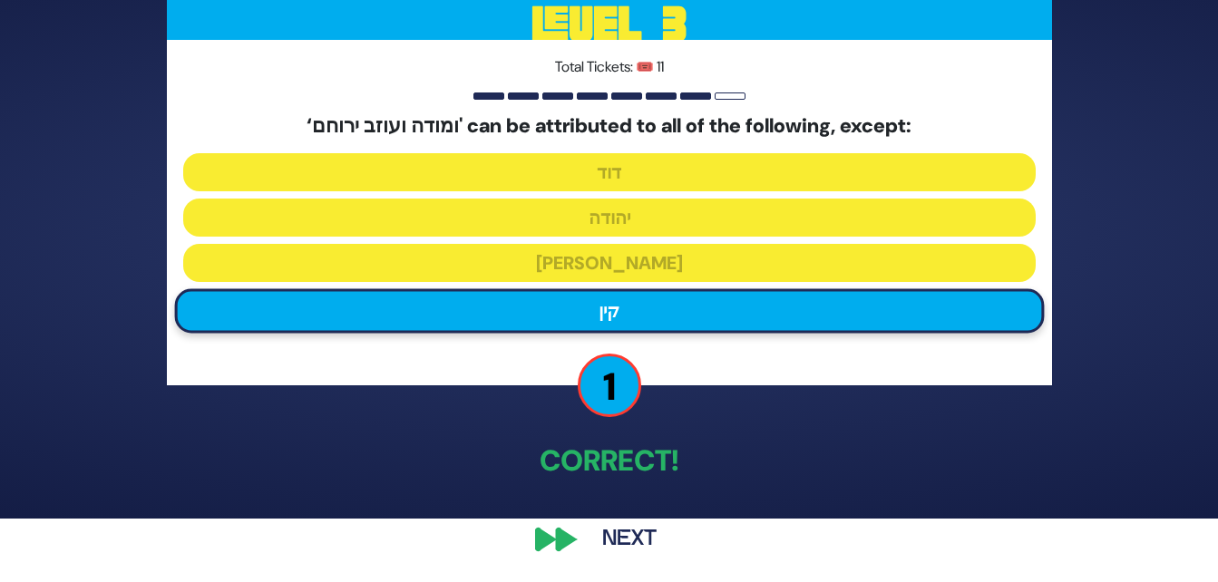
click at [625, 532] on button "Next" at bounding box center [629, 540] width 105 height 42
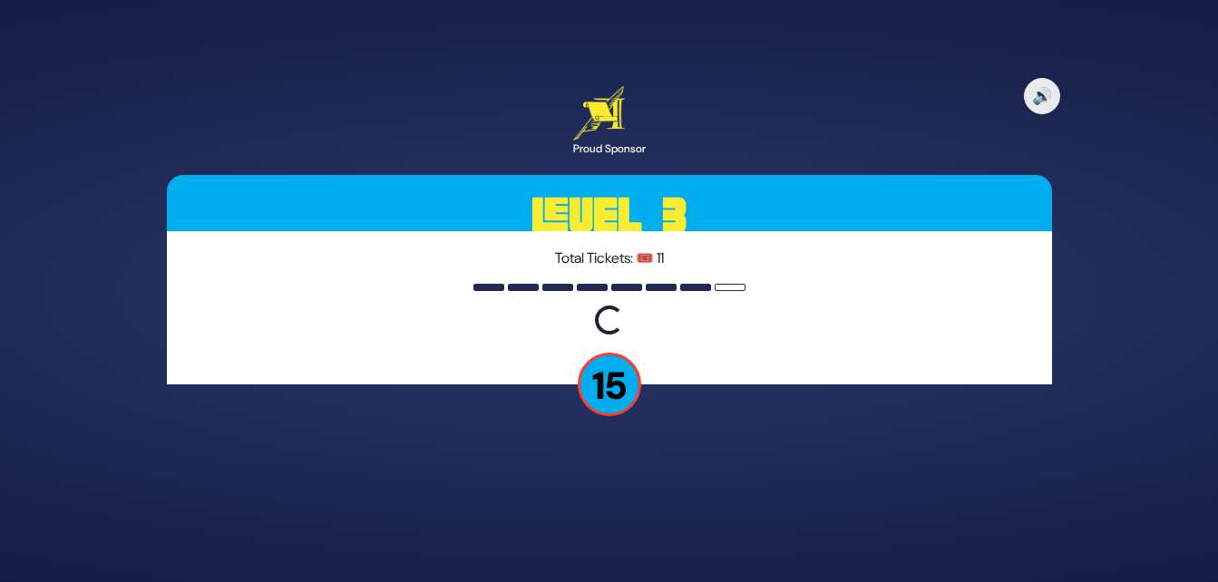
scroll to position [0, 0]
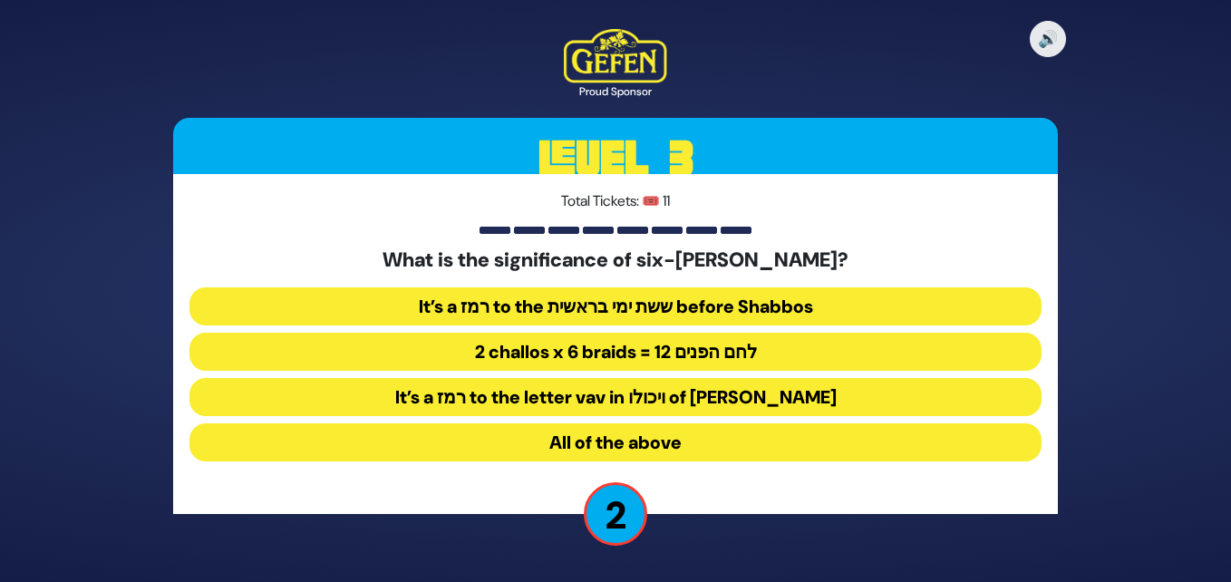
click at [577, 363] on button "2 challos x 6 braids = 12 לחם הפנים" at bounding box center [616, 352] width 852 height 38
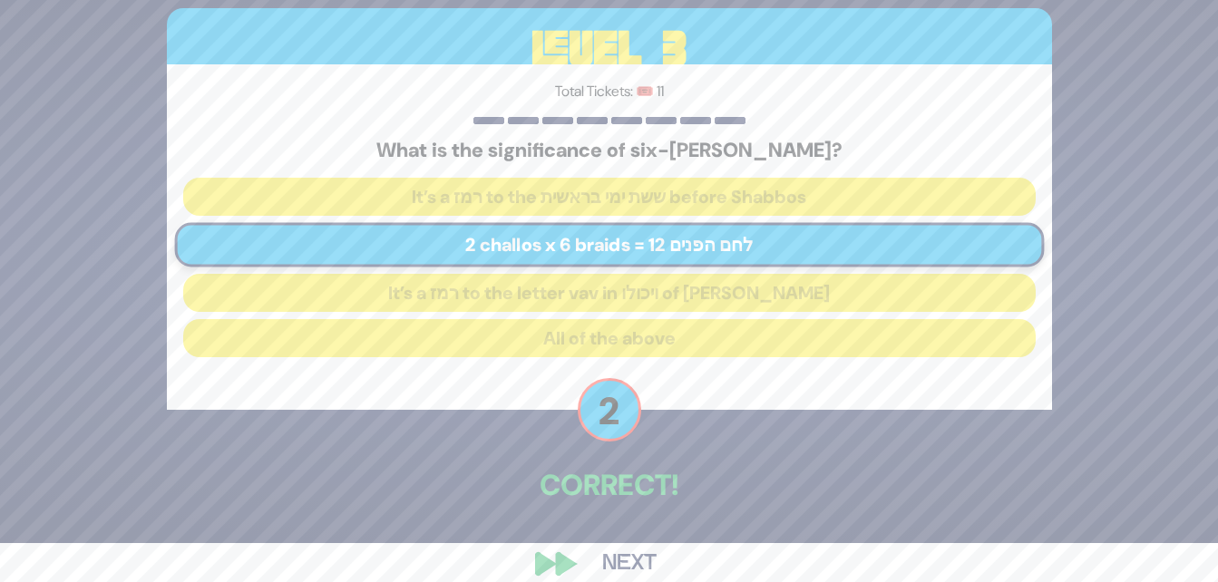
scroll to position [63, 0]
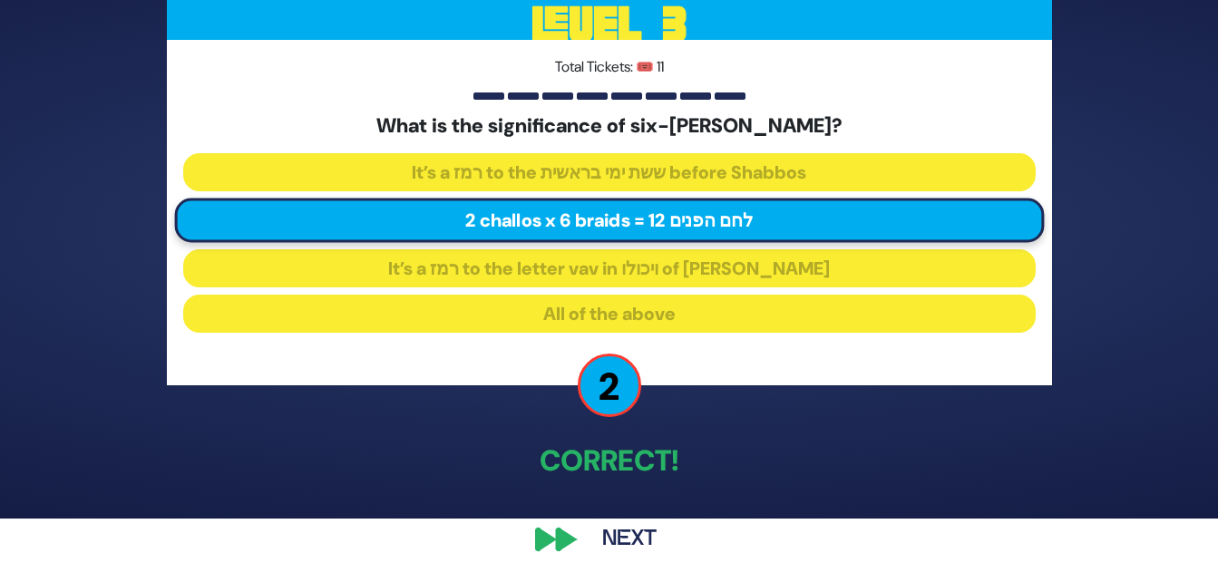
click at [637, 543] on button "Next" at bounding box center [629, 540] width 105 height 42
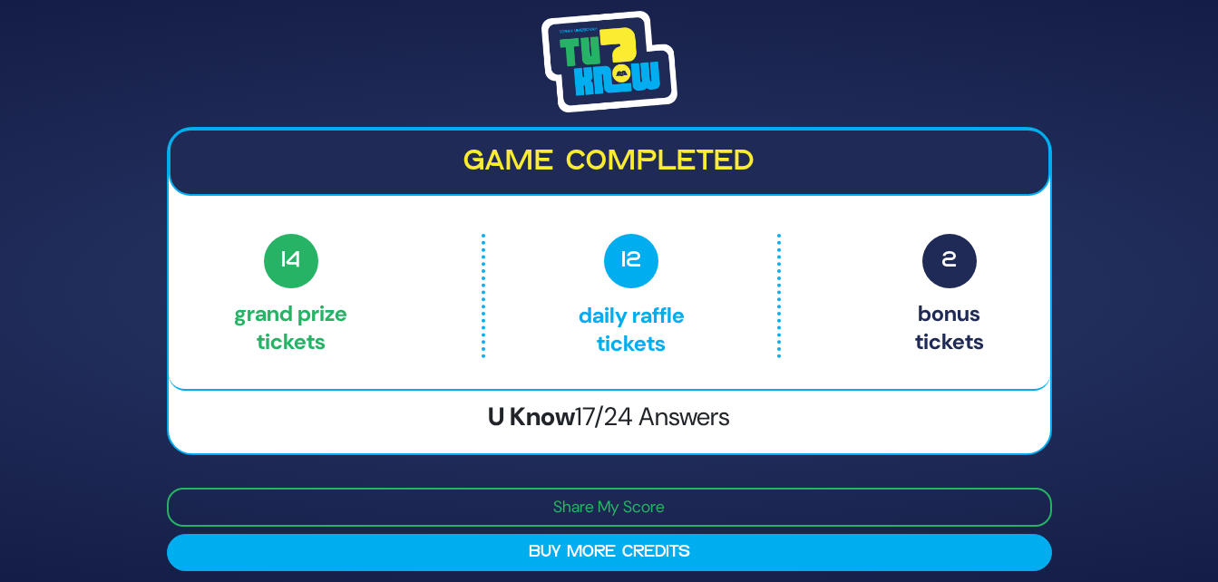
scroll to position [11, 0]
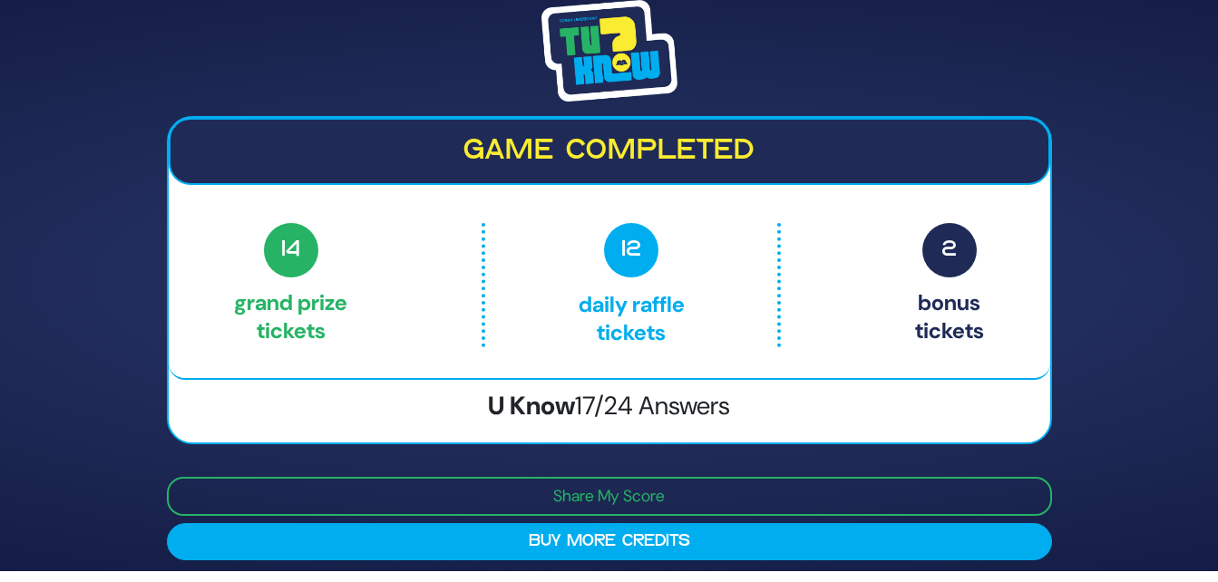
click at [932, 259] on span "2" at bounding box center [949, 250] width 54 height 54
click at [1123, 419] on div "Game completed 14 Grand Prize tickets 12 Daily Raffle tickets 2 Bonus tickets 1…" at bounding box center [609, 280] width 1218 height 582
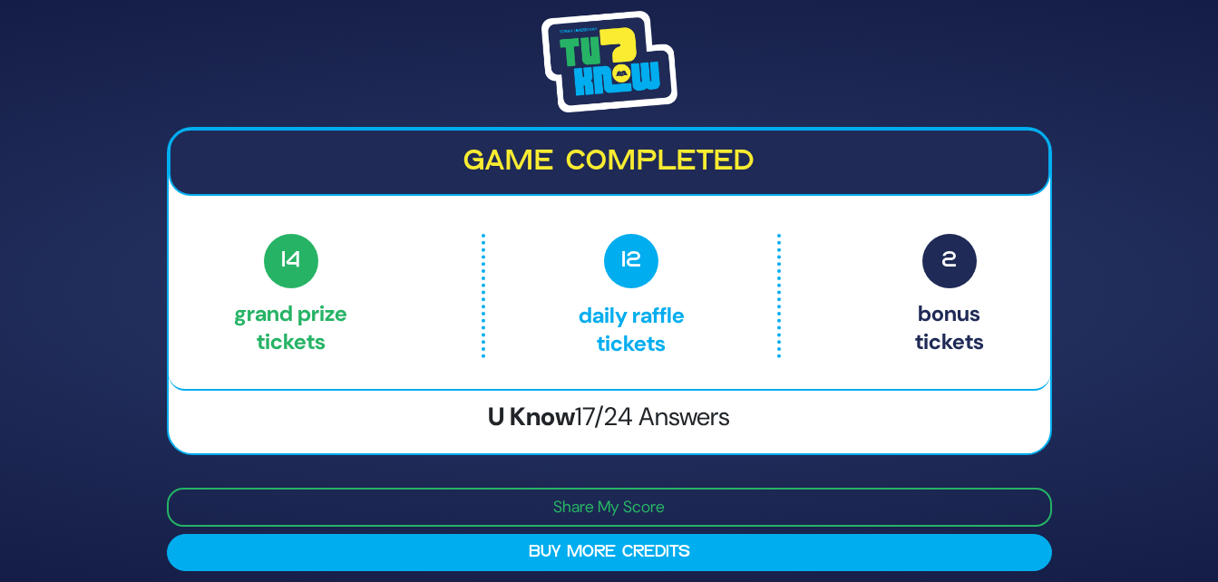
click at [1131, 385] on div "Game completed 14 Grand Prize tickets 12 Daily Raffle tickets 2 Bonus tickets 1…" at bounding box center [609, 291] width 1218 height 582
